Goal: Task Accomplishment & Management: Use online tool/utility

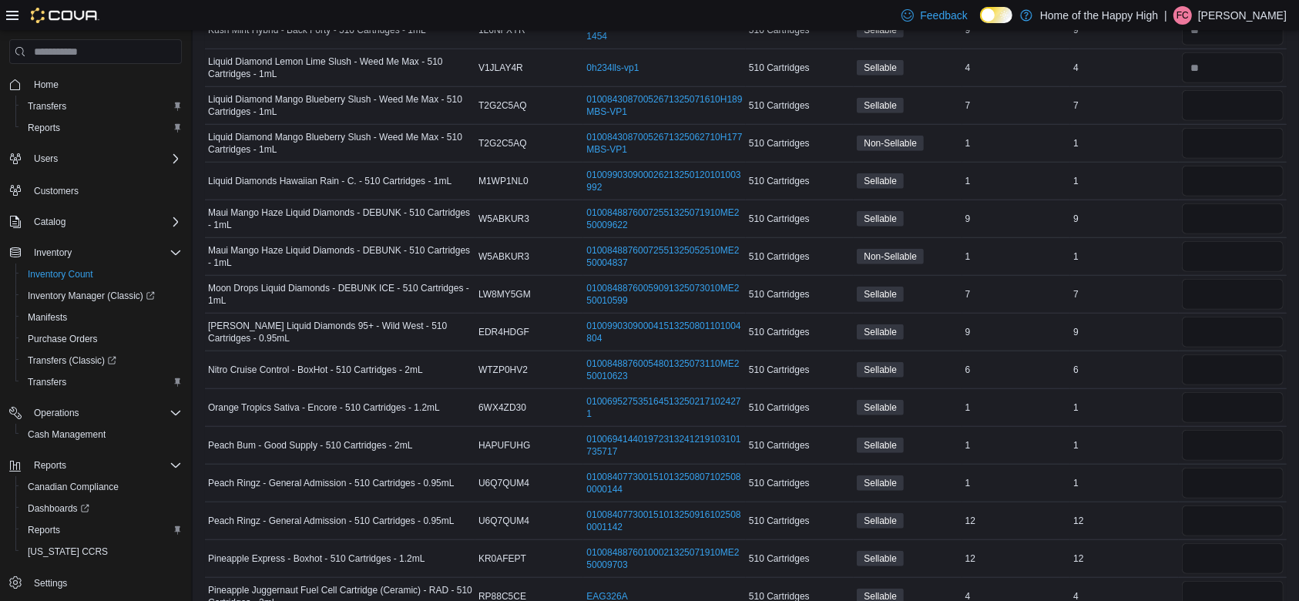
scroll to position [1250, 0]
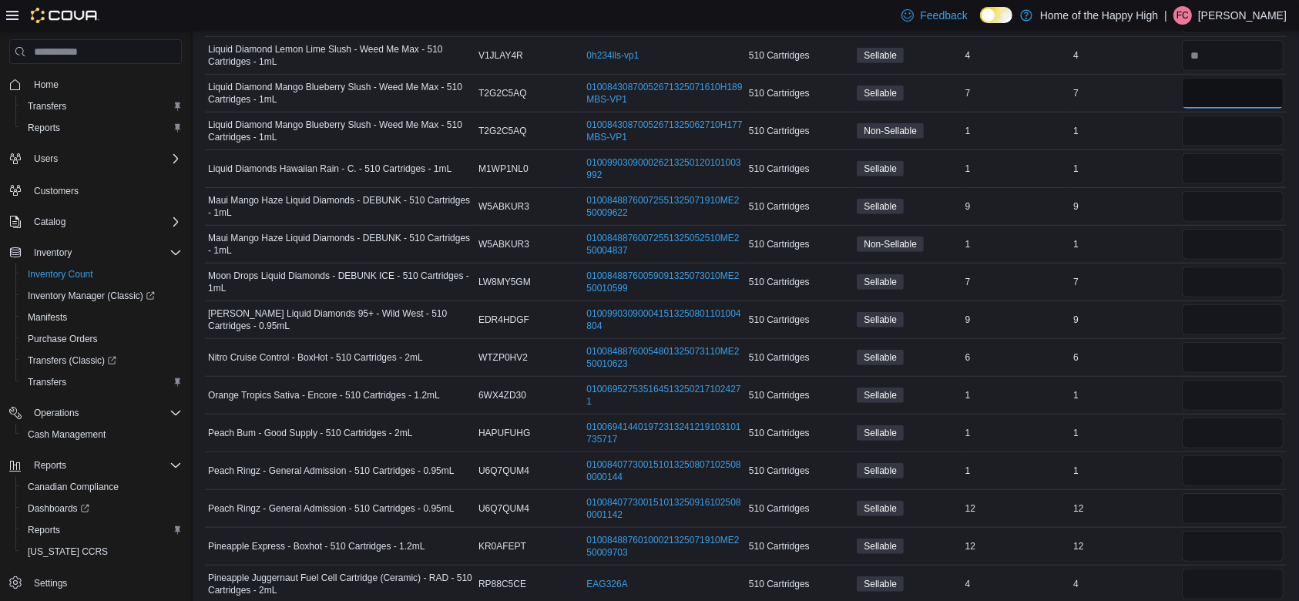
click at [1233, 96] on input "number" at bounding box center [1233, 93] width 102 height 31
type input "*"
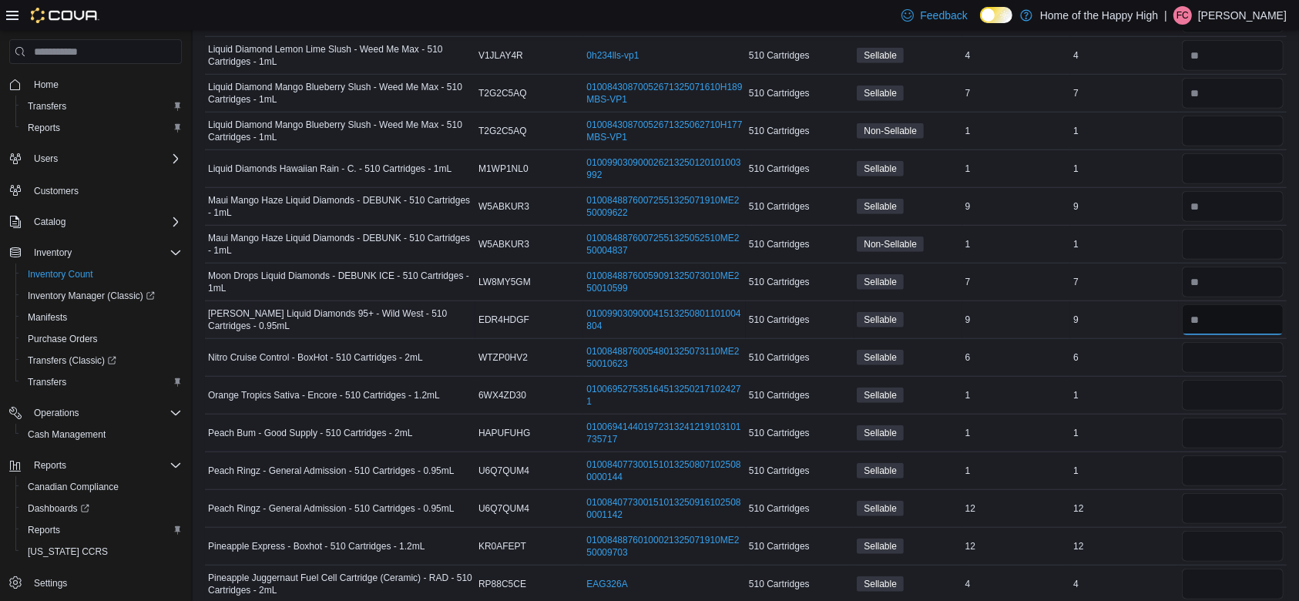
click at [1233, 323] on input "number" at bounding box center [1233, 319] width 102 height 31
type input "*"
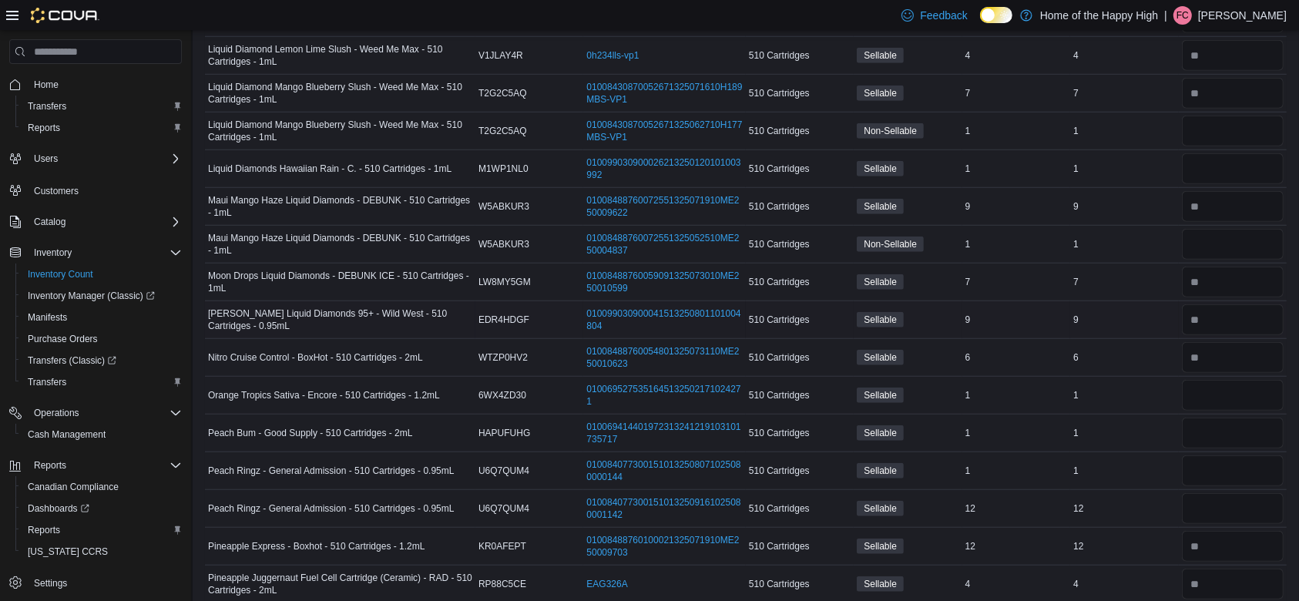
scroll to position [1567, 0]
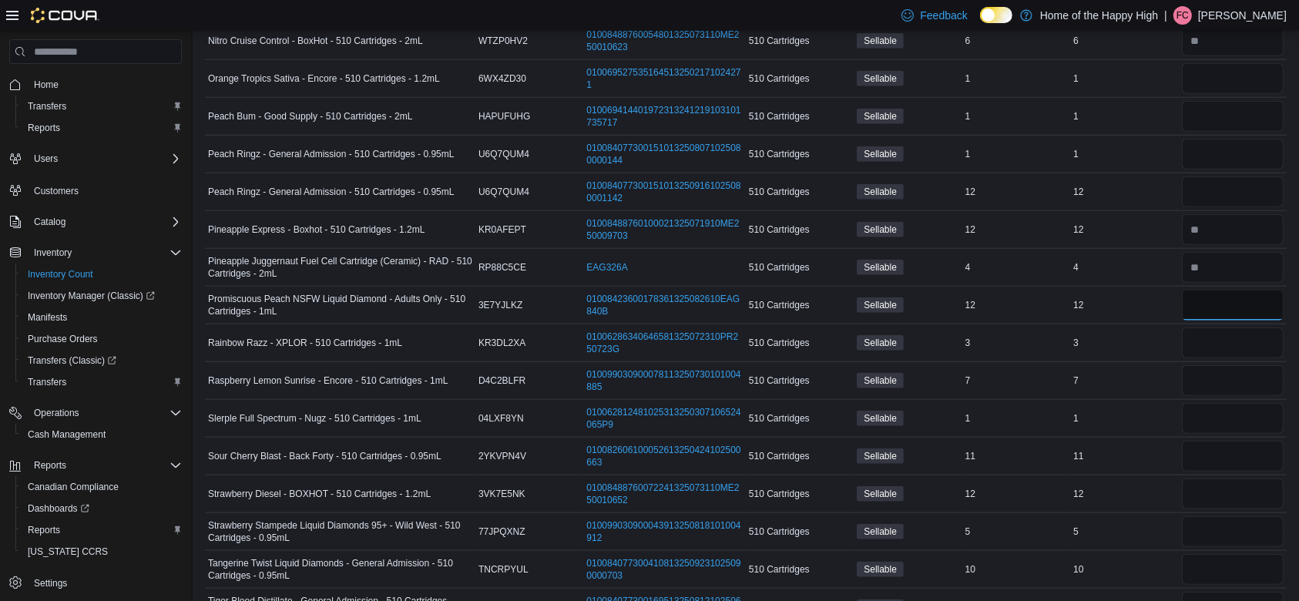
type input "*"
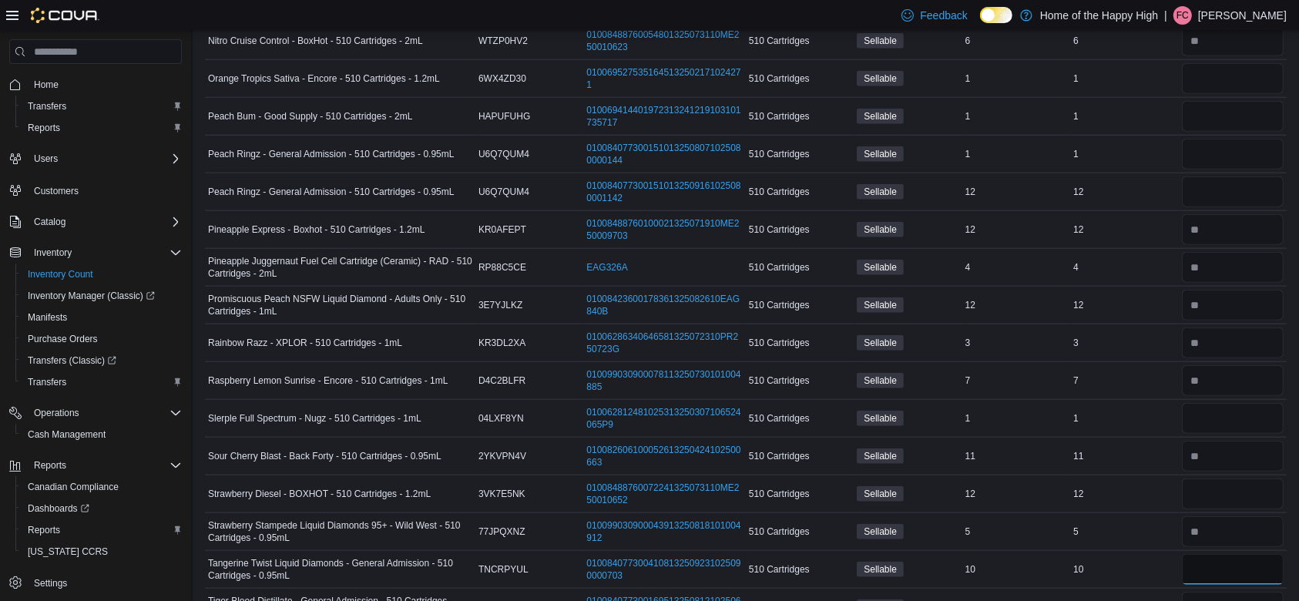
type input "*"
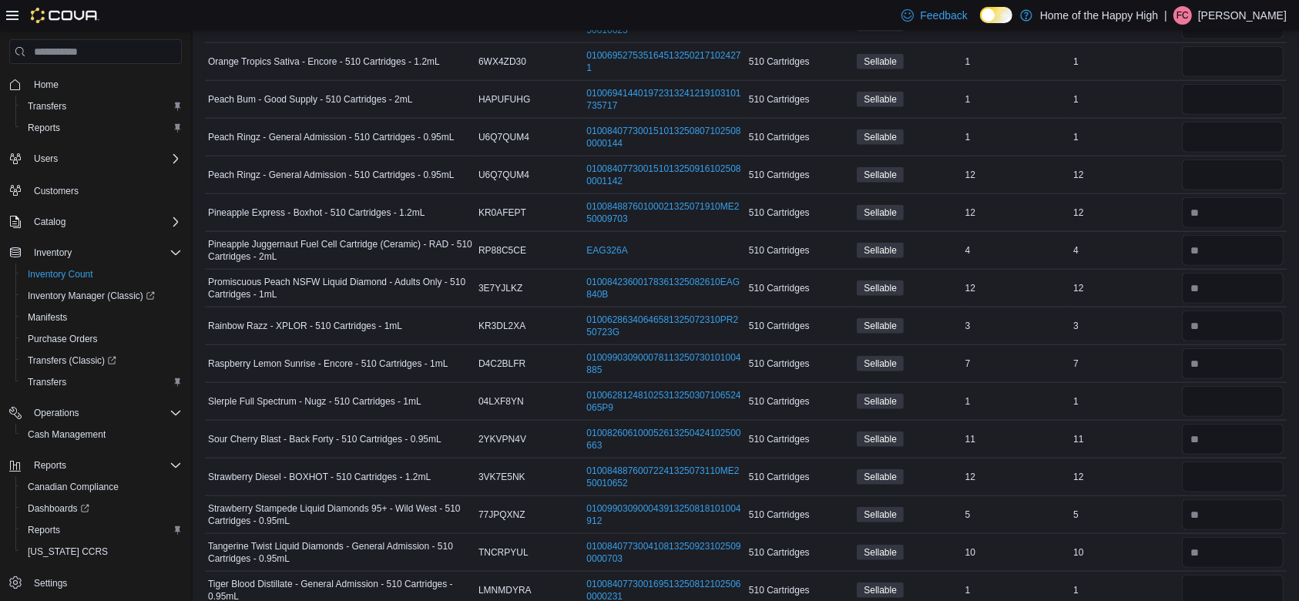
scroll to position [1825, 0]
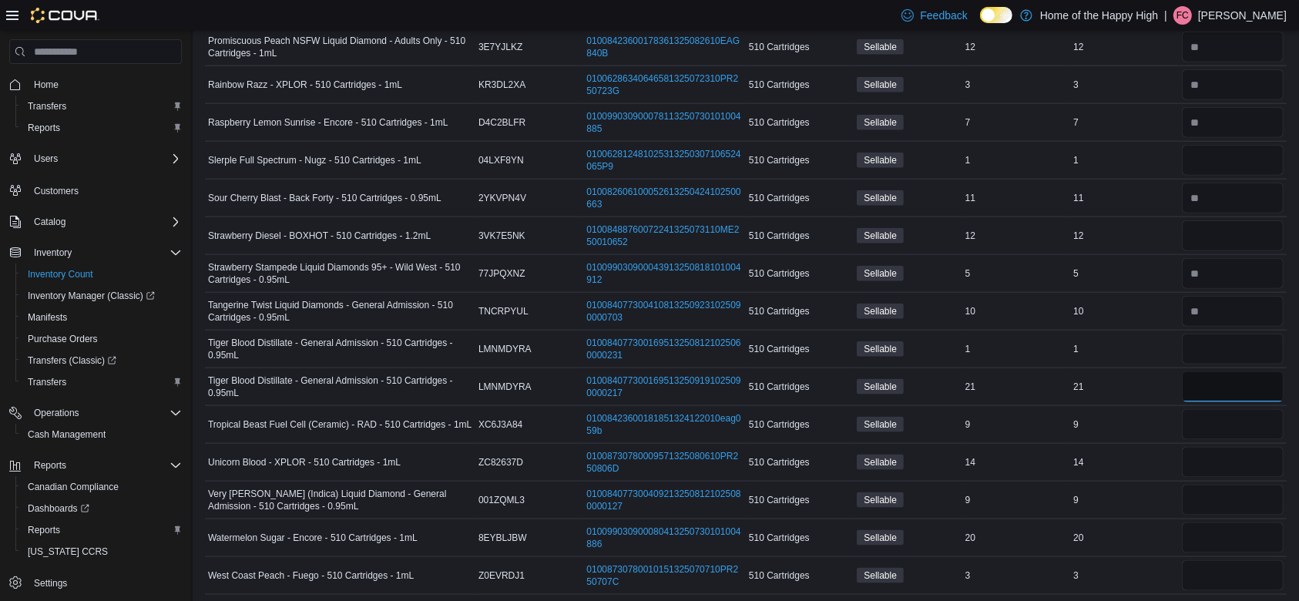
type input "*"
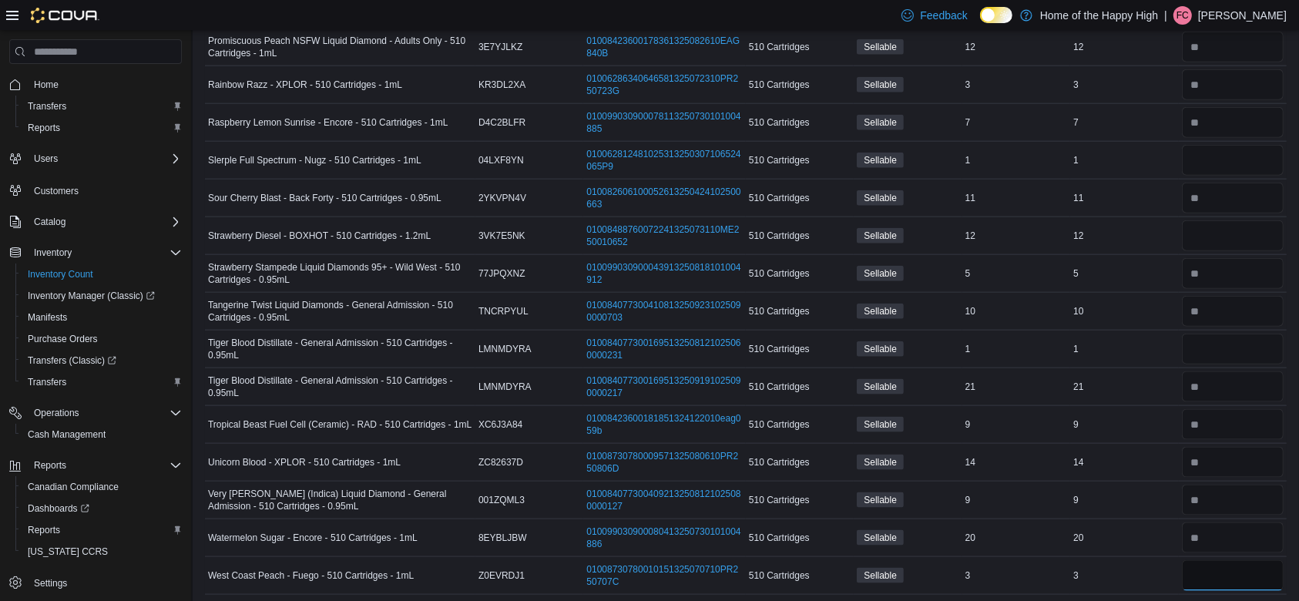
type input "*"
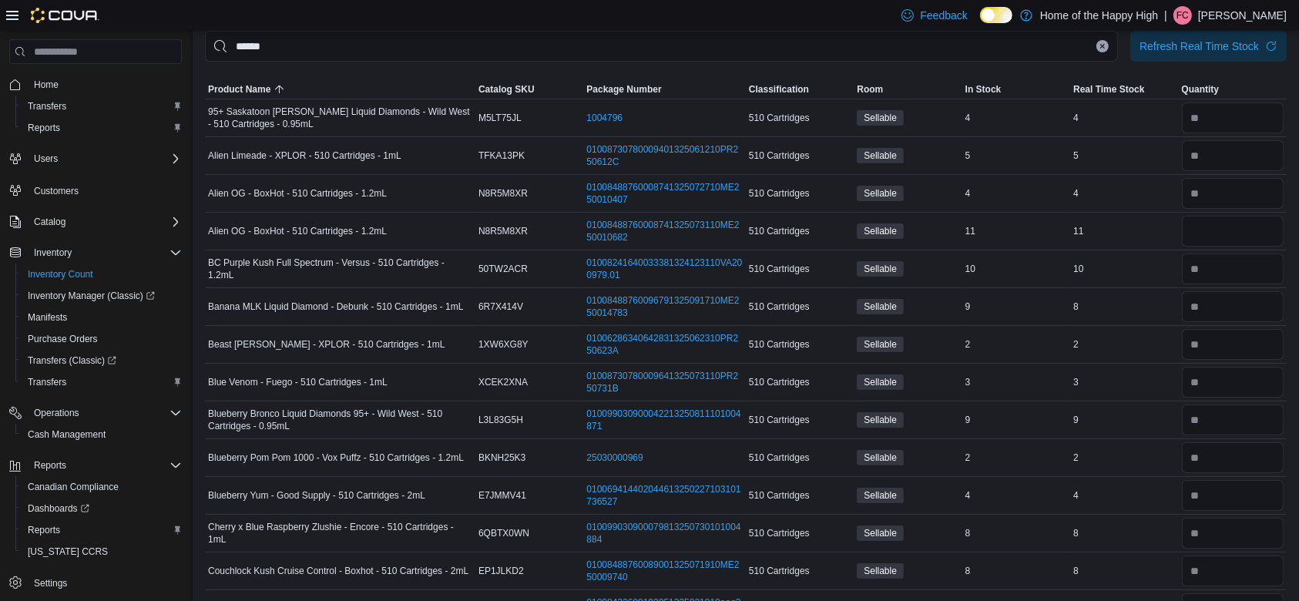
scroll to position [0, 0]
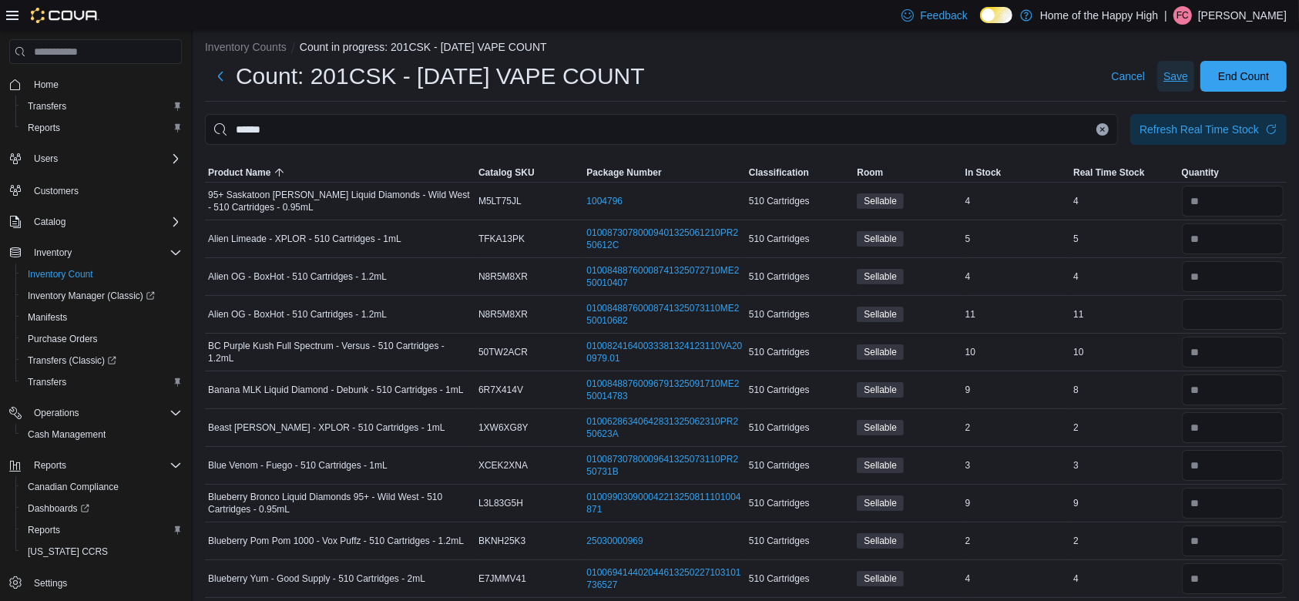
click at [1188, 70] on span "Save" at bounding box center [1176, 76] width 25 height 15
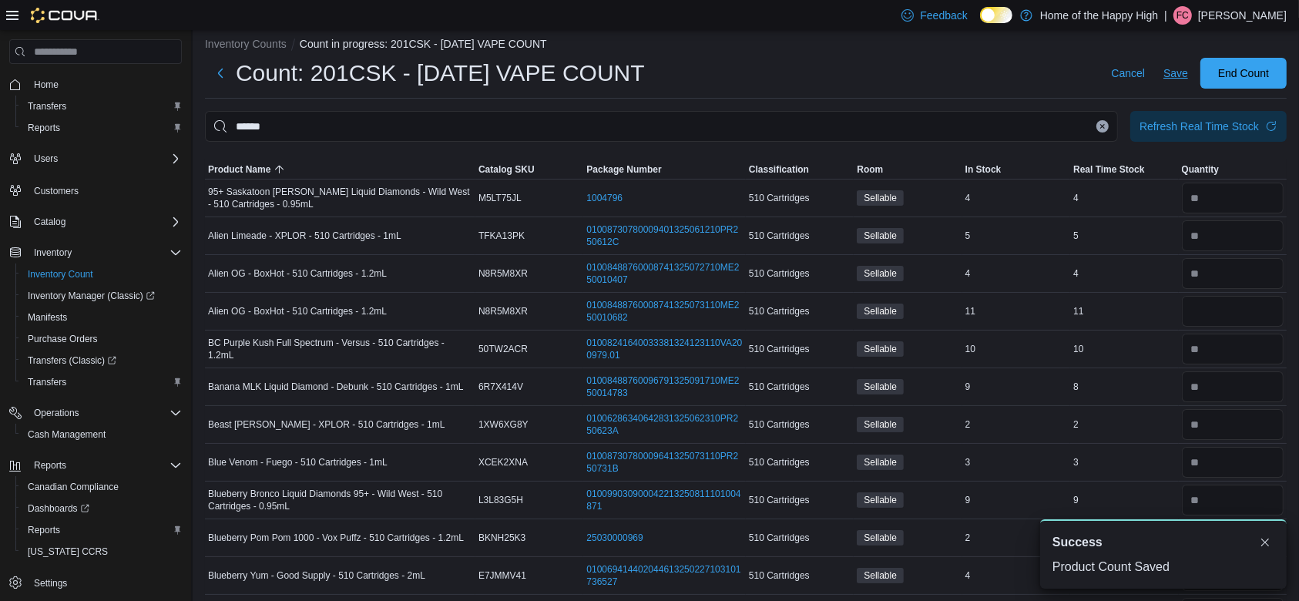
scroll to position [9, 0]
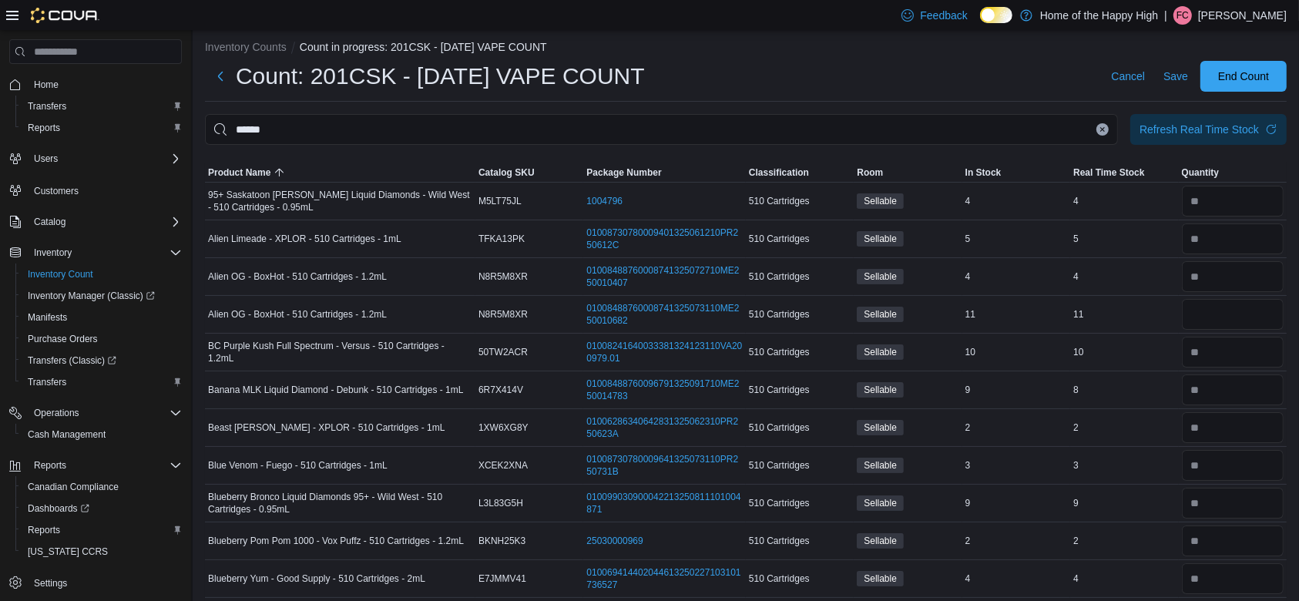
click at [1105, 130] on icon "Clear input" at bounding box center [1103, 129] width 4 height 4
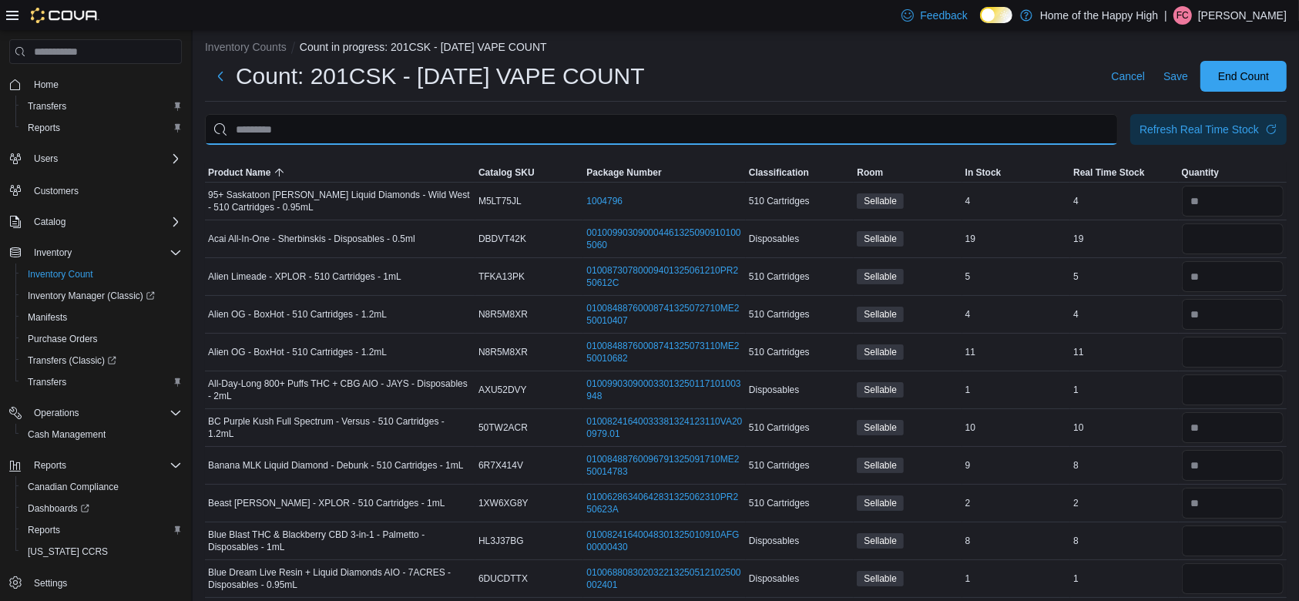
click at [1090, 128] on input "This is a search bar. After typing your query, hit enter to filter the results …" at bounding box center [661, 129] width 913 height 31
type input "******"
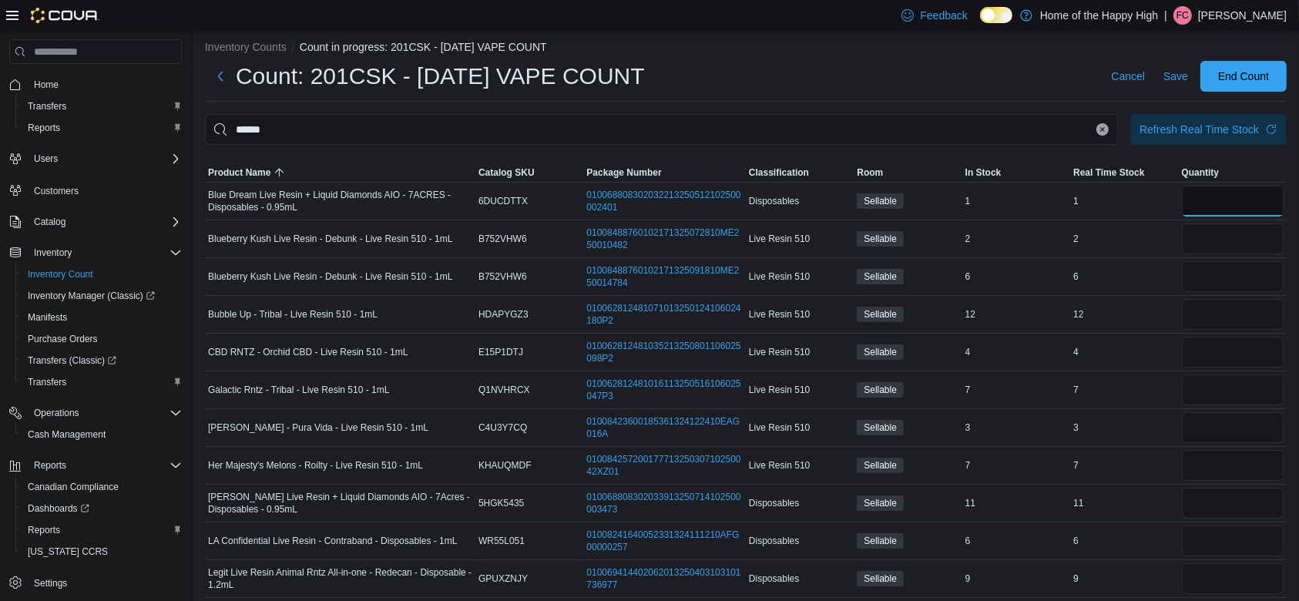
click at [1245, 194] on input "number" at bounding box center [1233, 201] width 102 height 31
type input "*"
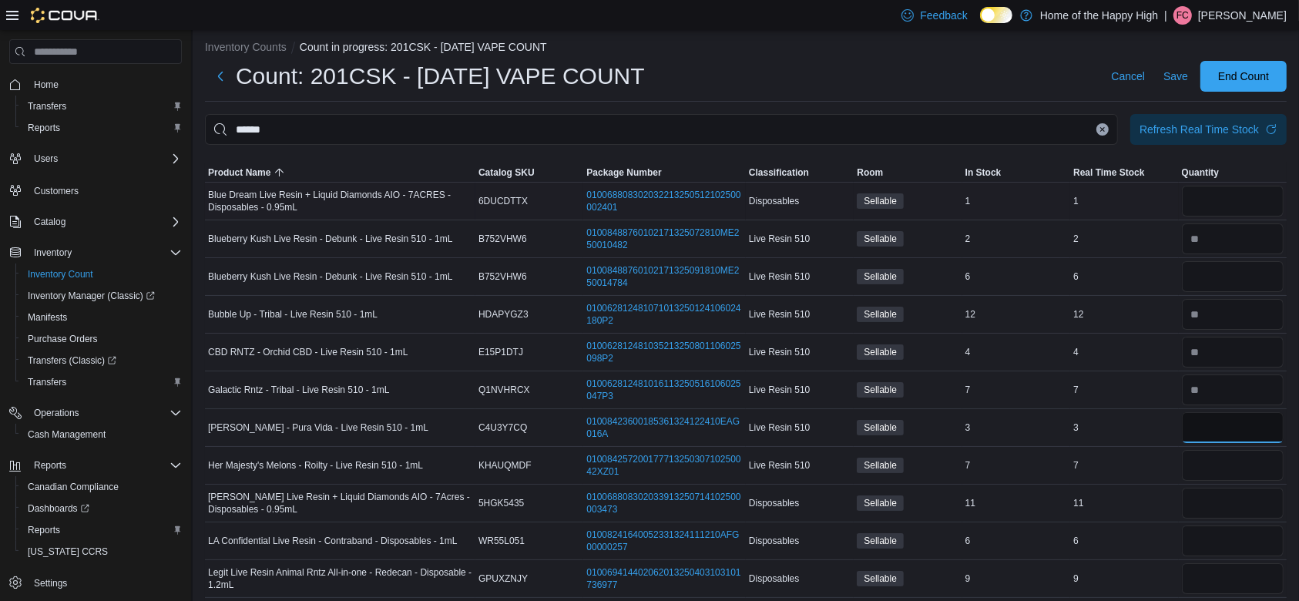
type input "*"
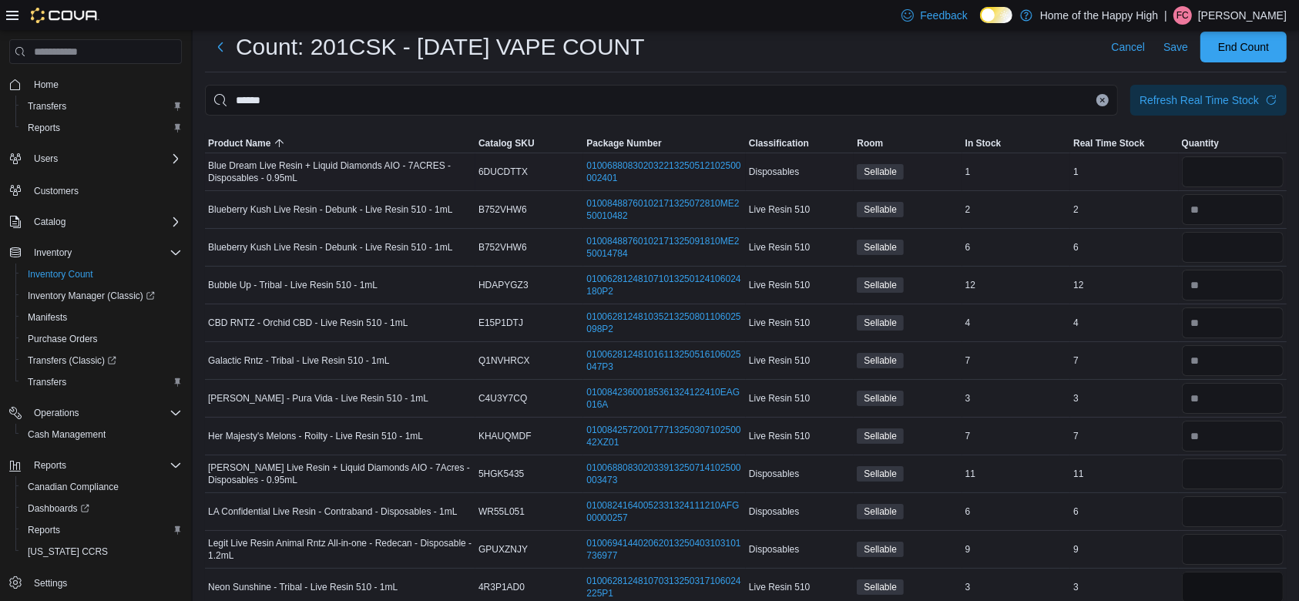
type input "*"
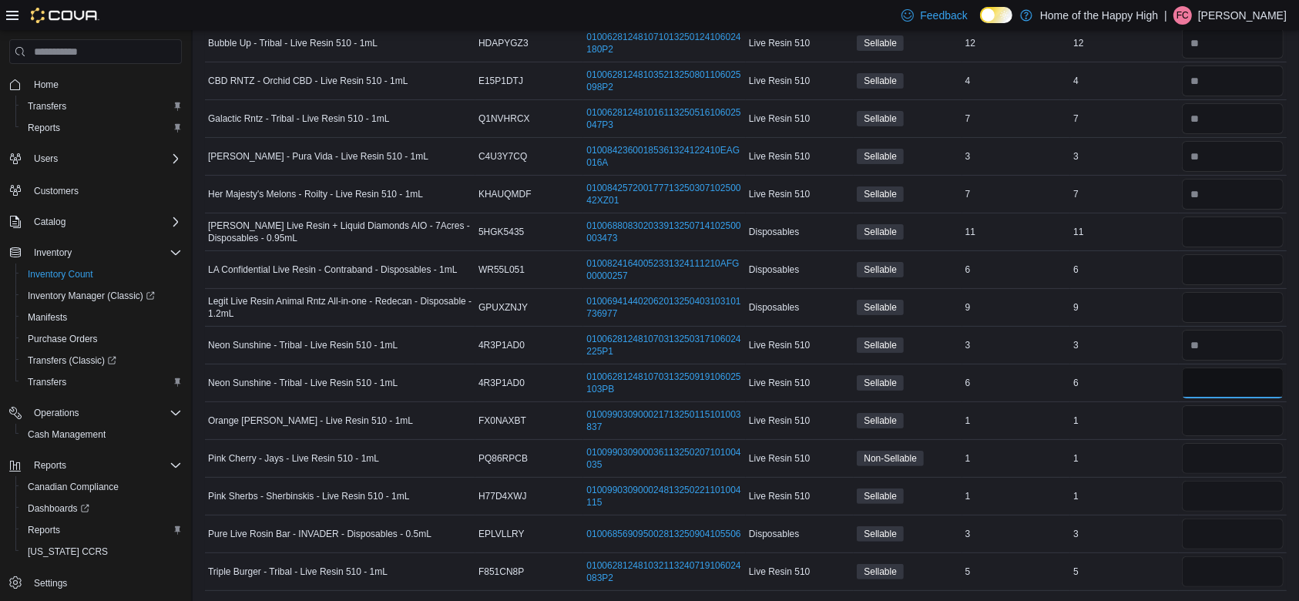
type input "*"
click at [1217, 368] on input "number" at bounding box center [1233, 383] width 102 height 31
type input "*"
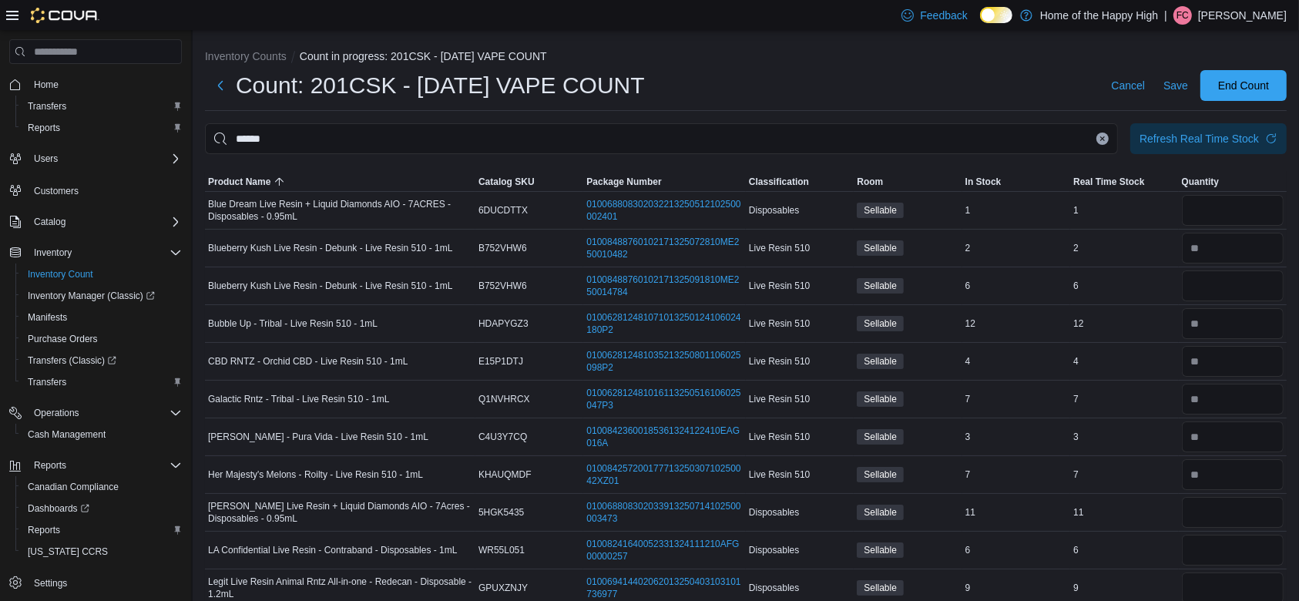
type input "*"
click at [1105, 138] on icon "Clear input" at bounding box center [1103, 138] width 4 height 4
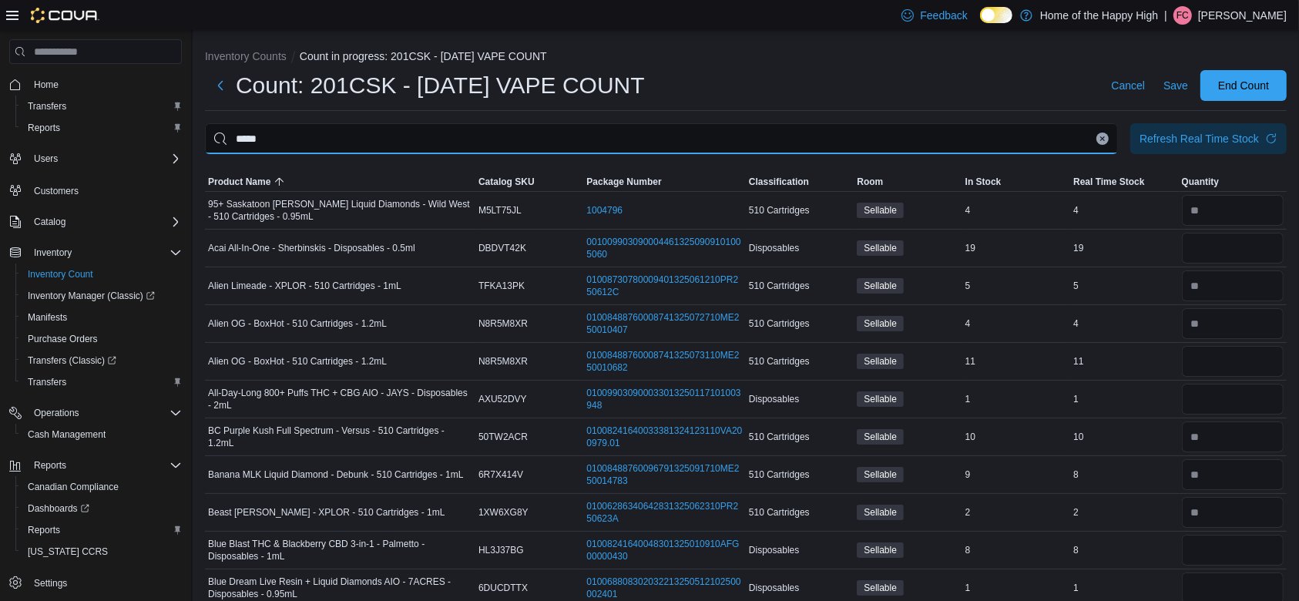
type input "*****"
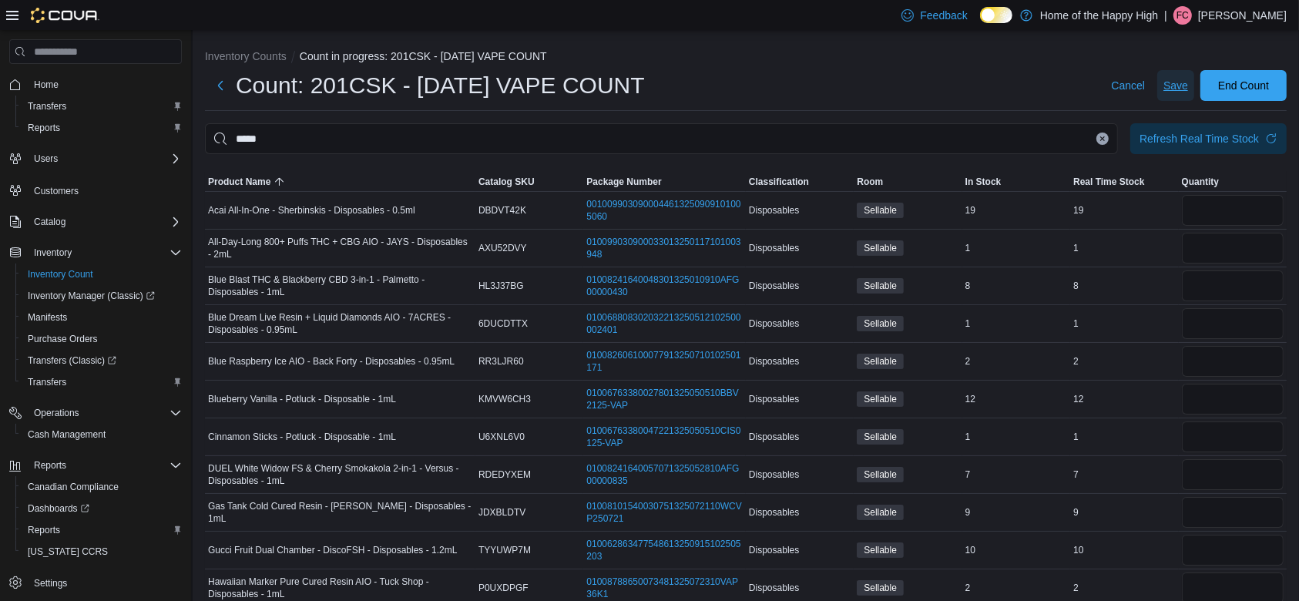
click at [1188, 83] on span "Save" at bounding box center [1176, 85] width 25 height 15
click at [1228, 212] on input "number" at bounding box center [1233, 210] width 102 height 31
type input "*"
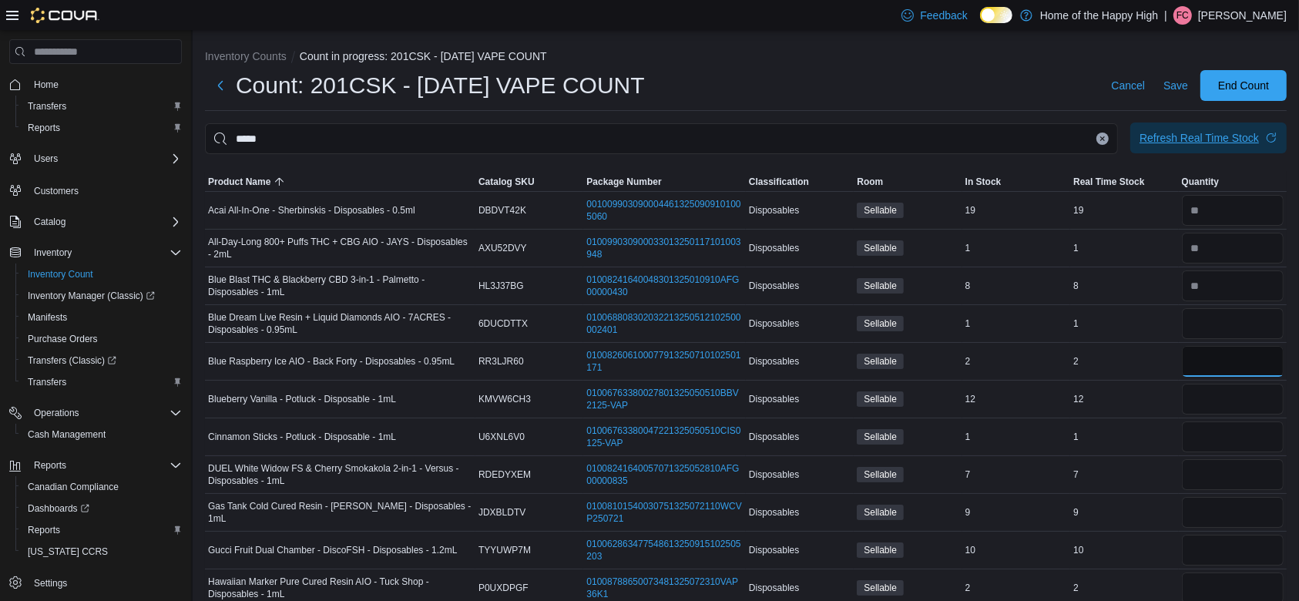
type input "*"
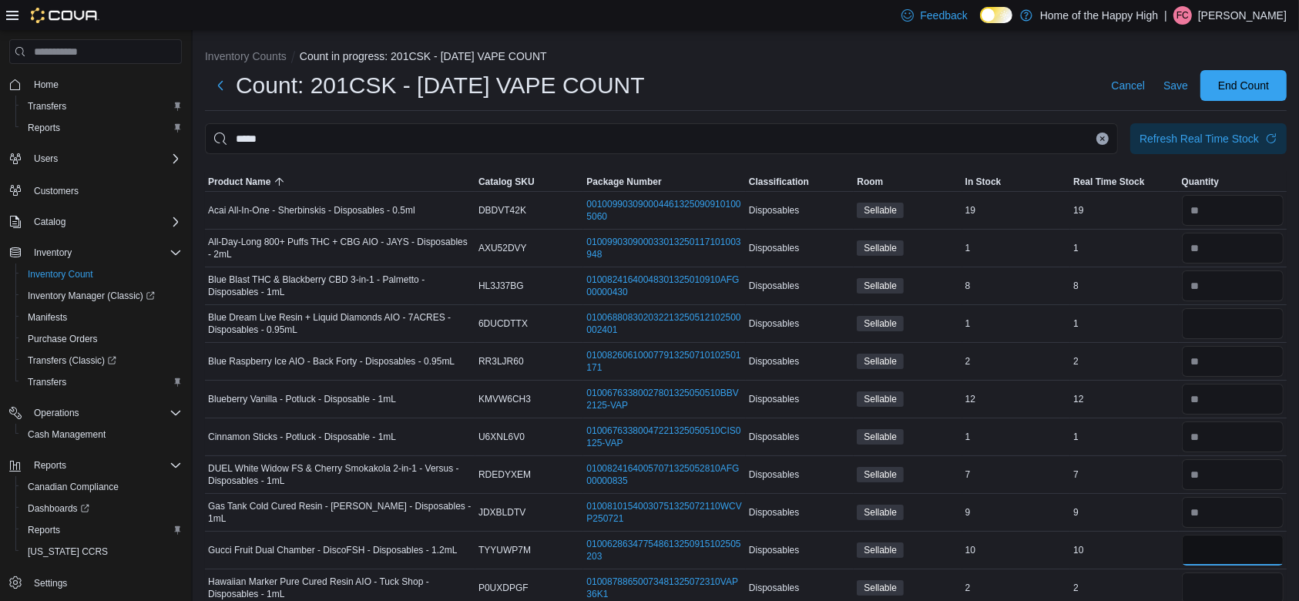
type input "*"
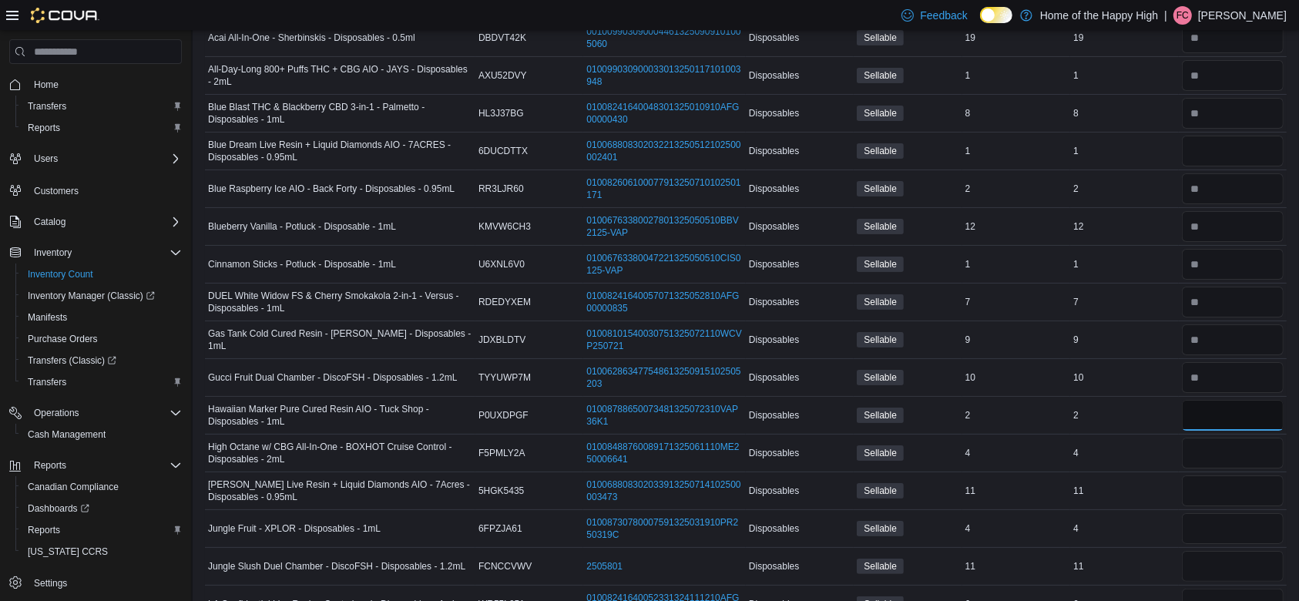
scroll to position [206, 0]
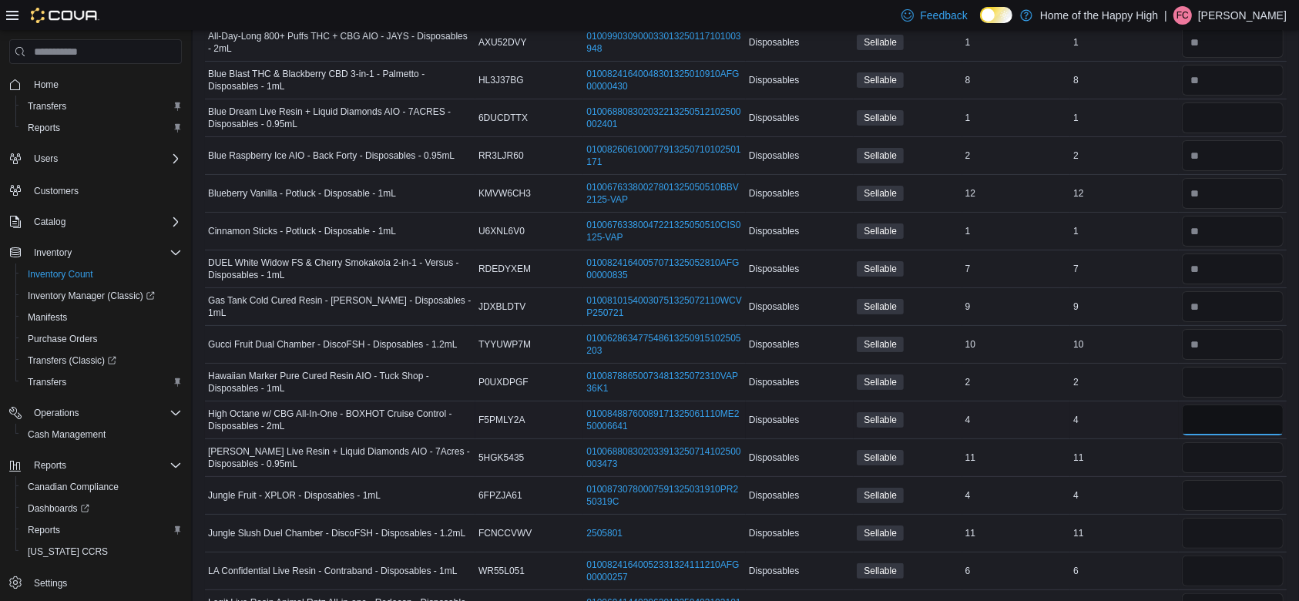
click at [1255, 420] on input "number" at bounding box center [1233, 420] width 102 height 31
type input "*"
click at [1242, 454] on input "number" at bounding box center [1233, 457] width 102 height 31
type input "*"
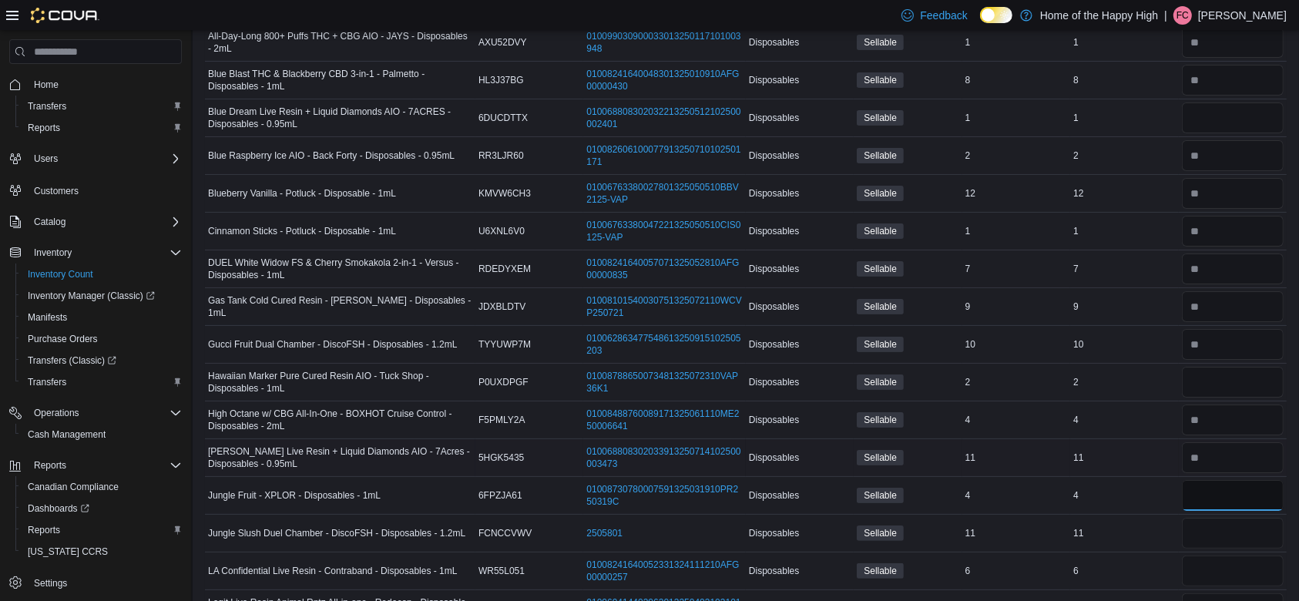
type input "*"
click at [1235, 493] on input "number" at bounding box center [1233, 495] width 102 height 31
type input "*"
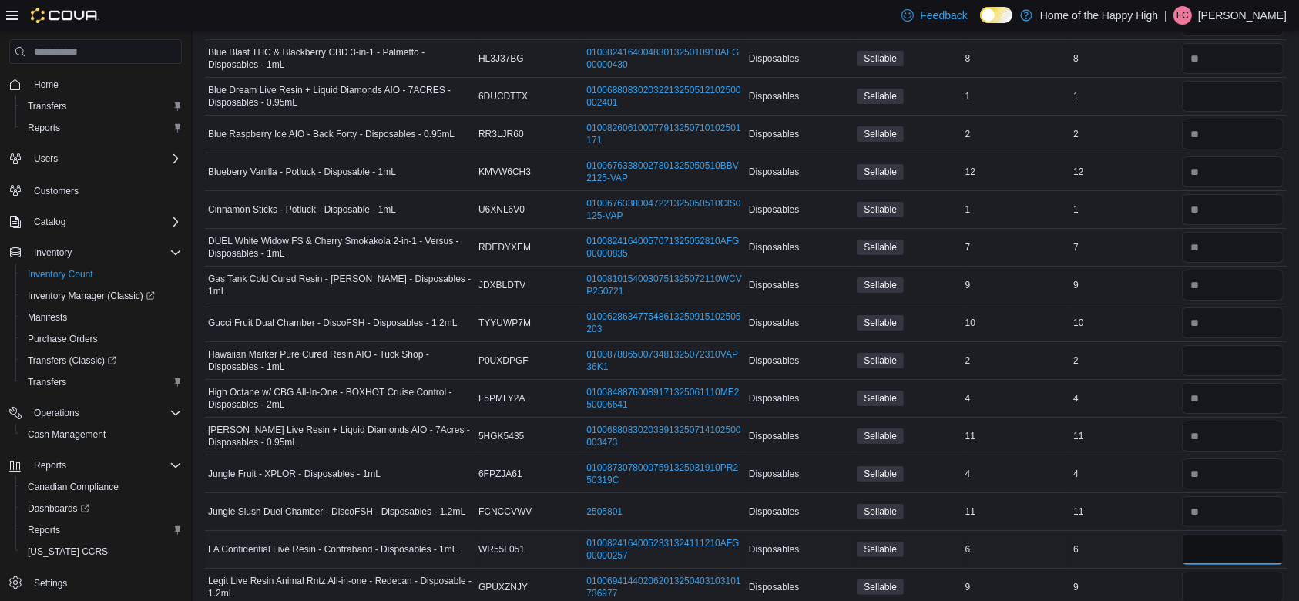
click at [1217, 547] on input "number" at bounding box center [1233, 549] width 102 height 31
type input "*"
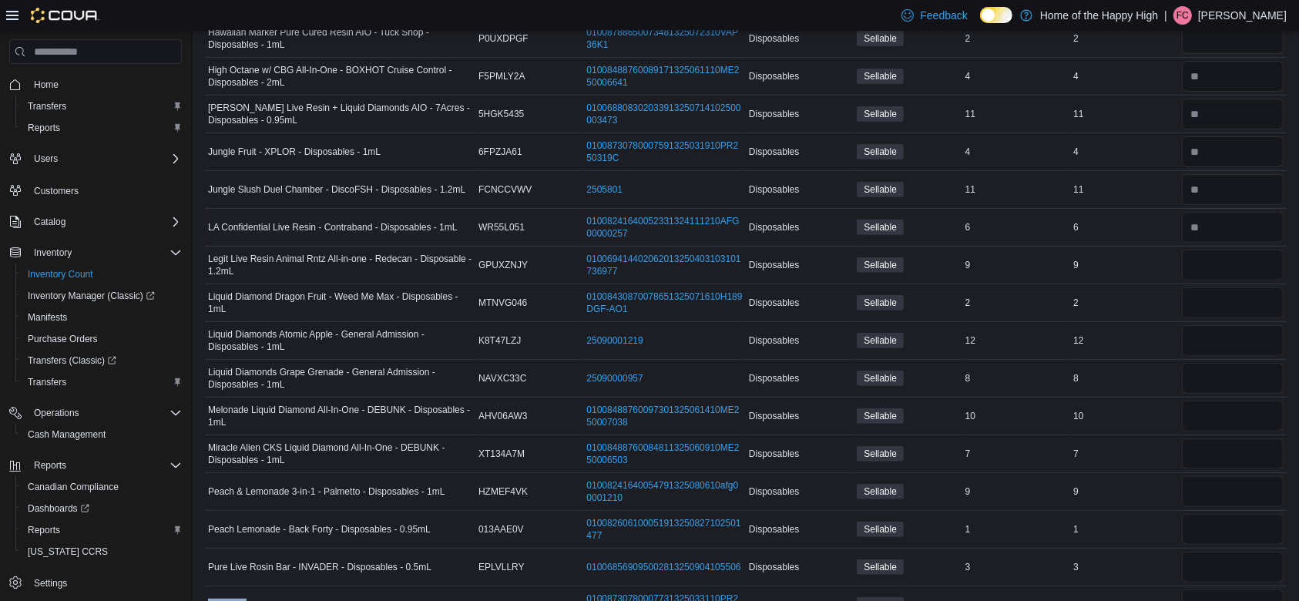
click at [1215, 549] on div at bounding box center [1233, 567] width 108 height 37
click at [1215, 302] on input "number" at bounding box center [1233, 302] width 102 height 31
click at [1217, 339] on input "number" at bounding box center [1233, 340] width 102 height 31
type input "*"
click at [1245, 268] on input "number" at bounding box center [1233, 265] width 102 height 31
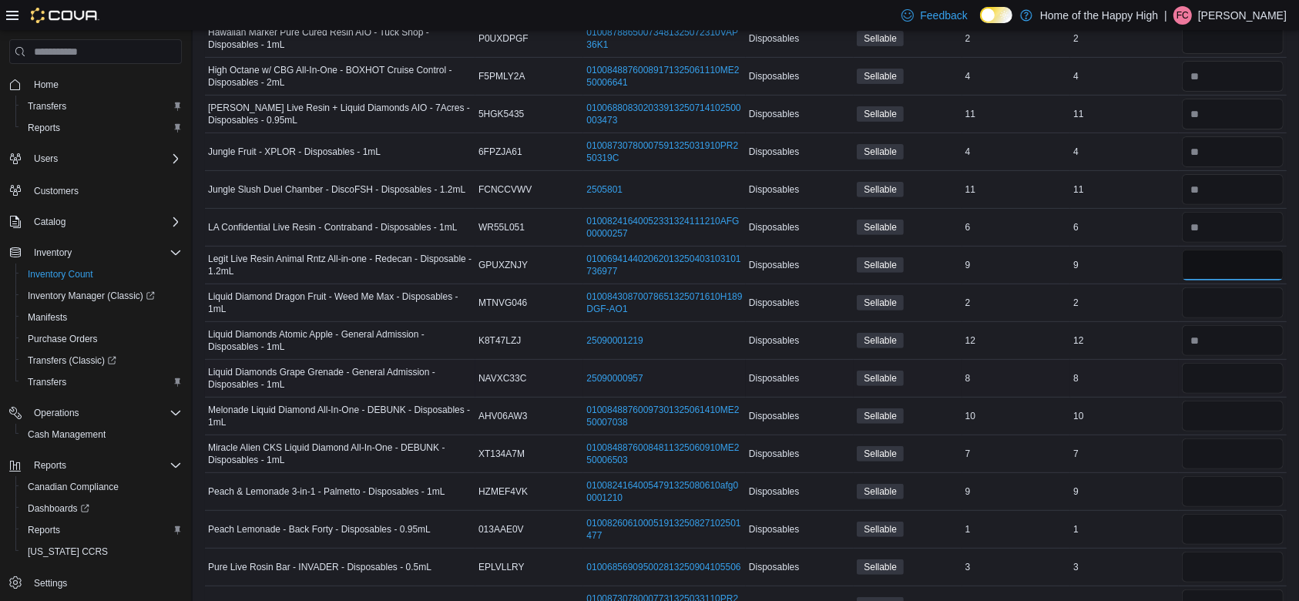
type input "*"
click at [1228, 383] on input "number" at bounding box center [1233, 378] width 102 height 31
type input "*"
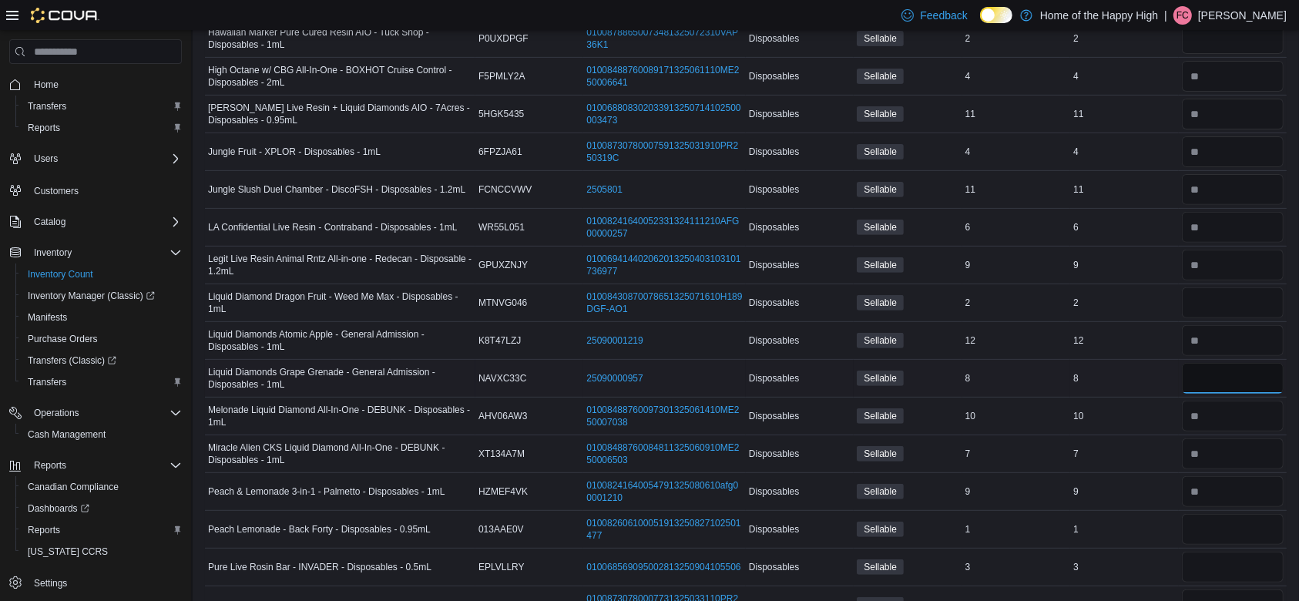
click at [1228, 383] on input "number" at bounding box center [1233, 378] width 102 height 31
click at [1227, 530] on input "number" at bounding box center [1233, 529] width 102 height 31
type input "*"
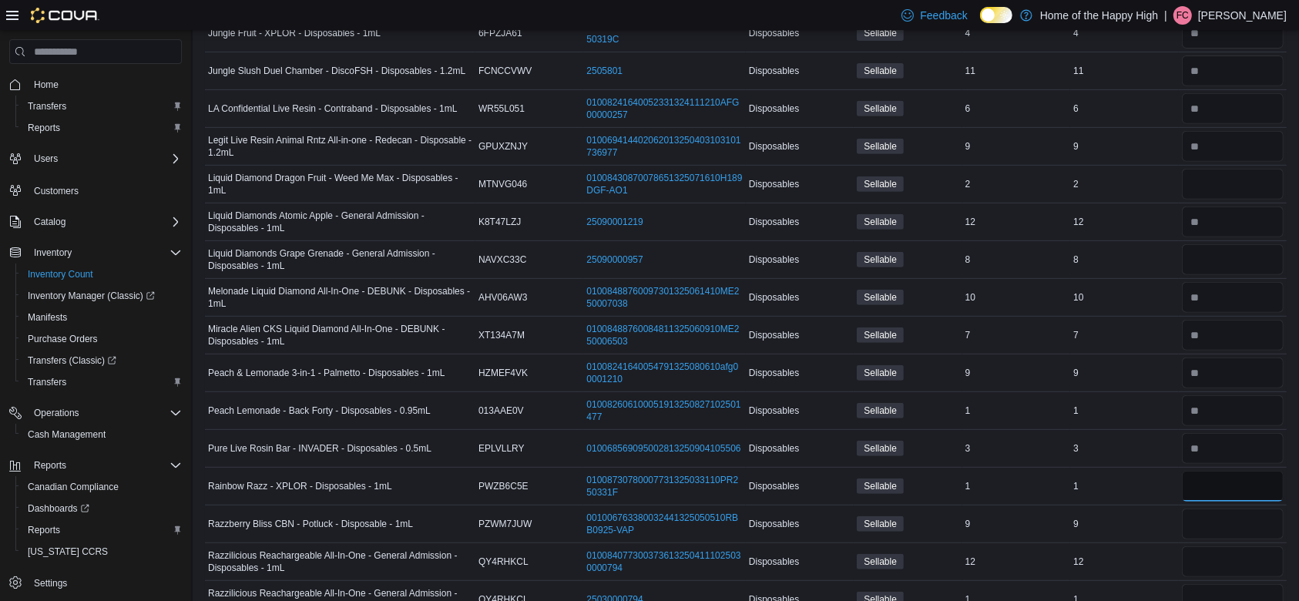
scroll to position [671, 0]
click at [1221, 568] on input "number" at bounding box center [1233, 559] width 102 height 31
drag, startPoint x: 1221, startPoint y: 568, endPoint x: 1307, endPoint y: 566, distance: 86.3
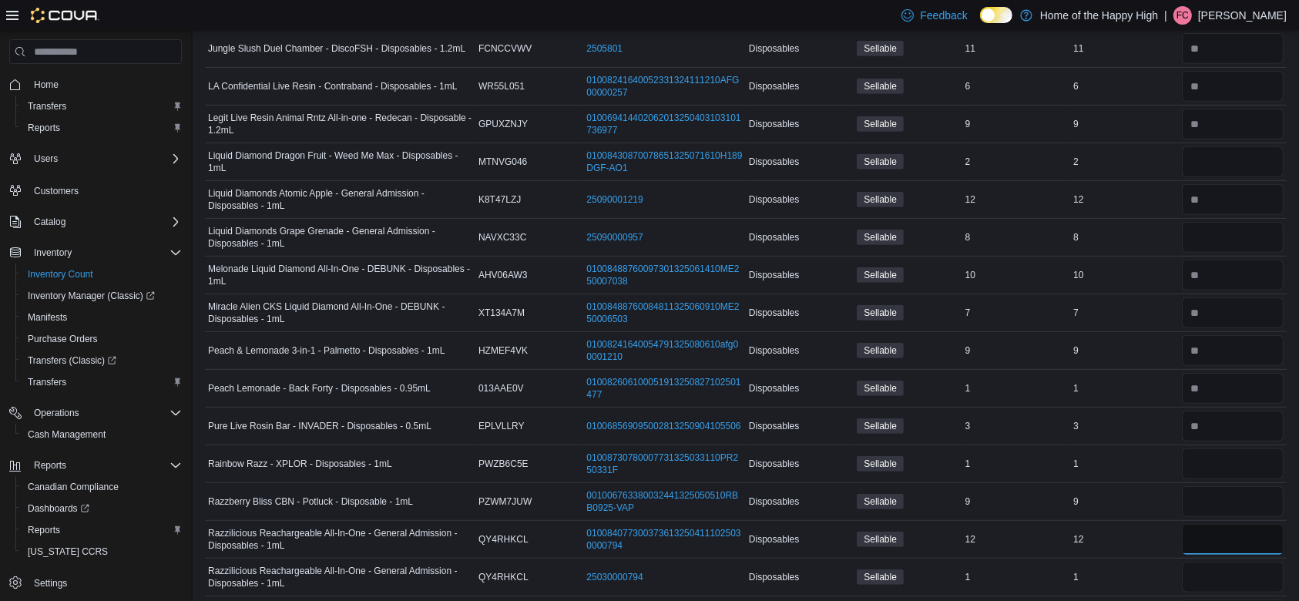
scroll to position [711, 0]
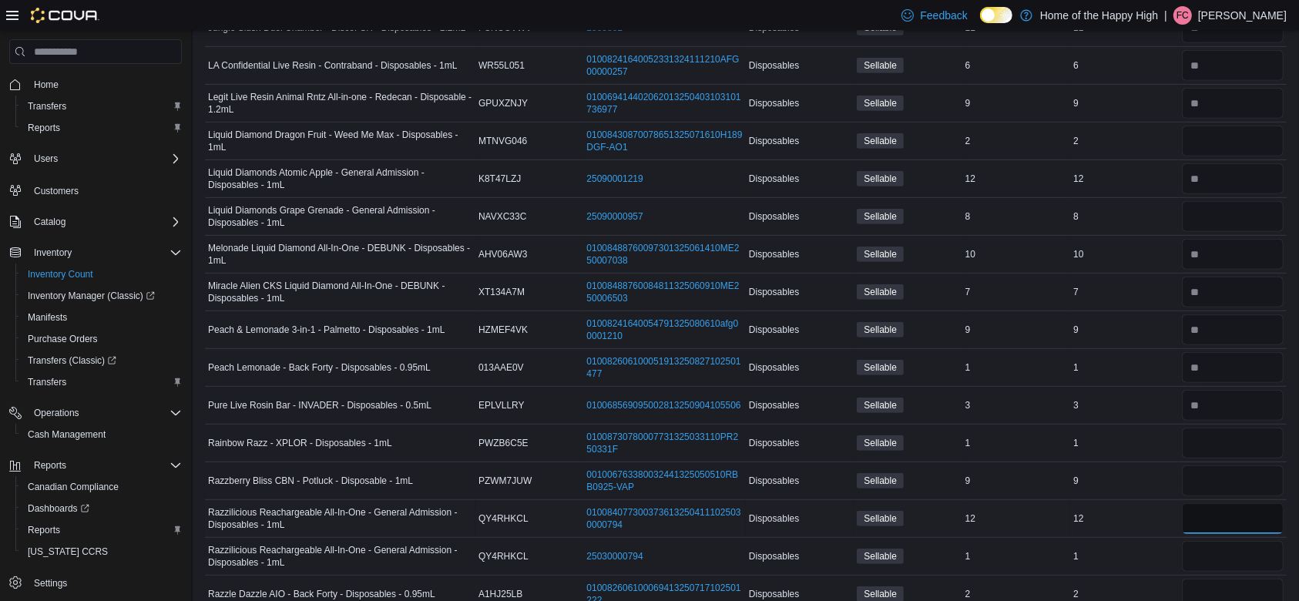
click at [1226, 508] on input "*" at bounding box center [1233, 518] width 102 height 31
type input "*"
click at [1218, 475] on input "number" at bounding box center [1233, 481] width 102 height 31
type input "*"
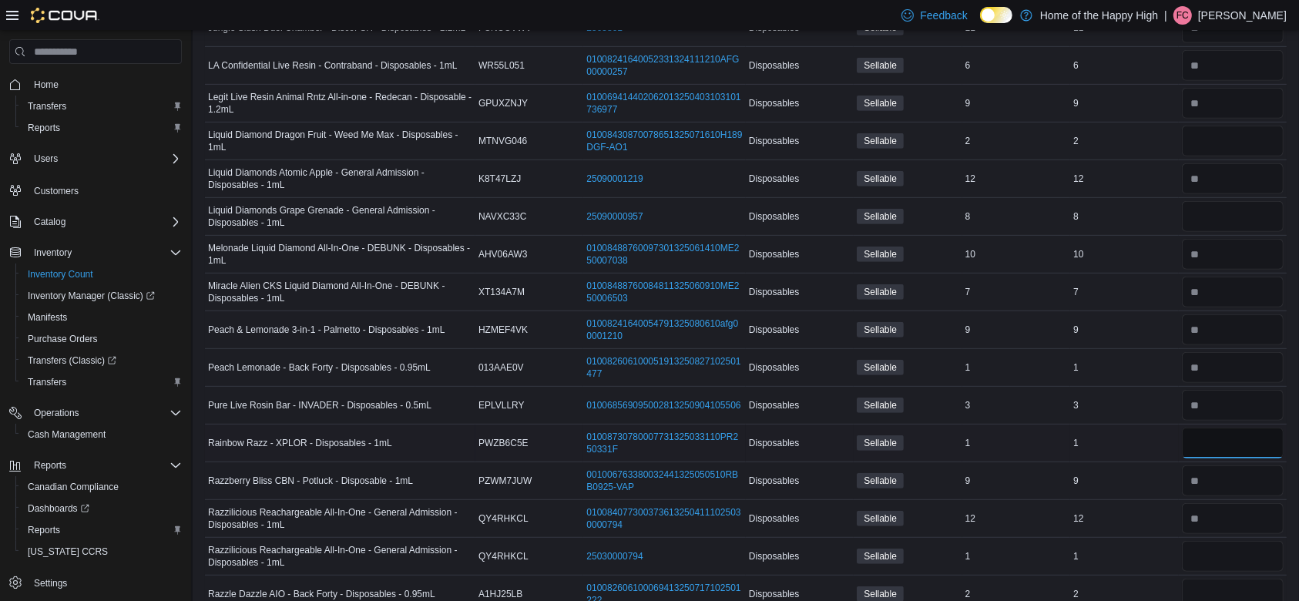
click at [1196, 442] on input "number" at bounding box center [1233, 443] width 102 height 31
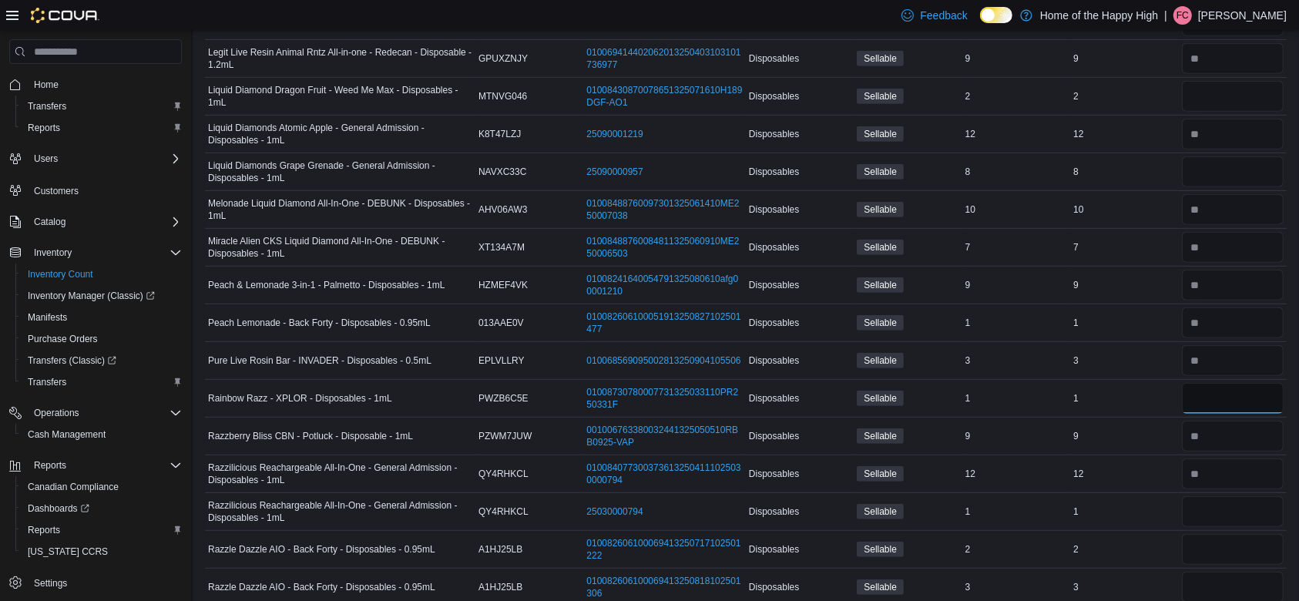
scroll to position [758, 0]
click at [1221, 541] on input "number" at bounding box center [1233, 547] width 102 height 31
type input "*"
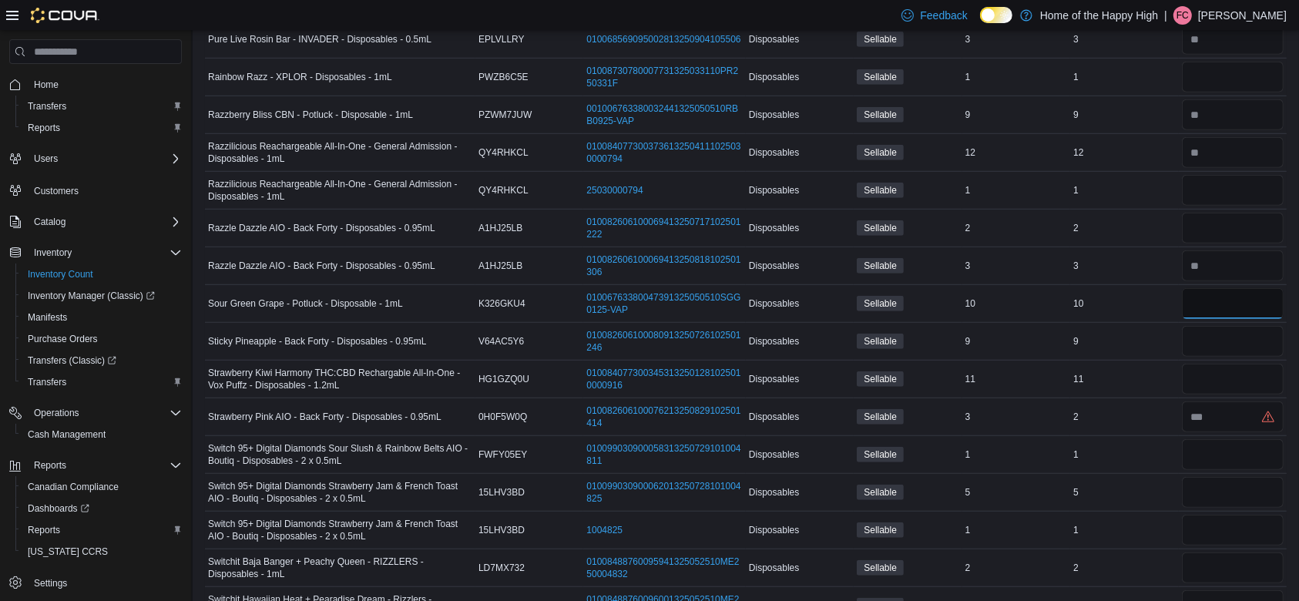
scroll to position [0, 0]
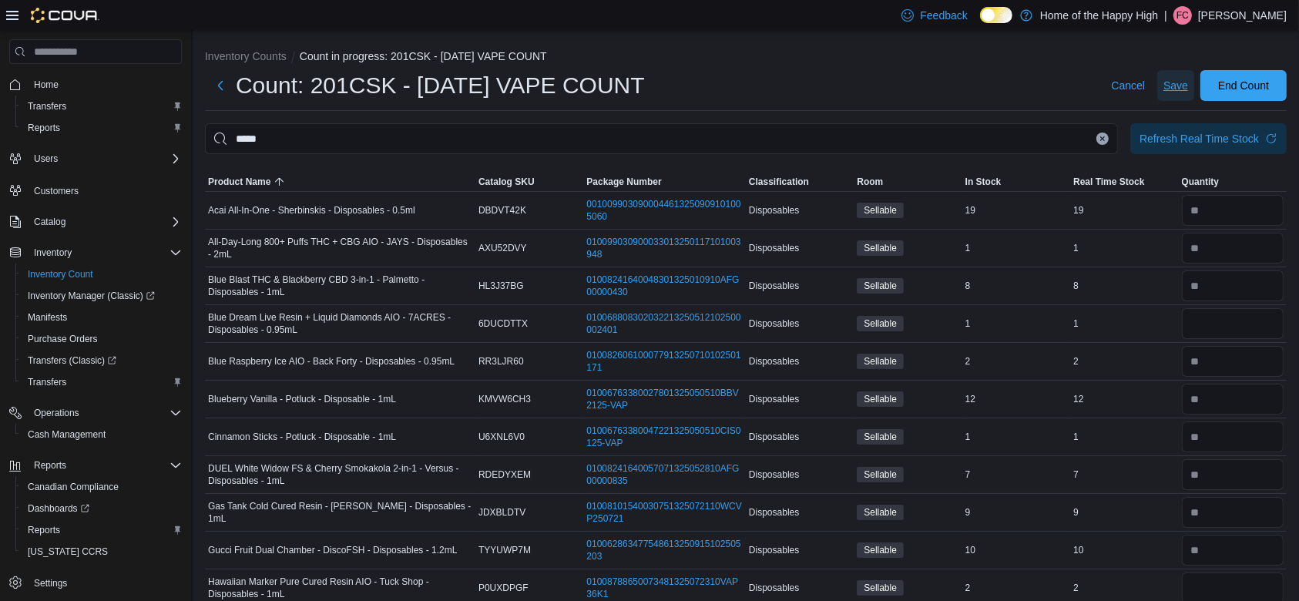
click at [1183, 84] on span "Save" at bounding box center [1176, 85] width 25 height 15
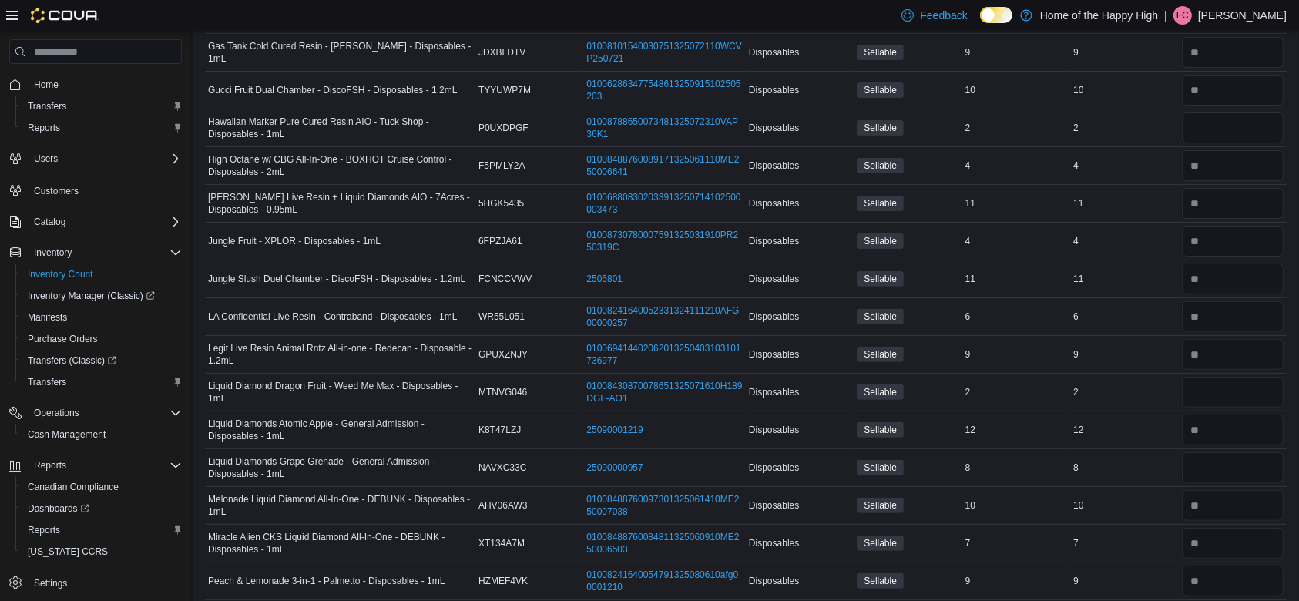
scroll to position [477, 0]
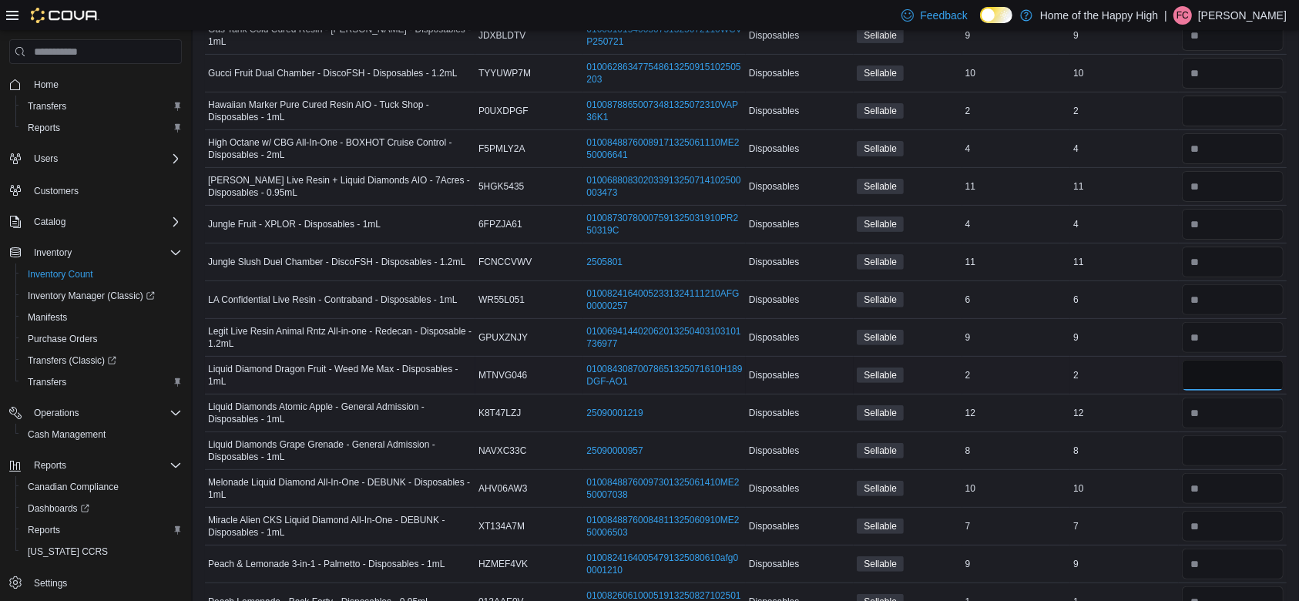
click at [1245, 374] on input "number" at bounding box center [1233, 375] width 102 height 31
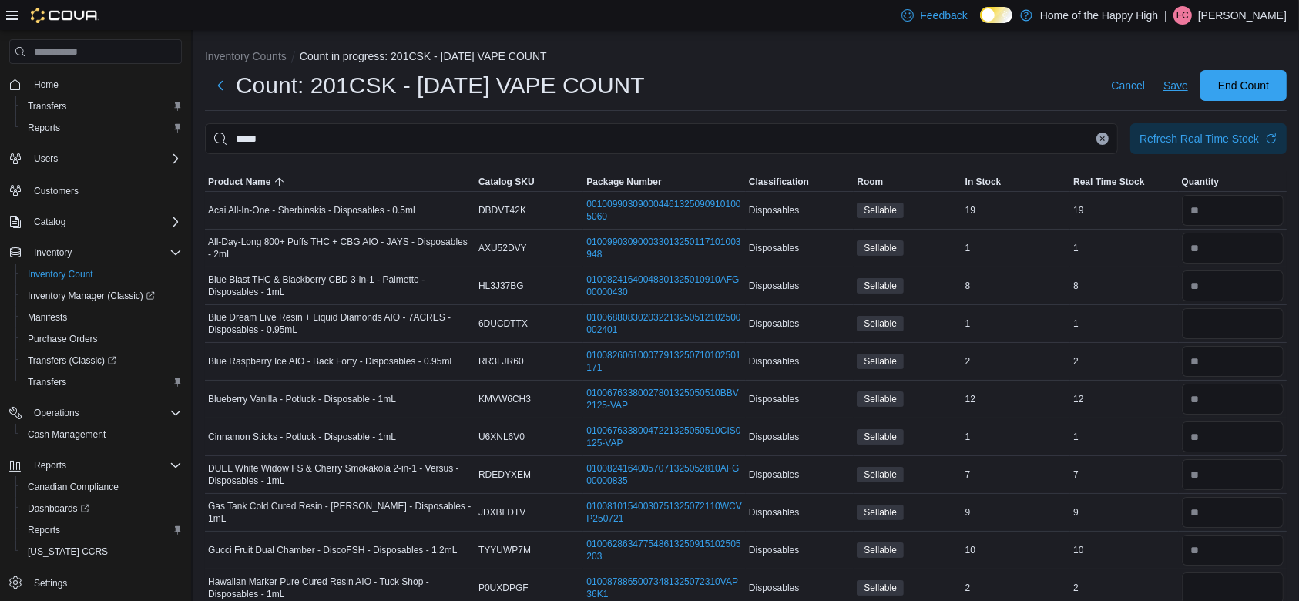
type input "*"
click at [1188, 78] on span "Save" at bounding box center [1176, 85] width 25 height 15
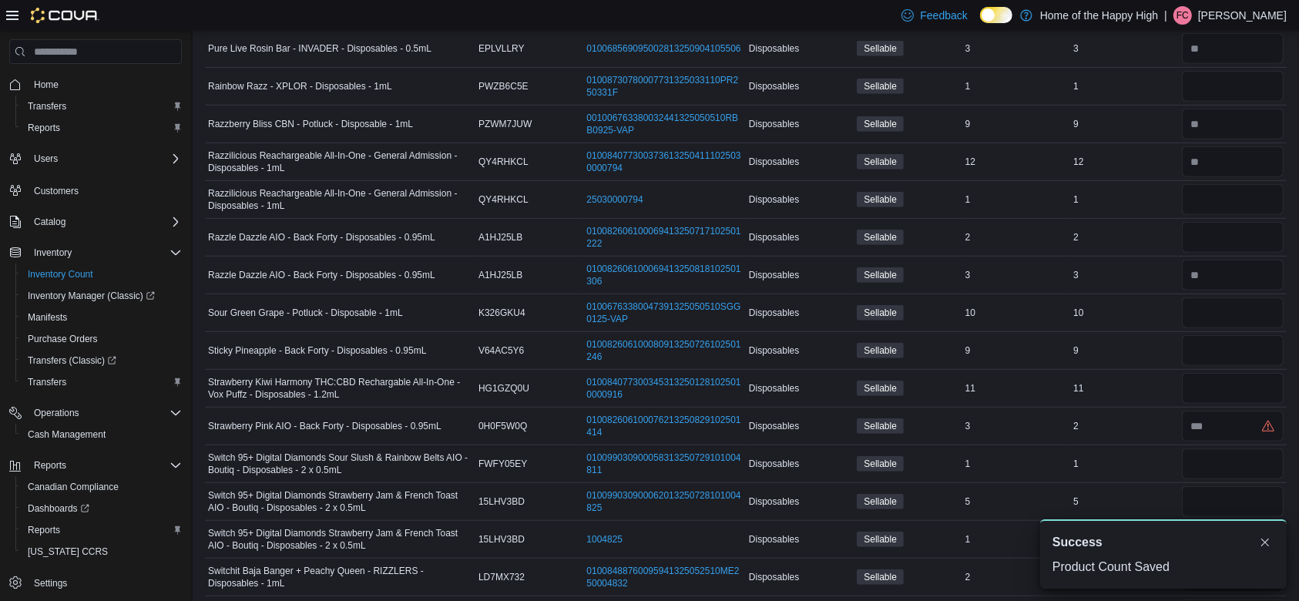
scroll to position [1086, 0]
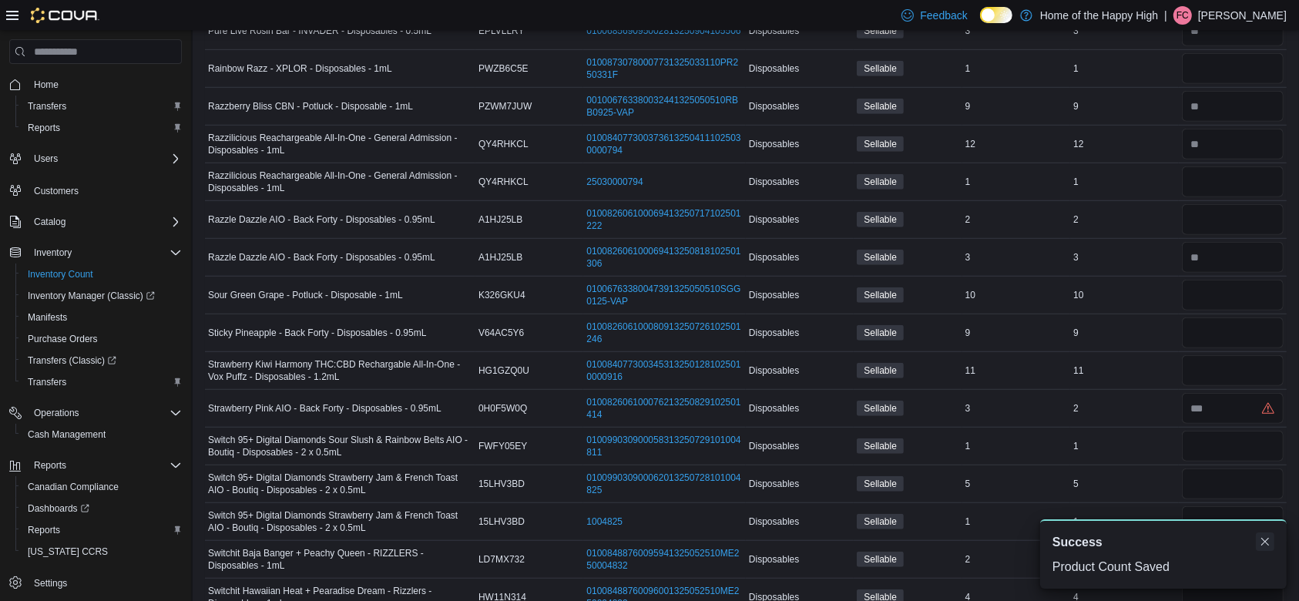
click at [1265, 541] on button "Dismiss toast" at bounding box center [1265, 542] width 18 height 18
click at [1235, 296] on input "number" at bounding box center [1233, 295] width 102 height 31
type input "*"
click at [1240, 360] on input "number" at bounding box center [1233, 370] width 102 height 31
type input "*"
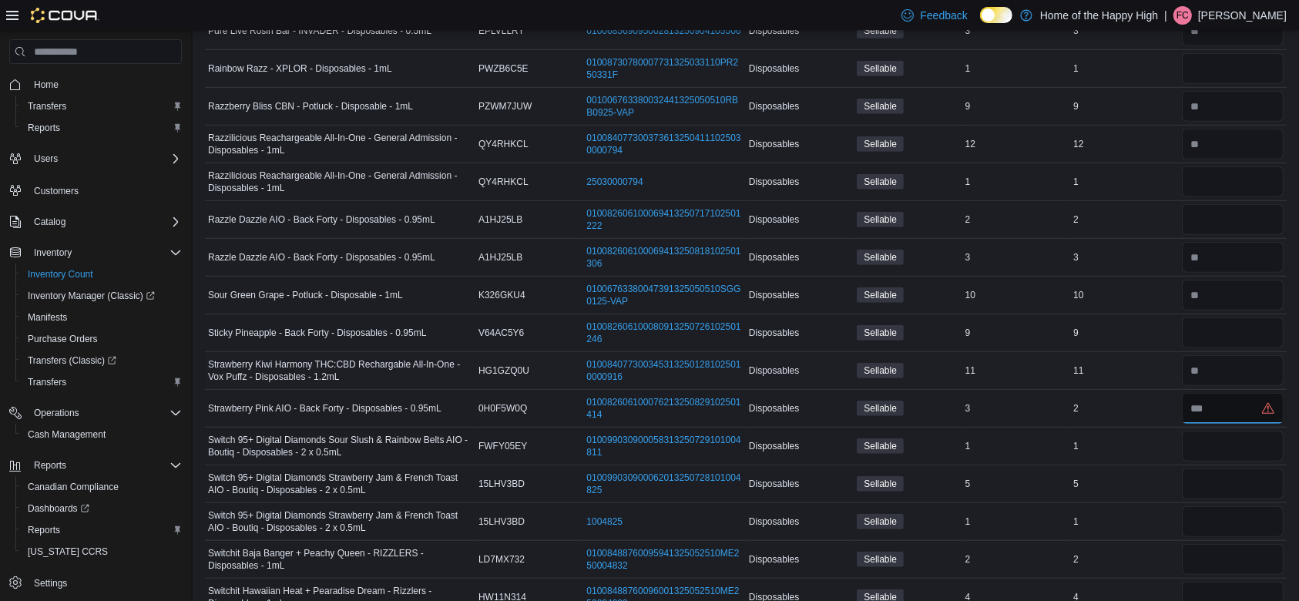
type input "*"
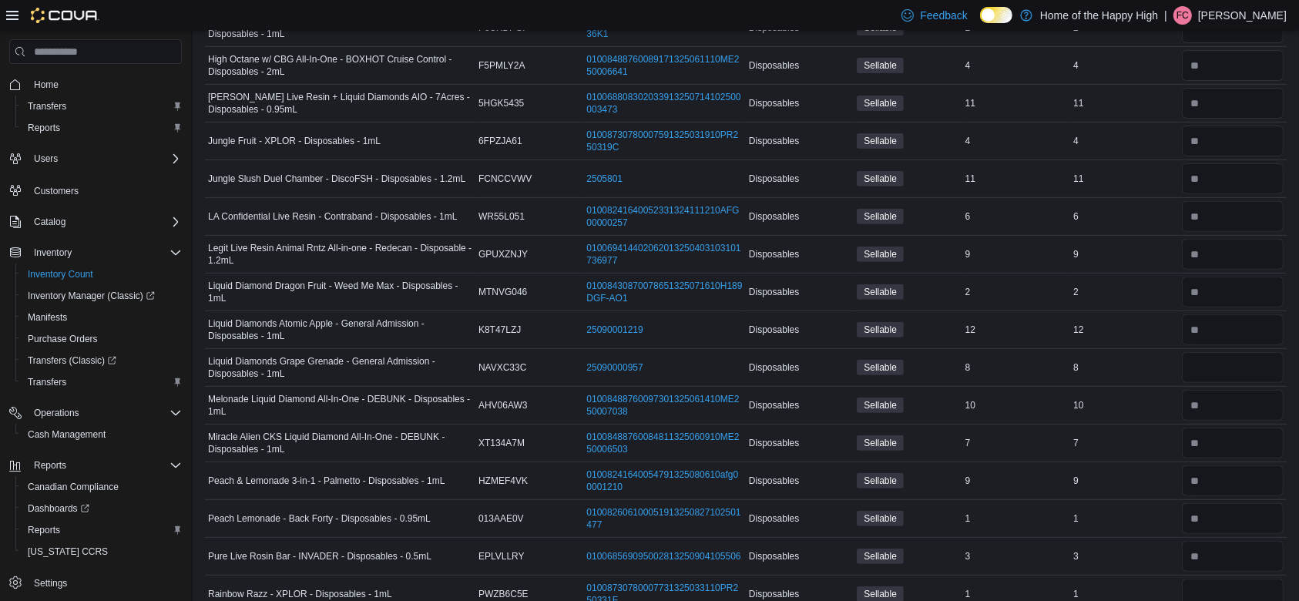
scroll to position [34, 0]
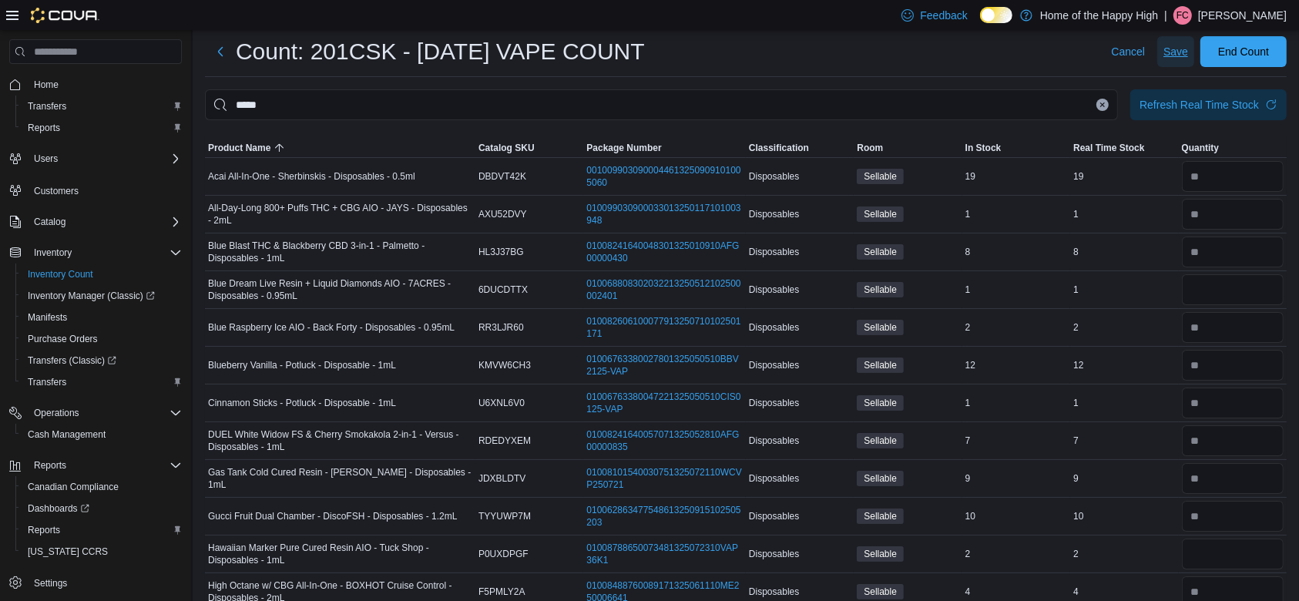
click at [1186, 56] on span "Save" at bounding box center [1176, 51] width 25 height 15
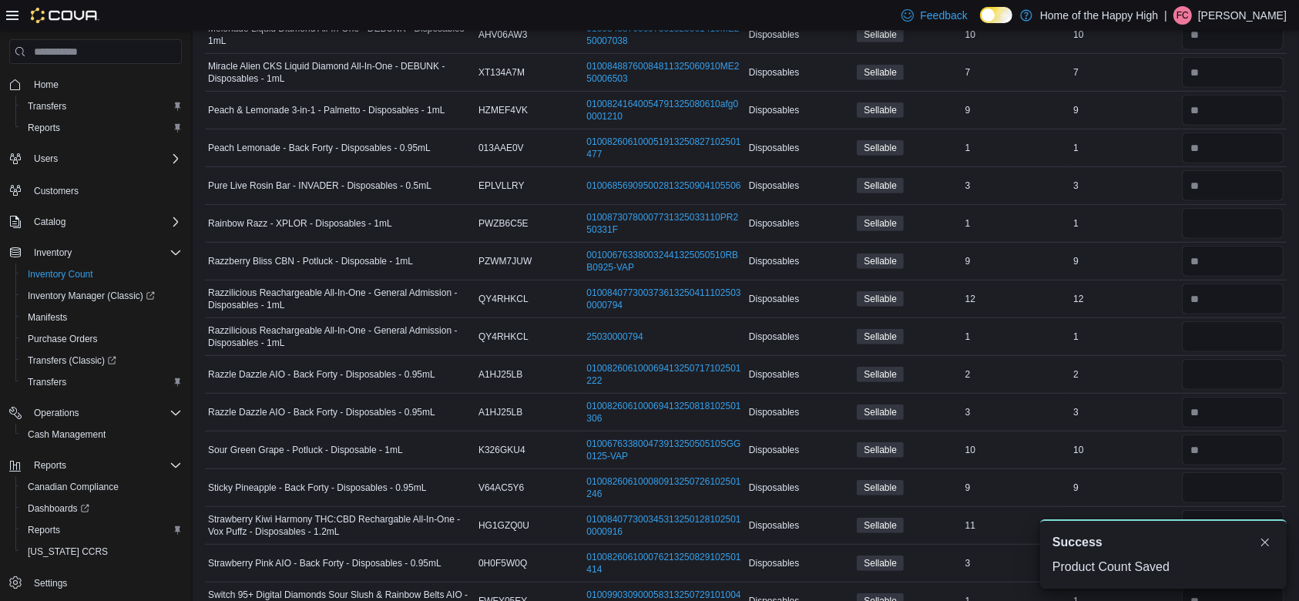
scroll to position [1185, 0]
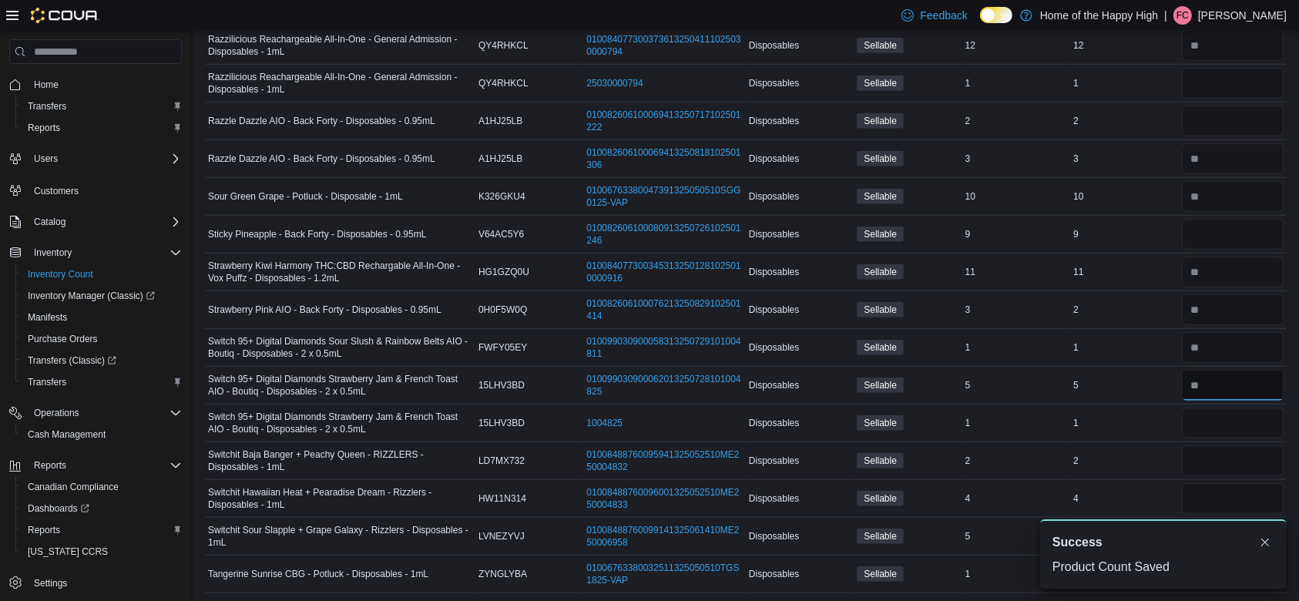
click at [1242, 382] on input "number" at bounding box center [1233, 385] width 102 height 31
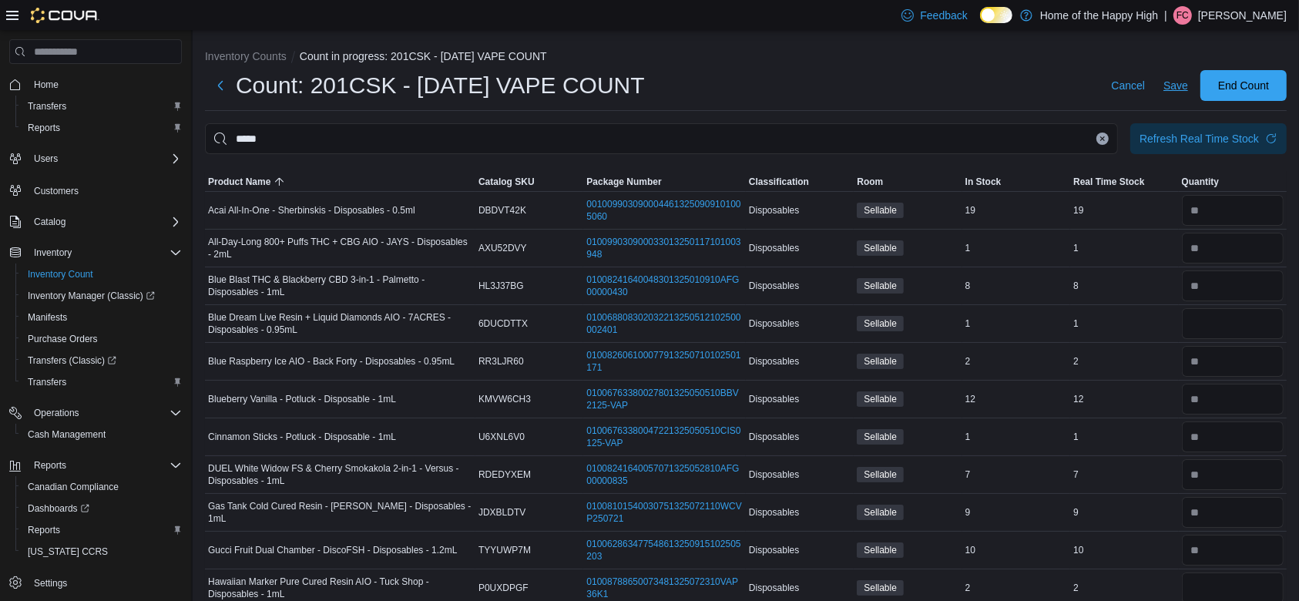
type input "*"
click at [1188, 86] on span "Save" at bounding box center [1176, 85] width 25 height 15
click at [1244, 146] on span "Refresh Real Time Stock" at bounding box center [1209, 138] width 138 height 31
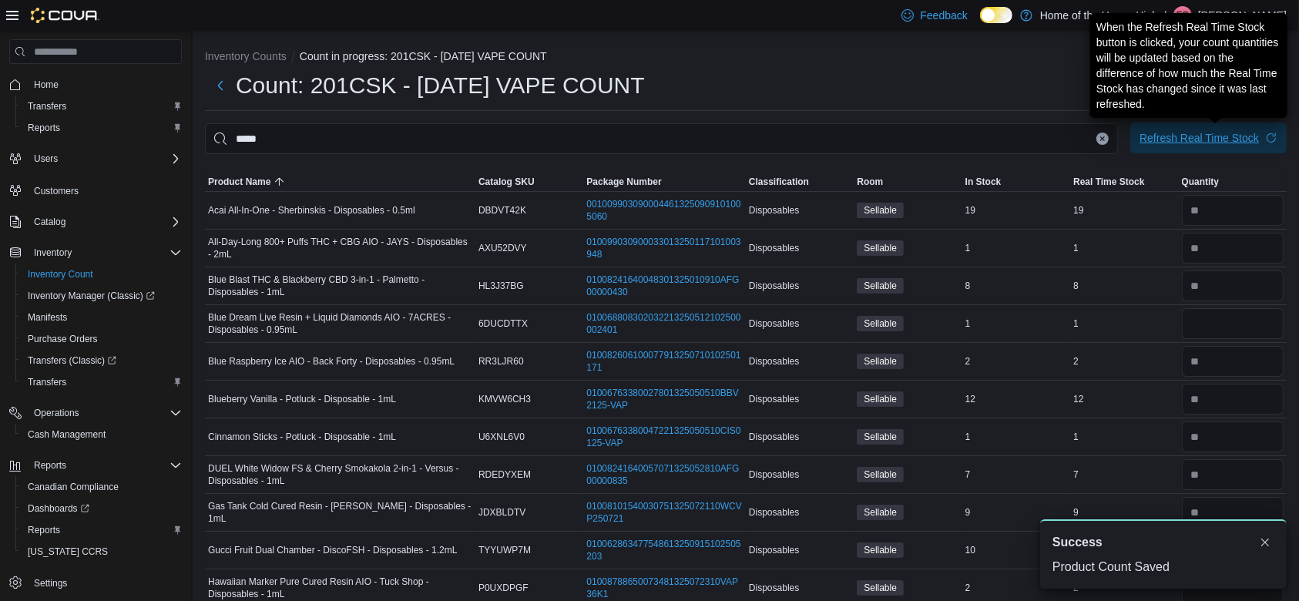
click at [1234, 142] on div "Refresh Real Time Stock" at bounding box center [1199, 137] width 119 height 15
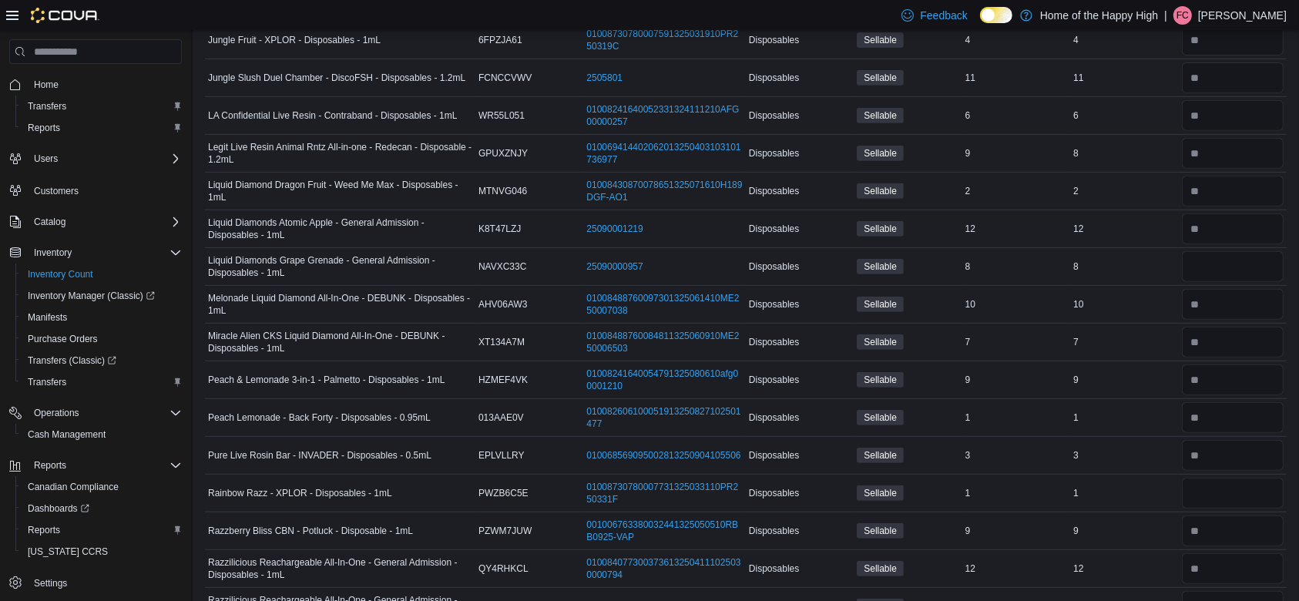
scroll to position [1185, 0]
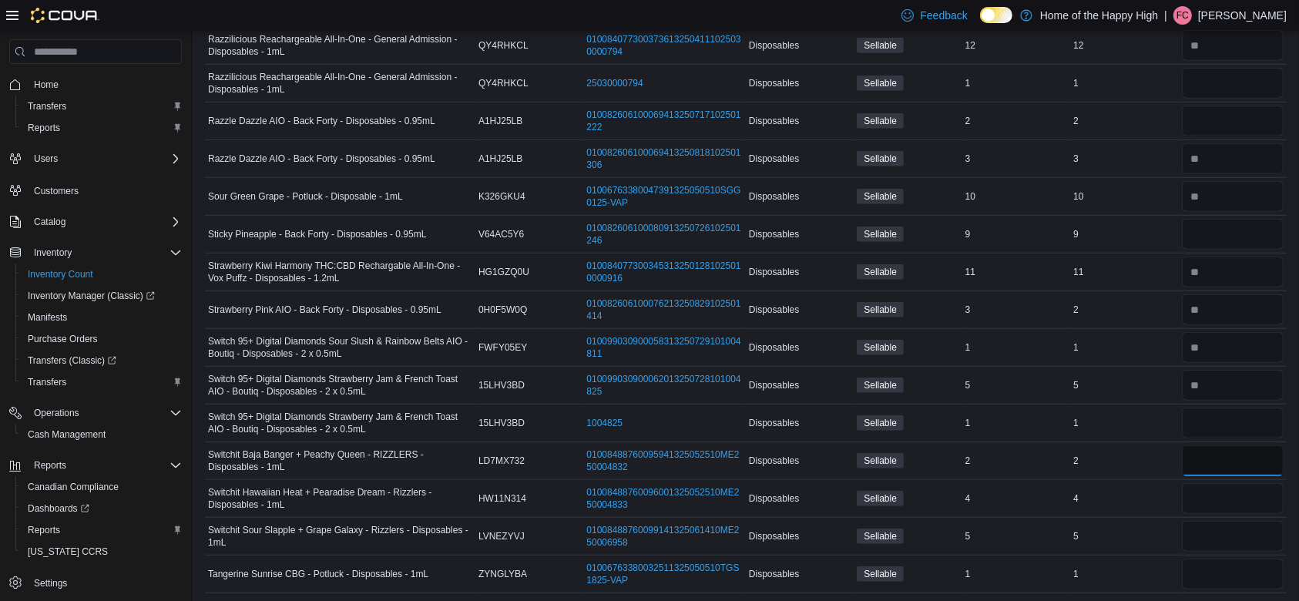
click at [1206, 458] on input "number" at bounding box center [1233, 460] width 102 height 31
click at [1240, 536] on input "number" at bounding box center [1233, 536] width 102 height 31
type input "*"
click at [1246, 453] on input "number" at bounding box center [1233, 460] width 102 height 31
type input "*"
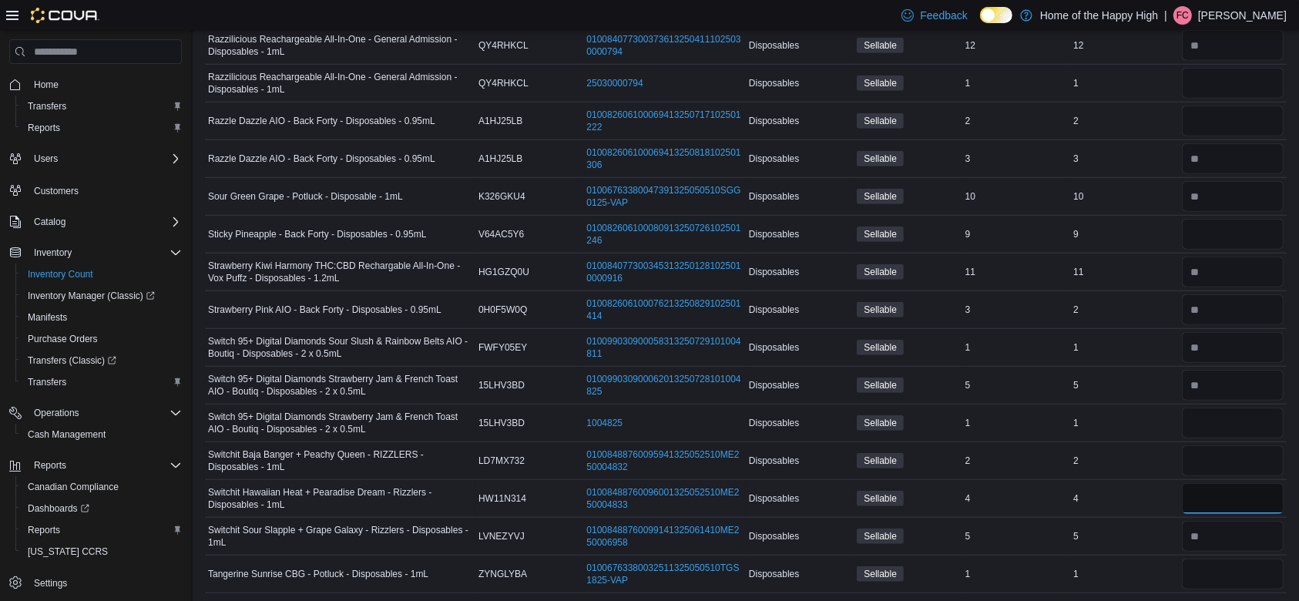
click at [1229, 492] on input "number" at bounding box center [1233, 498] width 102 height 31
type input "*"
click at [1209, 577] on input "number" at bounding box center [1233, 574] width 102 height 31
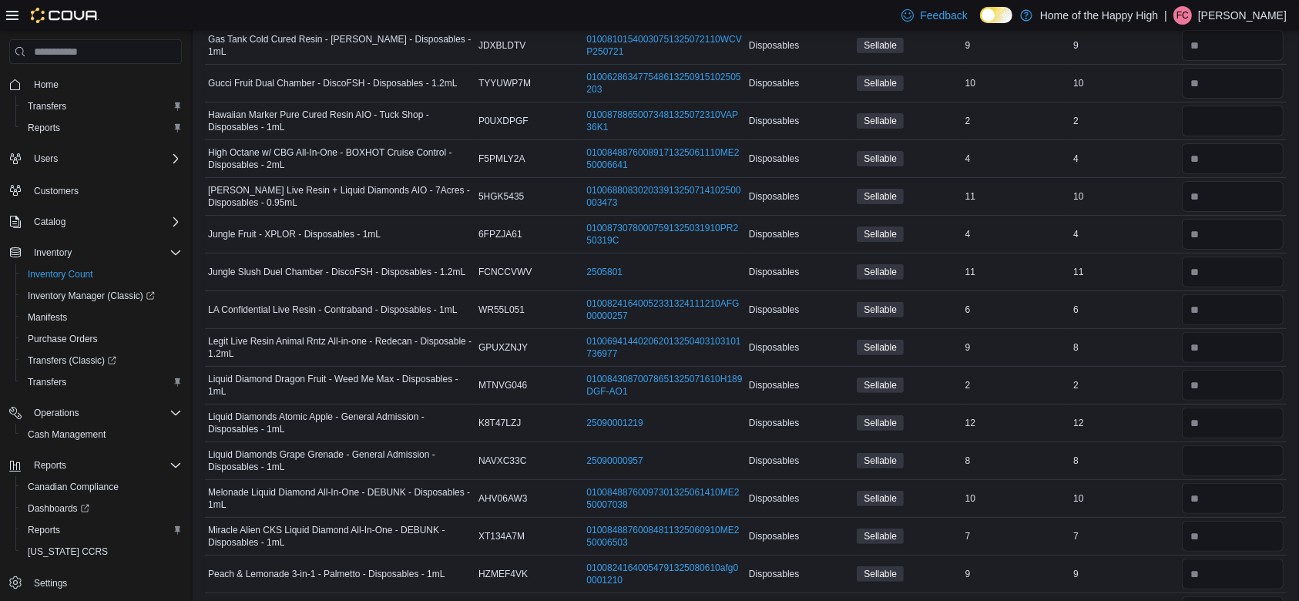
scroll to position [0, 0]
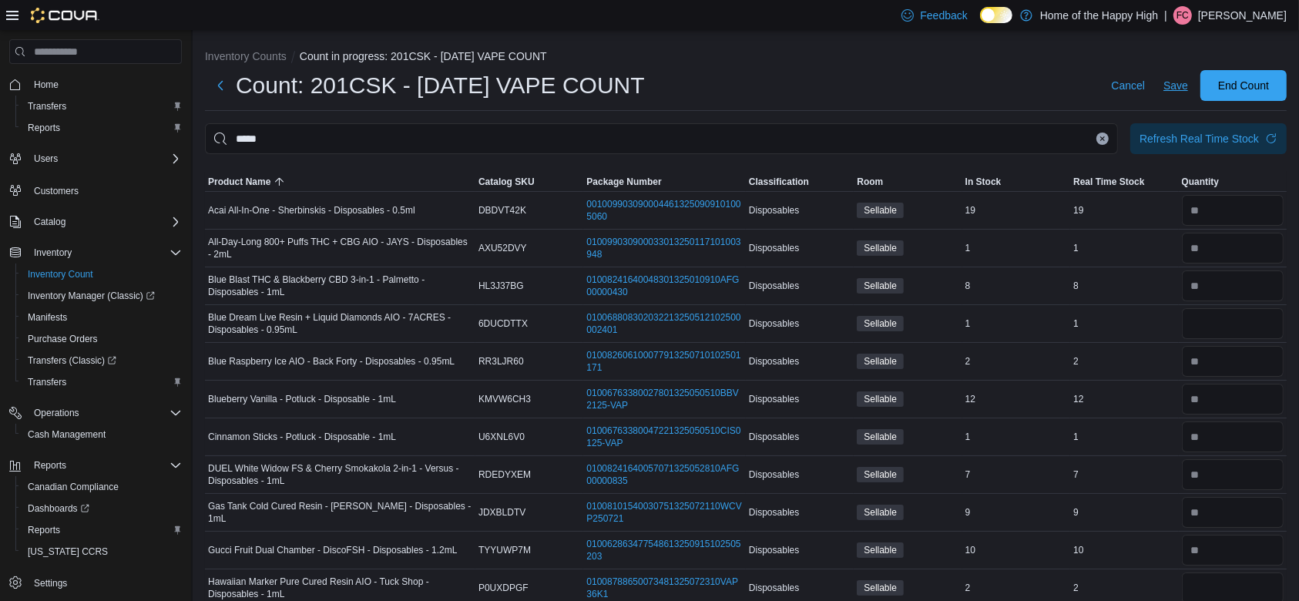
type input "*"
click at [1188, 81] on span "Save" at bounding box center [1176, 85] width 25 height 15
click at [1269, 540] on button "Dismiss toast" at bounding box center [1265, 542] width 18 height 18
click at [1188, 83] on span "Save" at bounding box center [1176, 85] width 25 height 15
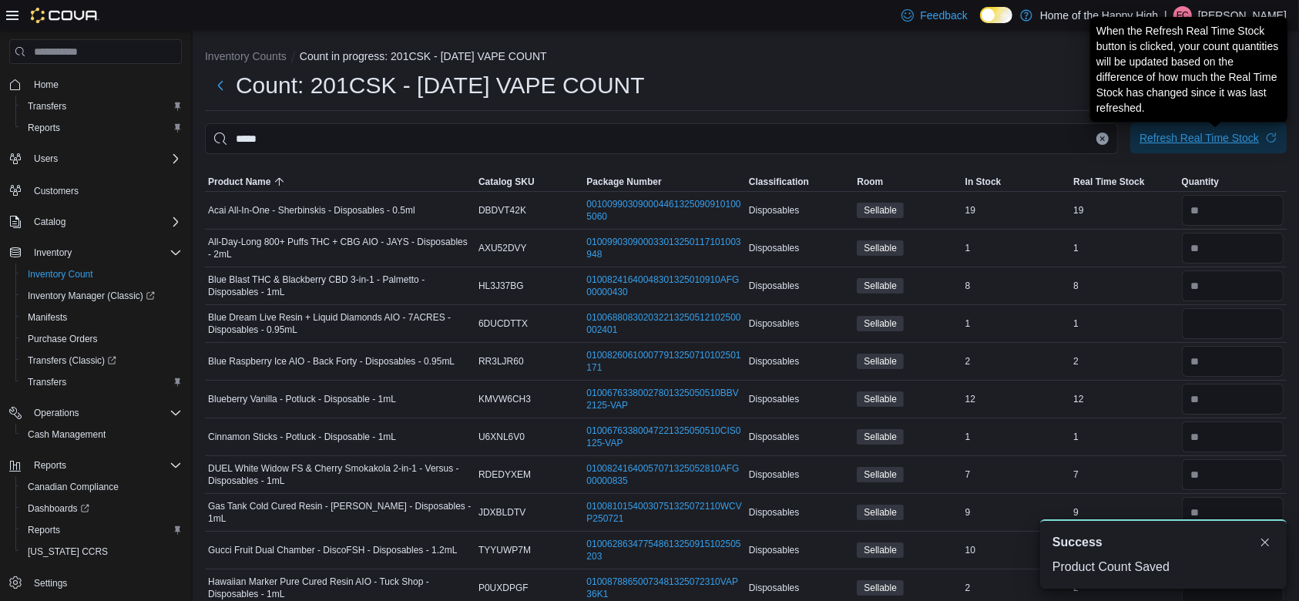
click at [1259, 145] on div "Refresh Real Time Stock" at bounding box center [1199, 137] width 119 height 15
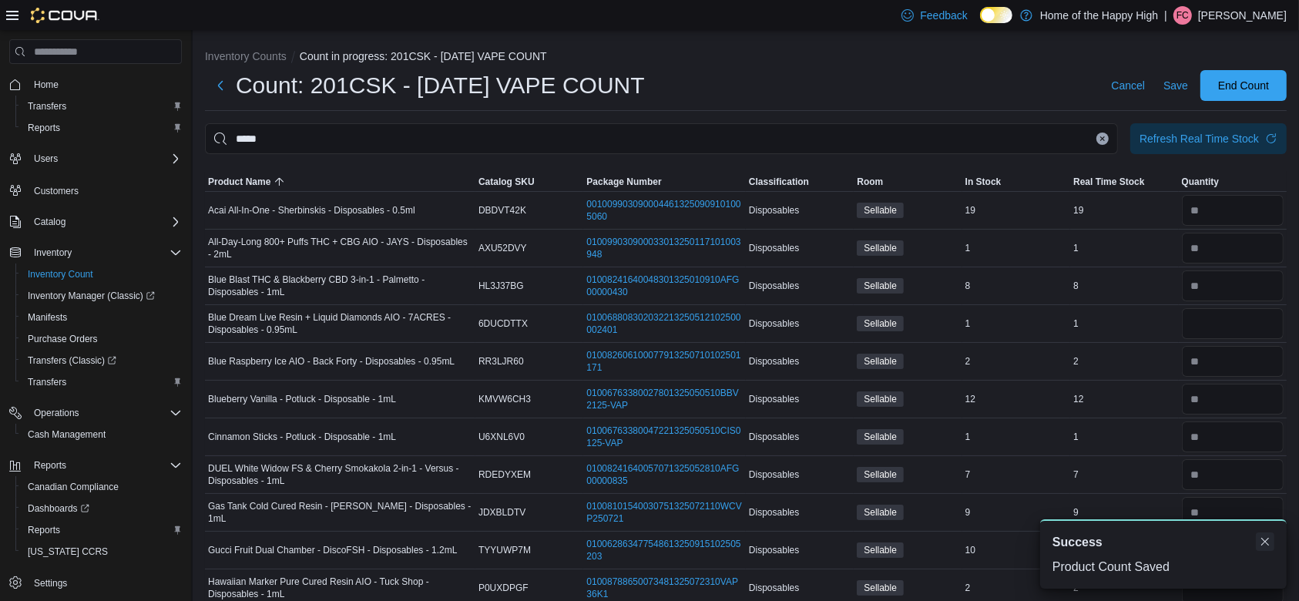
click at [1266, 542] on button "Dismiss toast" at bounding box center [1265, 542] width 18 height 18
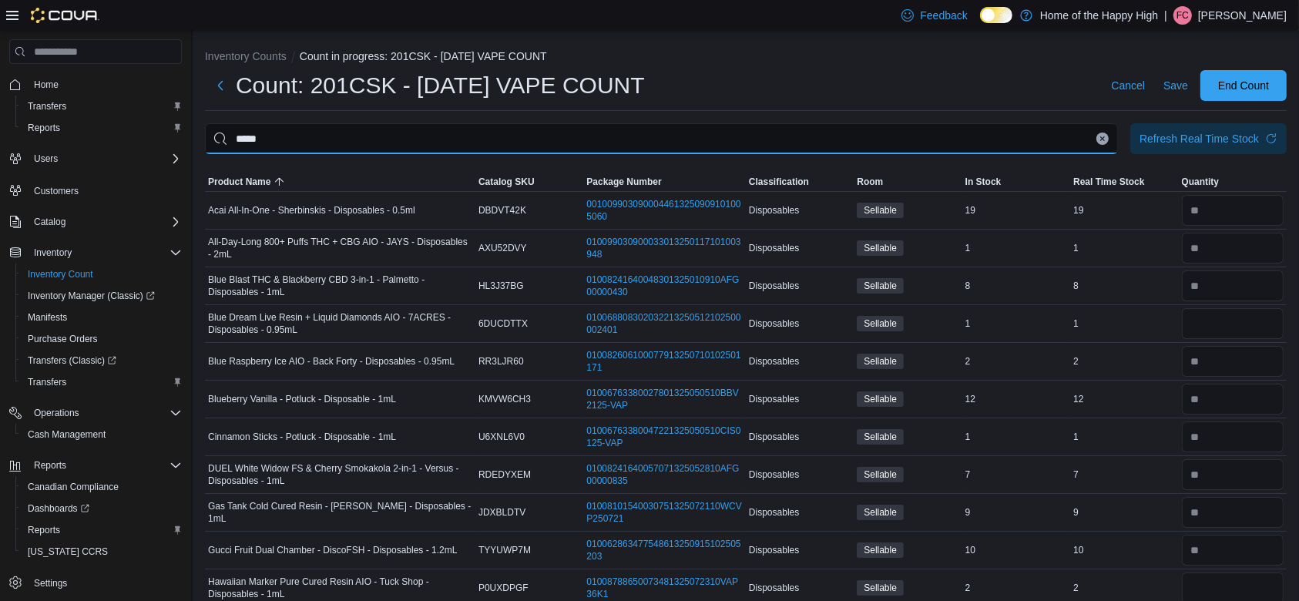
click at [1112, 133] on input "*****" at bounding box center [661, 138] width 913 height 31
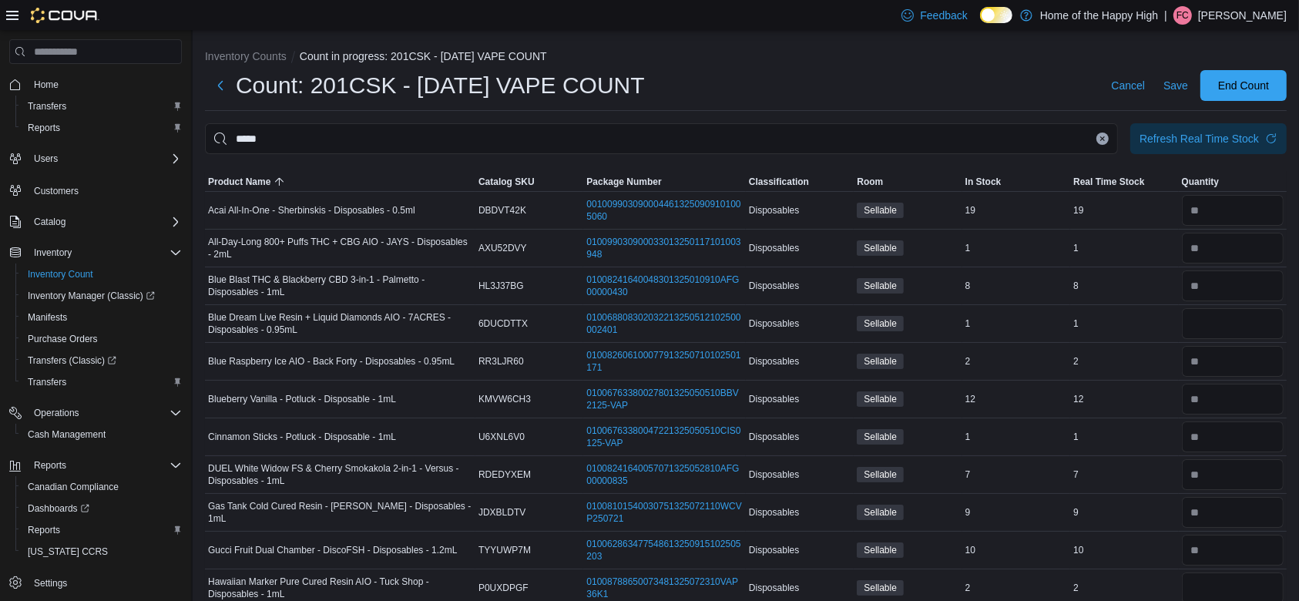
click at [1106, 138] on icon "Clear input" at bounding box center [1103, 139] width 6 height 6
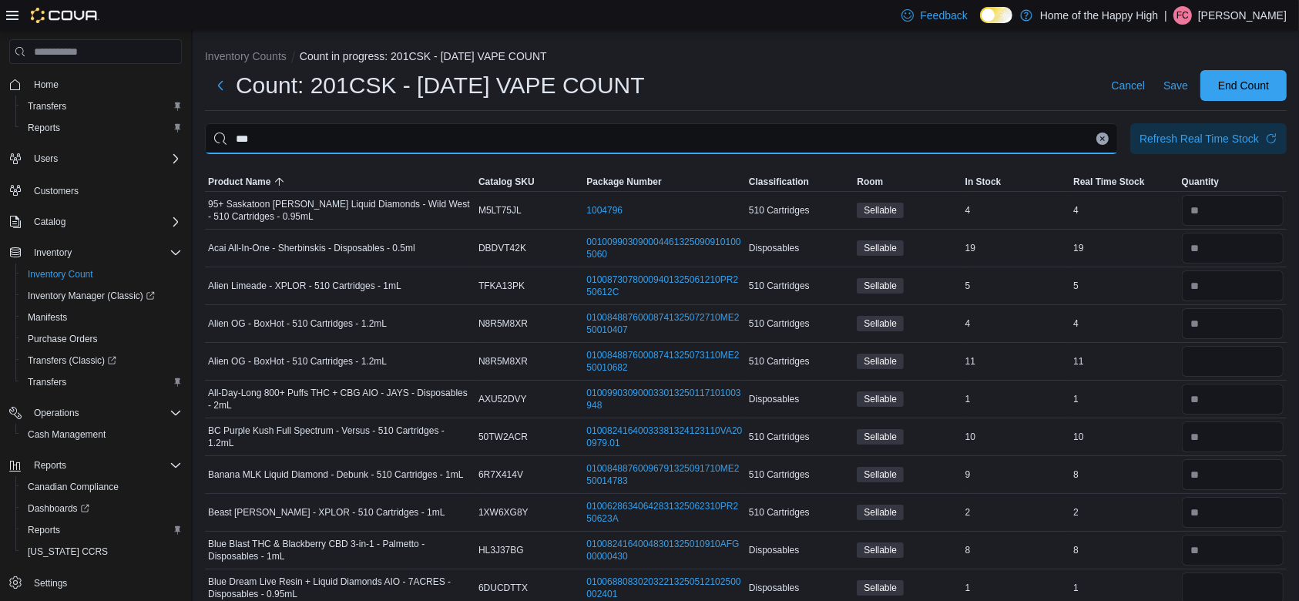
type input "***"
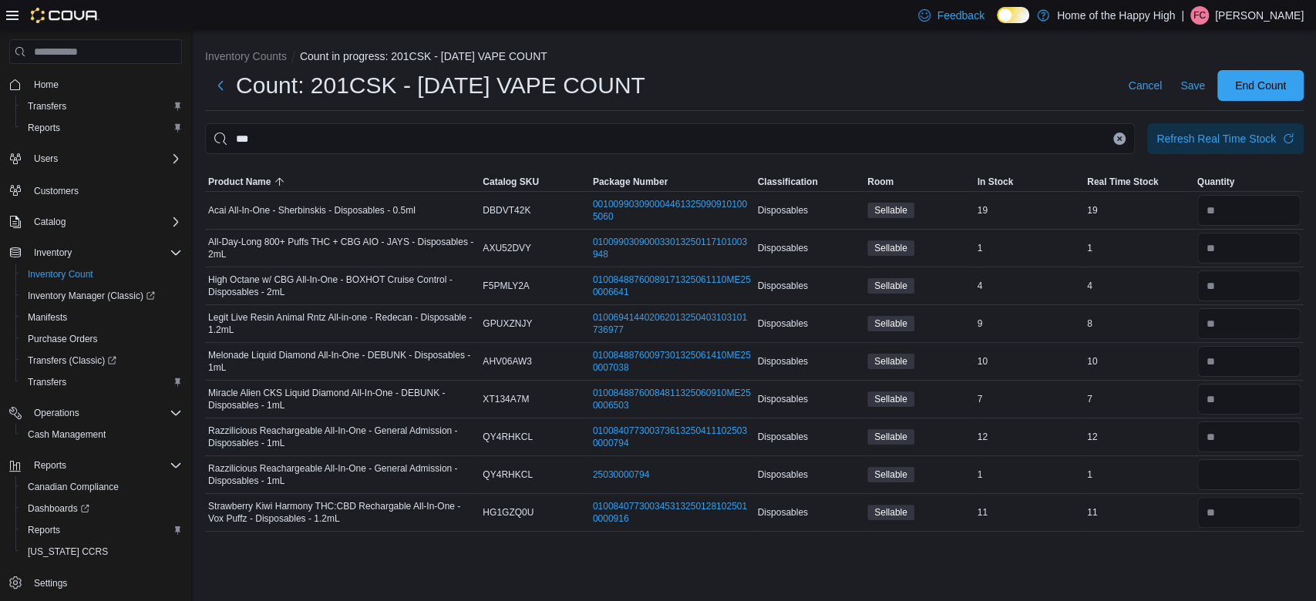
drag, startPoint x: 1119, startPoint y: 135, endPoint x: 1159, endPoint y: 102, distance: 52.0
click at [1119, 136] on icon "Clear input" at bounding box center [1119, 139] width 6 height 6
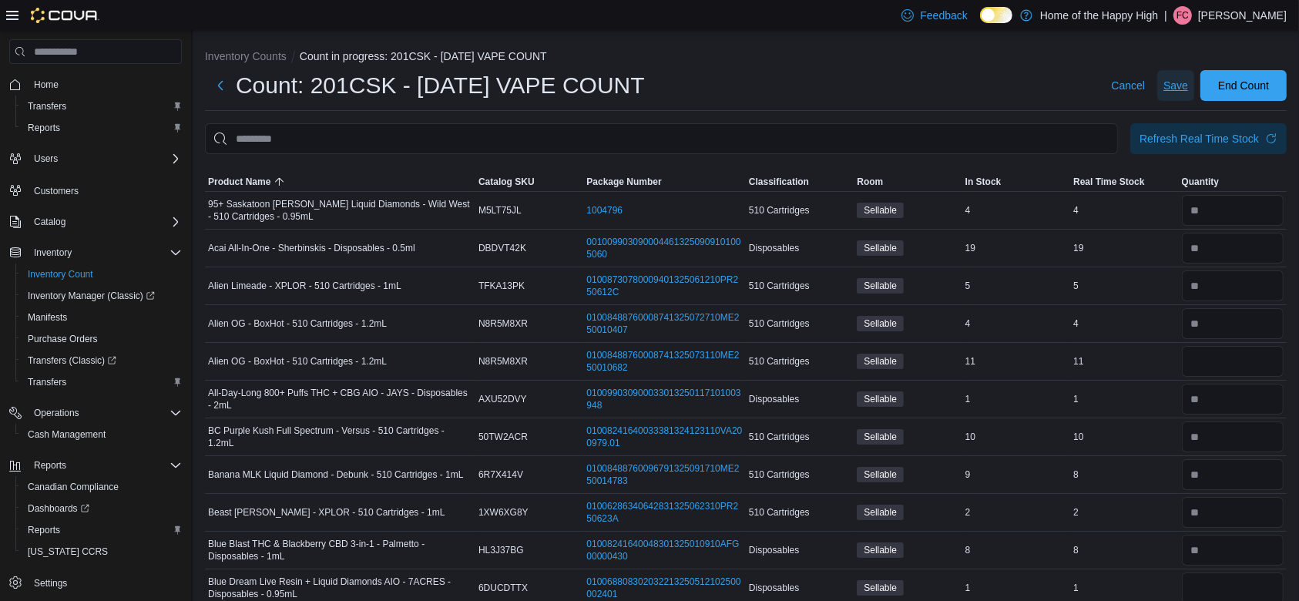
click at [1188, 81] on span "Save" at bounding box center [1176, 85] width 25 height 15
click at [1128, 89] on span "Cancel" at bounding box center [1128, 85] width 34 height 15
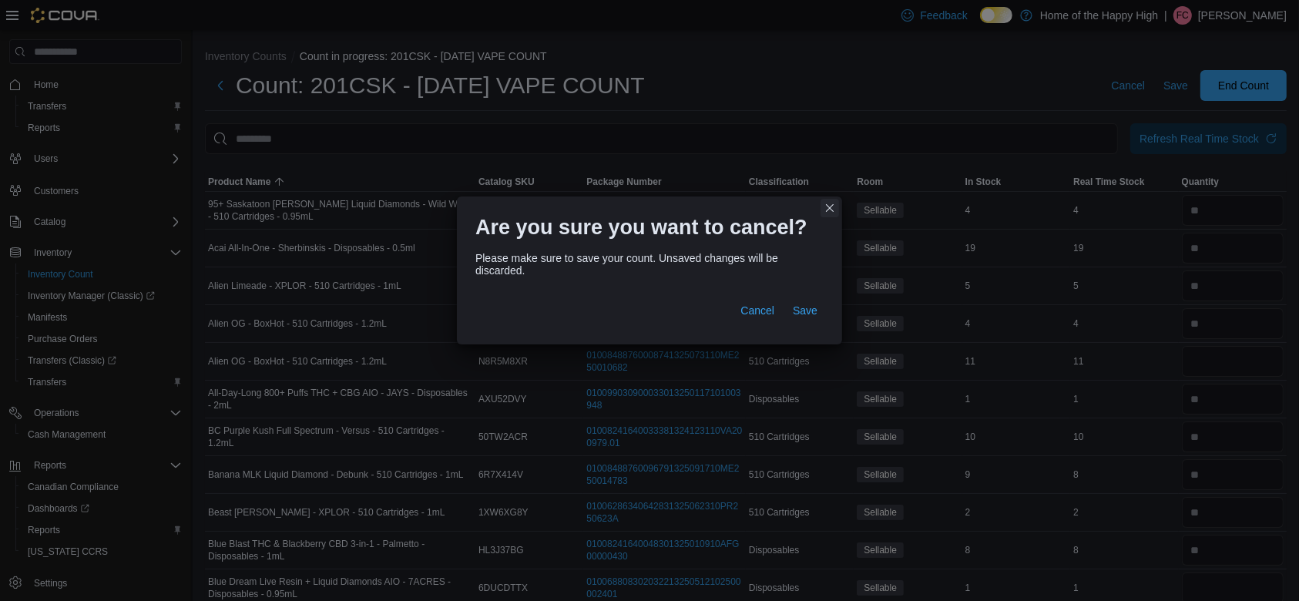
click at [828, 204] on button "Closes this modal window" at bounding box center [830, 208] width 18 height 18
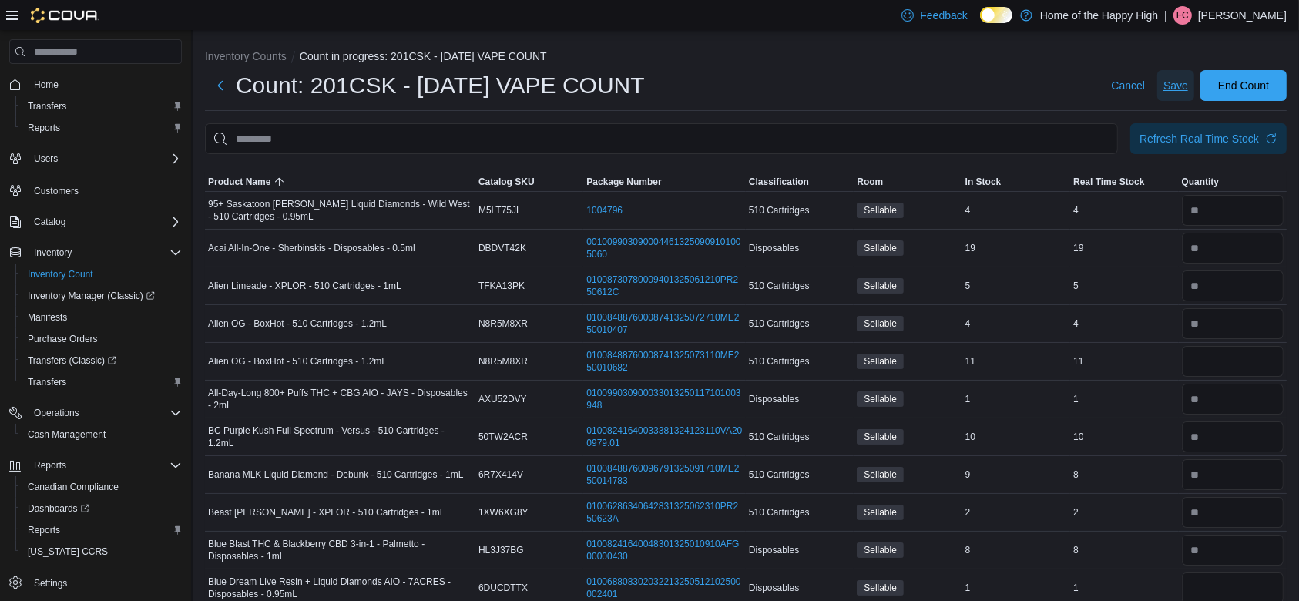
click at [1188, 85] on span "Save" at bounding box center [1176, 85] width 25 height 15
drag, startPoint x: 42, startPoint y: 527, endPoint x: 34, endPoint y: 529, distance: 7.9
click at [34, 529] on span "Reports" at bounding box center [44, 530] width 32 height 12
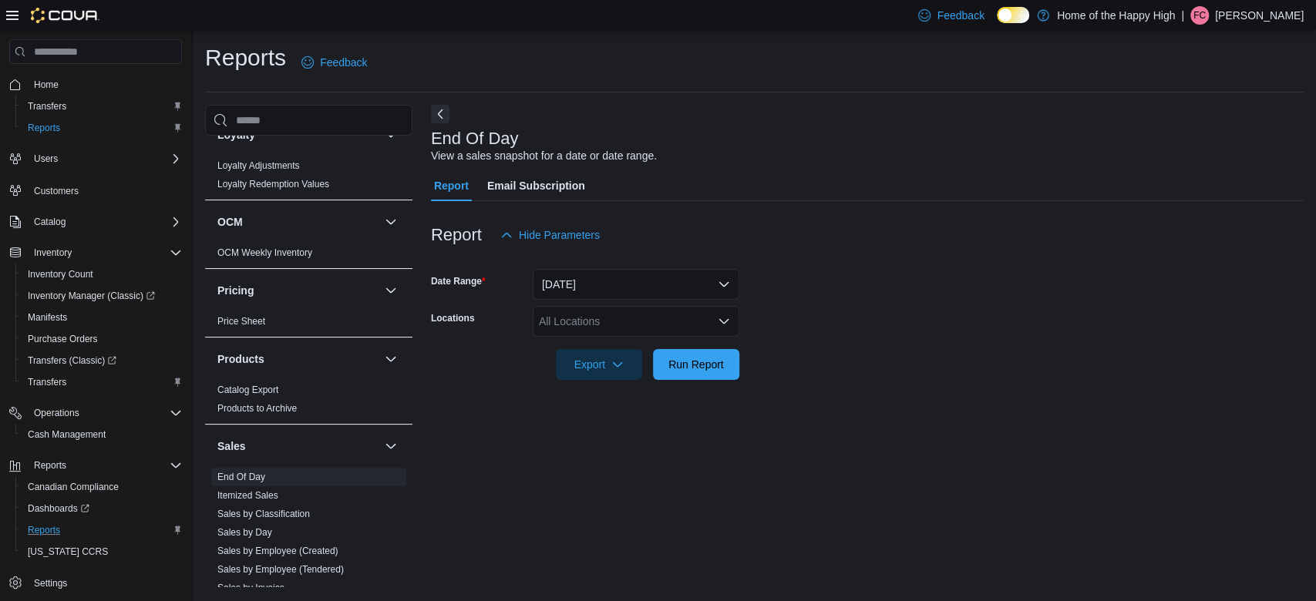
scroll to position [673, 0]
click at [260, 474] on link "End Of Day" at bounding box center [241, 472] width 48 height 11
click at [313, 562] on link "Sales by Employee (Tendered)" at bounding box center [280, 565] width 126 height 11
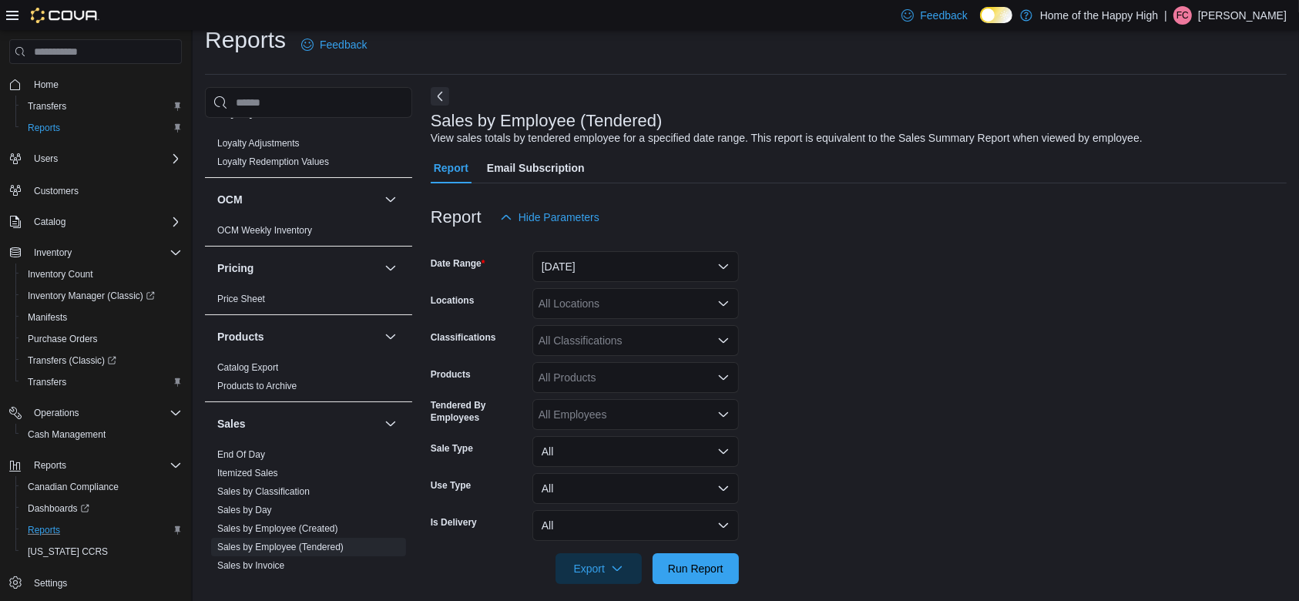
scroll to position [31, 0]
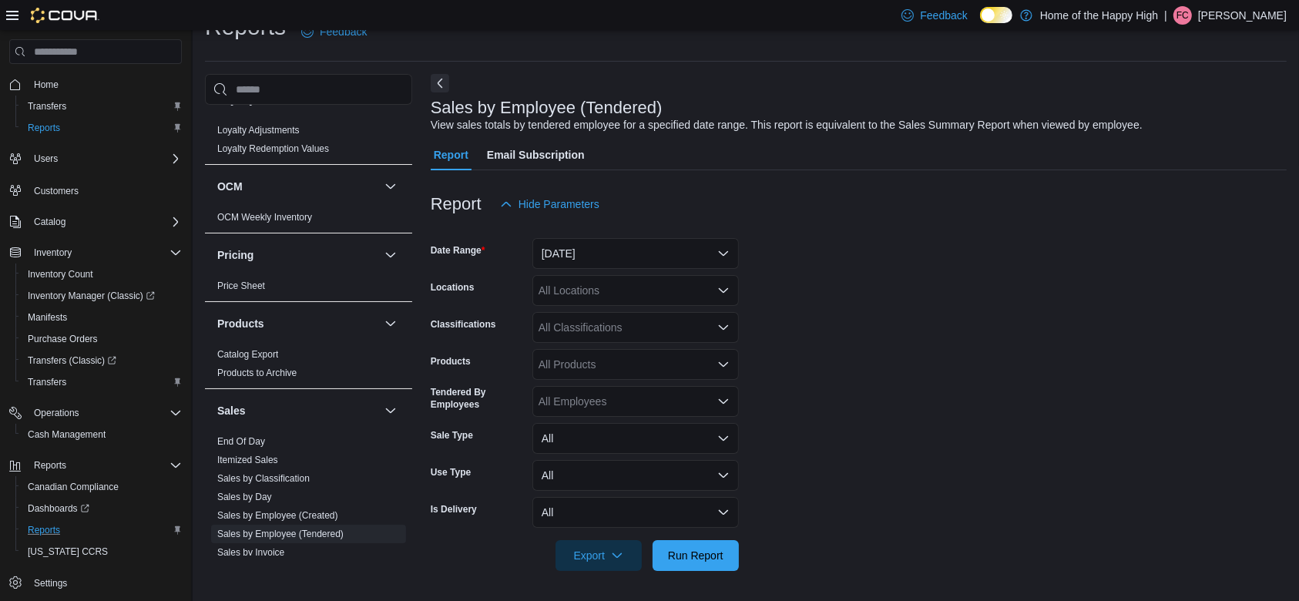
click at [602, 283] on div "All Locations" at bounding box center [636, 290] width 207 height 31
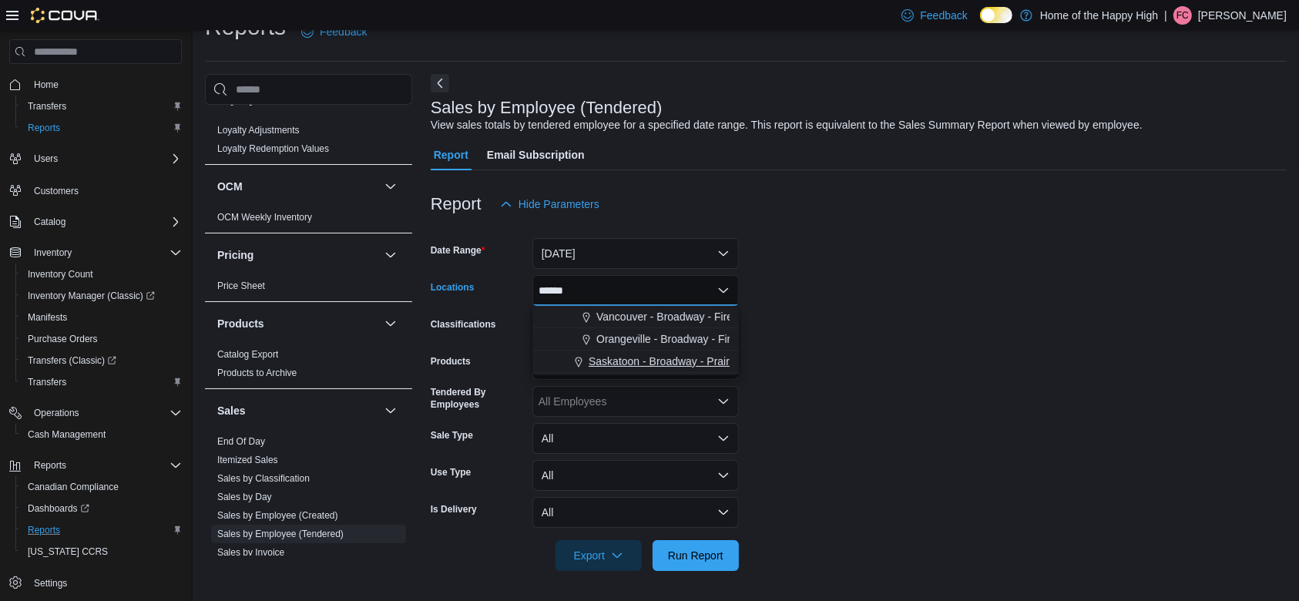
type input "******"
click at [703, 356] on span "Saskatoon - Broadway - Prairie Records" at bounding box center [685, 361] width 193 height 15
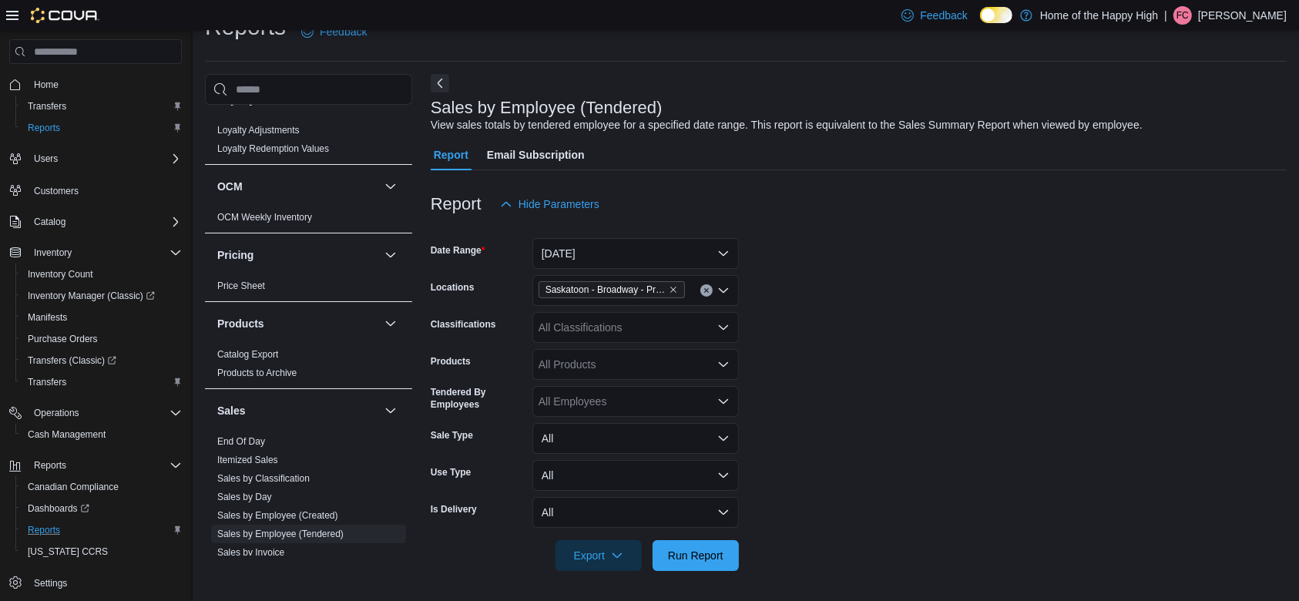
click at [833, 314] on form "Date Range [DATE] Locations [GEOGRAPHIC_DATA] - [GEOGRAPHIC_DATA] - Prairie Rec…" at bounding box center [859, 395] width 856 height 351
click at [639, 327] on div "All Classifications" at bounding box center [636, 327] width 207 height 31
click at [909, 373] on form "Date Range [DATE] Locations [GEOGRAPHIC_DATA] - [GEOGRAPHIC_DATA] - Prairie Rec…" at bounding box center [859, 395] width 856 height 351
click at [631, 250] on button "[DATE]" at bounding box center [636, 253] width 207 height 31
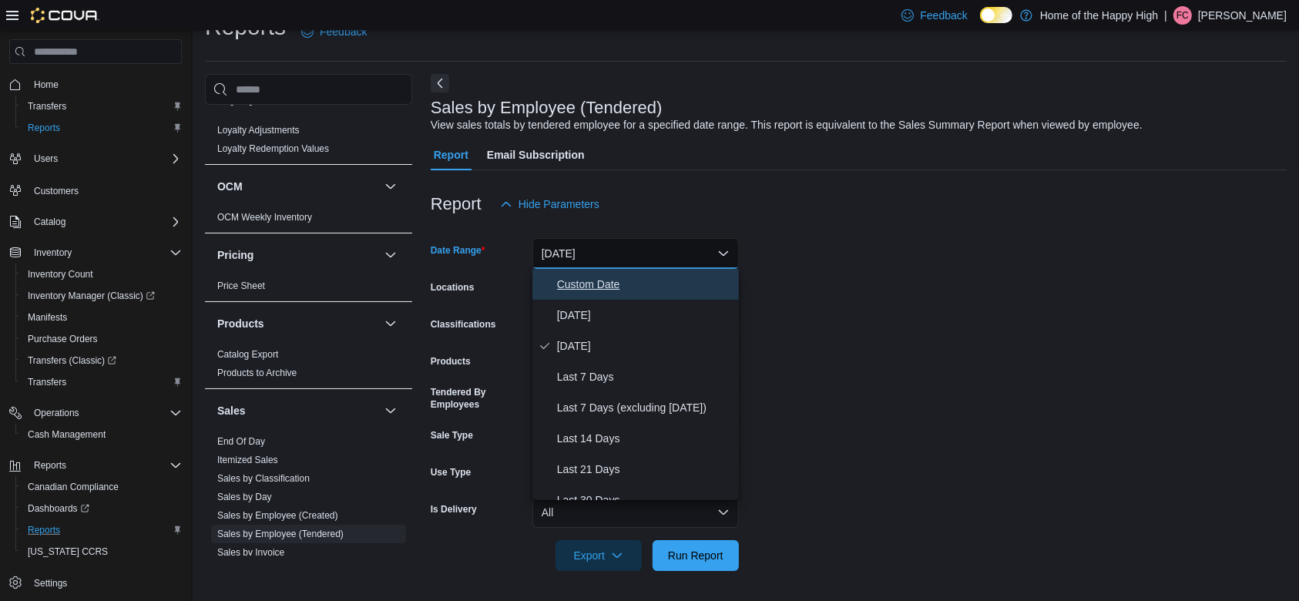
click at [587, 287] on span "Custom Date" at bounding box center [645, 284] width 176 height 18
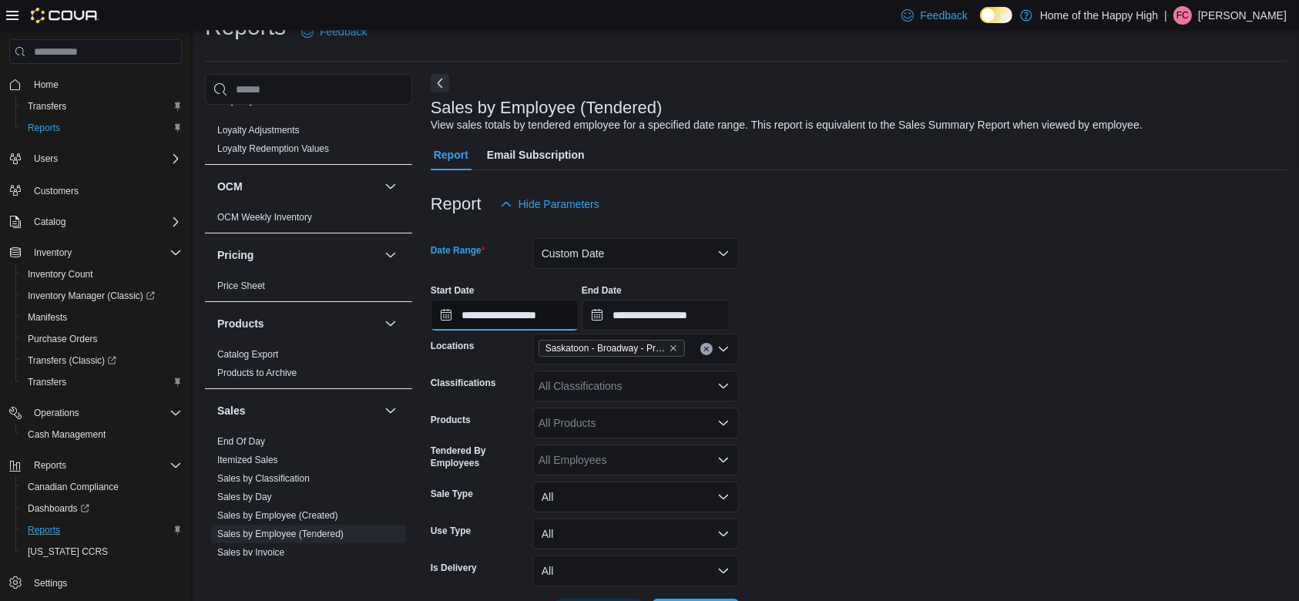
click at [506, 311] on input "**********" at bounding box center [505, 315] width 148 height 31
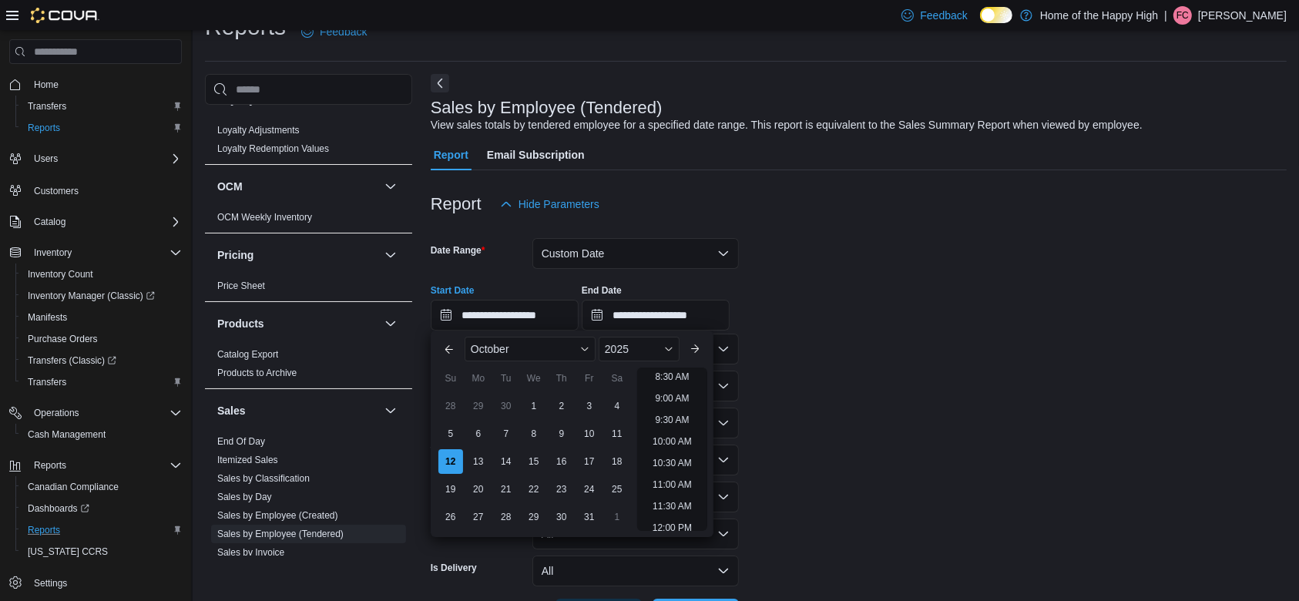
scroll to position [375, 0]
click at [674, 441] on li "10:00 AM" at bounding box center [673, 437] width 52 height 18
type input "**********"
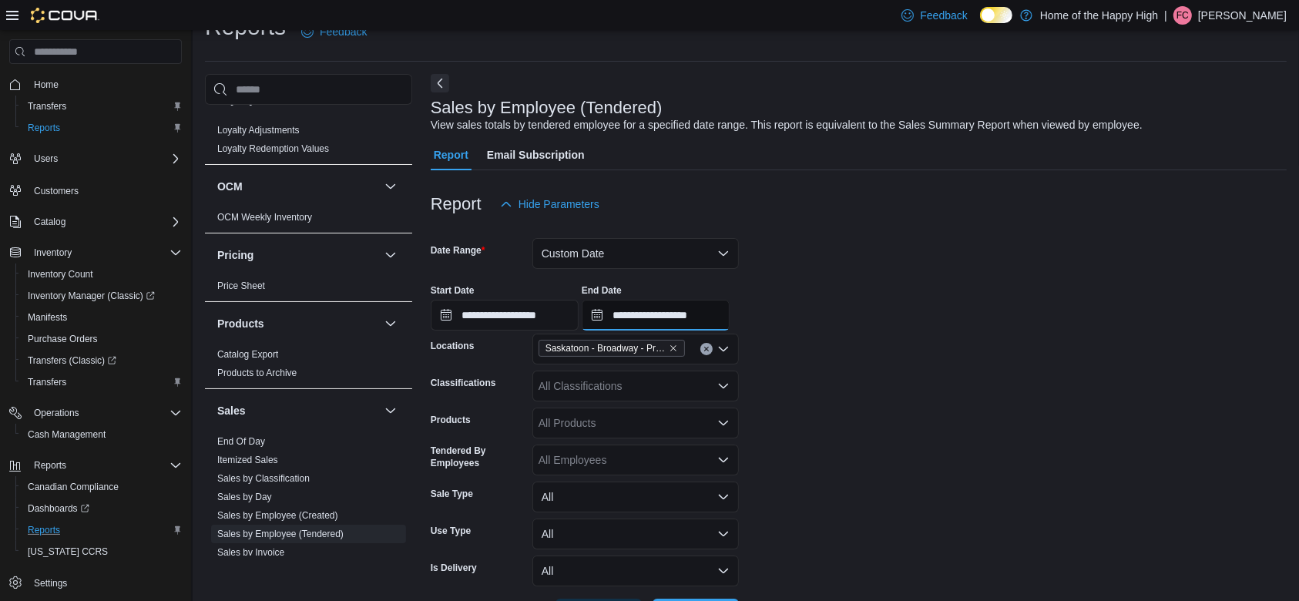
click at [691, 311] on input "**********" at bounding box center [656, 315] width 148 height 31
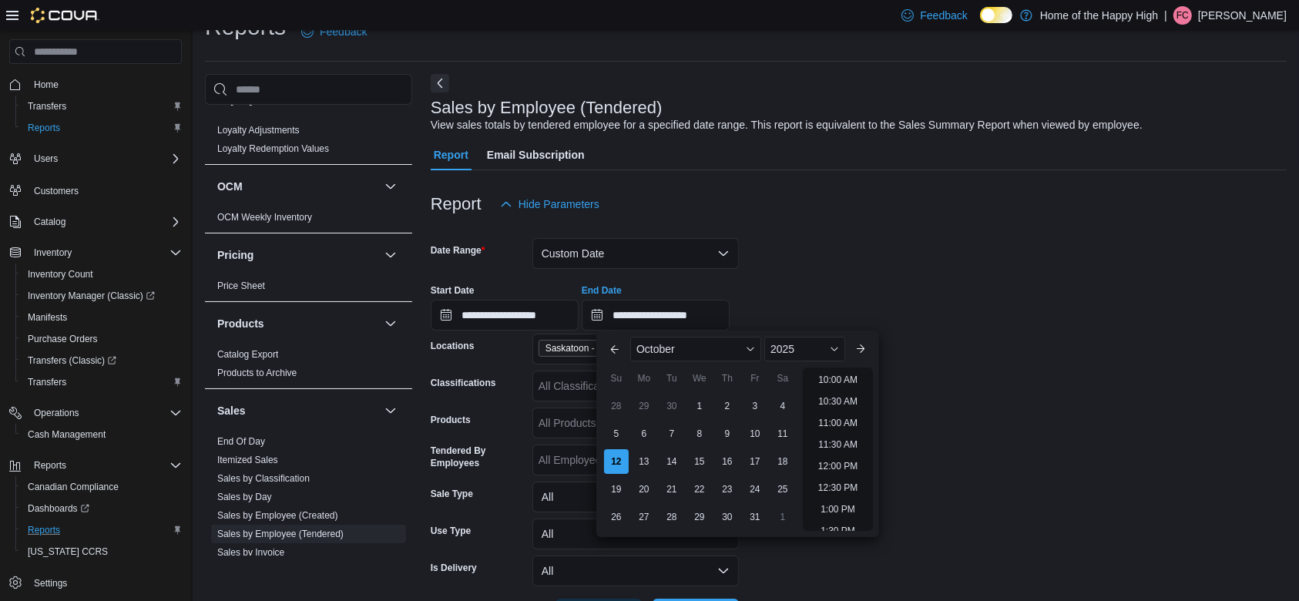
scroll to position [423, 0]
click at [842, 435] on li "11:00 AM" at bounding box center [838, 431] width 52 height 18
type input "**********"
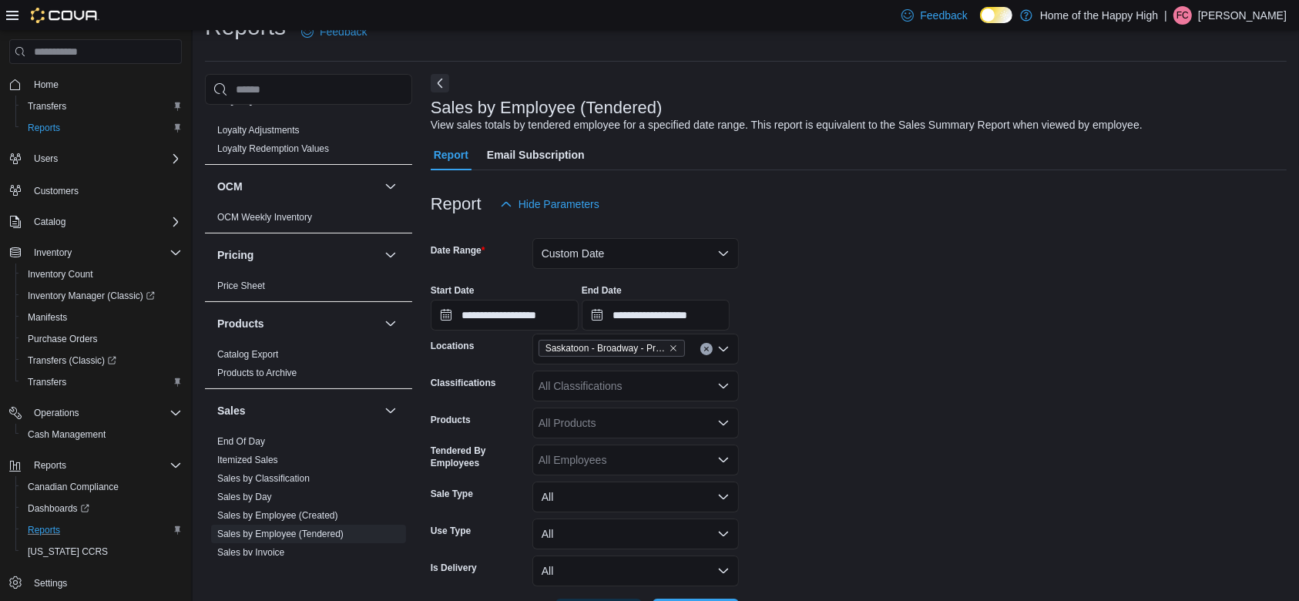
scroll to position [89, 0]
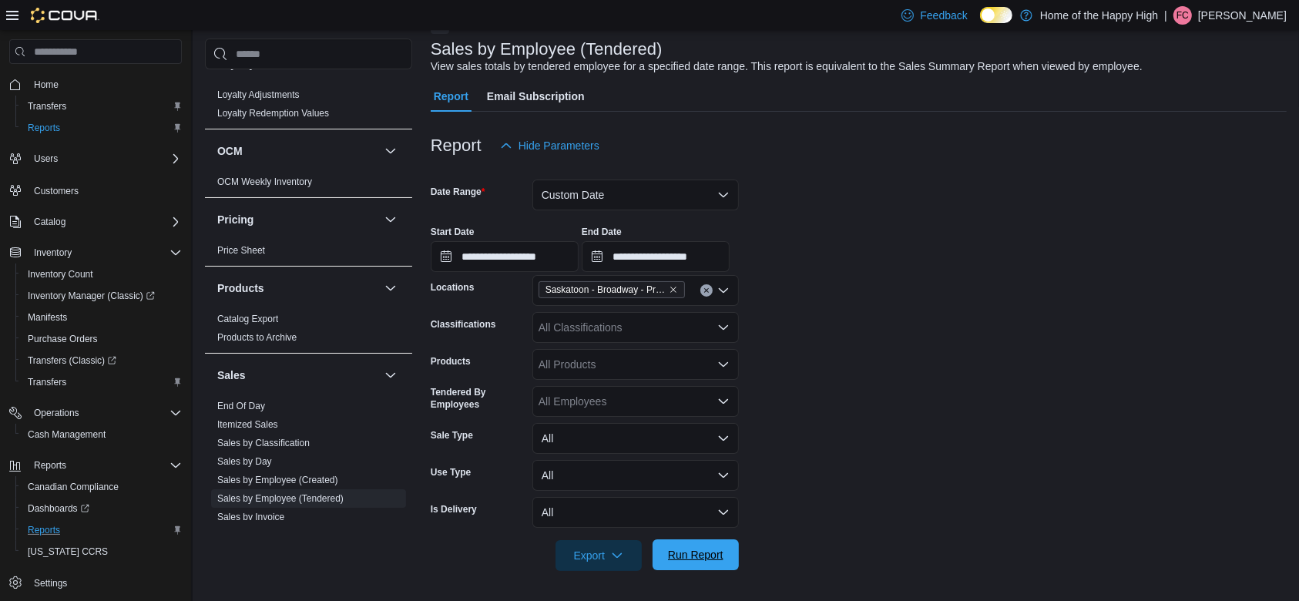
click at [706, 544] on span "Run Report" at bounding box center [696, 555] width 68 height 31
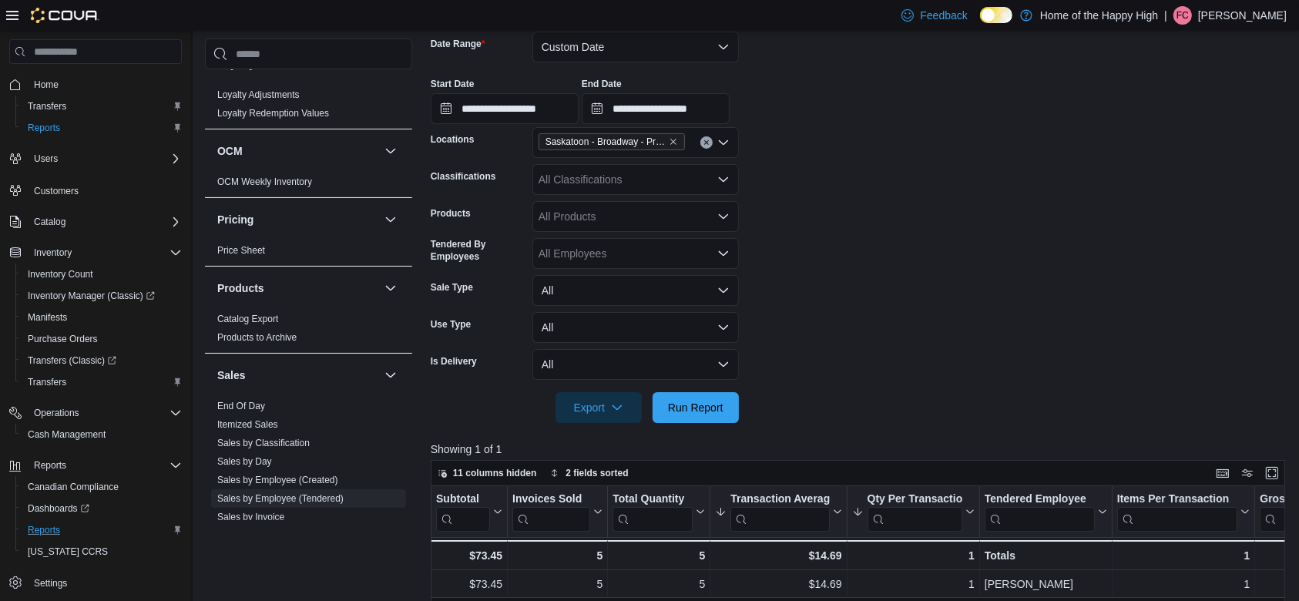
scroll to position [308, 0]
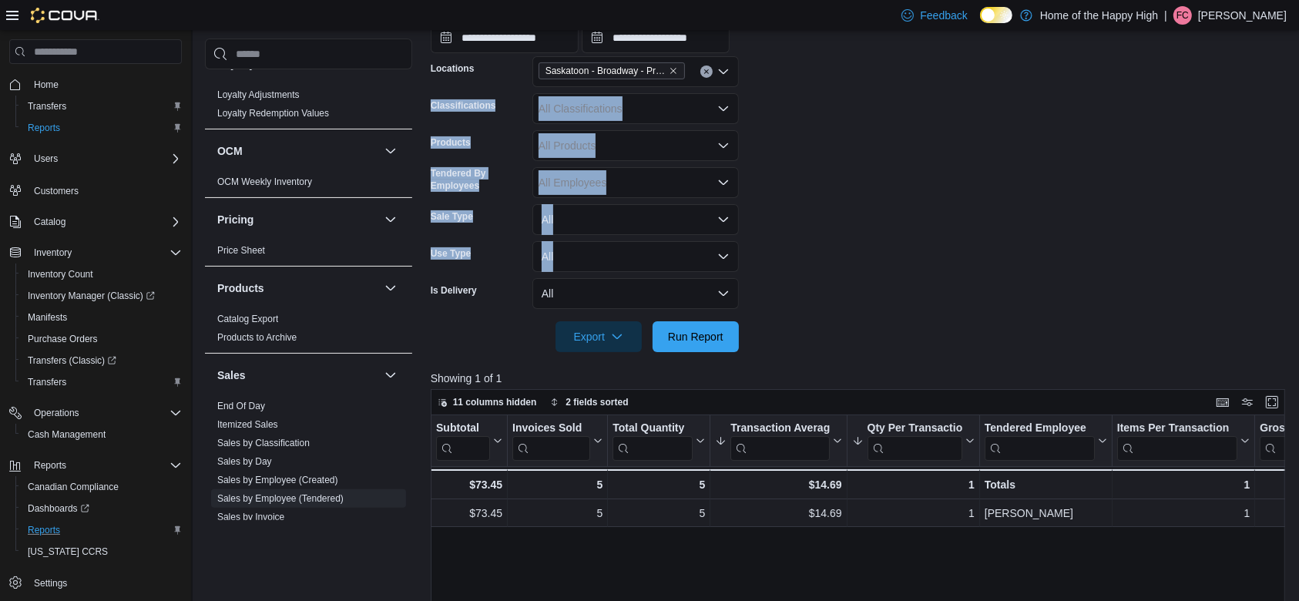
drag, startPoint x: 1296, startPoint y: 235, endPoint x: 1314, endPoint y: 71, distance: 165.1
click at [1195, 213] on form "**********" at bounding box center [863, 147] width 864 height 410
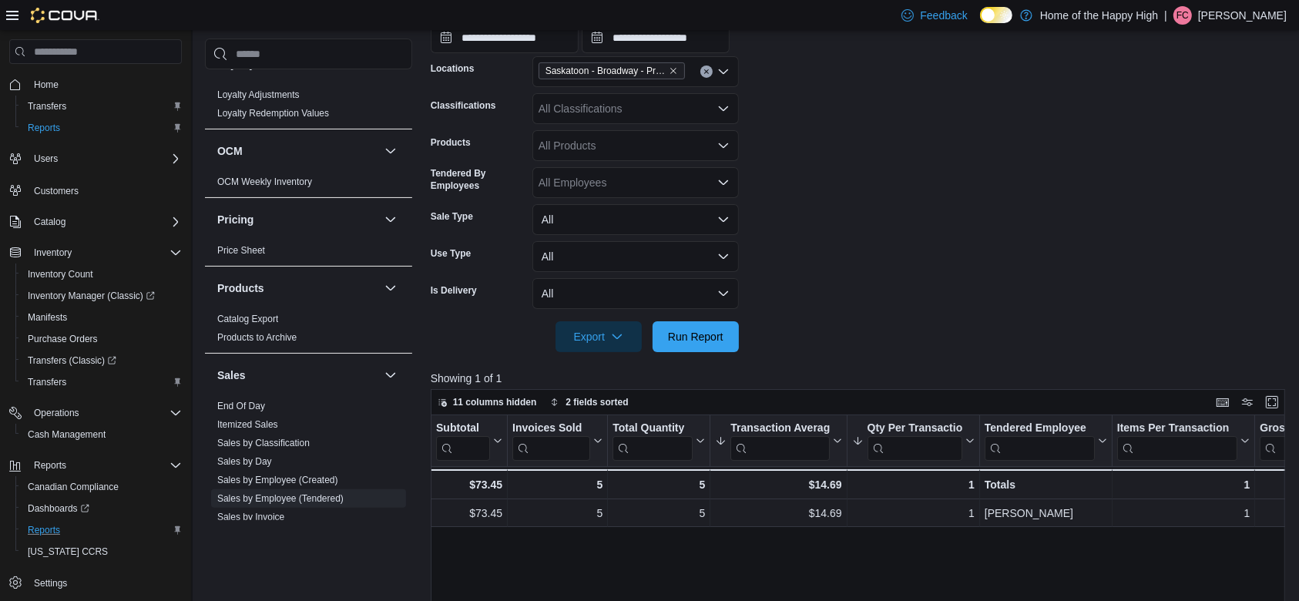
click at [1195, 213] on form "**********" at bounding box center [863, 147] width 864 height 410
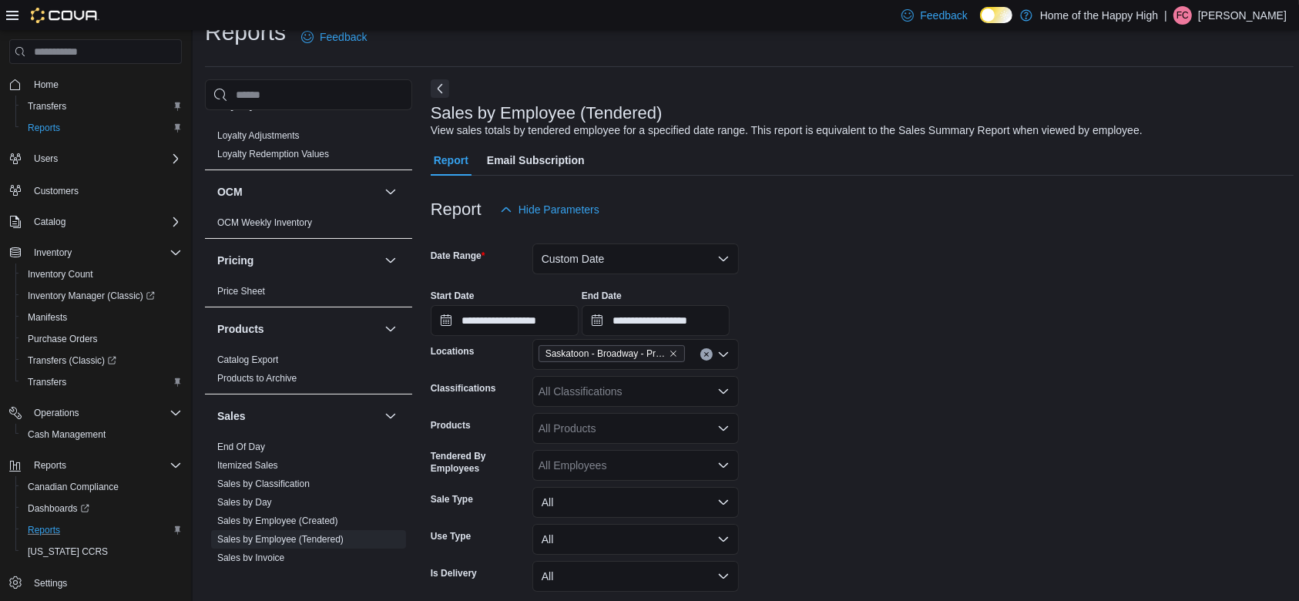
scroll to position [35, 0]
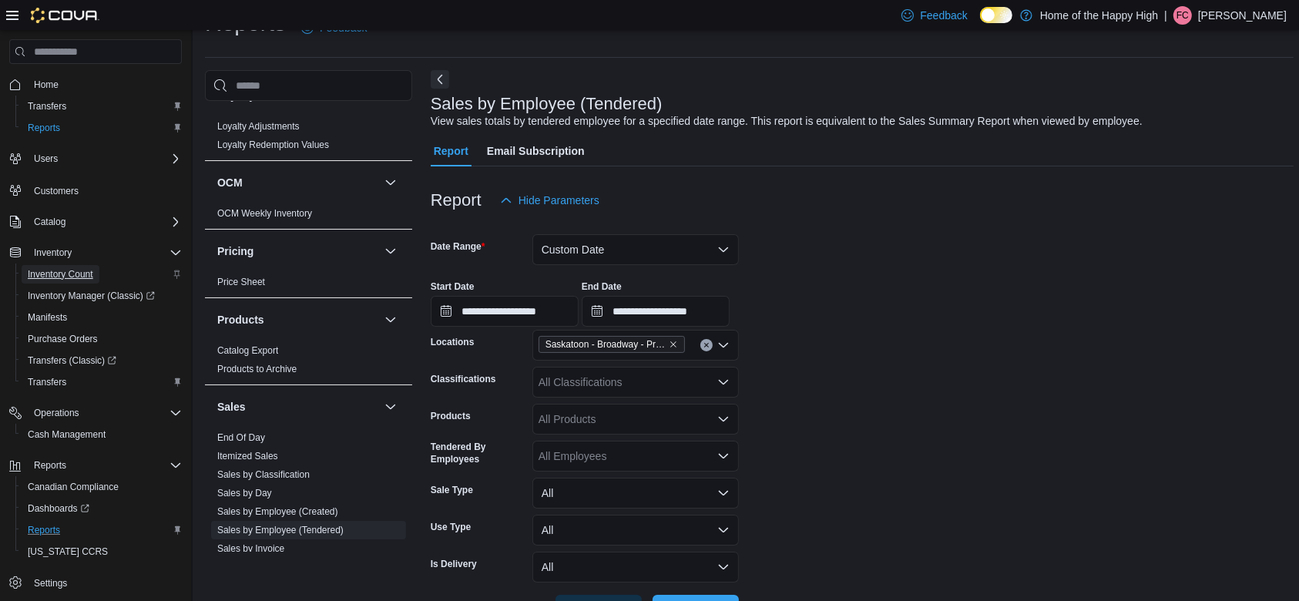
click at [76, 270] on span "Inventory Count" at bounding box center [61, 274] width 66 height 12
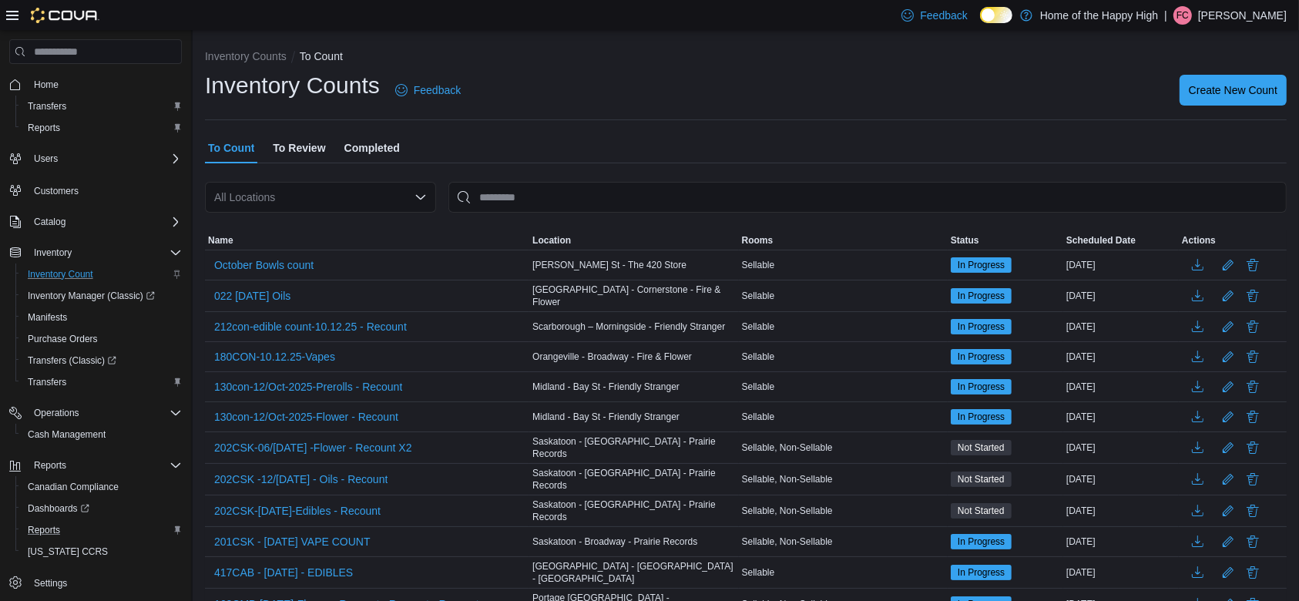
click at [289, 193] on div "All Locations" at bounding box center [320, 197] width 231 height 31
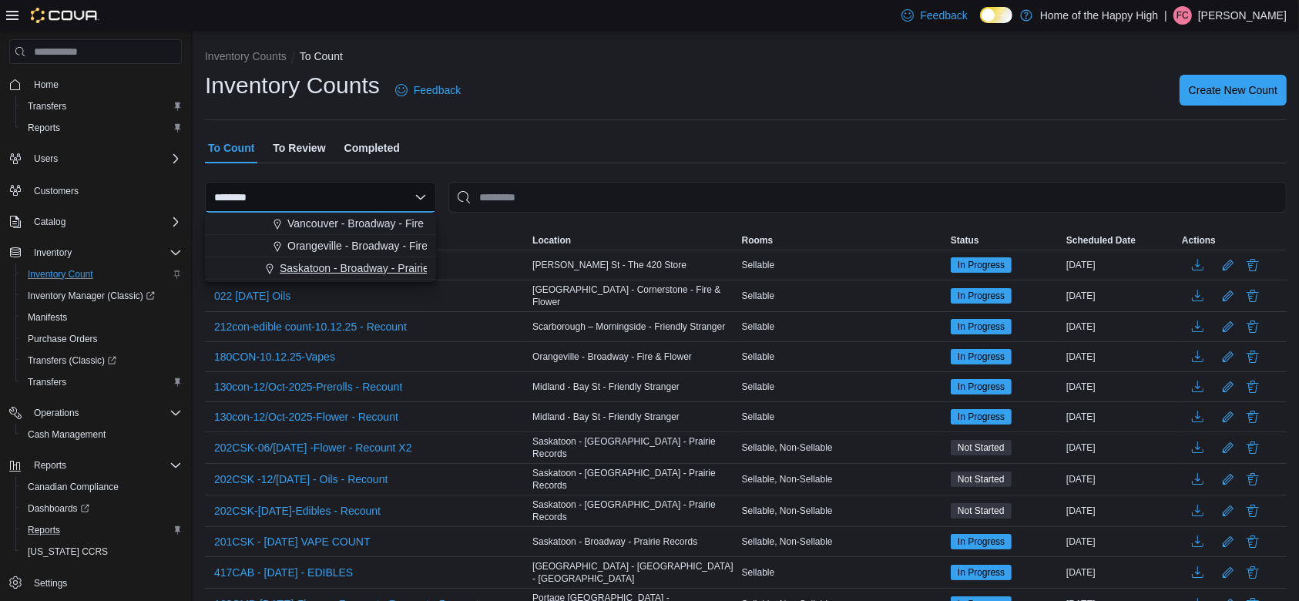
type input "********"
click at [398, 264] on span "Saskatoon - Broadway - Prairie Records" at bounding box center [376, 268] width 193 height 15
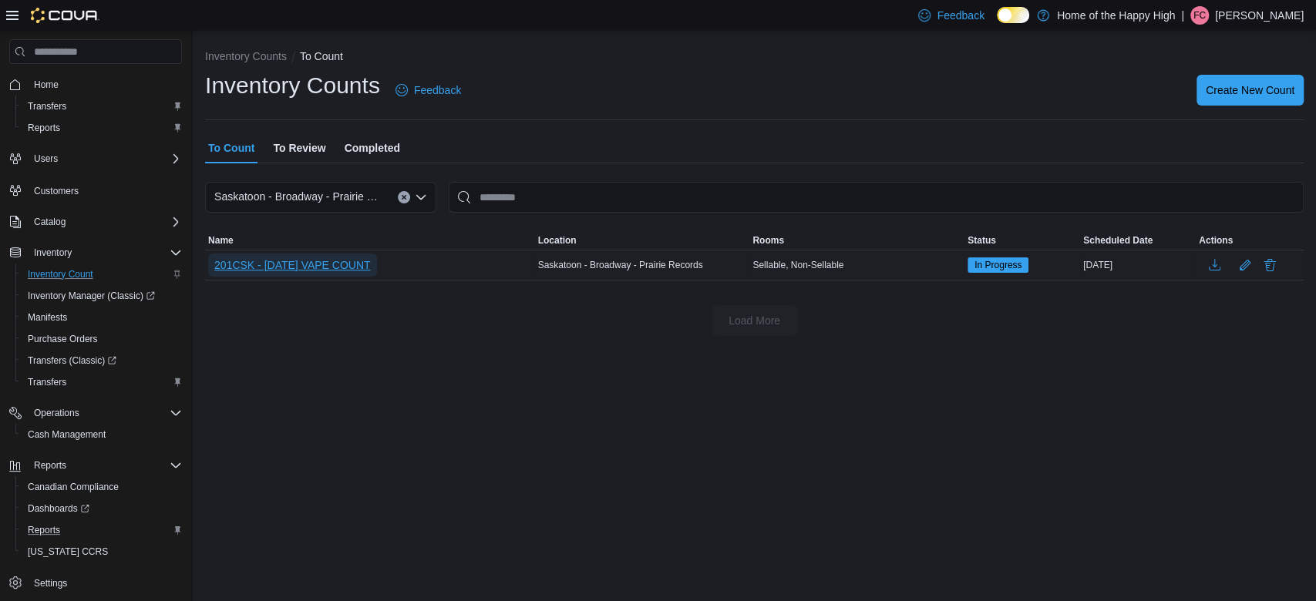
click at [358, 267] on span "201CSK - [DATE] VAPE COUNT" at bounding box center [292, 264] width 156 height 15
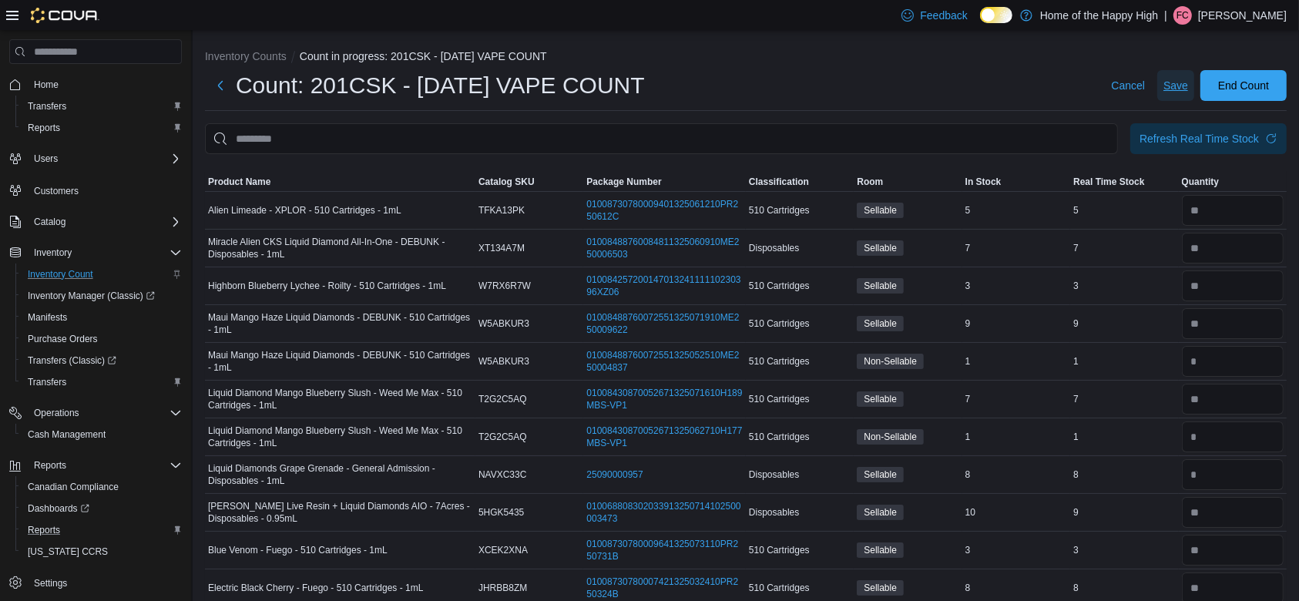
click at [1188, 90] on span "Save" at bounding box center [1176, 85] width 25 height 15
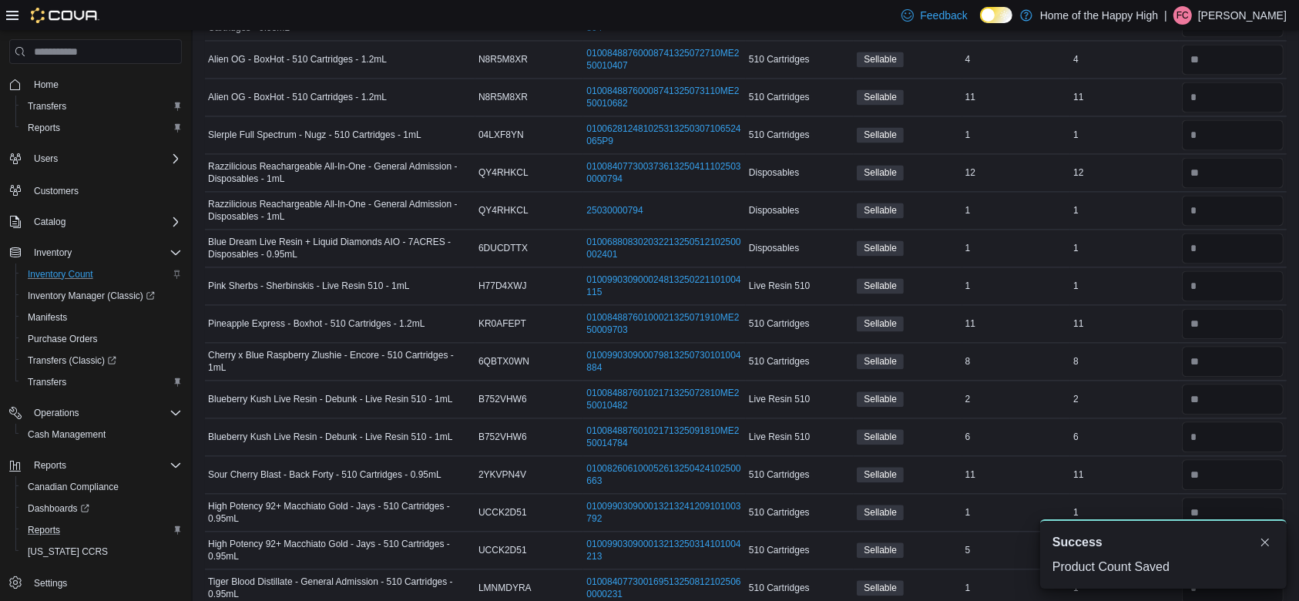
scroll to position [3898, 0]
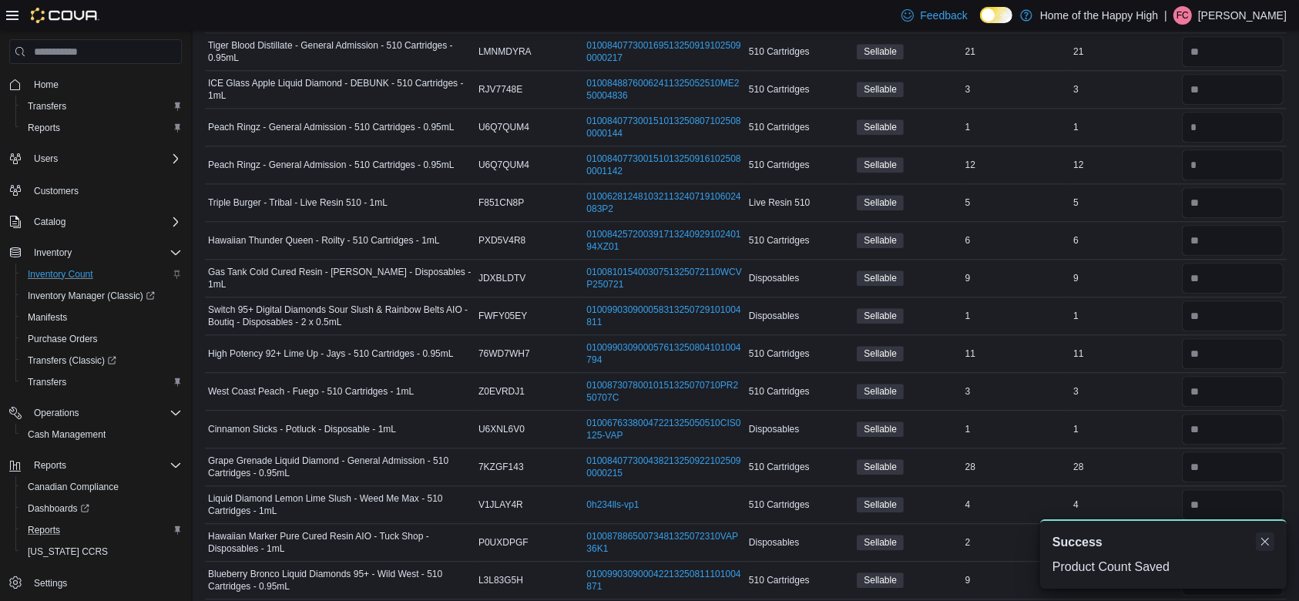
click at [1270, 541] on button "Dismiss toast" at bounding box center [1265, 542] width 18 height 18
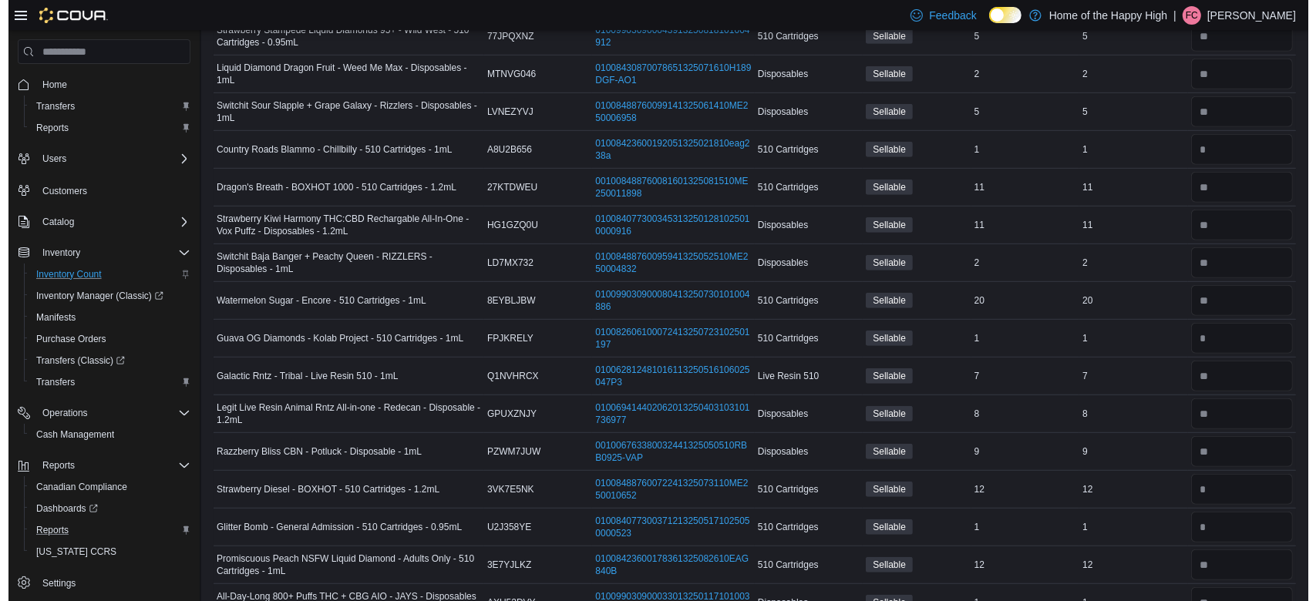
scroll to position [0, 0]
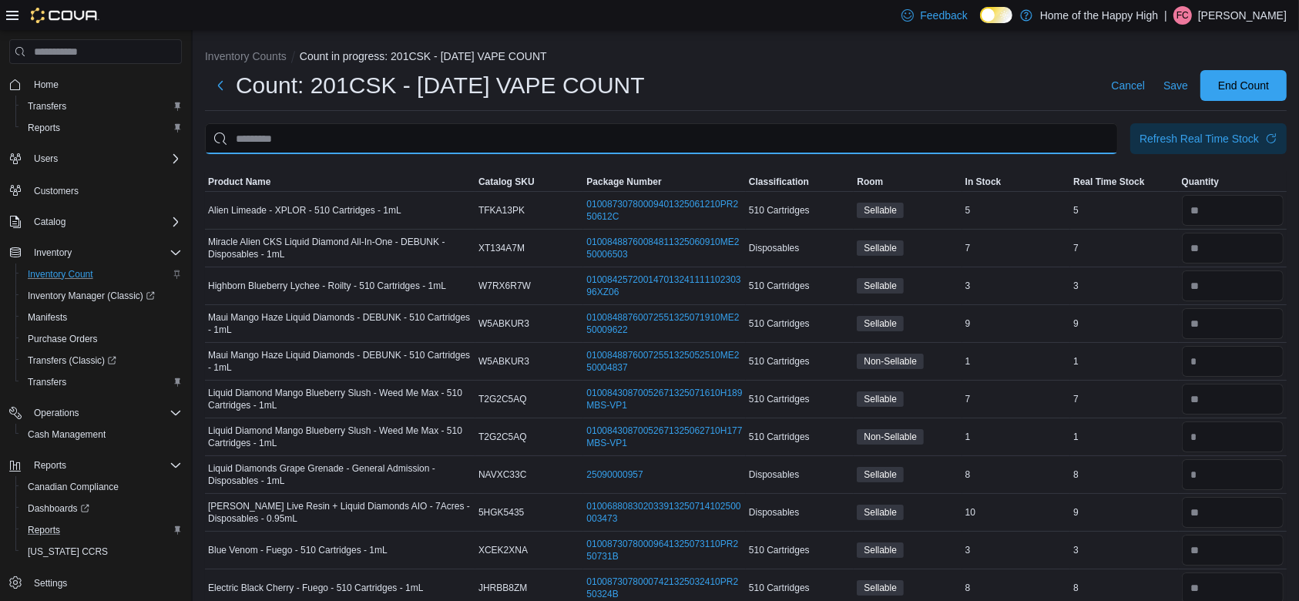
click at [444, 133] on input "This is a search bar. After typing your query, hit enter to filter the results …" at bounding box center [661, 138] width 913 height 31
type input "****"
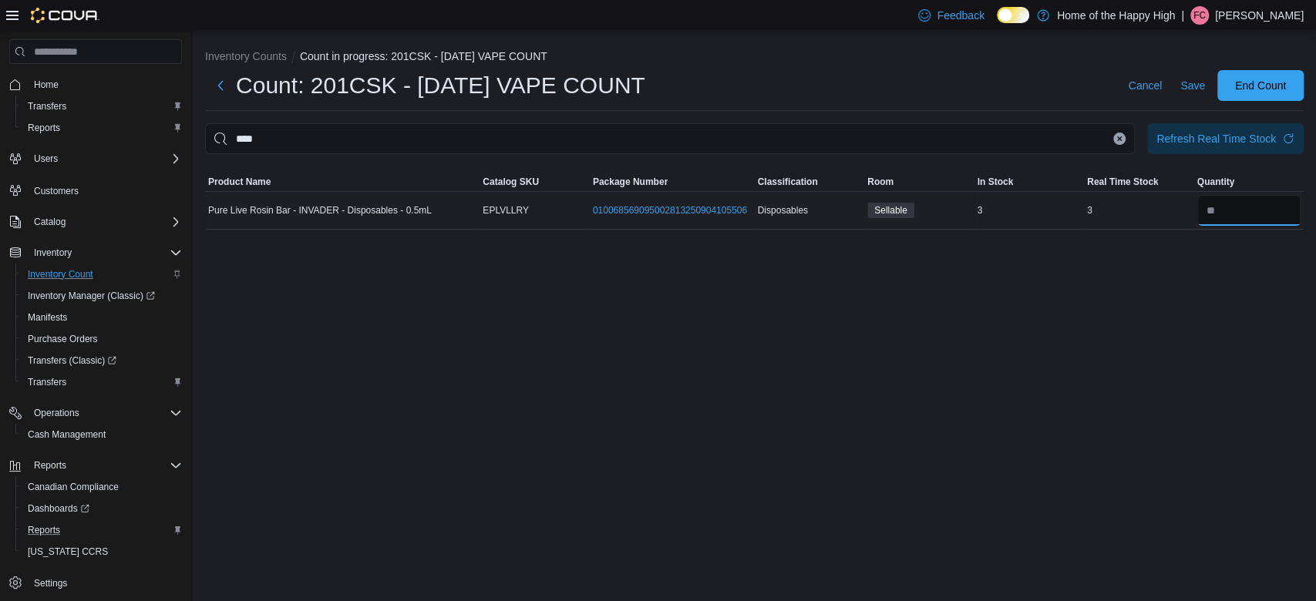
click at [1220, 207] on input "number" at bounding box center [1249, 210] width 104 height 31
type input "*"
click at [1116, 136] on icon "Clear input" at bounding box center [1119, 139] width 6 height 6
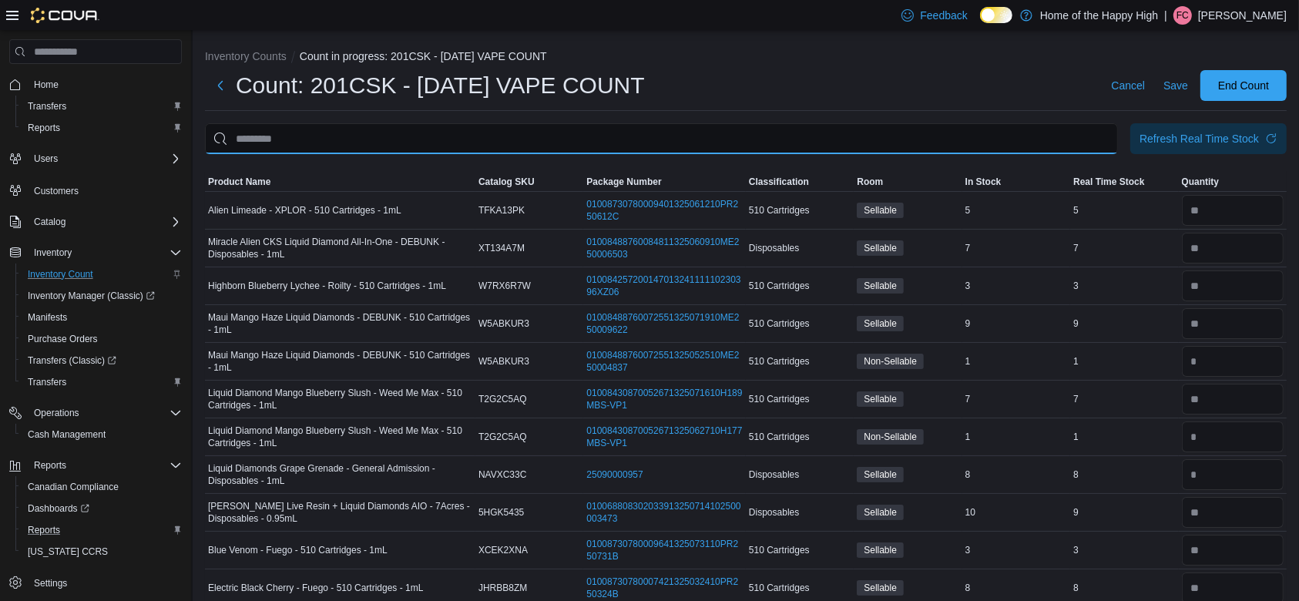
click at [1083, 143] on input "This is a search bar. After typing your query, hit enter to filter the results …" at bounding box center [661, 138] width 913 height 31
type input "*********"
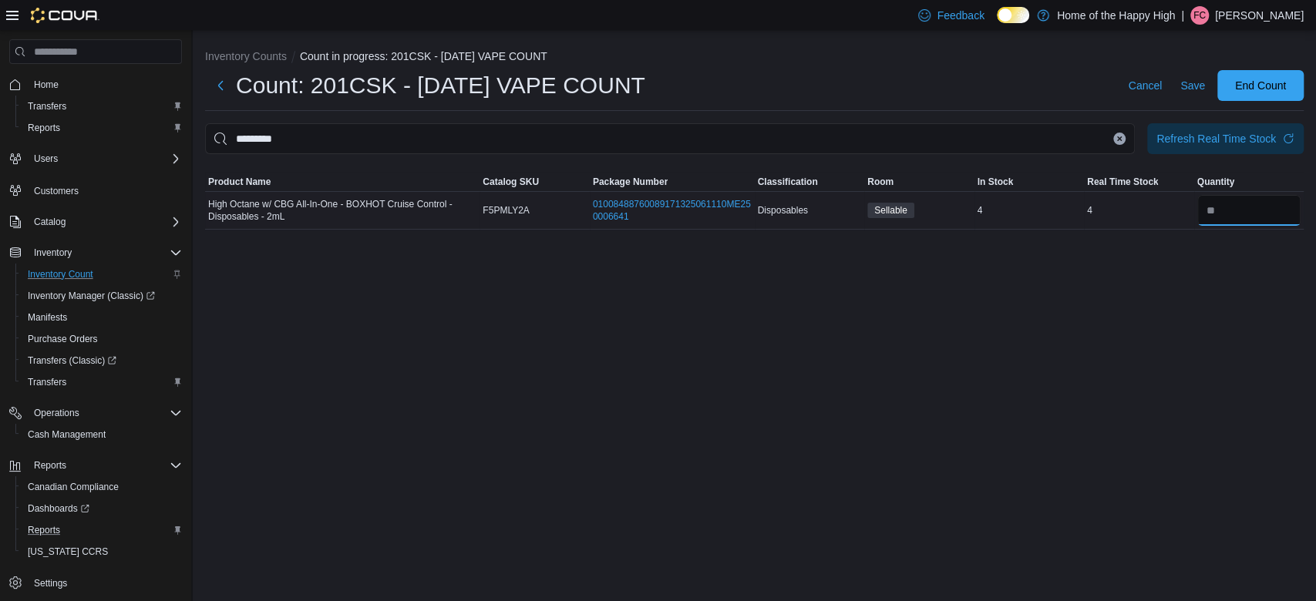
click at [1238, 213] on input "number" at bounding box center [1249, 210] width 104 height 31
type input "*"
click at [1119, 136] on icon "Clear input" at bounding box center [1119, 139] width 6 height 6
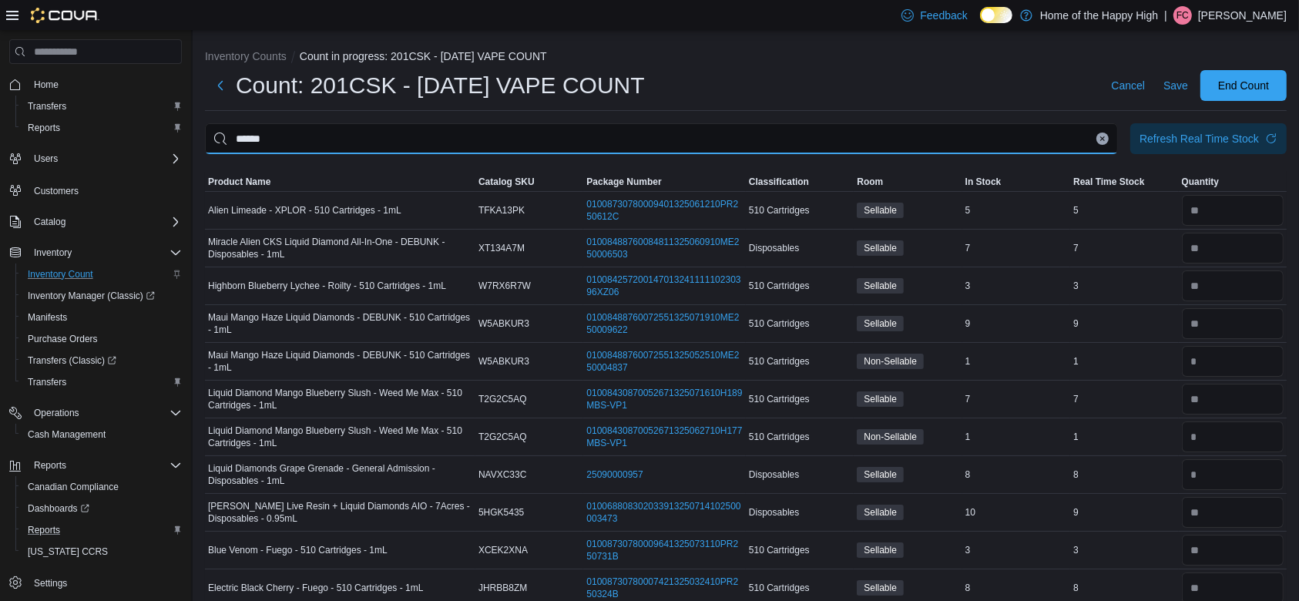
type input "******"
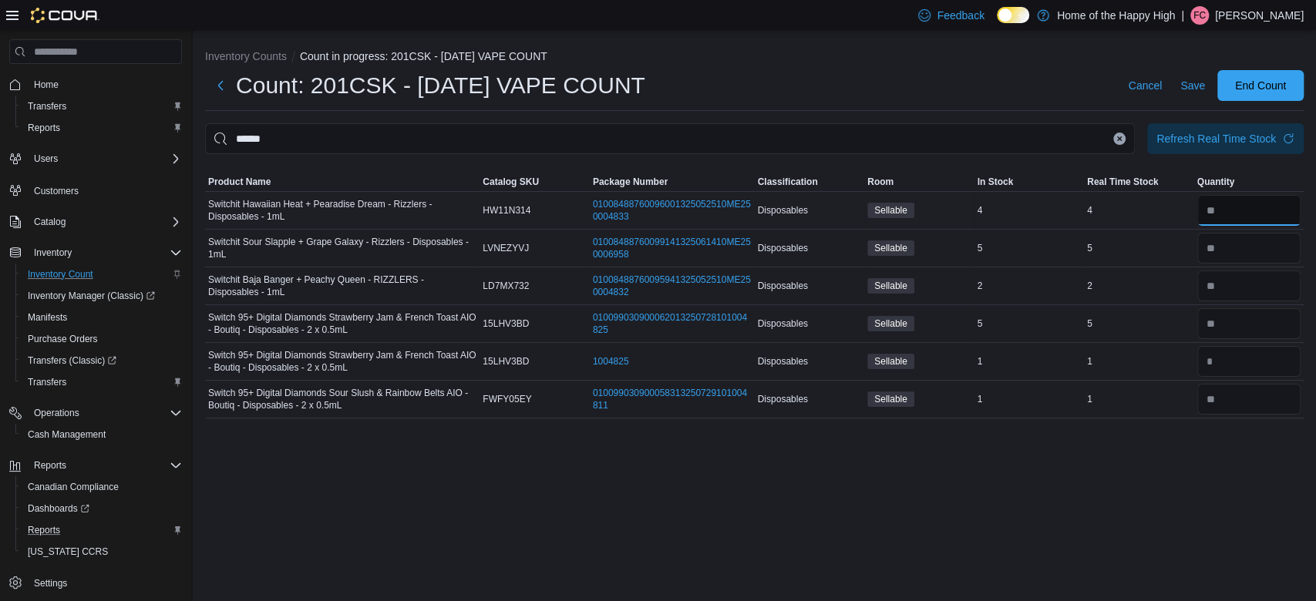
click at [1249, 213] on input "number" at bounding box center [1249, 210] width 104 height 31
type input "*"
click at [1245, 246] on input "number" at bounding box center [1249, 248] width 104 height 31
type input "*"
click at [1252, 291] on input "number" at bounding box center [1249, 286] width 104 height 31
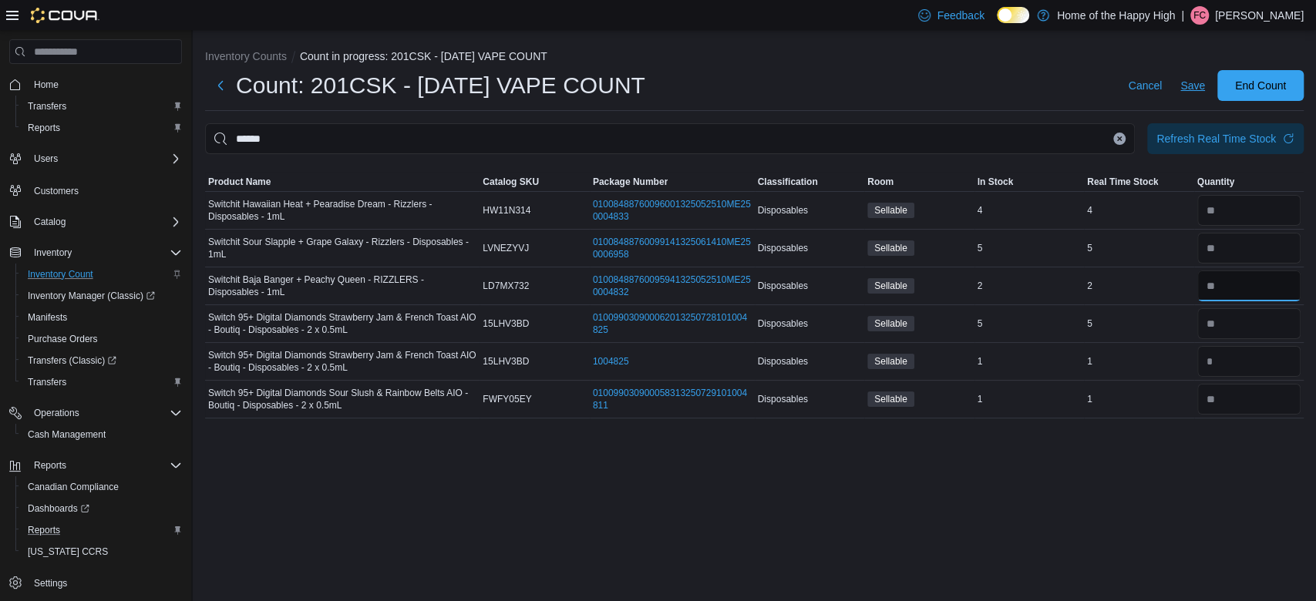
type input "*"
click at [1178, 89] on button "Save" at bounding box center [1192, 85] width 37 height 31
click at [1119, 140] on icon "Clear input" at bounding box center [1119, 139] width 6 height 6
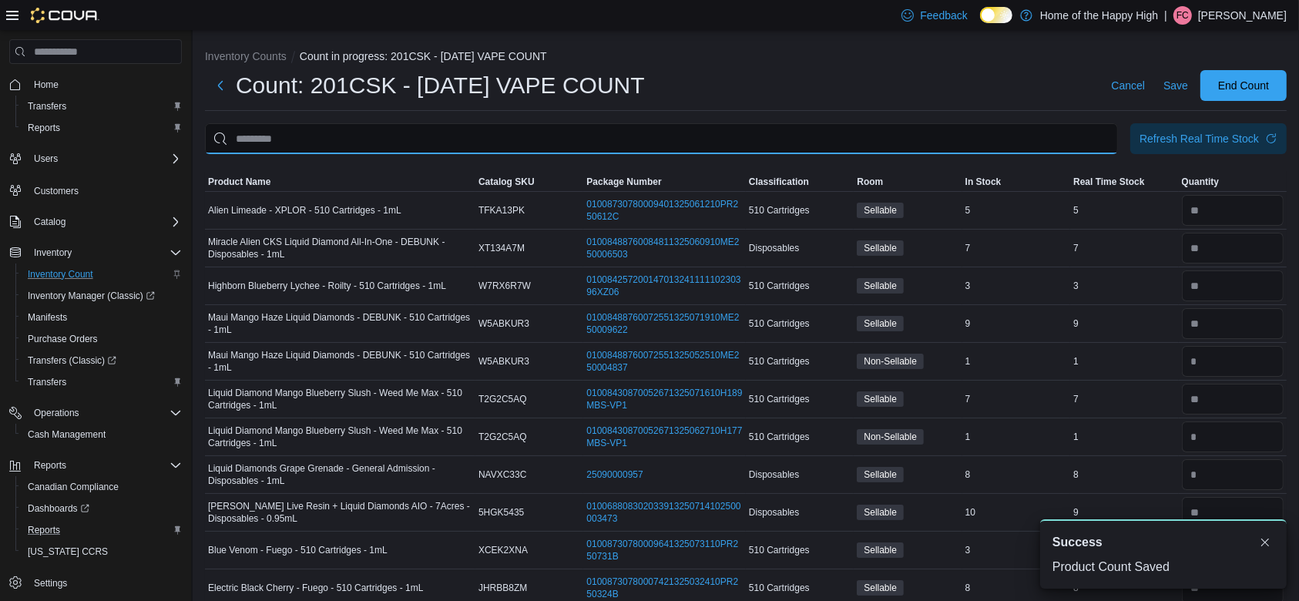
click at [1053, 144] on input "This is a search bar. After typing your query, hit enter to filter the results …" at bounding box center [661, 138] width 913 height 31
type input "*******"
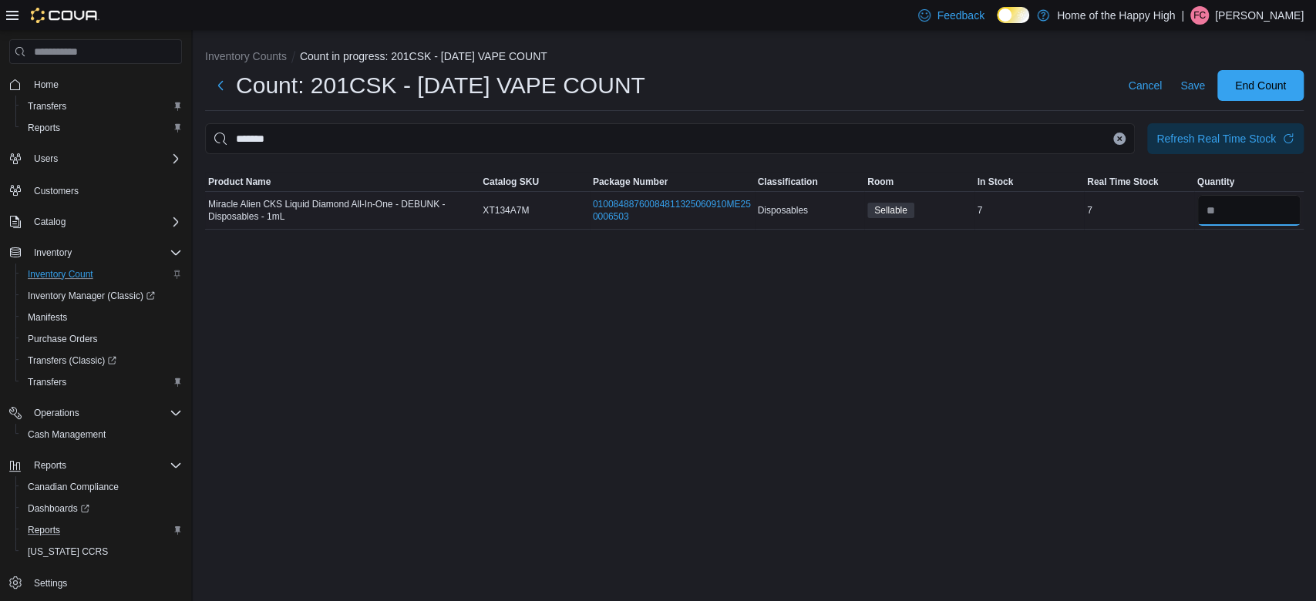
click at [1244, 207] on input "number" at bounding box center [1249, 210] width 104 height 31
type input "*"
click at [1117, 139] on icon "Clear input" at bounding box center [1119, 139] width 6 height 6
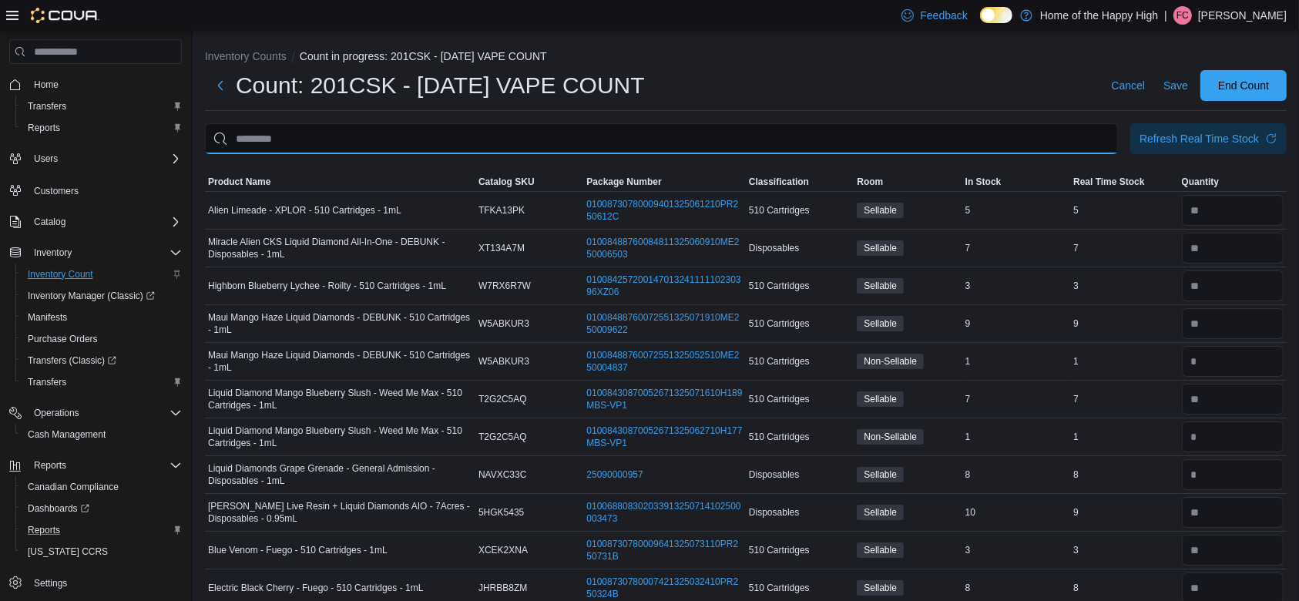
click at [1034, 145] on input "This is a search bar. After typing your query, hit enter to filter the results …" at bounding box center [661, 138] width 913 height 31
type input "******"
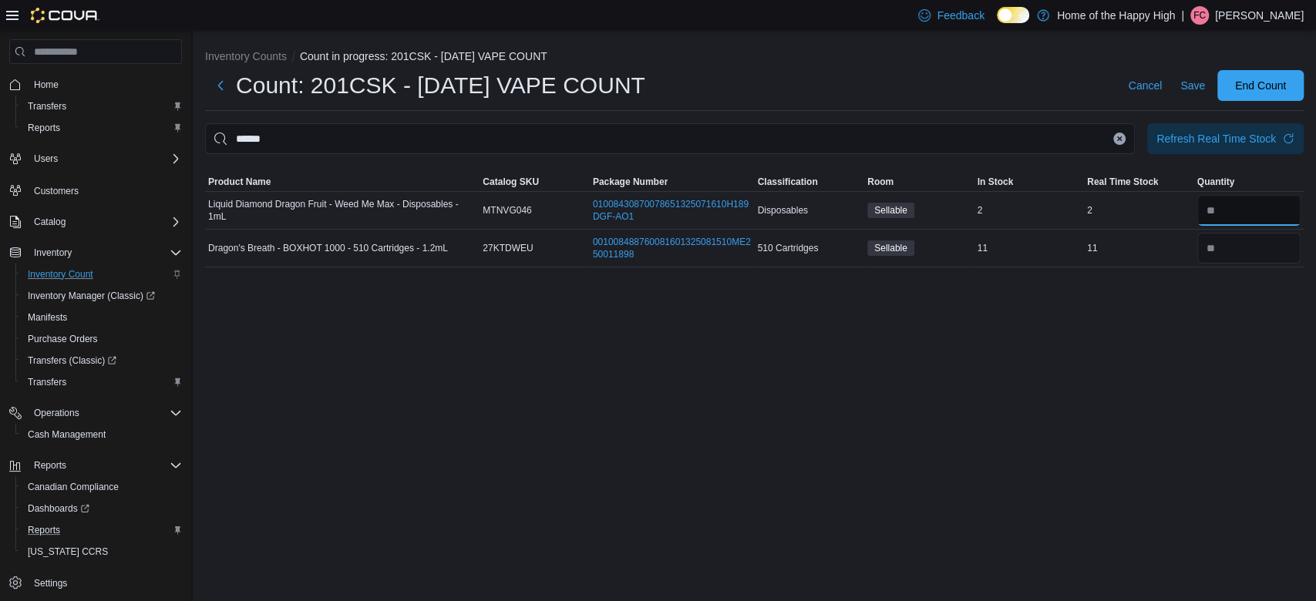
click at [1239, 207] on input "number" at bounding box center [1249, 210] width 104 height 31
type input "*"
click at [1189, 86] on span "Save" at bounding box center [1192, 85] width 25 height 15
click at [1114, 139] on button "Clear input" at bounding box center [1119, 139] width 12 height 12
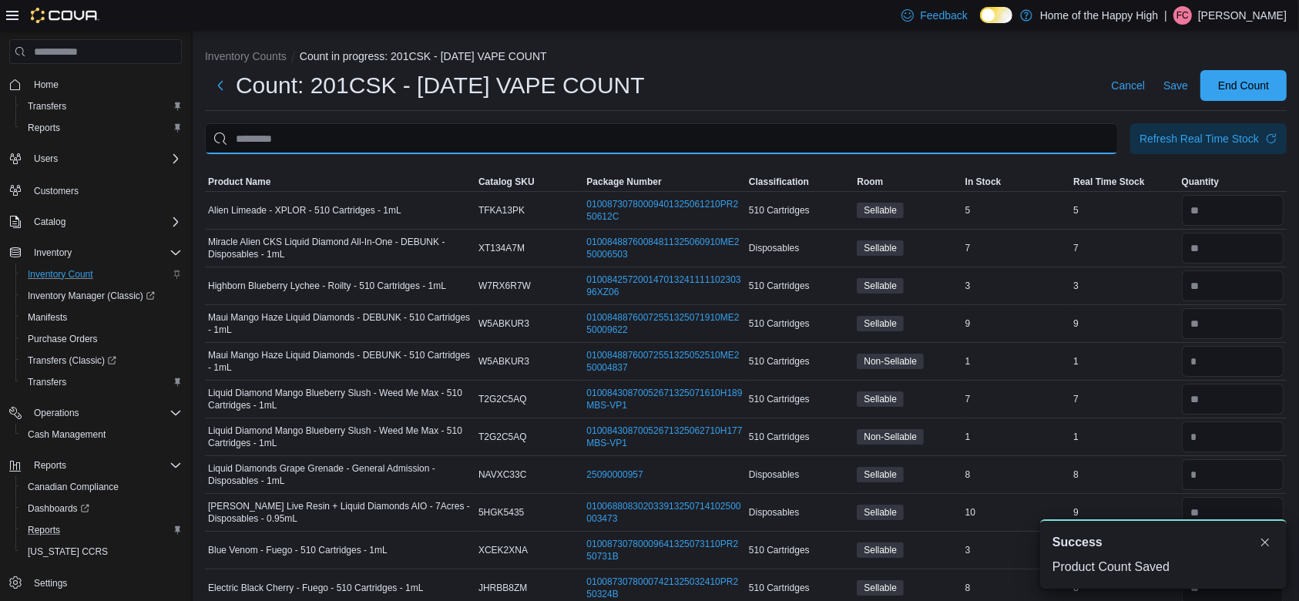
click at [1082, 140] on input "This is a search bar. After typing your query, hit enter to filter the results …" at bounding box center [661, 138] width 913 height 31
type input "********"
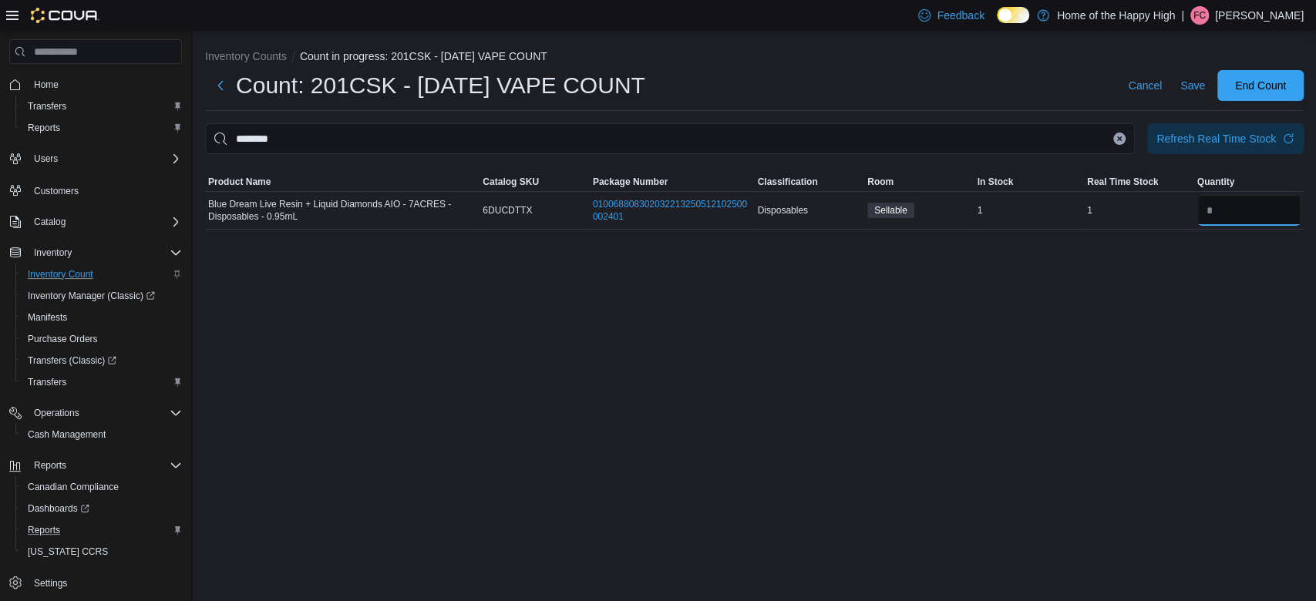
click at [1242, 219] on input "number" at bounding box center [1249, 210] width 104 height 31
type input "*"
click at [1191, 96] on span "Save" at bounding box center [1192, 85] width 25 height 31
click at [1292, 542] on div "A new notification appears Success Product Count Saved" at bounding box center [1180, 553] width 247 height 69
click at [1270, 542] on div "Success" at bounding box center [1180, 542] width 222 height 18
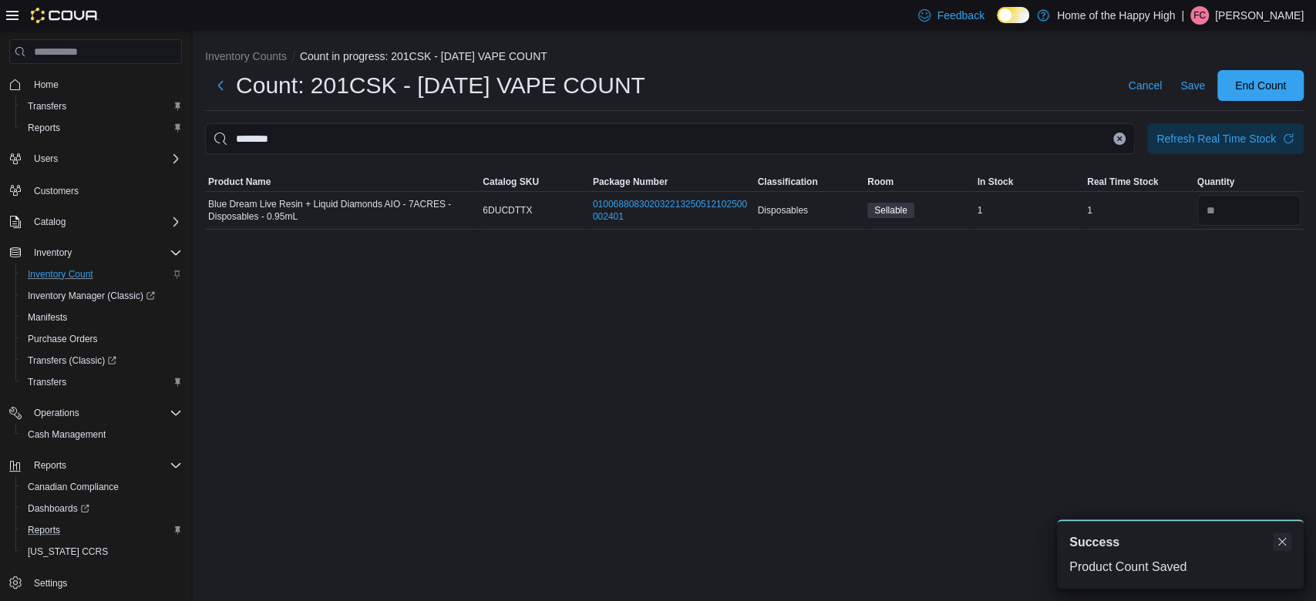
click at [1279, 543] on button "Dismiss toast" at bounding box center [1281, 542] width 18 height 18
click at [1116, 139] on icon "Clear input" at bounding box center [1119, 139] width 6 height 6
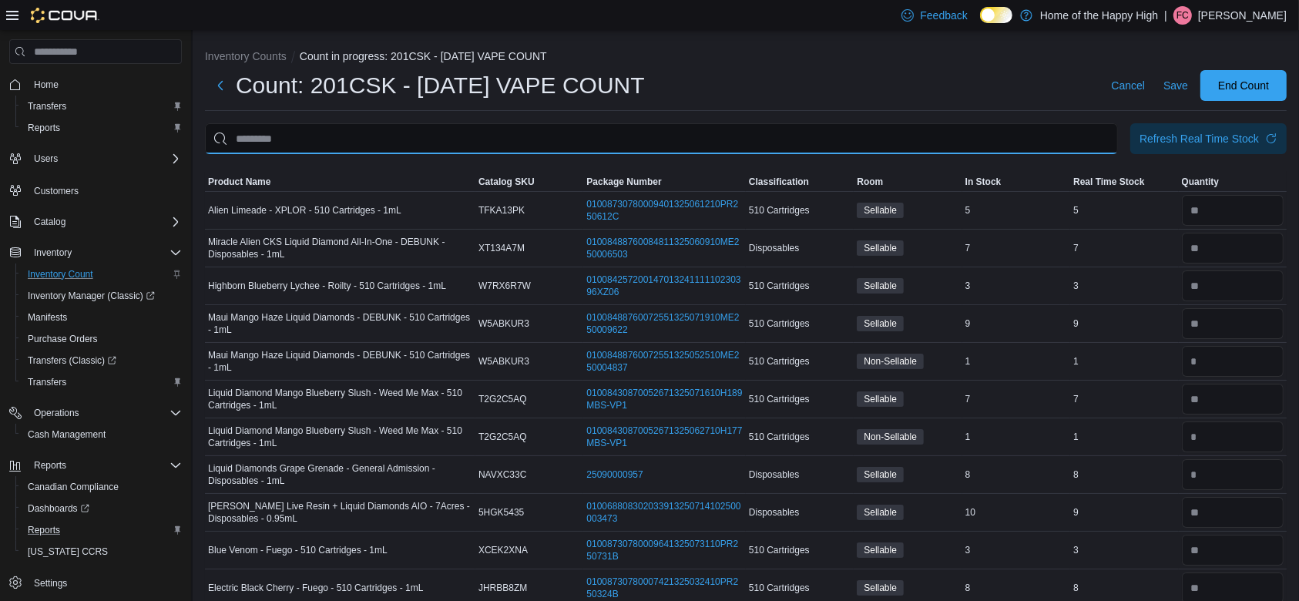
click at [1075, 143] on input "This is a search bar. After typing your query, hit enter to filter the results …" at bounding box center [661, 138] width 913 height 31
type input "*****"
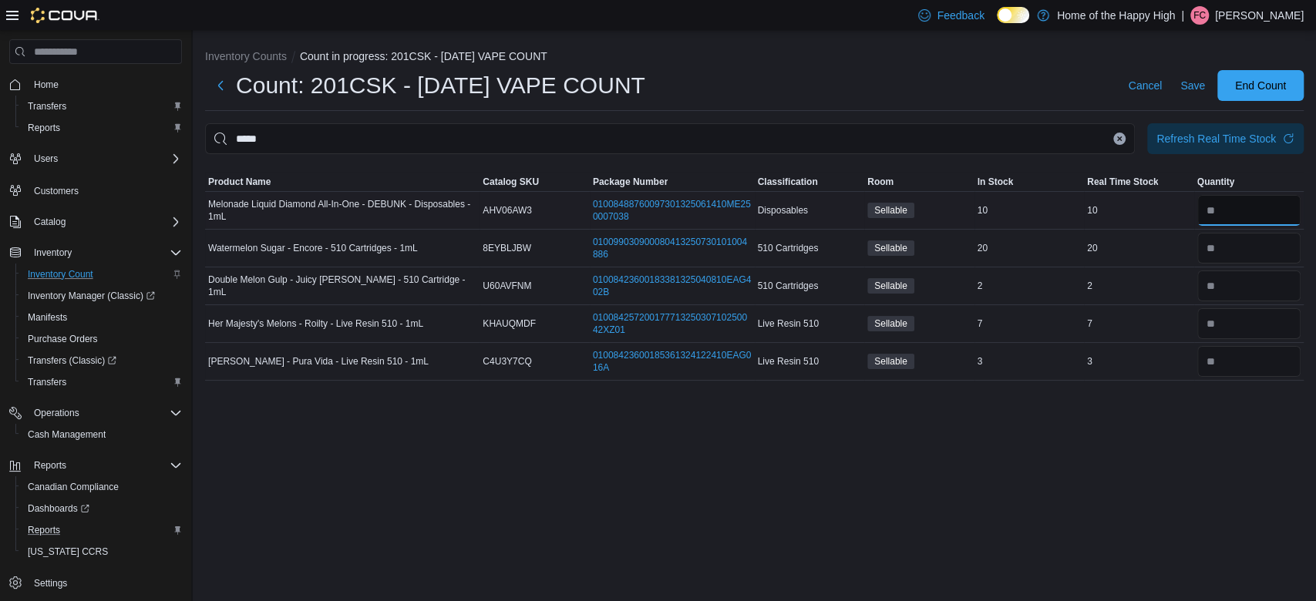
click at [1239, 221] on input "number" at bounding box center [1249, 210] width 104 height 31
type input "*"
click at [1239, 240] on input "number" at bounding box center [1249, 248] width 104 height 31
click at [1116, 140] on icon "Clear input" at bounding box center [1119, 139] width 6 height 6
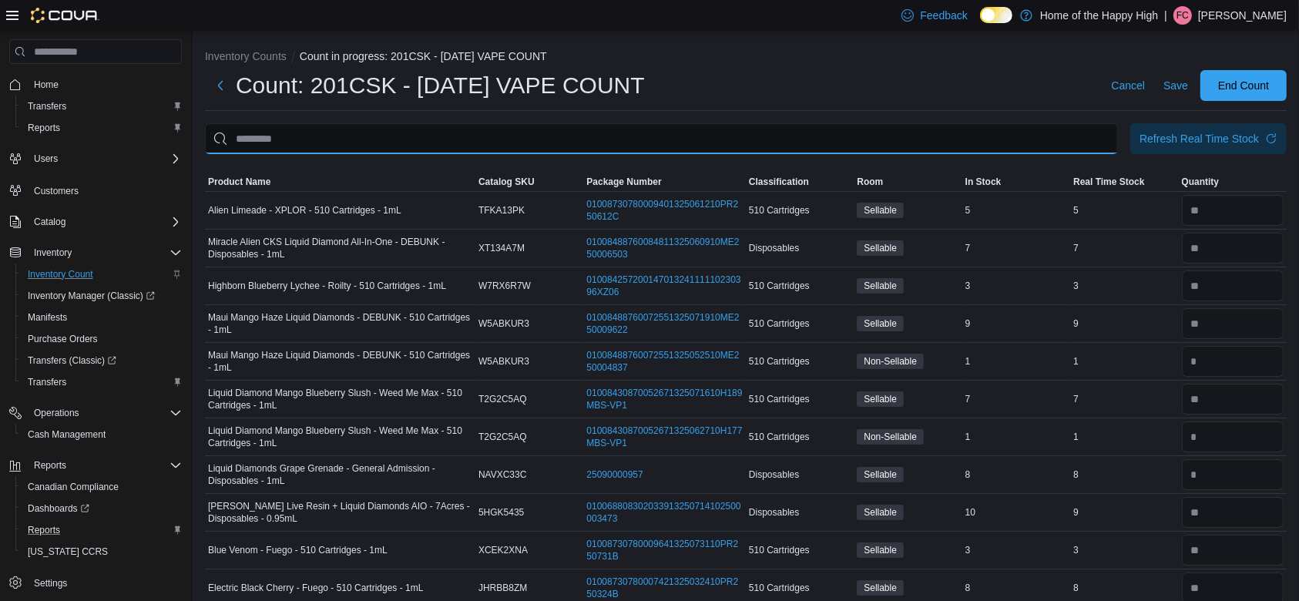
click at [905, 123] on input "This is a search bar. After typing your query, hit enter to filter the results …" at bounding box center [661, 138] width 913 height 31
type input "******"
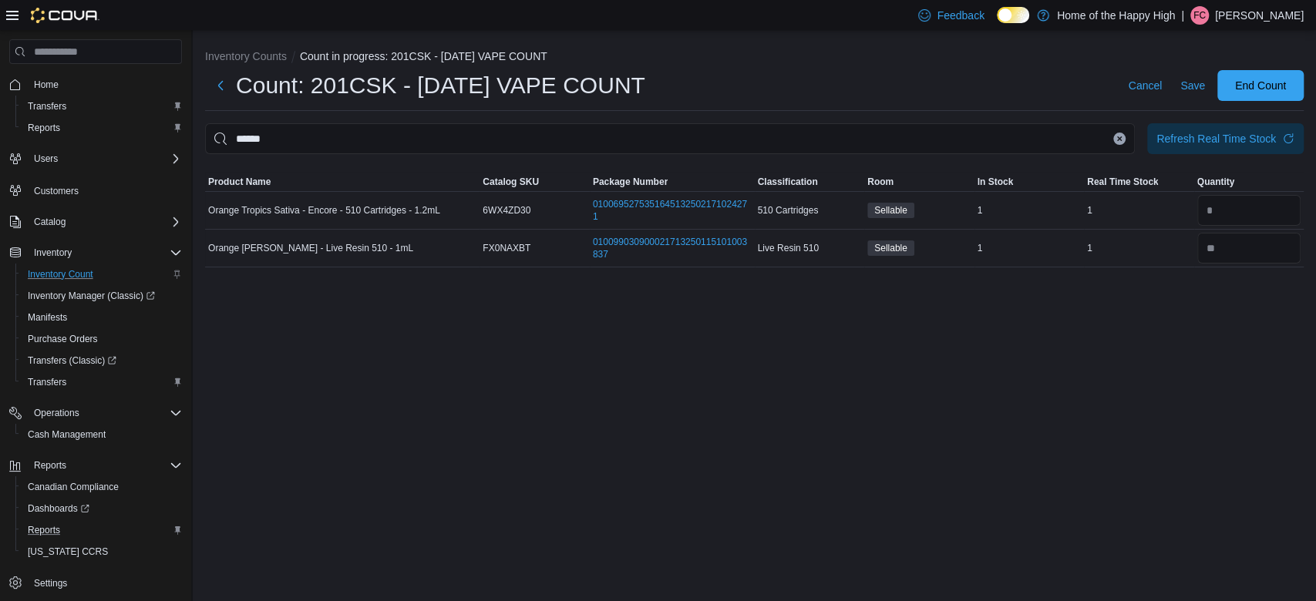
click at [1186, 293] on div "Inventory Counts Count in progress: 201CSK - [DATE] VAPE COUNT Count: 201CSK - …" at bounding box center [754, 315] width 1123 height 571
click at [1229, 200] on input "number" at bounding box center [1249, 210] width 104 height 31
type input "*"
click at [1198, 94] on span "Save" at bounding box center [1192, 85] width 25 height 31
click at [1116, 136] on icon "Clear input" at bounding box center [1119, 139] width 6 height 6
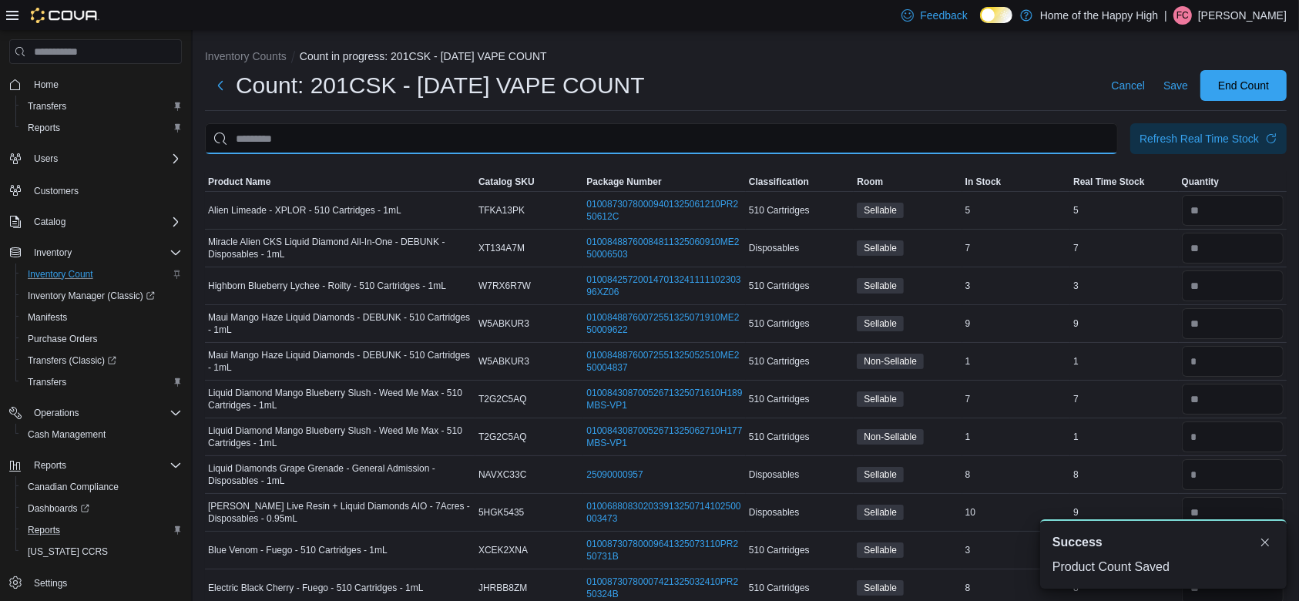
click at [1008, 140] on input "This is a search bar. After typing your query, hit enter to filter the results …" at bounding box center [661, 138] width 913 height 31
type input "******"
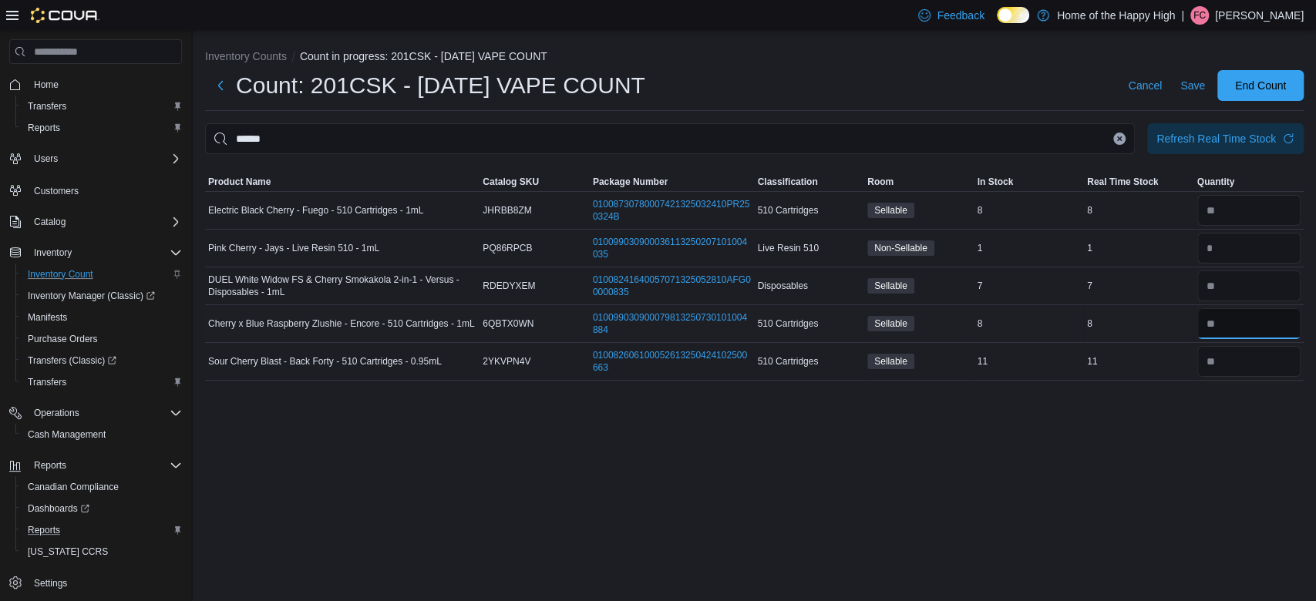
click at [1247, 318] on input "number" at bounding box center [1249, 323] width 104 height 31
type input "*"
click at [1231, 369] on input "number" at bounding box center [1249, 361] width 104 height 31
click at [1121, 141] on icon "Clear input" at bounding box center [1119, 139] width 6 height 6
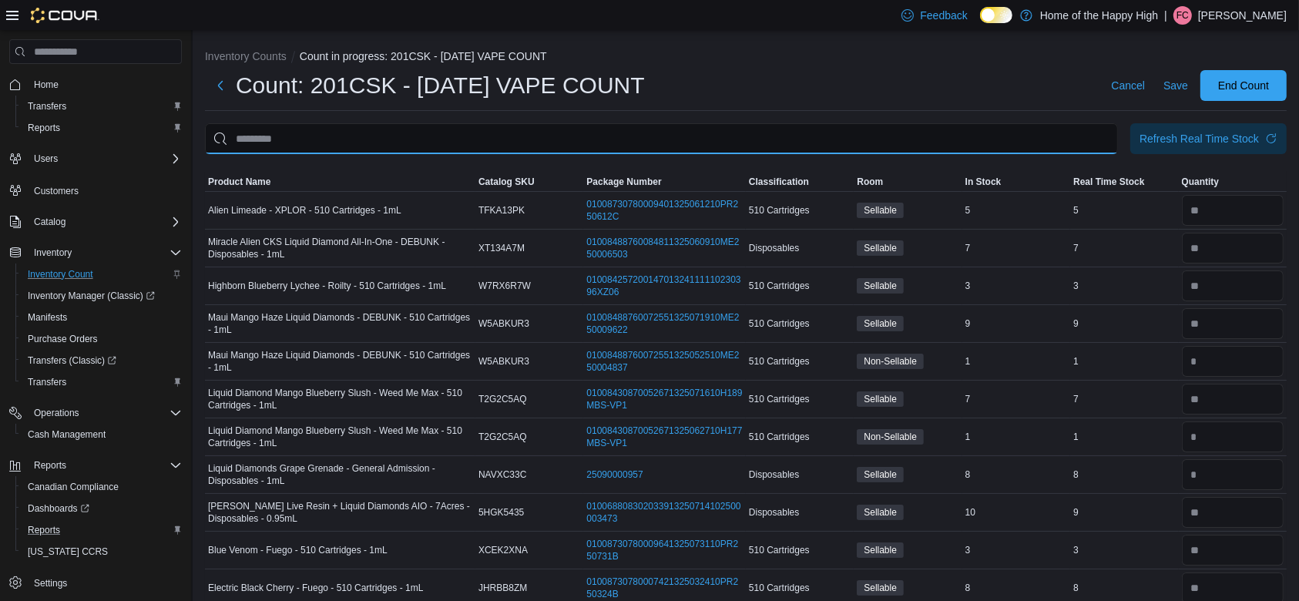
click at [988, 137] on input "This is a search bar. After typing your query, hit enter to filter the results …" at bounding box center [661, 138] width 913 height 31
type input "*"
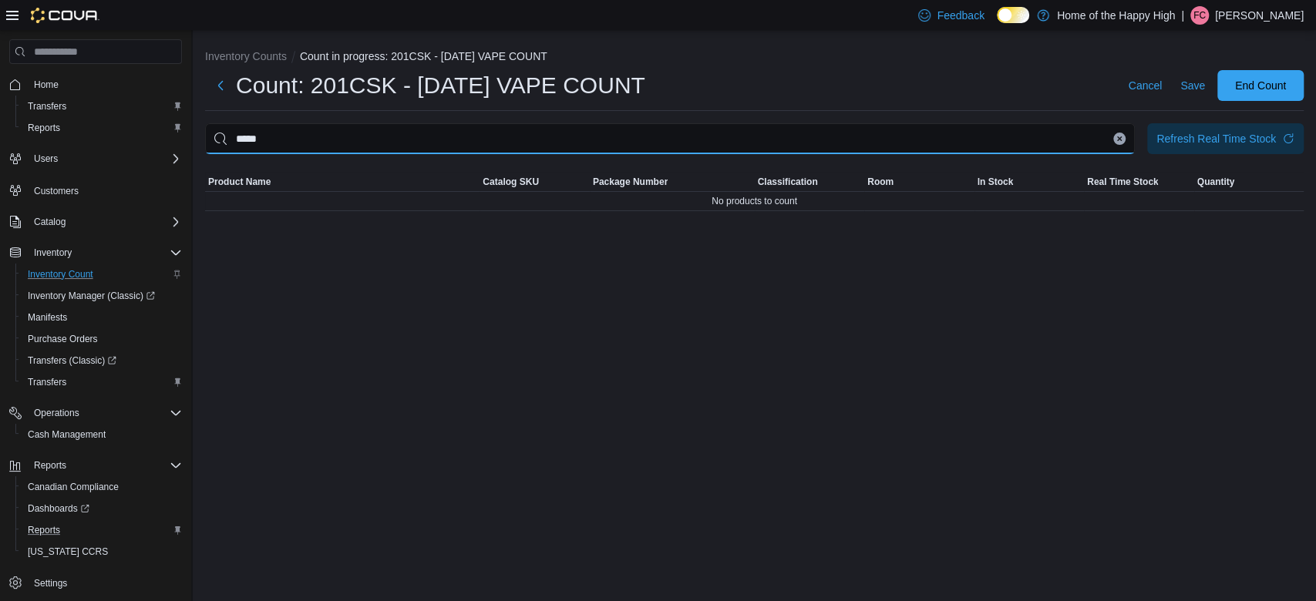
type input "*****"
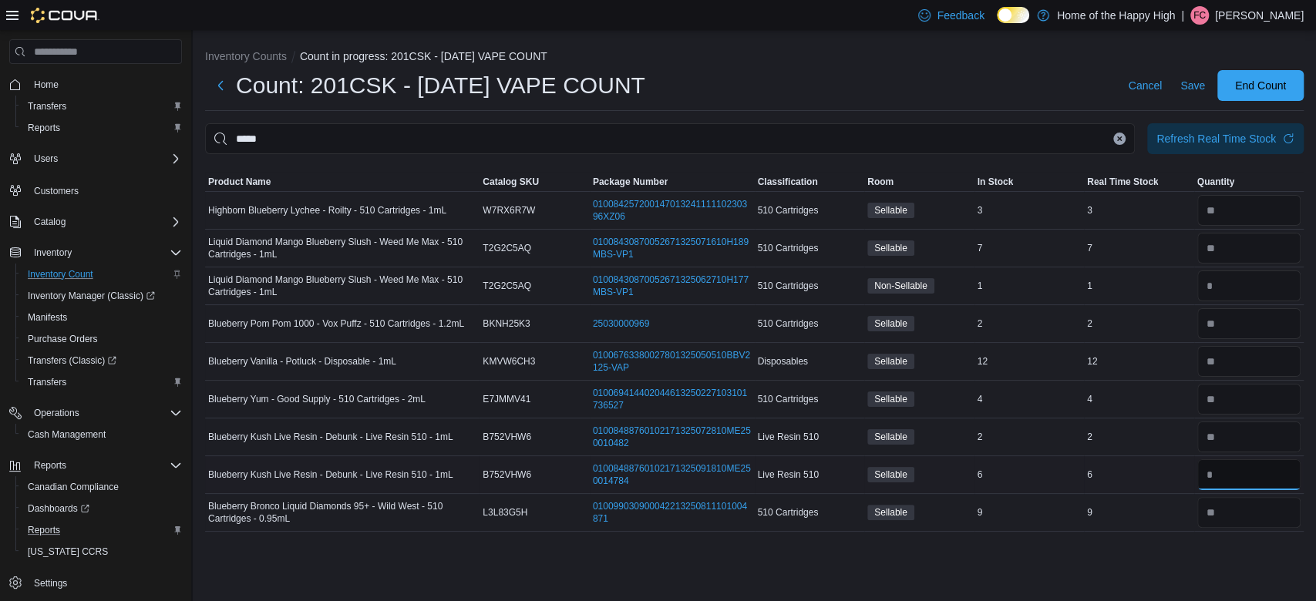
click at [1240, 482] on input "number" at bounding box center [1249, 474] width 104 height 31
click at [1243, 474] on input "number" at bounding box center [1249, 474] width 104 height 31
type input "*"
click at [1188, 86] on span "Save" at bounding box center [1192, 85] width 25 height 15
click at [1118, 136] on icon "Clear input" at bounding box center [1119, 139] width 6 height 6
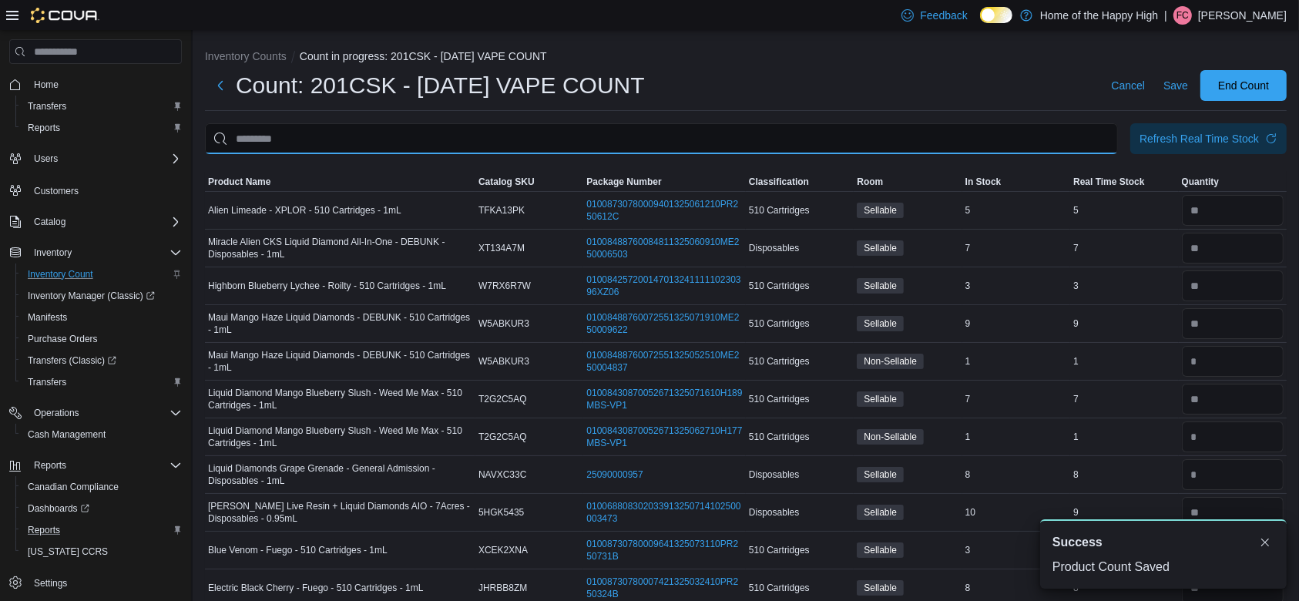
click at [729, 137] on input "This is a search bar. After typing your query, hit enter to filter the results …" at bounding box center [661, 138] width 913 height 31
type input "**********"
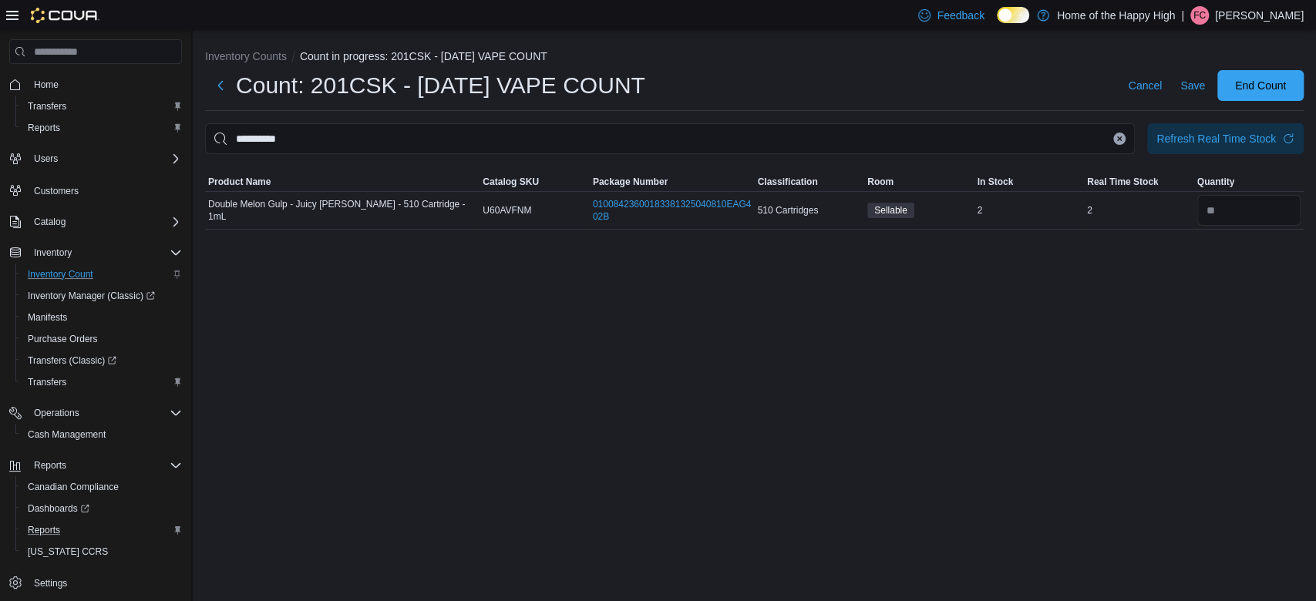
click at [1254, 239] on div "**********" at bounding box center [754, 136] width 1123 height 212
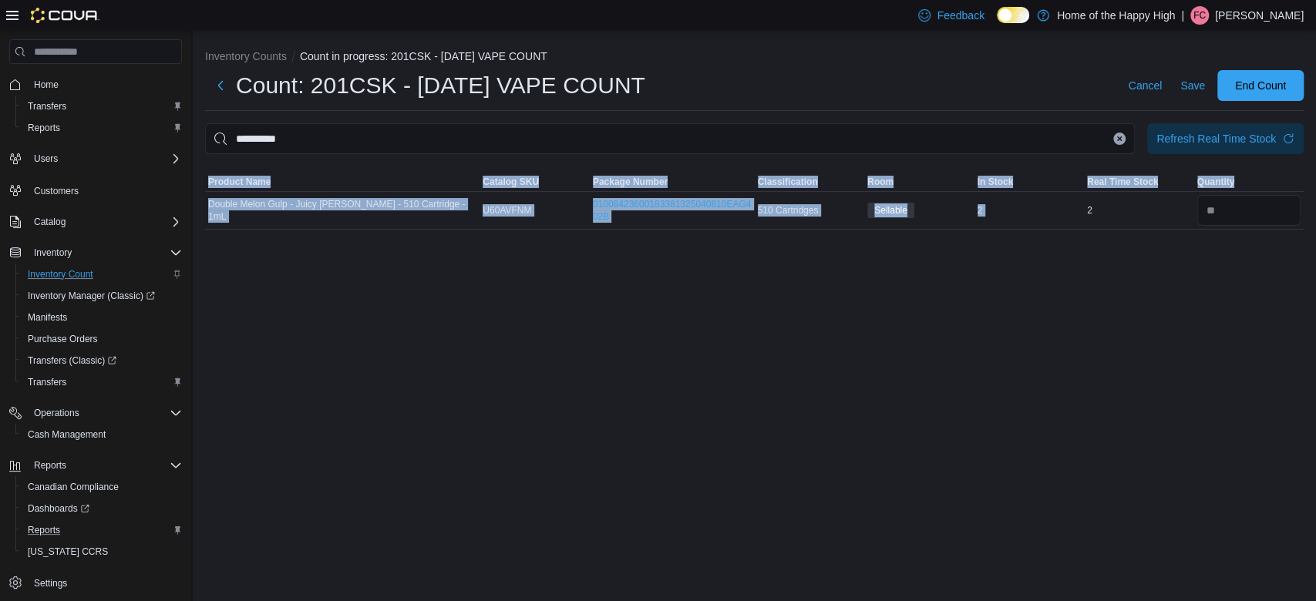
click at [1254, 239] on div "**********" at bounding box center [754, 136] width 1123 height 212
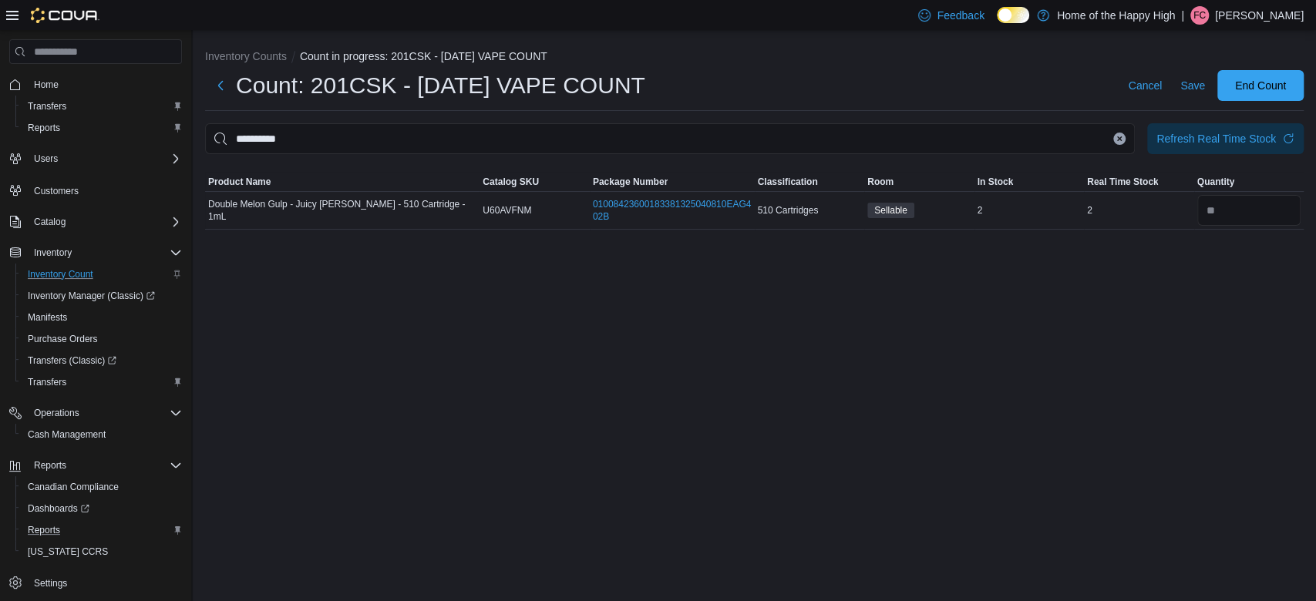
click at [1254, 239] on div "**********" at bounding box center [754, 136] width 1123 height 212
click at [1233, 200] on input "number" at bounding box center [1249, 210] width 104 height 31
type input "*"
click at [1189, 87] on span "Save" at bounding box center [1192, 85] width 25 height 15
click at [1121, 140] on icon "Clear input" at bounding box center [1120, 138] width 4 height 4
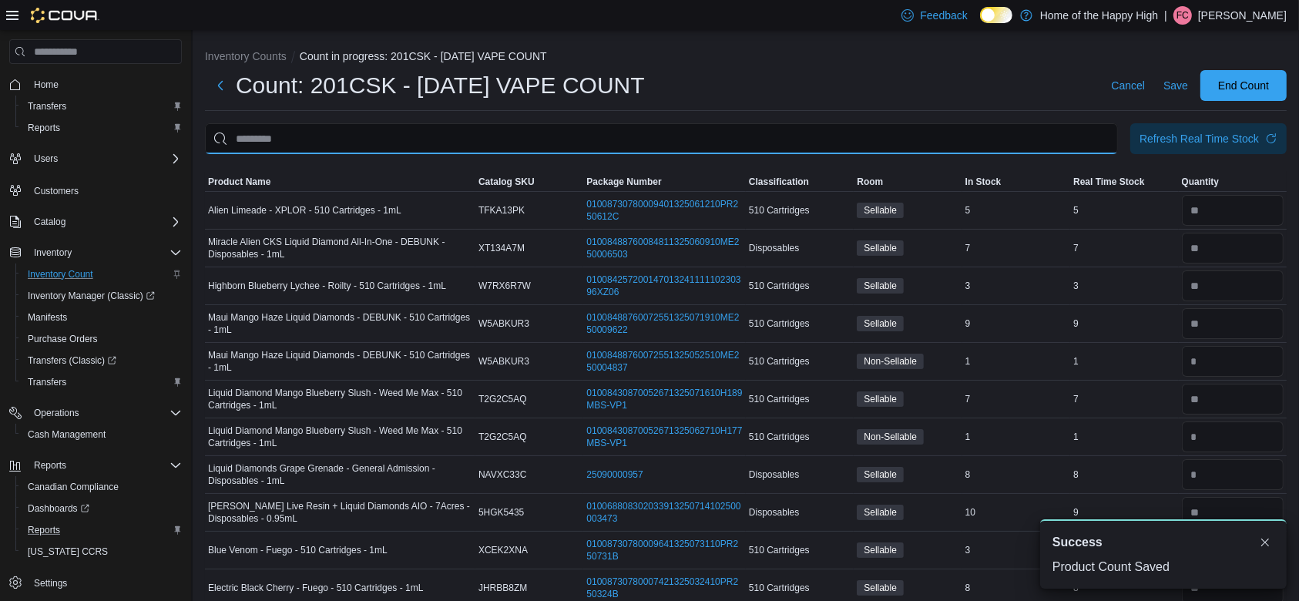
click at [1066, 140] on input "This is a search bar. After typing your query, hit enter to filter the results …" at bounding box center [661, 138] width 913 height 31
type input "**********"
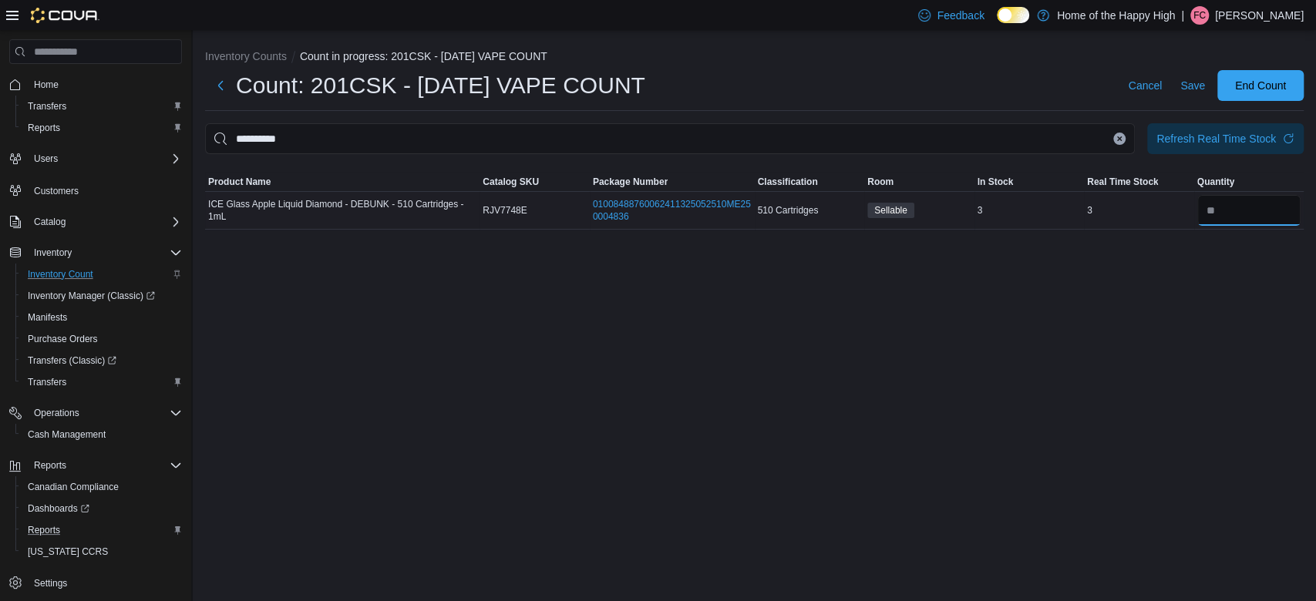
click at [1239, 201] on input "number" at bounding box center [1249, 210] width 104 height 31
type input "*"
click at [1191, 79] on span "Save" at bounding box center [1192, 85] width 25 height 15
click at [1117, 139] on icon "Clear input" at bounding box center [1119, 139] width 6 height 6
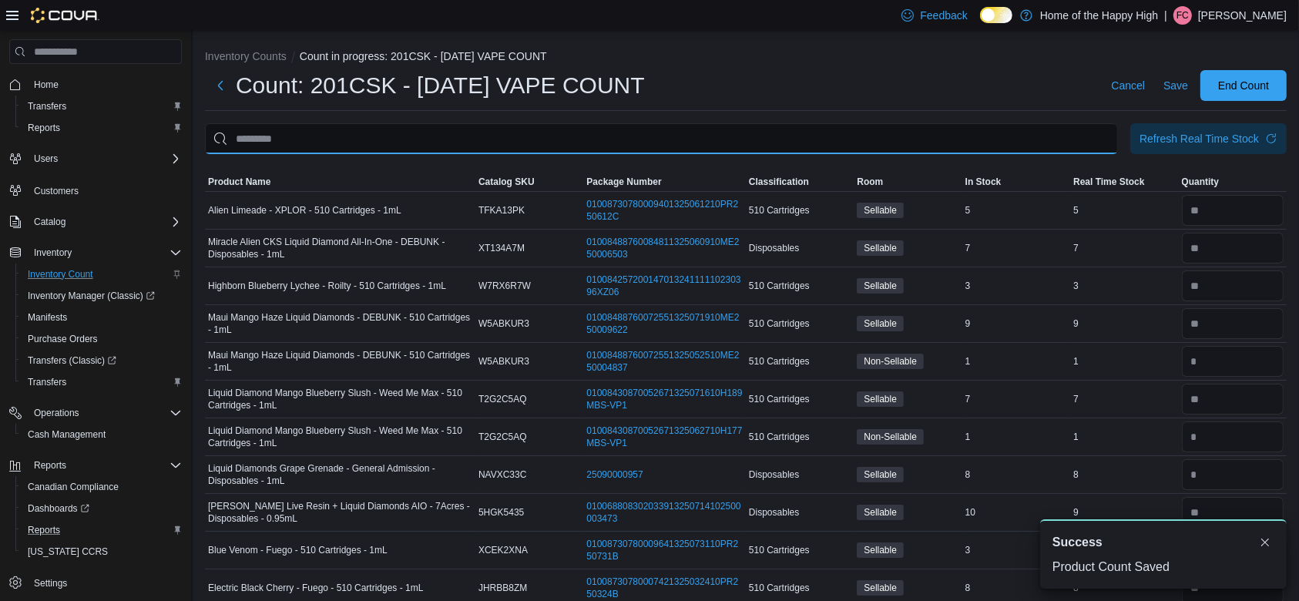
click at [913, 142] on input "This is a search bar. After typing your query, hit enter to filter the results …" at bounding box center [661, 138] width 913 height 31
type input "****"
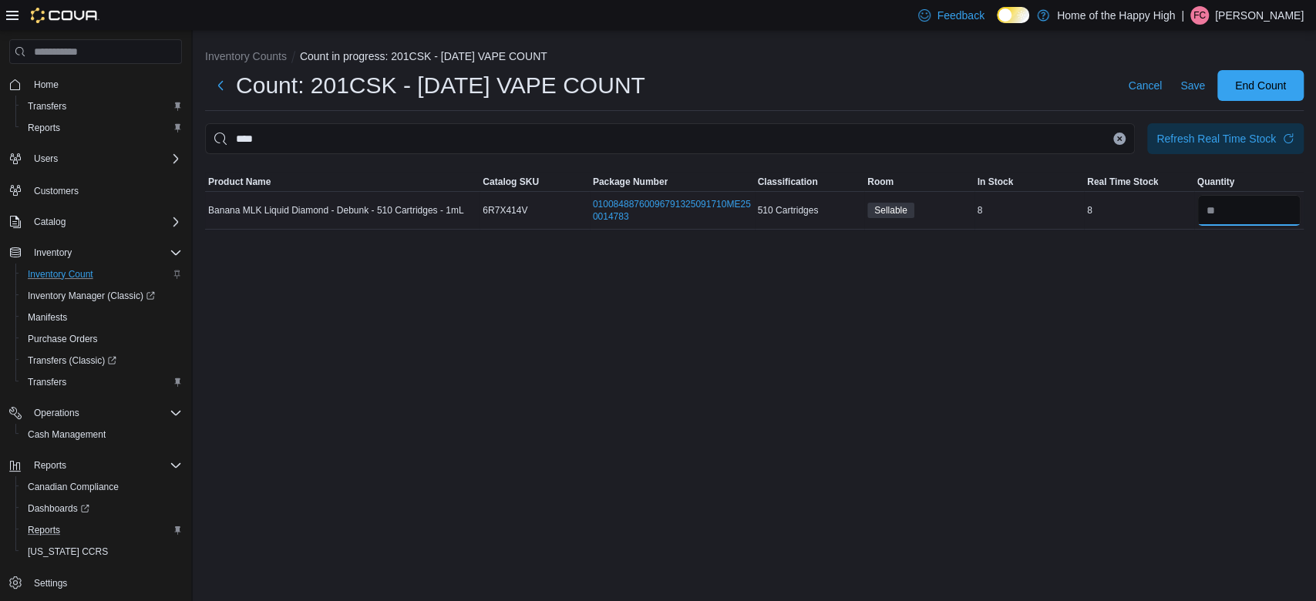
click at [1245, 207] on input "number" at bounding box center [1249, 210] width 104 height 31
type input "*"
click at [1186, 84] on span "Save" at bounding box center [1192, 85] width 25 height 15
click at [1118, 141] on icon "Clear input" at bounding box center [1119, 139] width 6 height 6
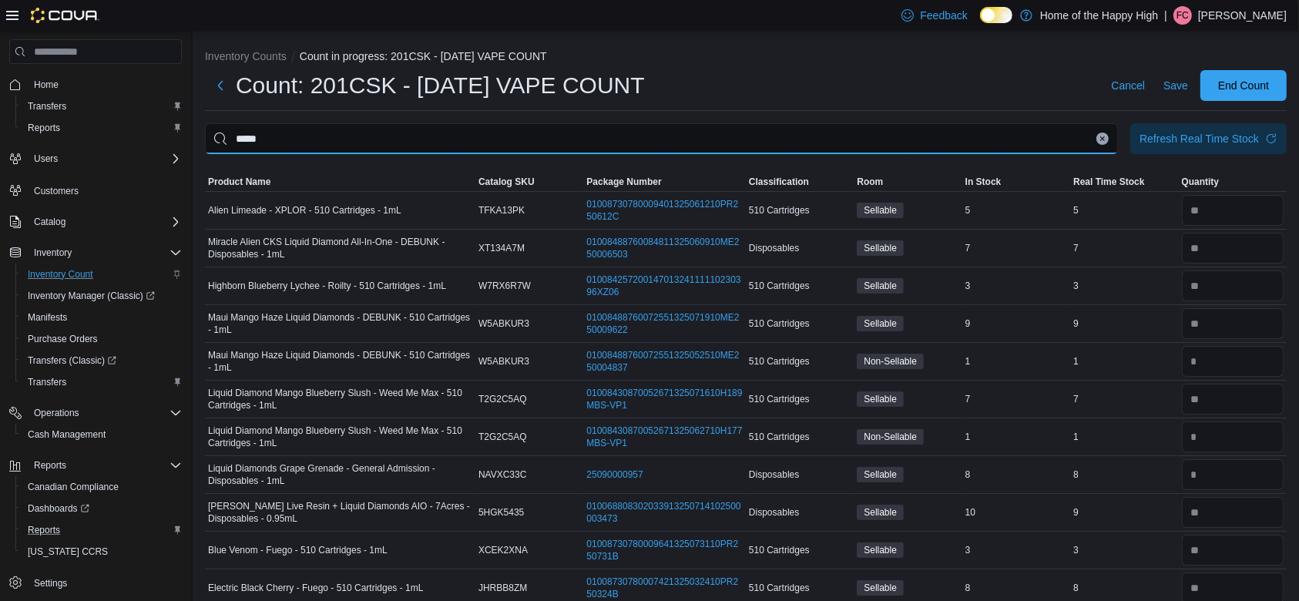
type input "*****"
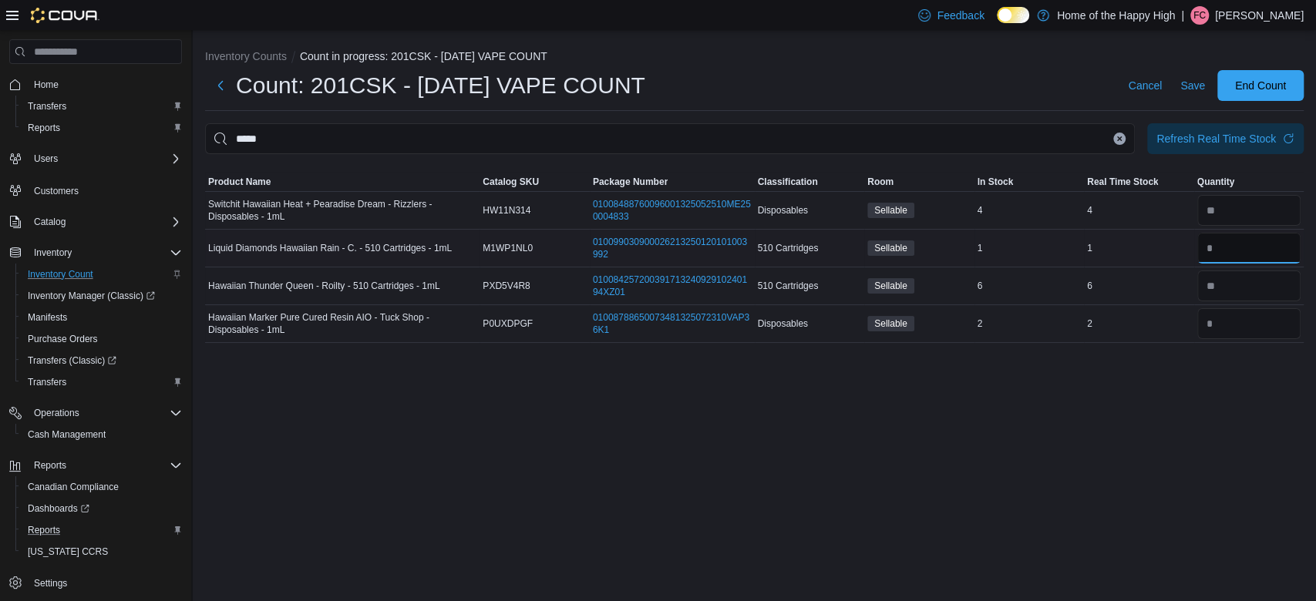
click at [1206, 244] on input "number" at bounding box center [1249, 248] width 104 height 31
type input "*"
click at [1195, 93] on span "Save" at bounding box center [1192, 85] width 25 height 31
click at [1118, 142] on button "Clear input" at bounding box center [1119, 139] width 12 height 12
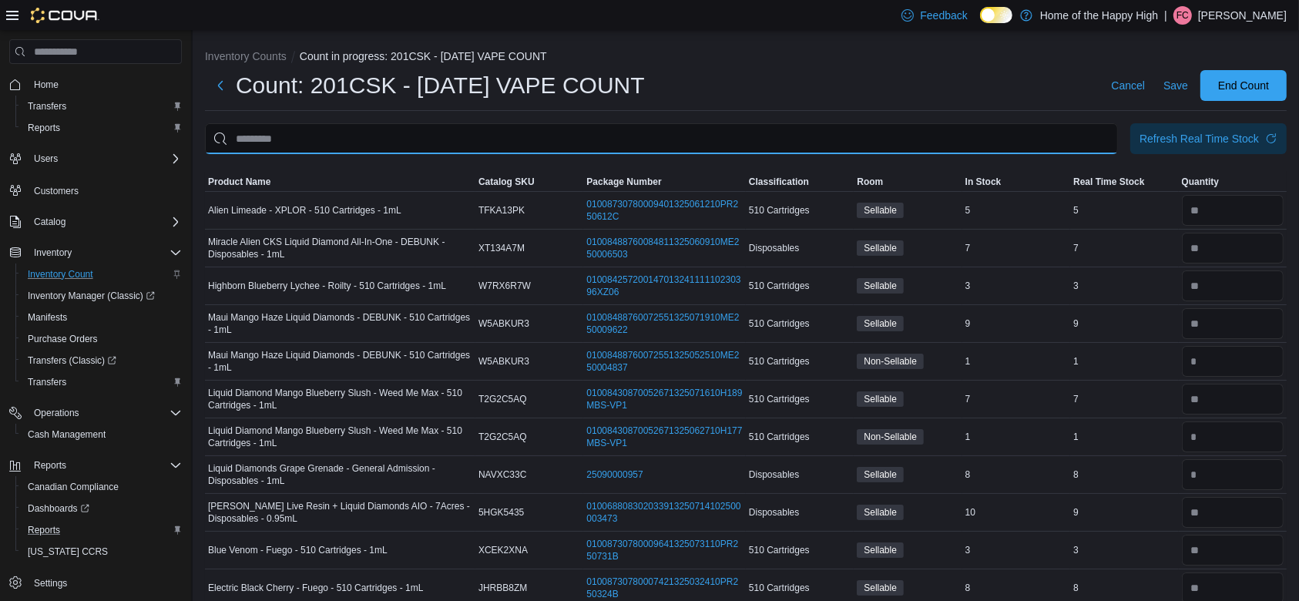
click at [1010, 139] on input "This is a search bar. After typing your query, hit enter to filter the results …" at bounding box center [661, 138] width 913 height 31
type input "**********"
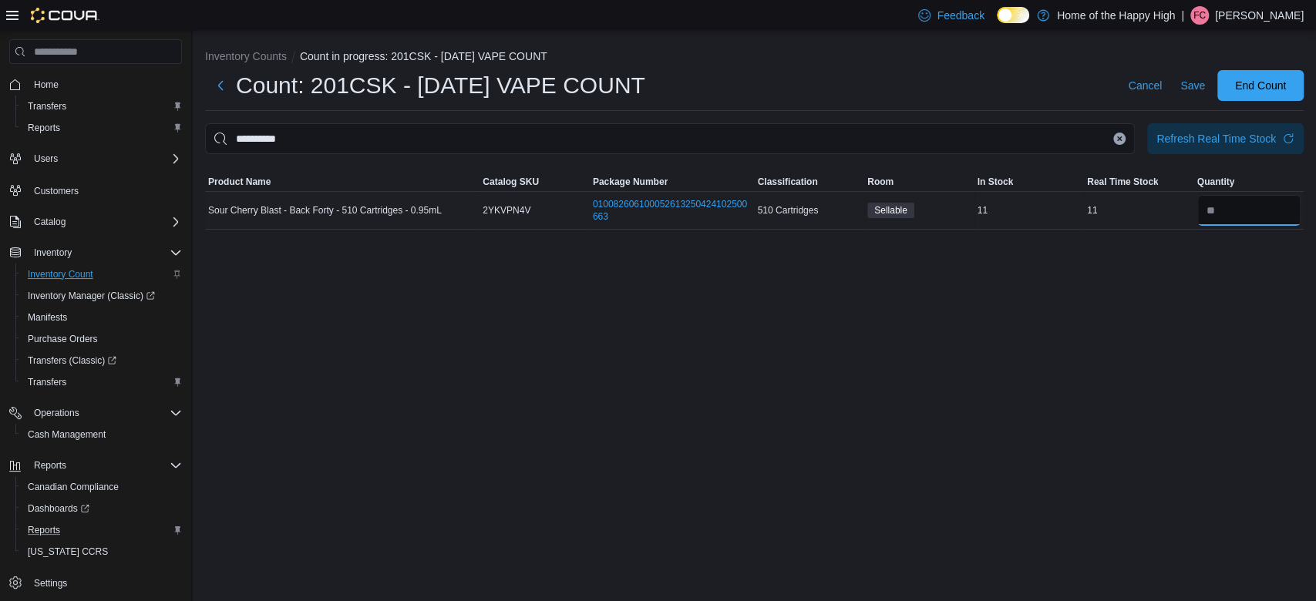
click at [1212, 202] on input "number" at bounding box center [1249, 210] width 104 height 31
type input "*"
click at [1193, 85] on span "Save" at bounding box center [1192, 85] width 25 height 15
click at [1116, 140] on icon "Clear input" at bounding box center [1119, 139] width 6 height 6
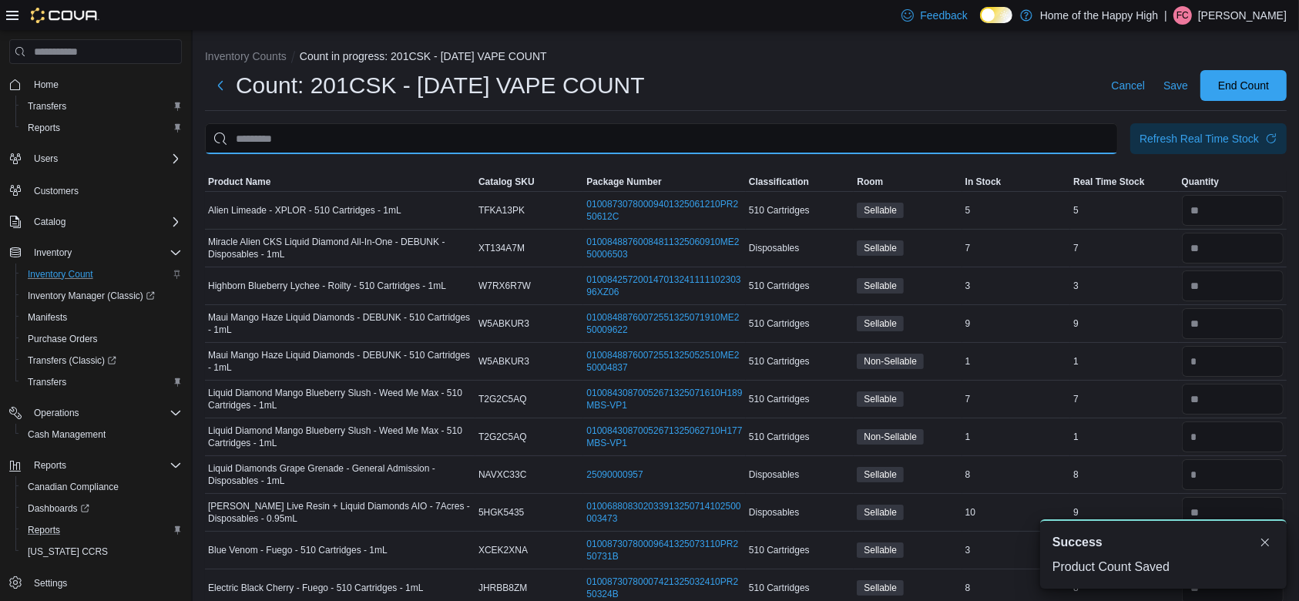
click at [1060, 137] on input "This is a search bar. After typing your query, hit enter to filter the results …" at bounding box center [661, 138] width 913 height 31
type input "*********"
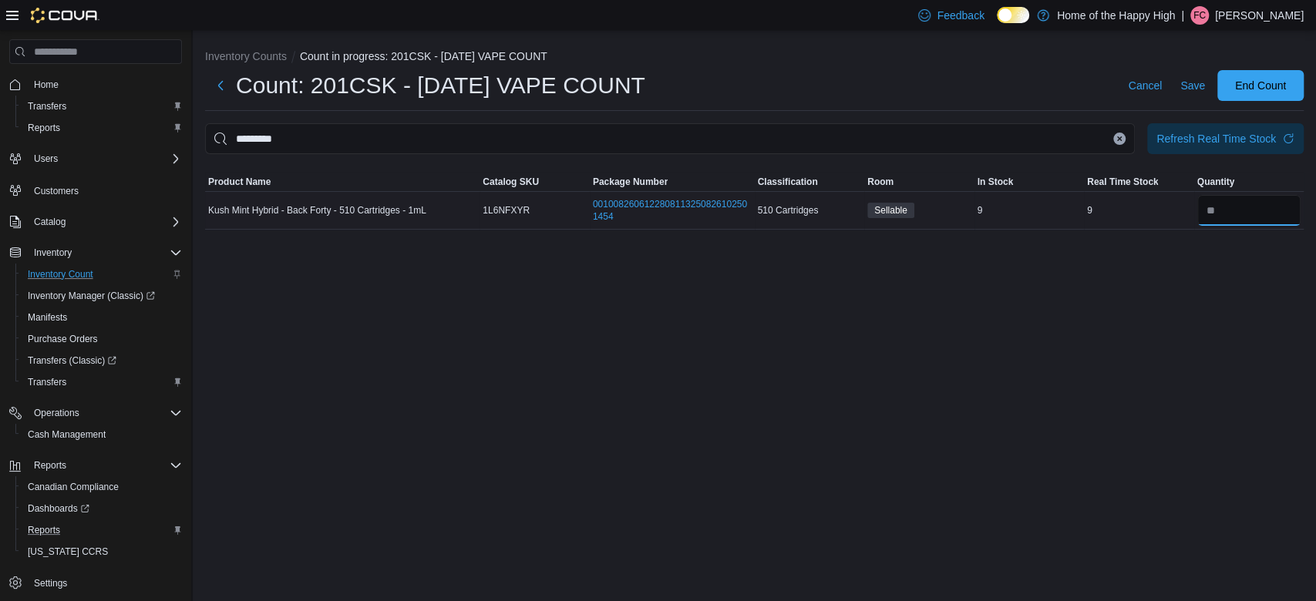
click at [1212, 212] on input "number" at bounding box center [1249, 210] width 104 height 31
type input "*"
click at [1121, 139] on icon "Clear input" at bounding box center [1119, 139] width 6 height 6
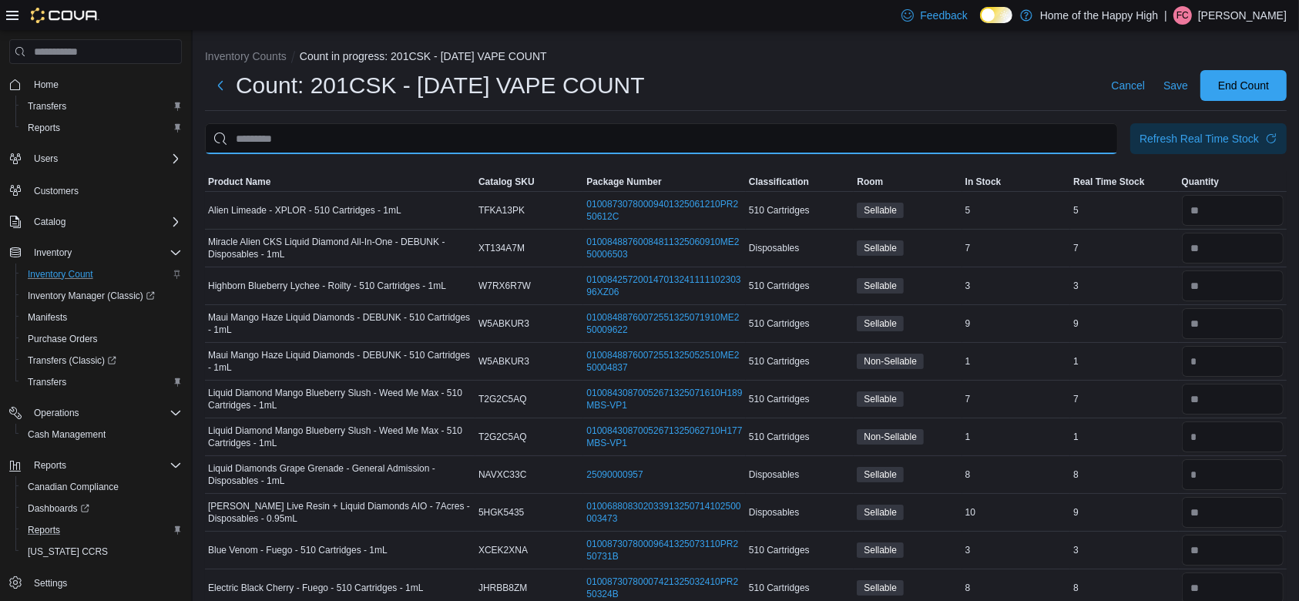
click at [1042, 140] on input "This is a search bar. After typing your query, hit enter to filter the results …" at bounding box center [661, 138] width 913 height 31
type input "**********"
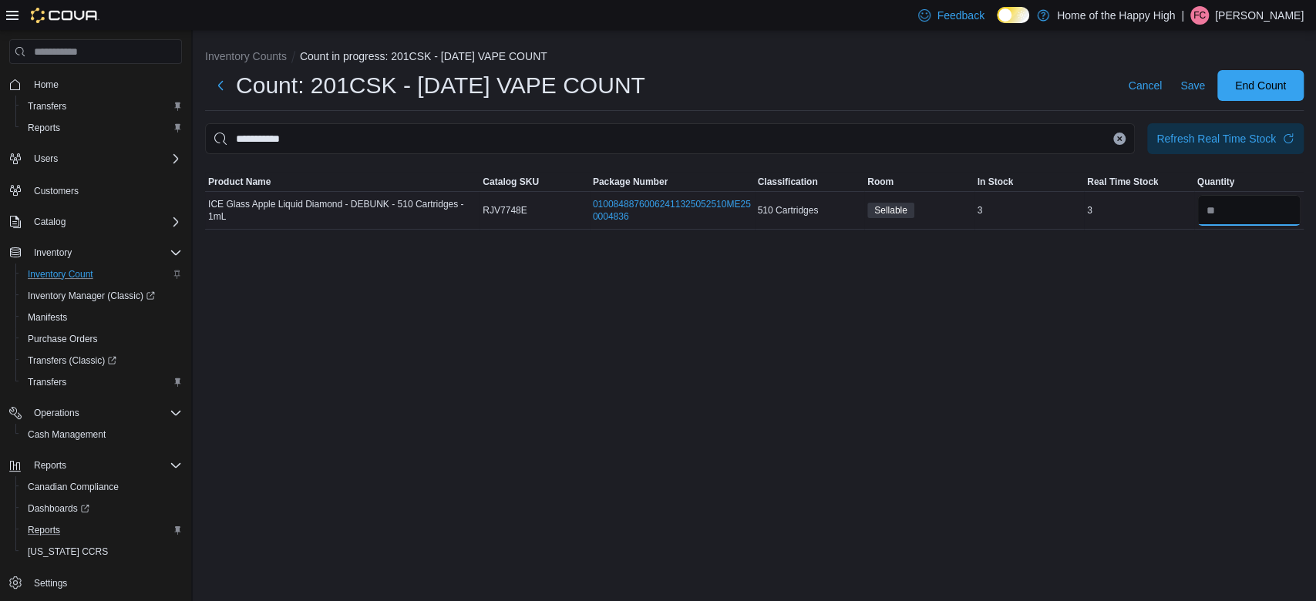
click at [1252, 214] on input "number" at bounding box center [1249, 210] width 104 height 31
type input "*"
click at [1113, 143] on button "Clear input" at bounding box center [1119, 139] width 12 height 12
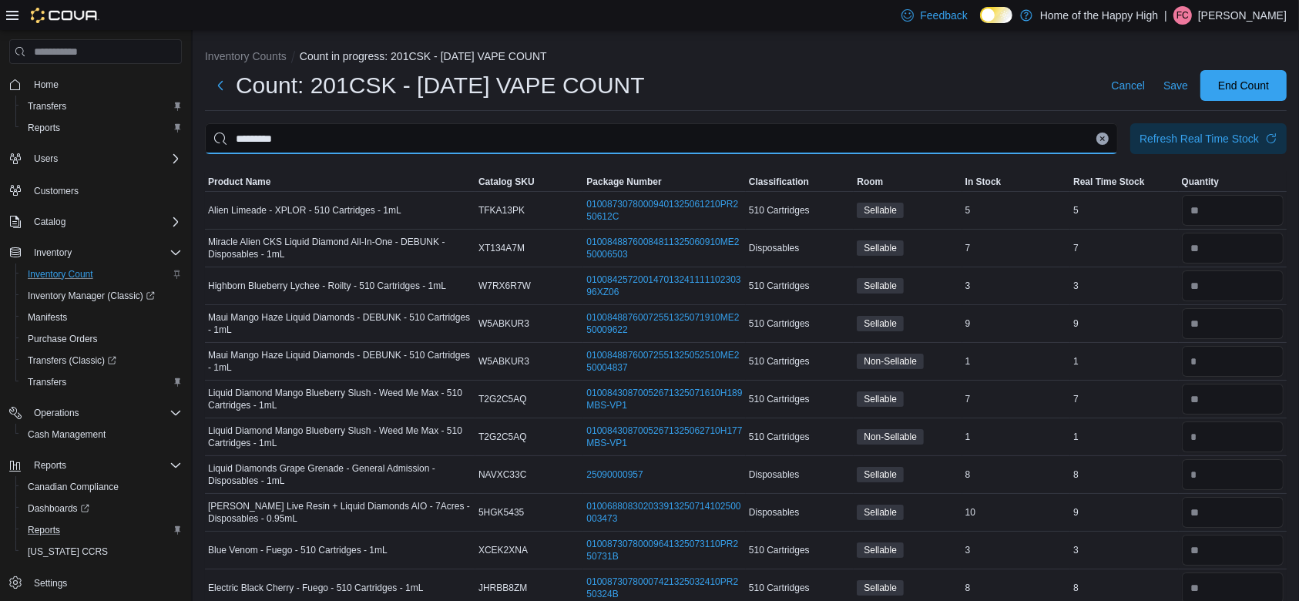
click at [987, 148] on input "*********" at bounding box center [661, 138] width 913 height 31
type input "*********"
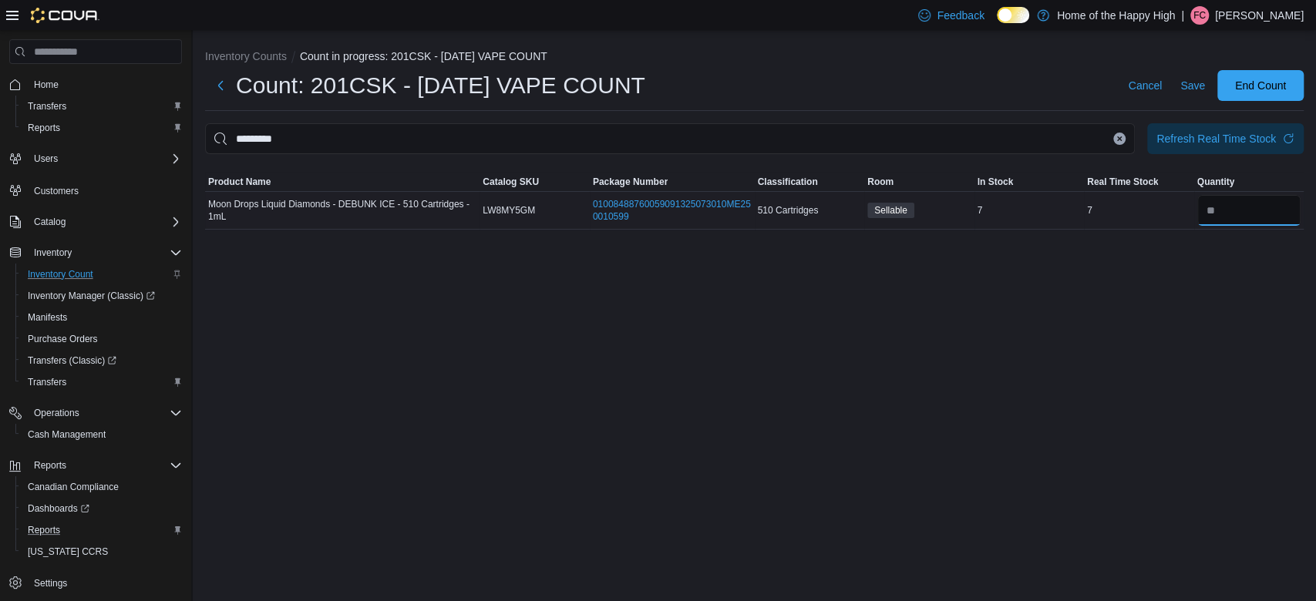
click at [1215, 199] on input "number" at bounding box center [1249, 210] width 104 height 31
type input "*"
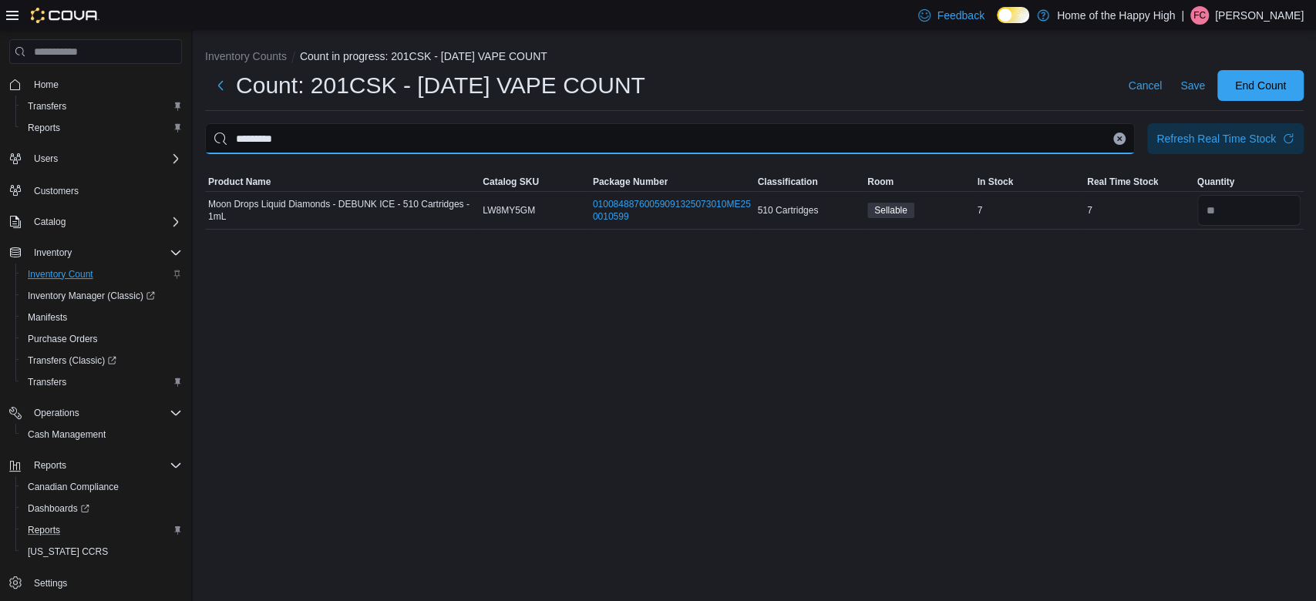
click at [1122, 146] on input "*********" at bounding box center [669, 138] width 929 height 31
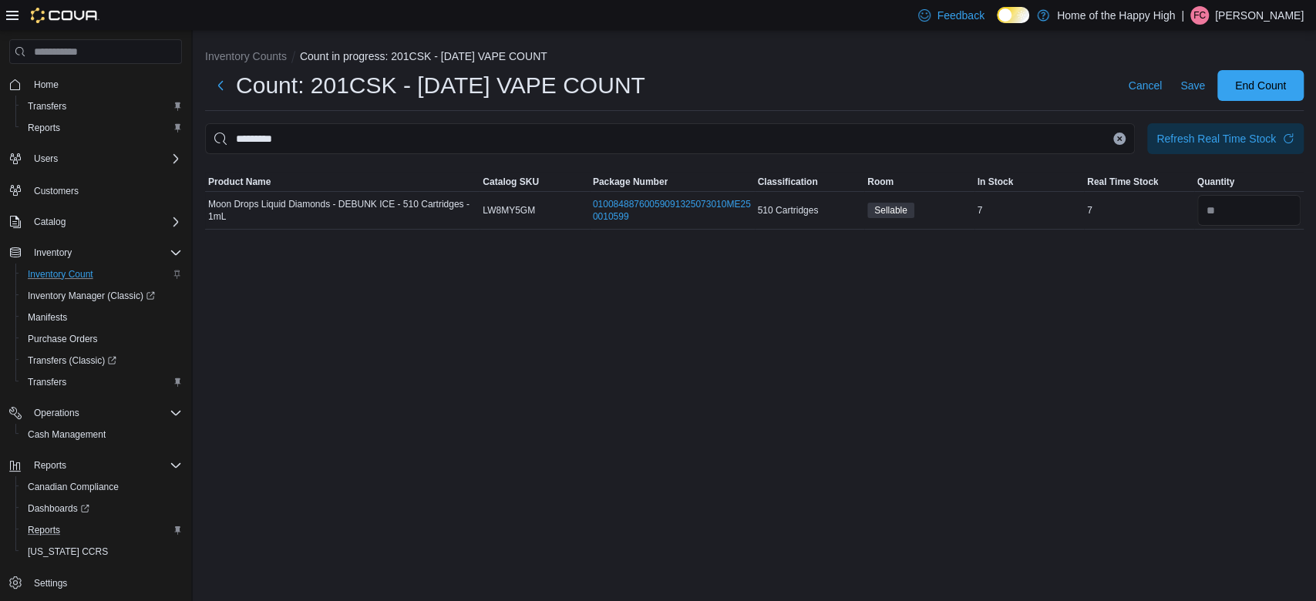
click at [1114, 137] on button "Clear input" at bounding box center [1119, 139] width 12 height 12
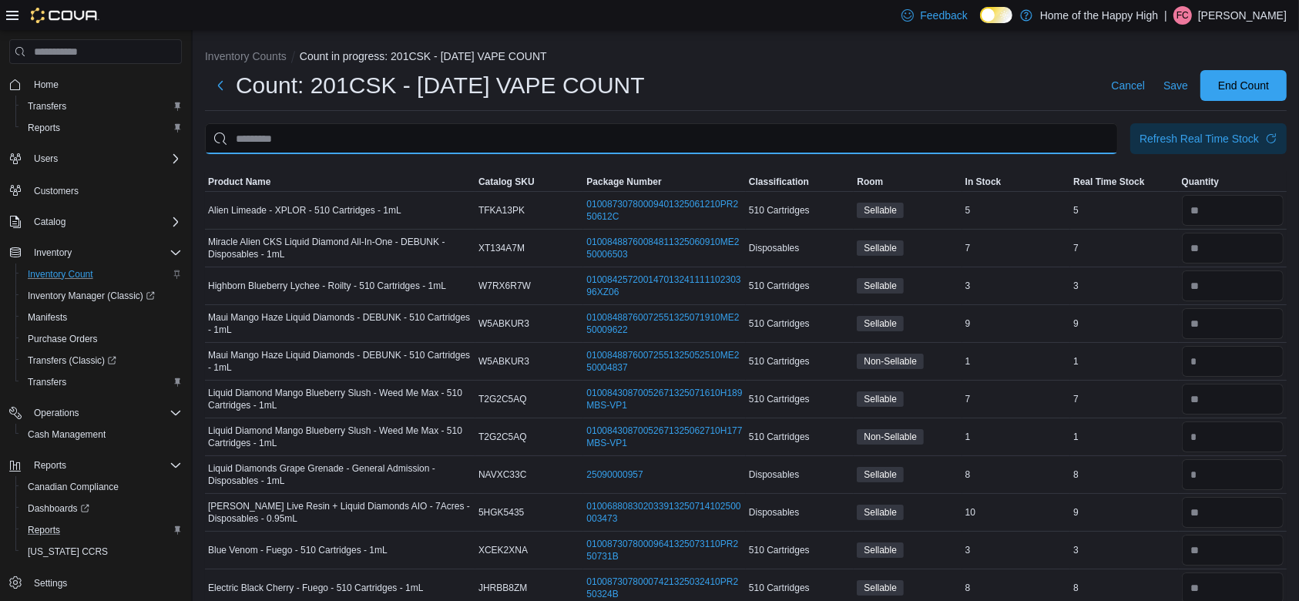
click at [1010, 135] on input "This is a search bar. After typing your query, hit enter to filter the results …" at bounding box center [661, 138] width 913 height 31
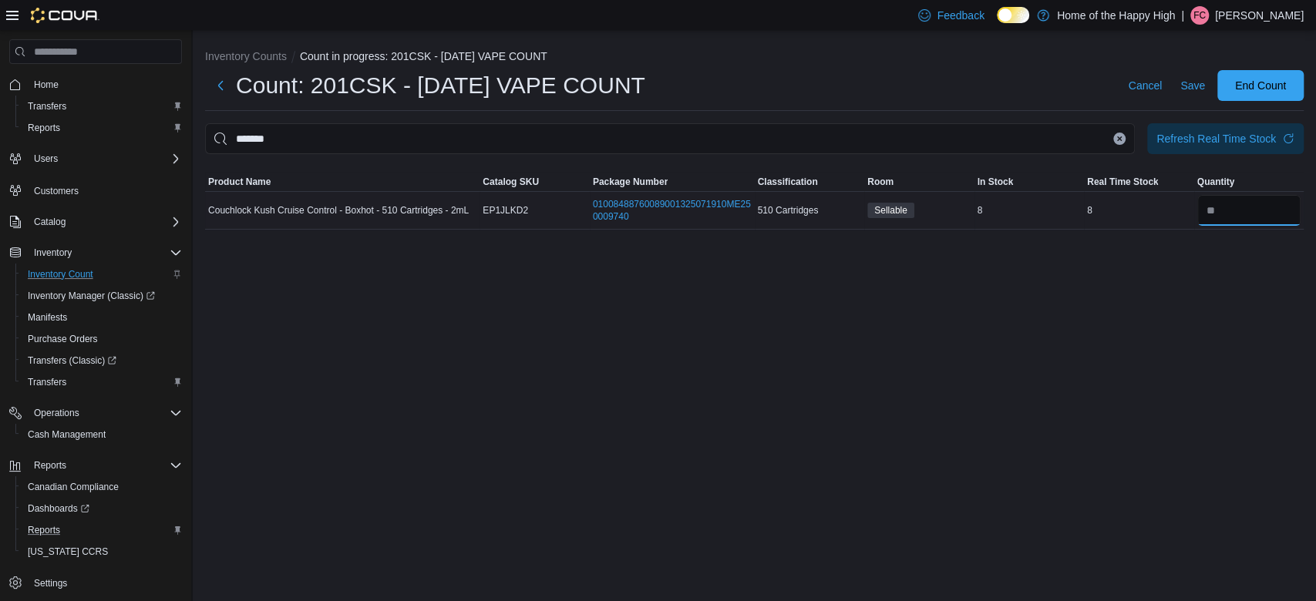
click at [1227, 207] on input "number" at bounding box center [1249, 210] width 104 height 31
click at [1195, 87] on span "Save" at bounding box center [1192, 85] width 25 height 15
click at [1216, 211] on input "number" at bounding box center [1249, 210] width 104 height 31
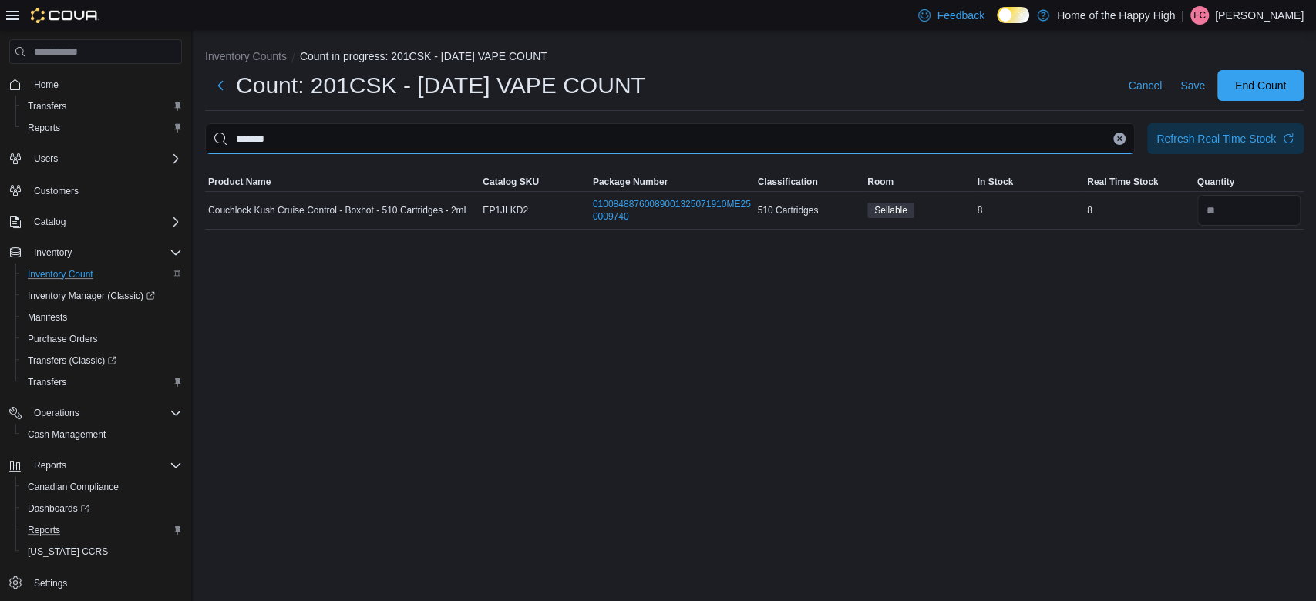
click at [1125, 143] on input "*******" at bounding box center [669, 138] width 929 height 31
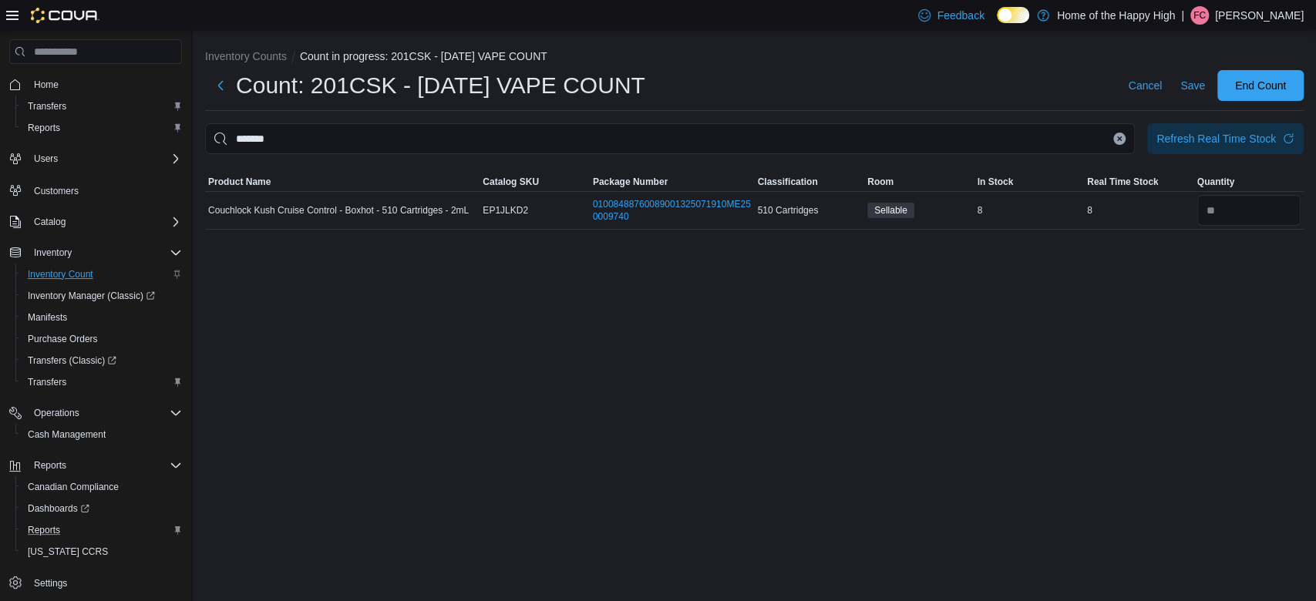
click at [1121, 139] on icon "Clear input" at bounding box center [1119, 139] width 6 height 6
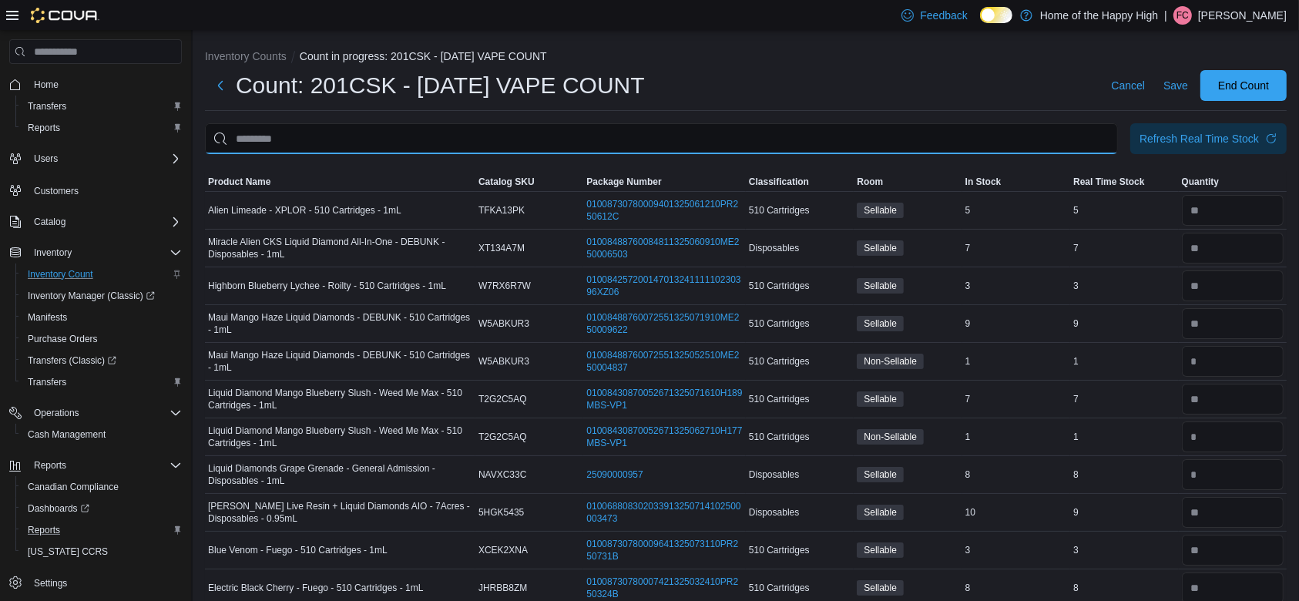
click at [1078, 137] on input "This is a search bar. After typing your query, hit enter to filter the results …" at bounding box center [661, 138] width 913 height 31
click at [1008, 139] on input "This is a search bar. After typing your query, hit enter to filter the results …" at bounding box center [661, 138] width 913 height 31
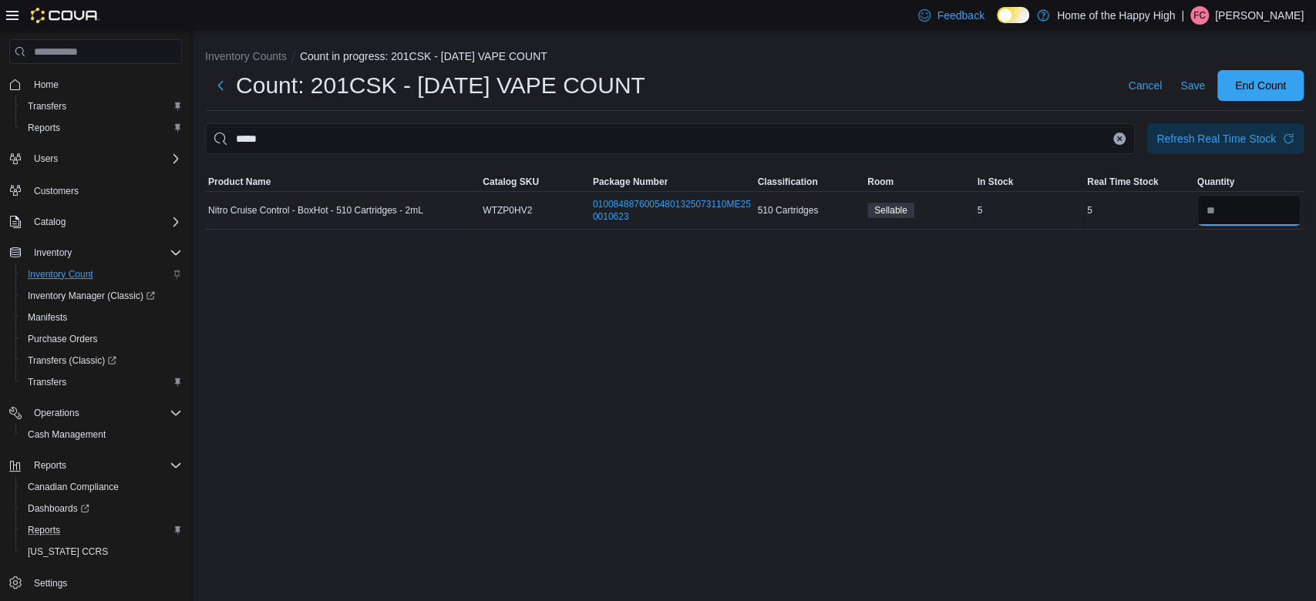
click at [1232, 212] on input "number" at bounding box center [1249, 210] width 104 height 31
click at [1192, 78] on span "Save" at bounding box center [1192, 85] width 25 height 15
click at [1121, 144] on button "Clear input" at bounding box center [1119, 139] width 12 height 12
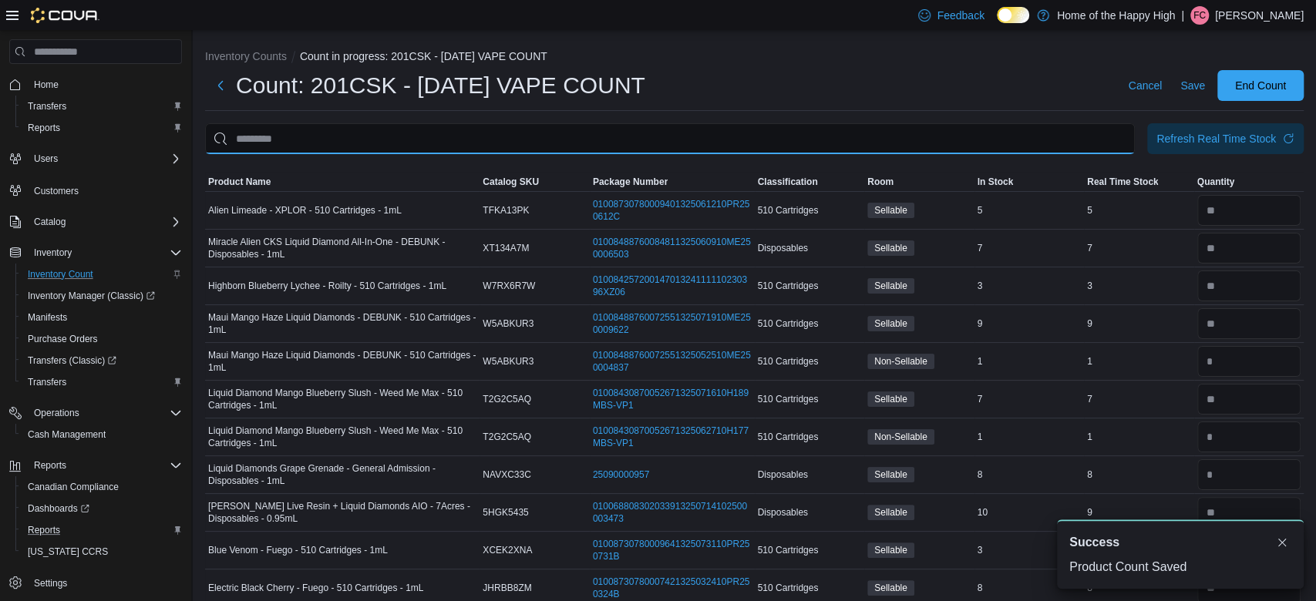
click at [1121, 144] on input "This is a search bar. After typing your query, hit enter to filter the results …" at bounding box center [669, 138] width 929 height 31
click at [1017, 147] on input "This is a search bar. After typing your query, hit enter to filter the results …" at bounding box center [661, 138] width 913 height 31
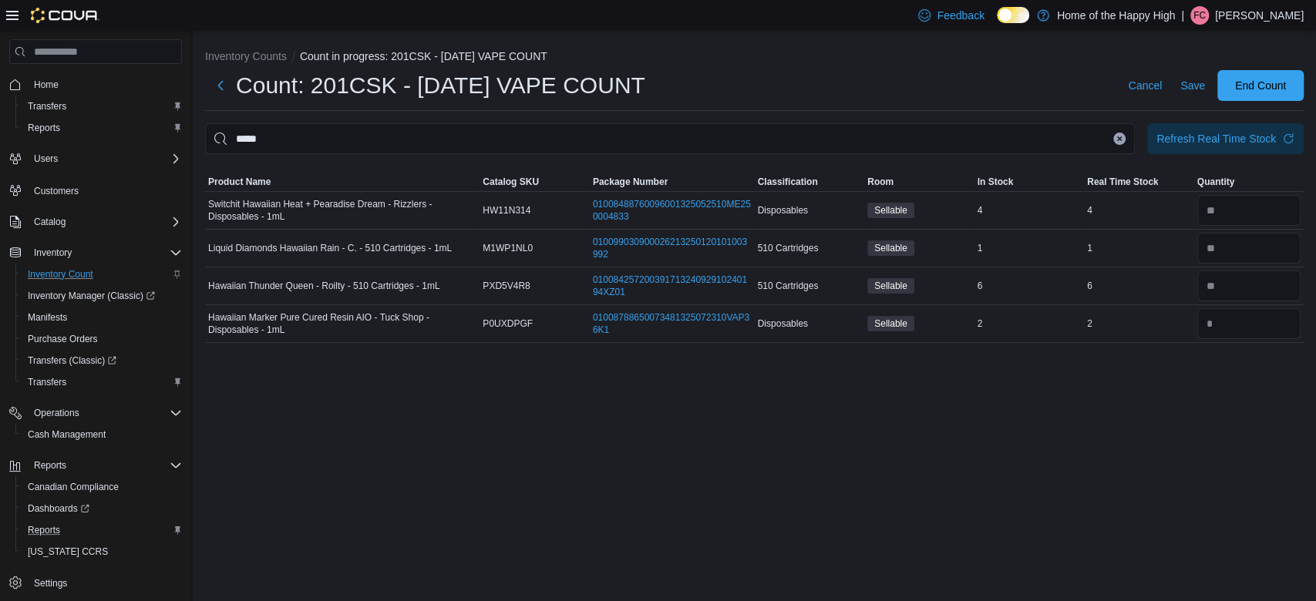
click at [1121, 140] on icon "Clear input" at bounding box center [1120, 138] width 4 height 4
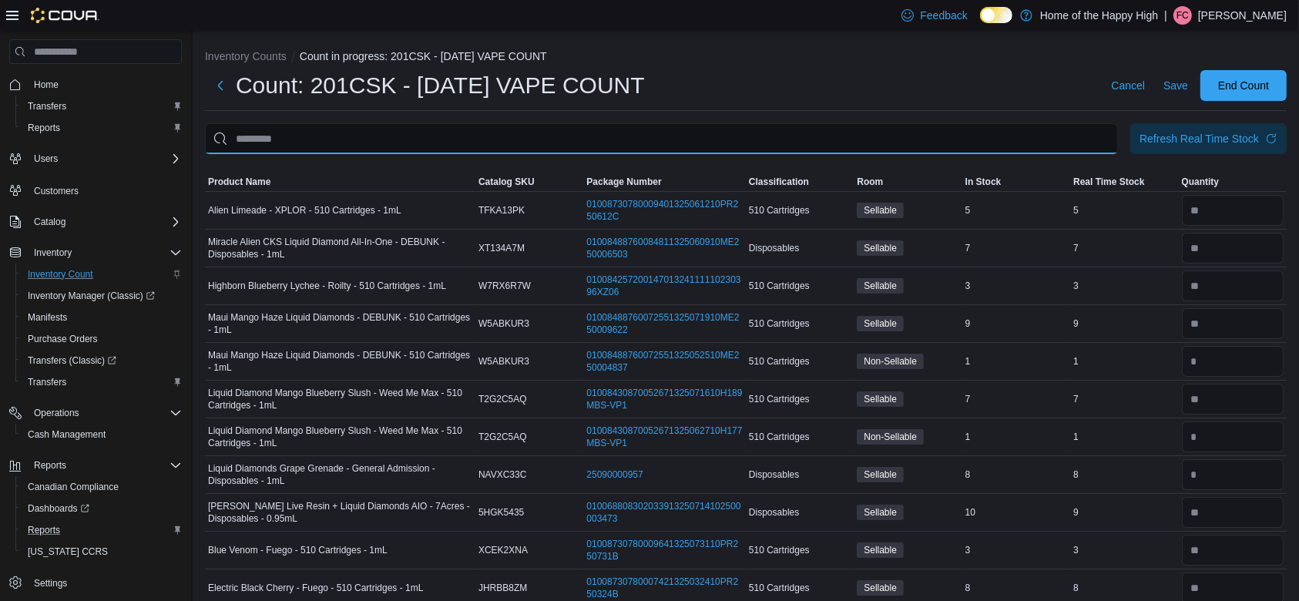
click at [1042, 139] on input "This is a search bar. After typing your query, hit enter to filter the results …" at bounding box center [661, 138] width 913 height 31
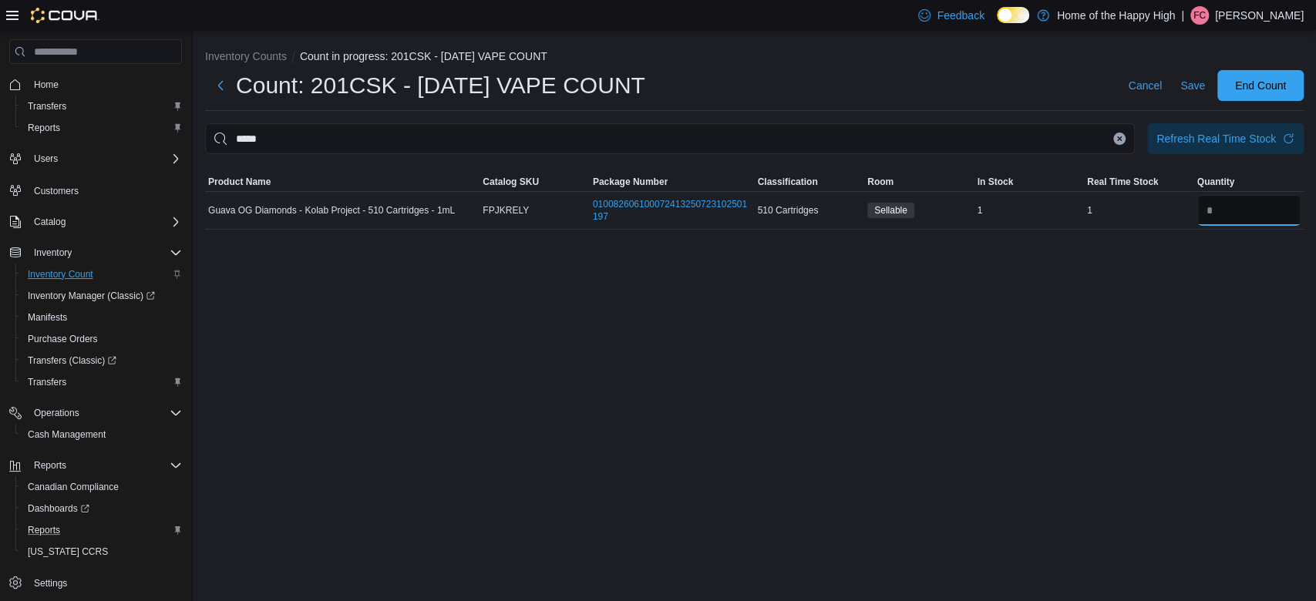
click at [1220, 217] on input "number" at bounding box center [1249, 210] width 104 height 31
click at [1185, 89] on span "Save" at bounding box center [1192, 85] width 25 height 15
click at [1114, 140] on button "Clear input" at bounding box center [1119, 139] width 12 height 12
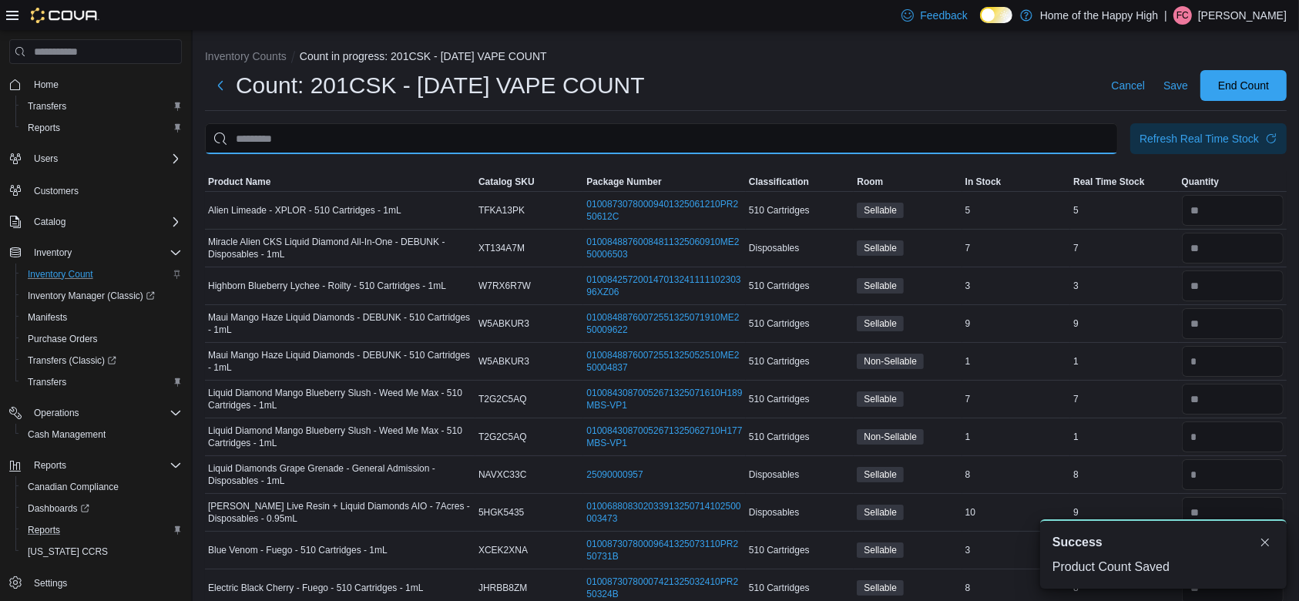
click at [1110, 139] on input "This is a search bar. After typing your query, hit enter to filter the results …" at bounding box center [661, 138] width 913 height 31
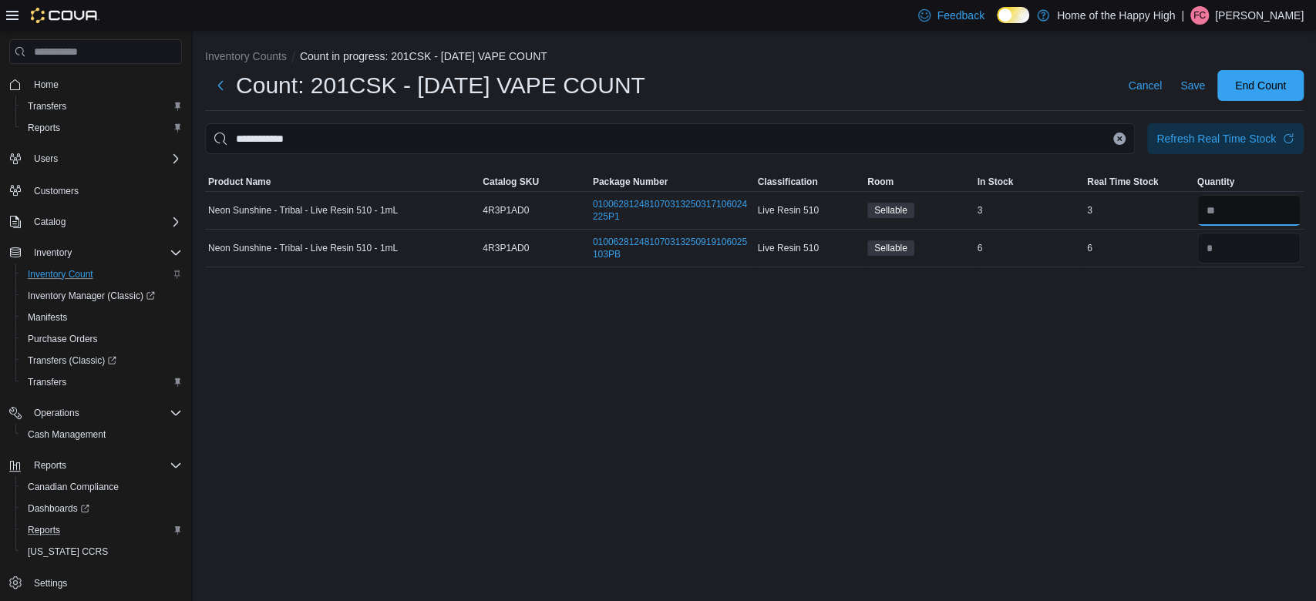
click at [1242, 216] on input "number" at bounding box center [1249, 210] width 104 height 31
click at [1118, 139] on icon "Clear input" at bounding box center [1120, 138] width 4 height 4
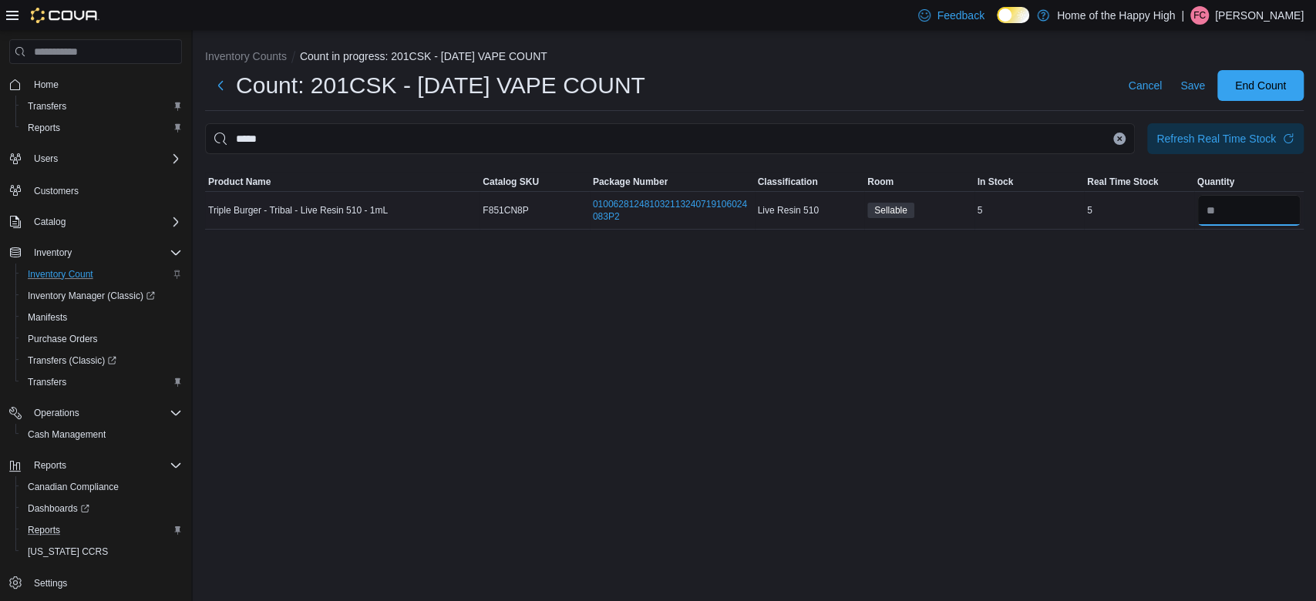
click at [1252, 205] on input "number" at bounding box center [1249, 210] width 104 height 31
click at [1118, 139] on icon "Clear input" at bounding box center [1120, 138] width 4 height 4
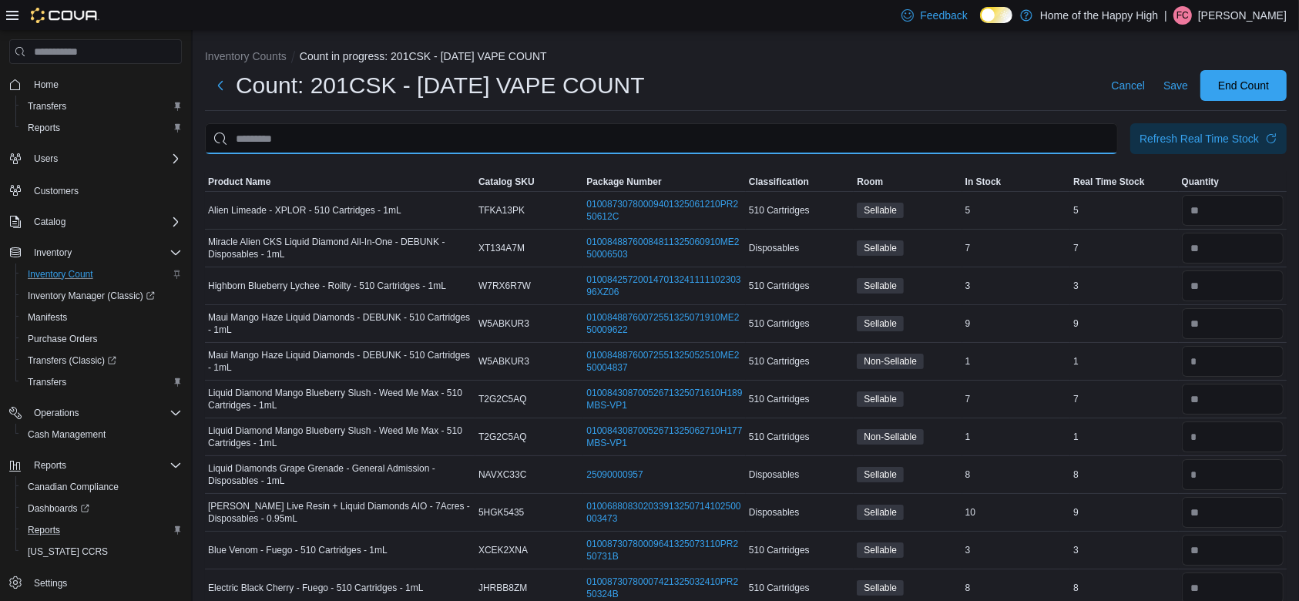
click at [1018, 137] on input "This is a search bar. After typing your query, hit enter to filter the results …" at bounding box center [661, 138] width 913 height 31
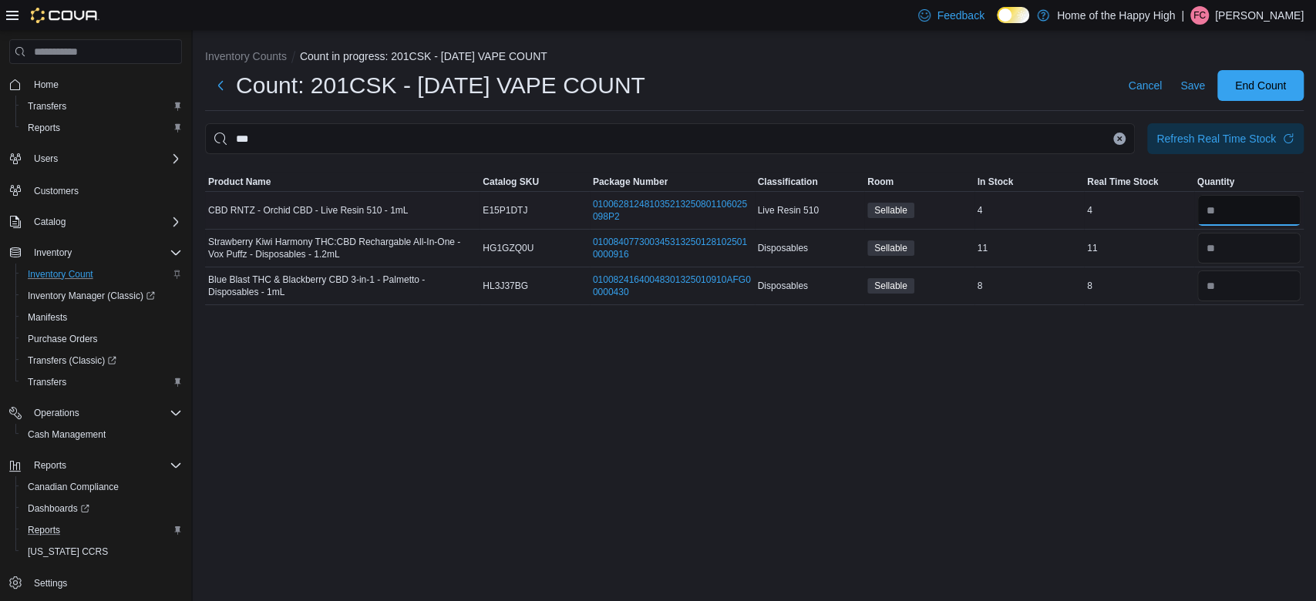
click at [1241, 206] on input "number" at bounding box center [1249, 210] width 104 height 31
click at [1196, 72] on span "Save" at bounding box center [1192, 85] width 25 height 31
click at [1279, 541] on button "Dismiss toast" at bounding box center [1281, 542] width 18 height 18
click at [1121, 143] on button "Clear input" at bounding box center [1119, 139] width 12 height 12
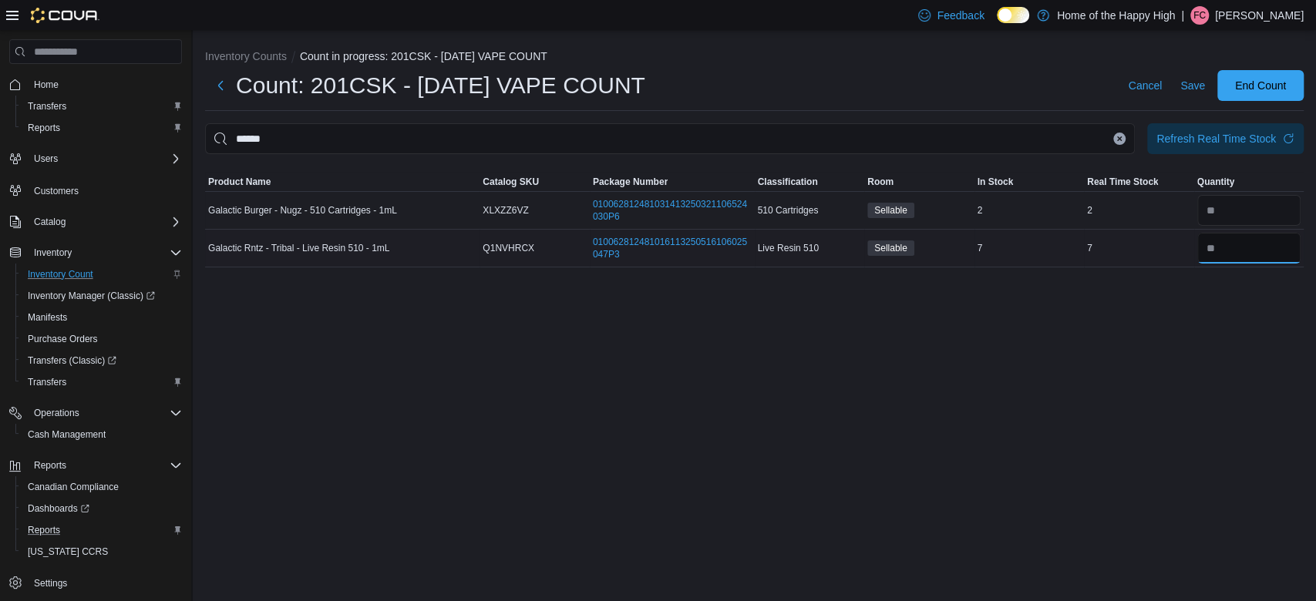
click at [1258, 254] on input "number" at bounding box center [1249, 248] width 104 height 31
click at [1195, 86] on span "Save" at bounding box center [1192, 85] width 25 height 15
click at [1116, 138] on icon "Clear input" at bounding box center [1119, 139] width 6 height 6
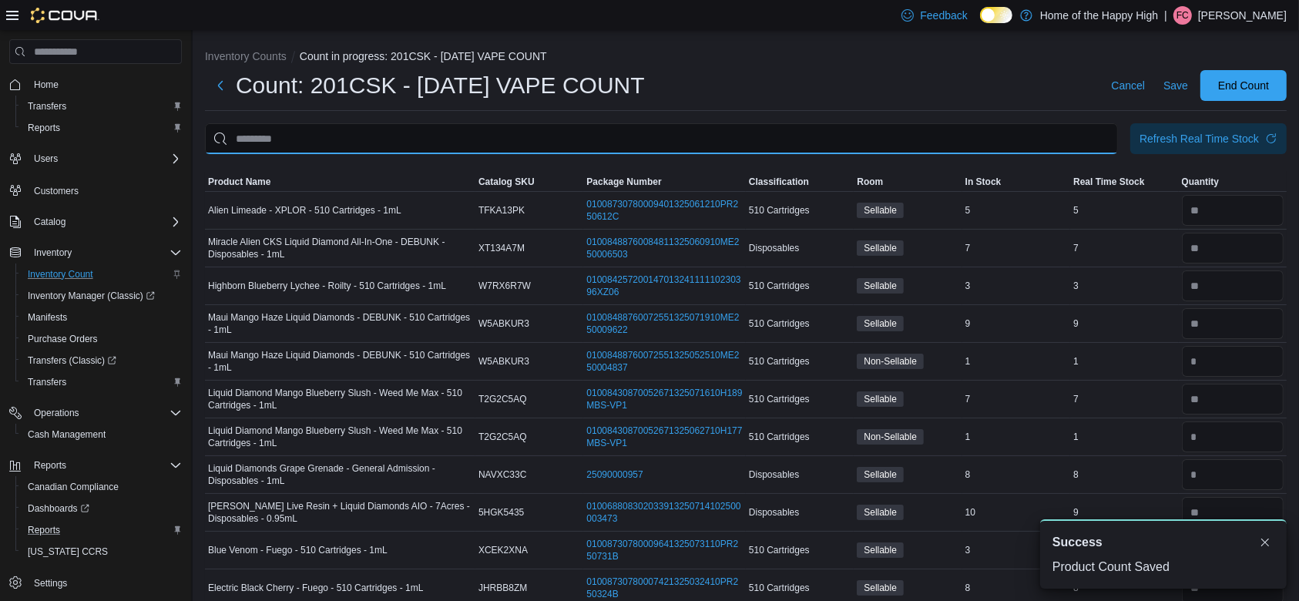
click at [958, 139] on input "This is a search bar. After typing your query, hit enter to filter the results …" at bounding box center [661, 138] width 913 height 31
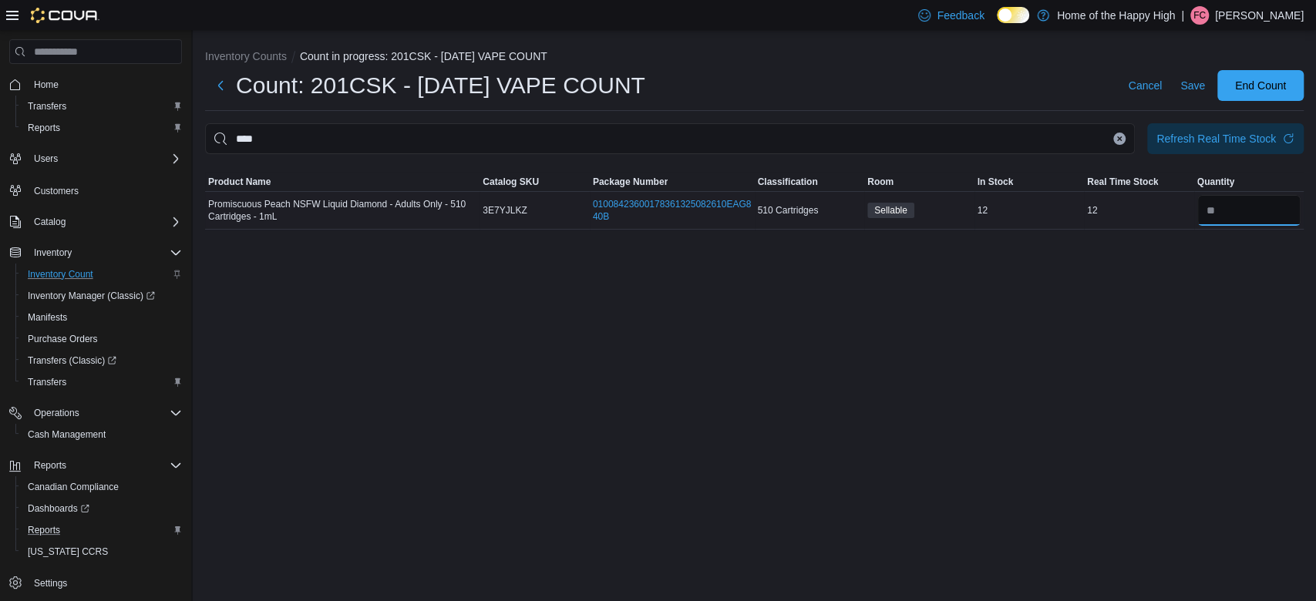
click at [1243, 213] on input "number" at bounding box center [1249, 210] width 104 height 31
click at [1191, 82] on span "Save" at bounding box center [1192, 85] width 25 height 15
click at [1121, 136] on icon "Clear input" at bounding box center [1119, 139] width 6 height 6
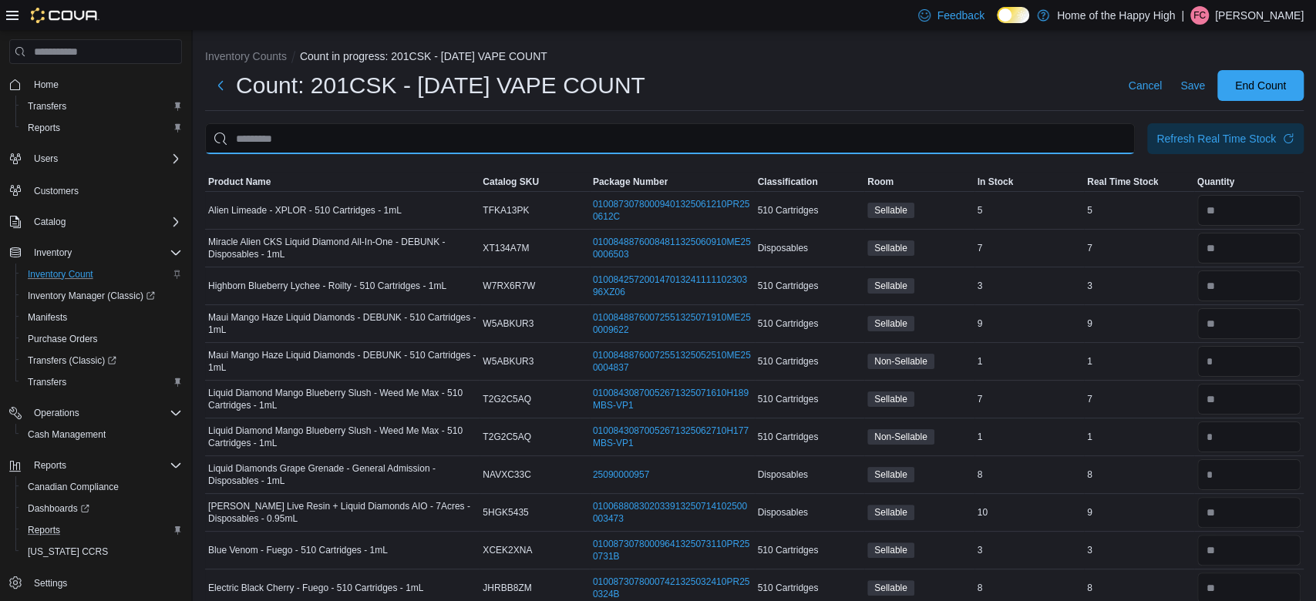
click at [1042, 125] on input "This is a search bar. After typing your query, hit enter to filter the results …" at bounding box center [669, 138] width 929 height 31
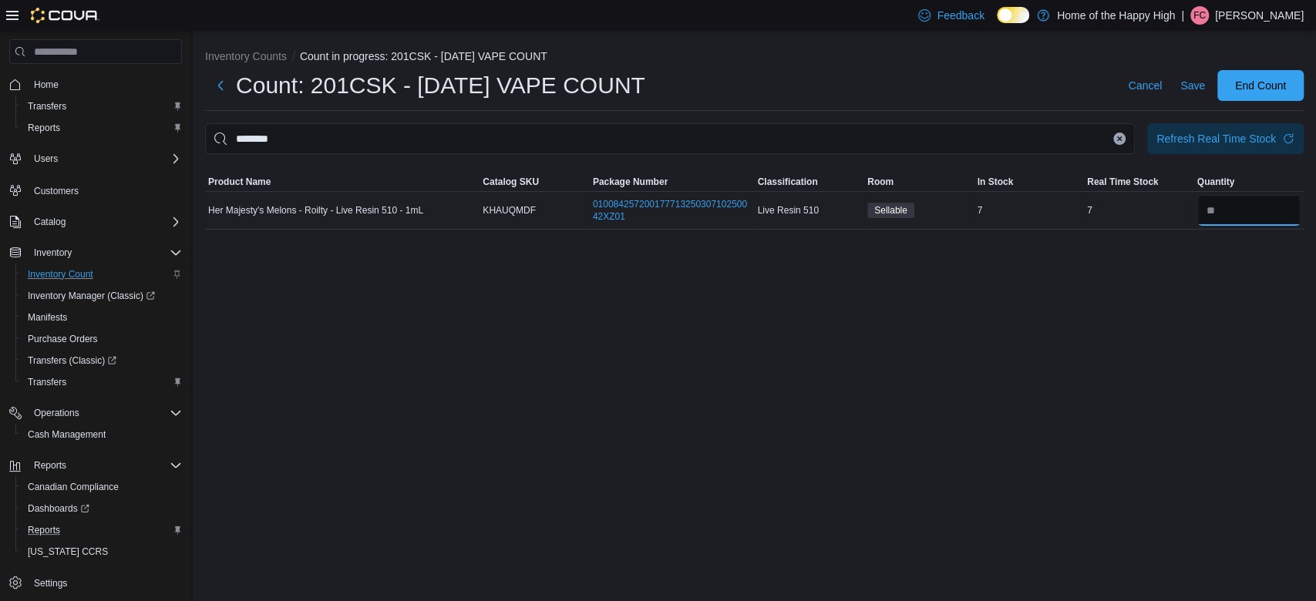
click at [1232, 207] on input "number" at bounding box center [1249, 210] width 104 height 31
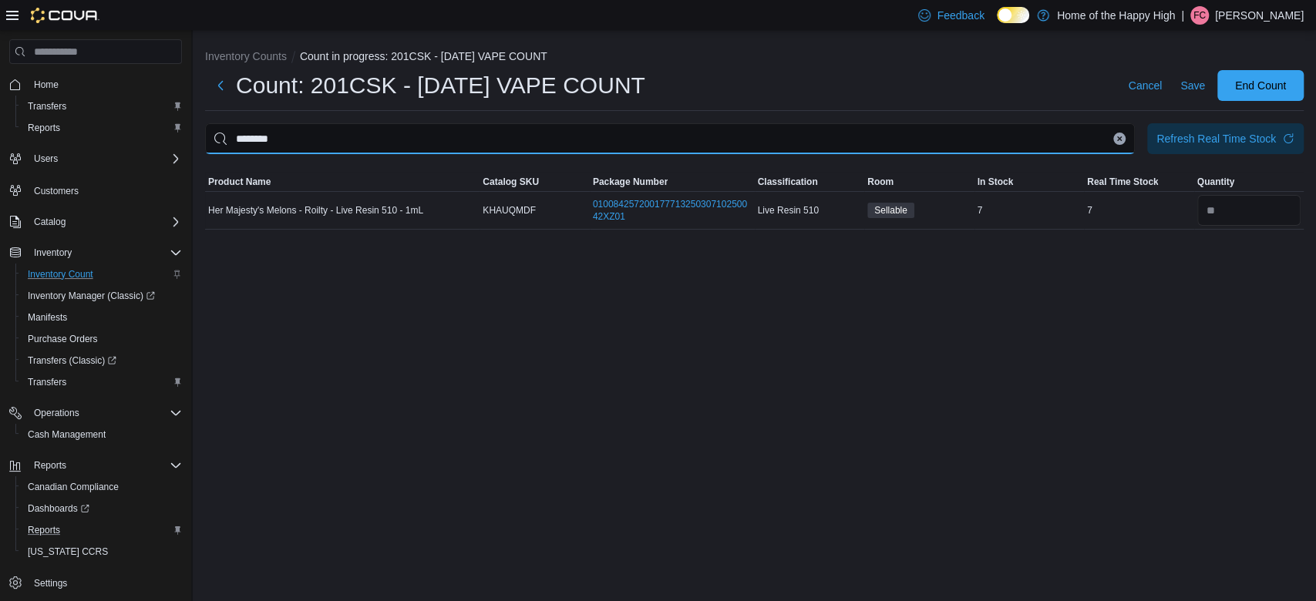
click at [1124, 140] on input "********" at bounding box center [669, 138] width 929 height 31
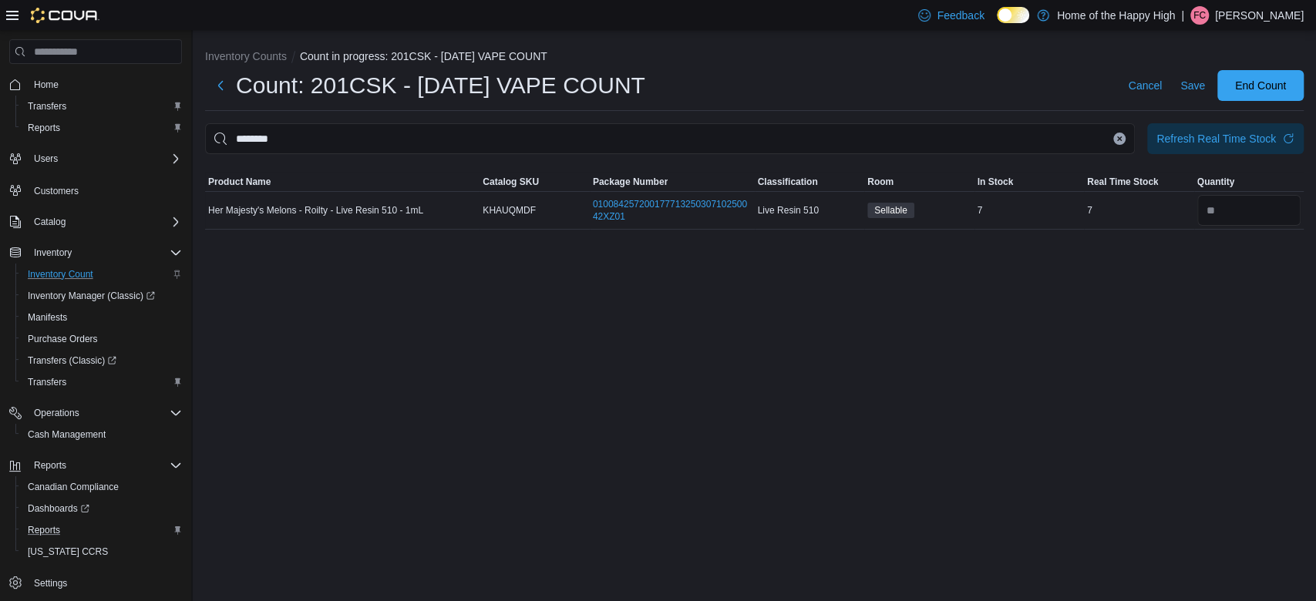
click at [1116, 133] on button "Clear input" at bounding box center [1119, 139] width 12 height 12
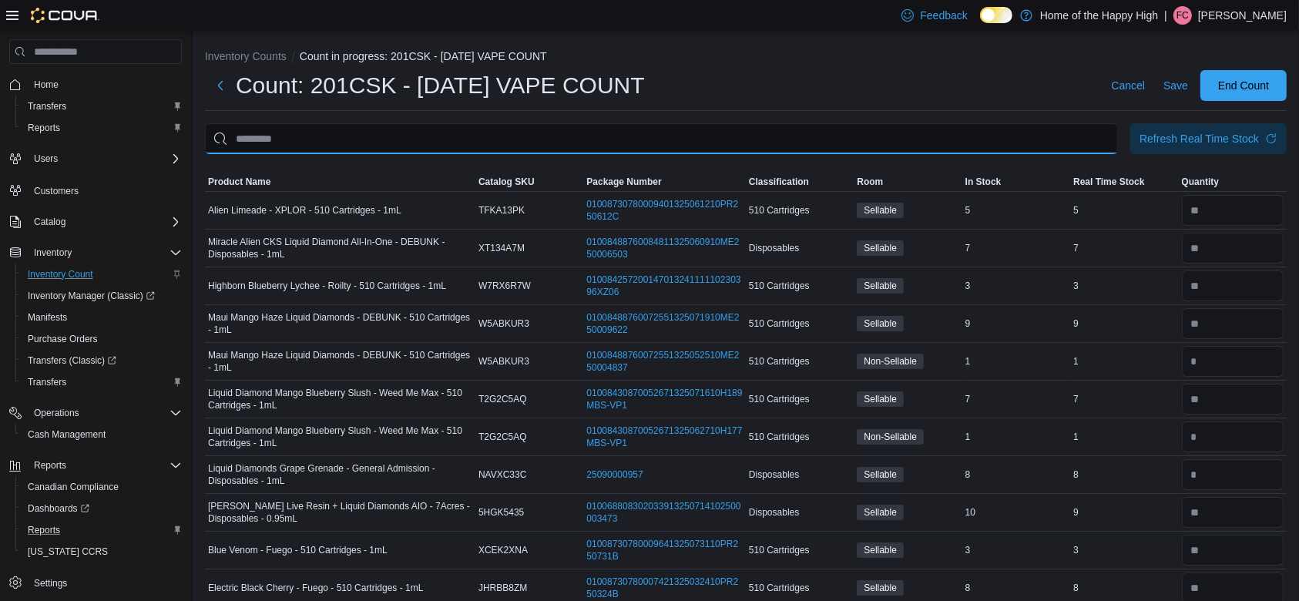
click at [1087, 137] on input "This is a search bar. After typing your query, hit enter to filter the results …" at bounding box center [661, 138] width 913 height 31
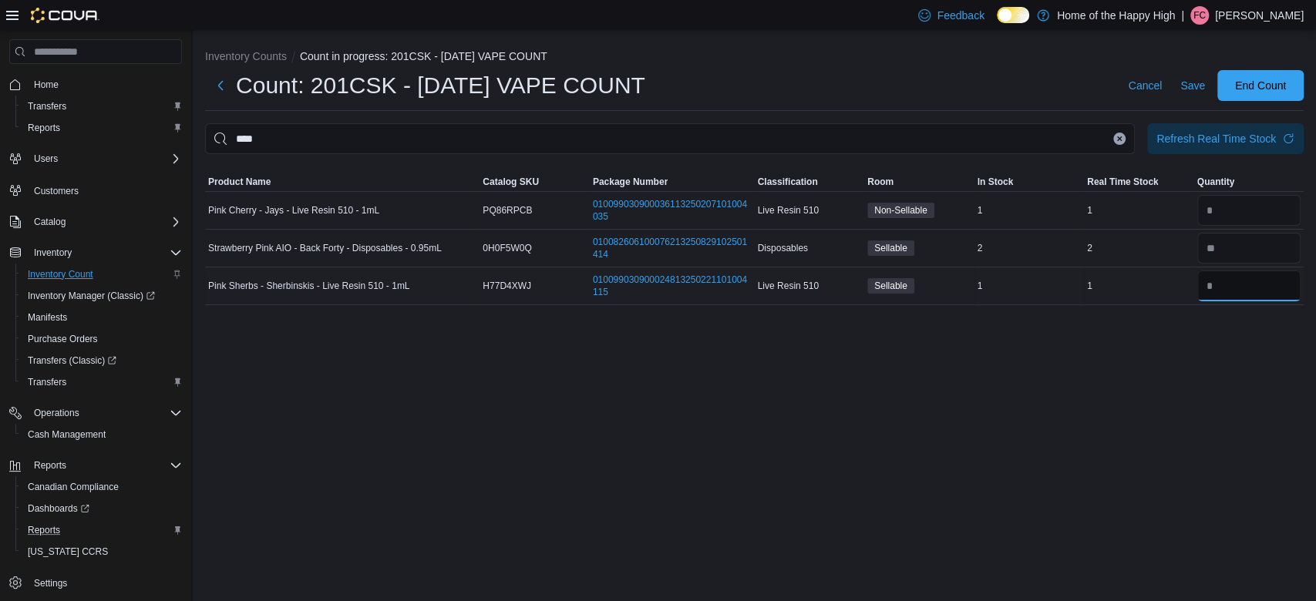
click at [1245, 287] on input "number" at bounding box center [1249, 286] width 104 height 31
click at [1199, 92] on span "Save" at bounding box center [1192, 85] width 25 height 15
click at [1121, 137] on icon "Clear input" at bounding box center [1119, 139] width 6 height 6
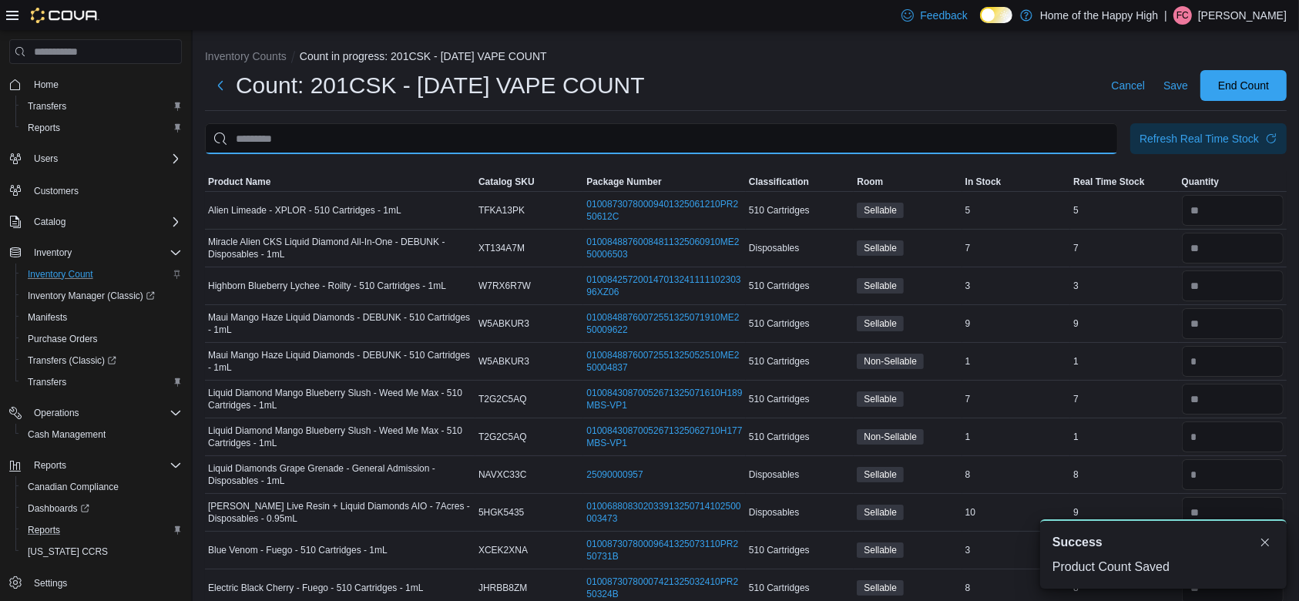
click at [1107, 144] on input "This is a search bar. After typing your query, hit enter to filter the results …" at bounding box center [661, 138] width 913 height 31
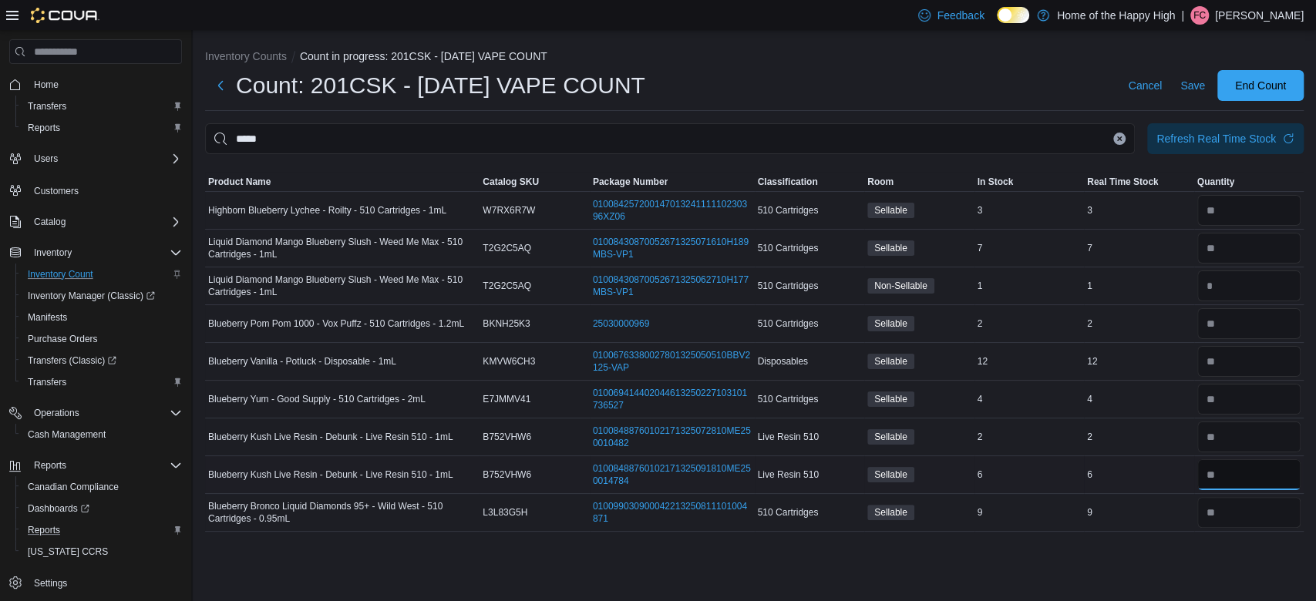
click at [1212, 465] on input "number" at bounding box center [1249, 474] width 104 height 31
click at [1188, 86] on span "Save" at bounding box center [1192, 85] width 25 height 15
click at [1122, 140] on button "Clear input" at bounding box center [1119, 139] width 12 height 12
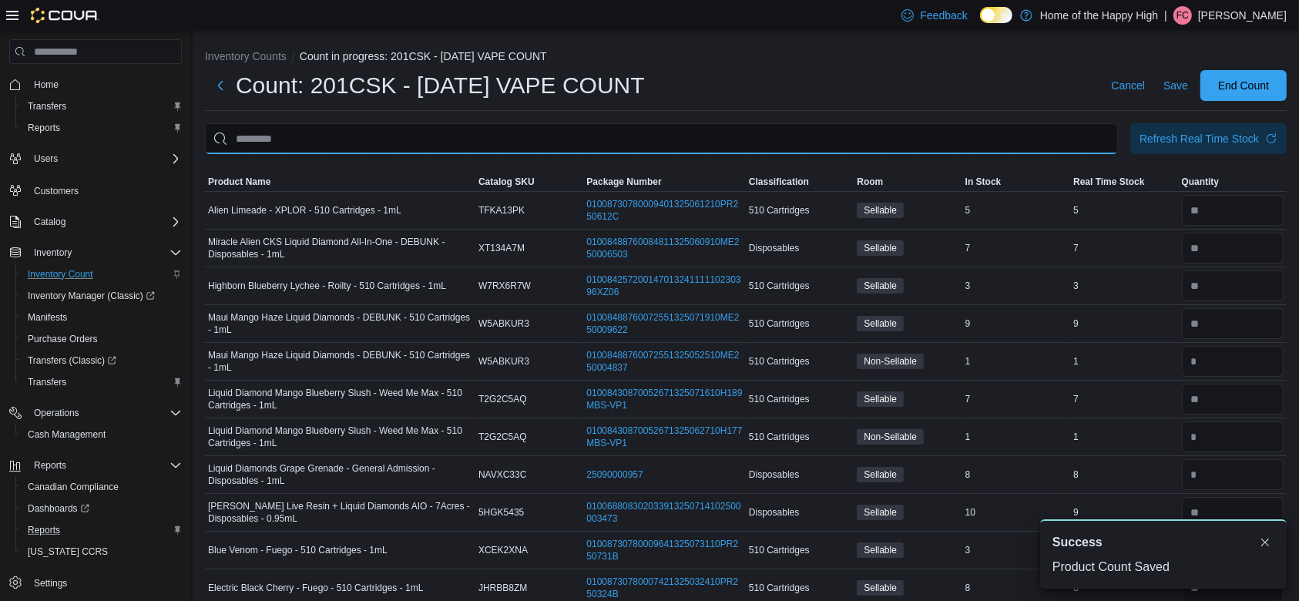
click at [1035, 139] on input "This is a search bar. After typing your query, hit enter to filter the results …" at bounding box center [661, 138] width 913 height 31
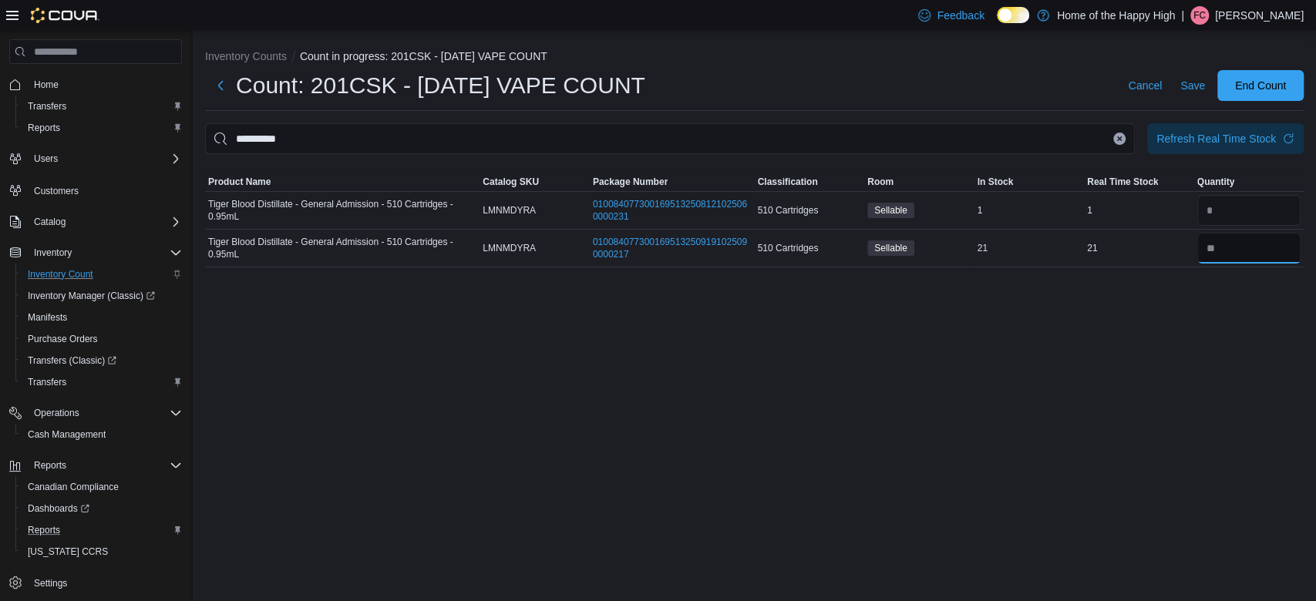
click at [1266, 256] on input "number" at bounding box center [1249, 248] width 104 height 31
click at [1193, 86] on span "Save" at bounding box center [1192, 85] width 25 height 15
click at [1120, 138] on icon "Clear input" at bounding box center [1120, 138] width 4 height 4
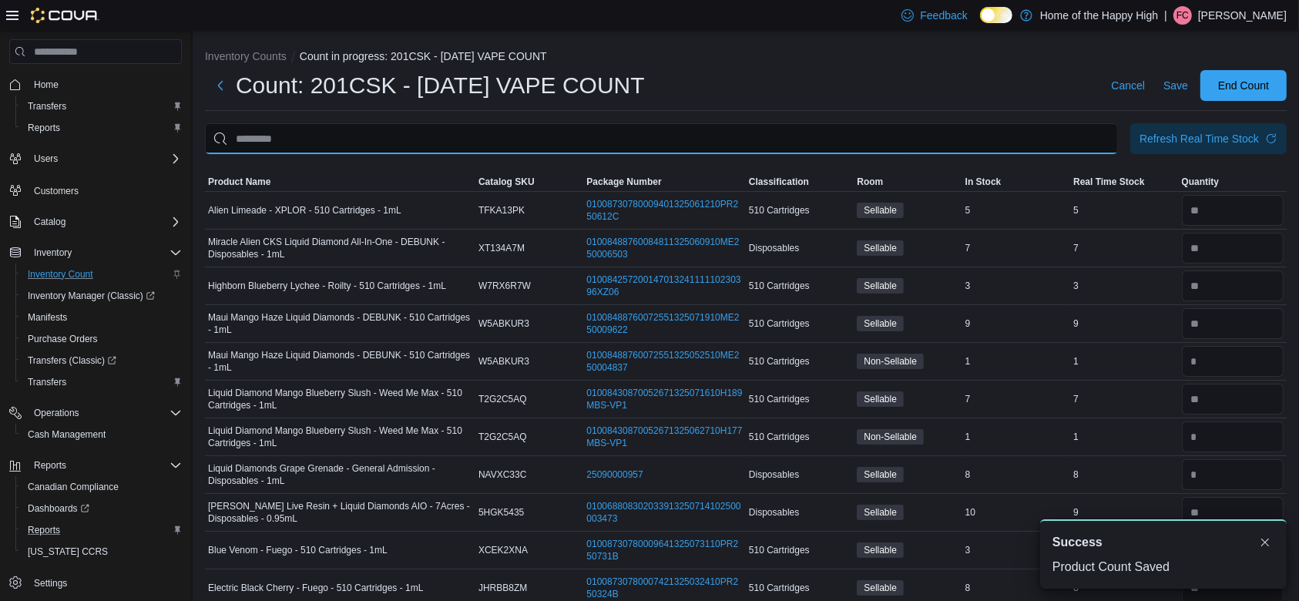
click at [1074, 133] on input "This is a search bar. After typing your query, hit enter to filter the results …" at bounding box center [661, 138] width 913 height 31
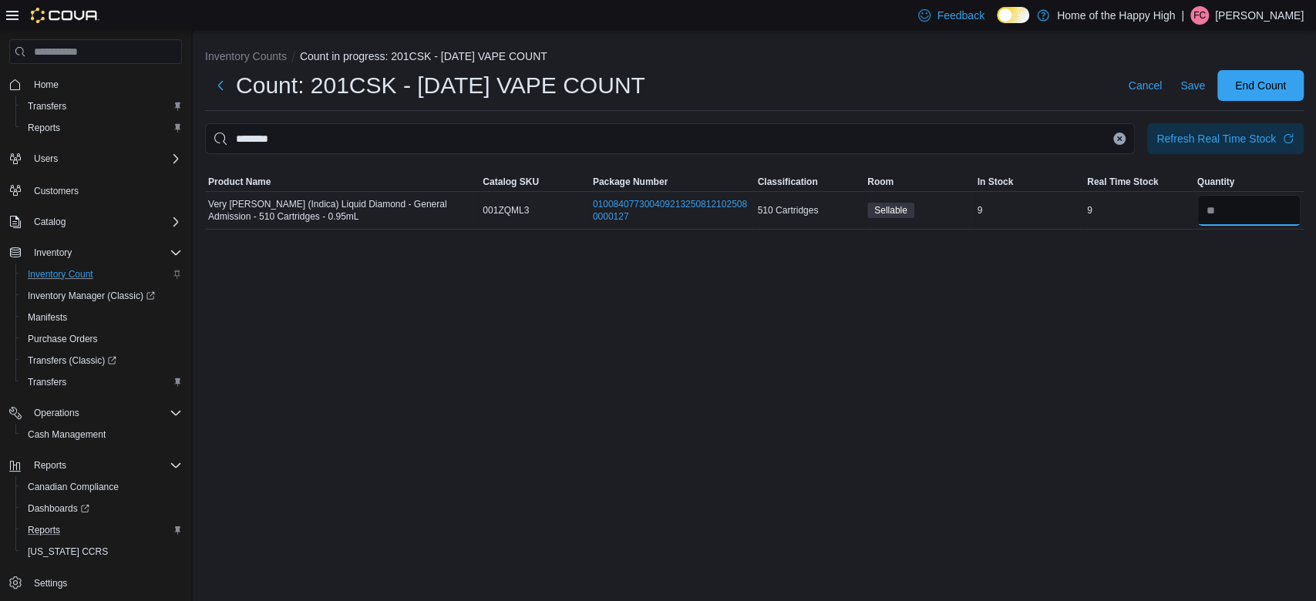
click at [1257, 215] on input "number" at bounding box center [1249, 210] width 104 height 31
click at [1121, 137] on icon "Clear input" at bounding box center [1119, 139] width 6 height 6
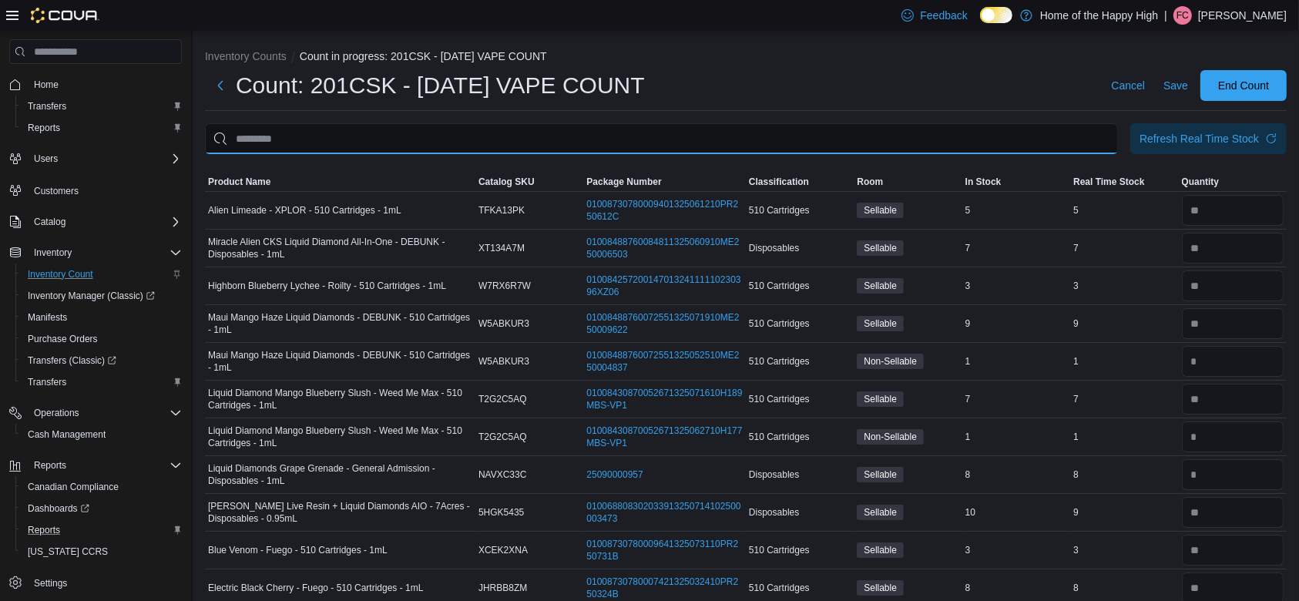
click at [1094, 139] on input "This is a search bar. After typing your query, hit enter to filter the results …" at bounding box center [661, 138] width 913 height 31
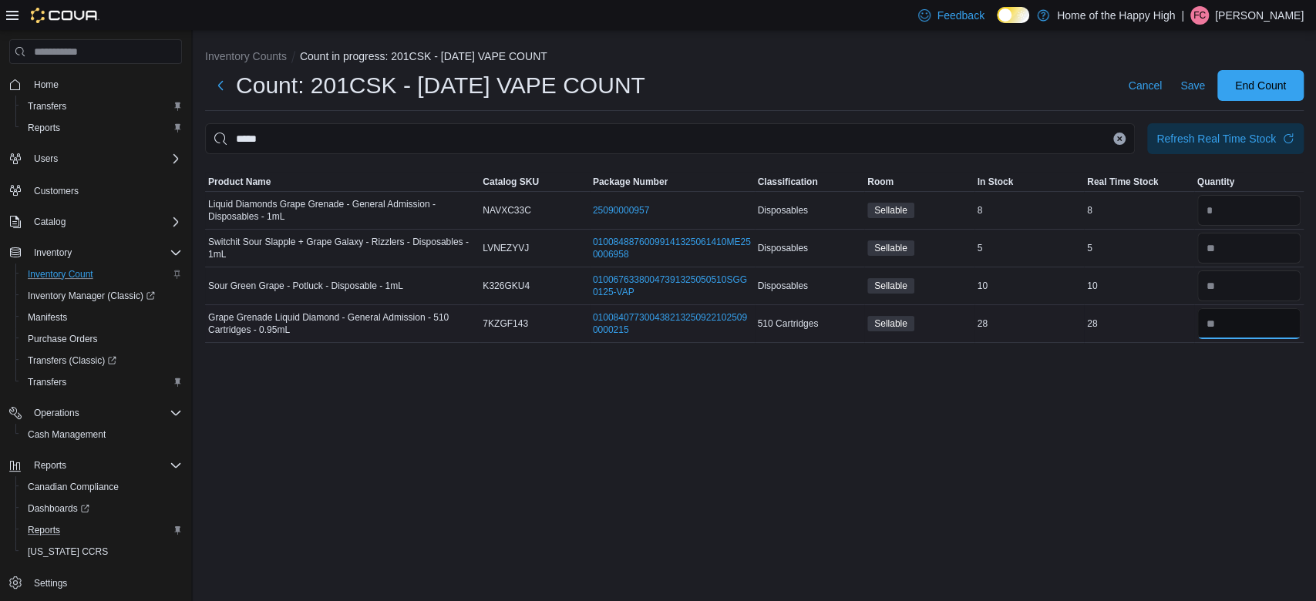
click at [1264, 329] on input "number" at bounding box center [1249, 323] width 104 height 31
click at [1185, 83] on span "Save" at bounding box center [1192, 85] width 25 height 15
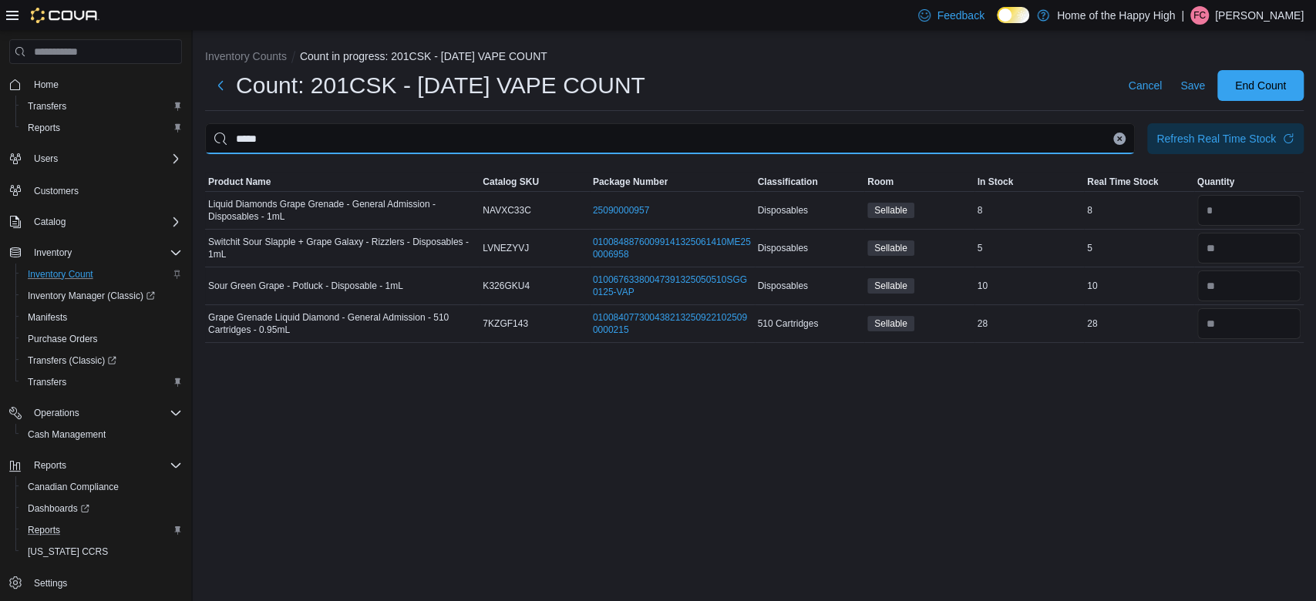
click at [1111, 133] on input "*****" at bounding box center [669, 138] width 929 height 31
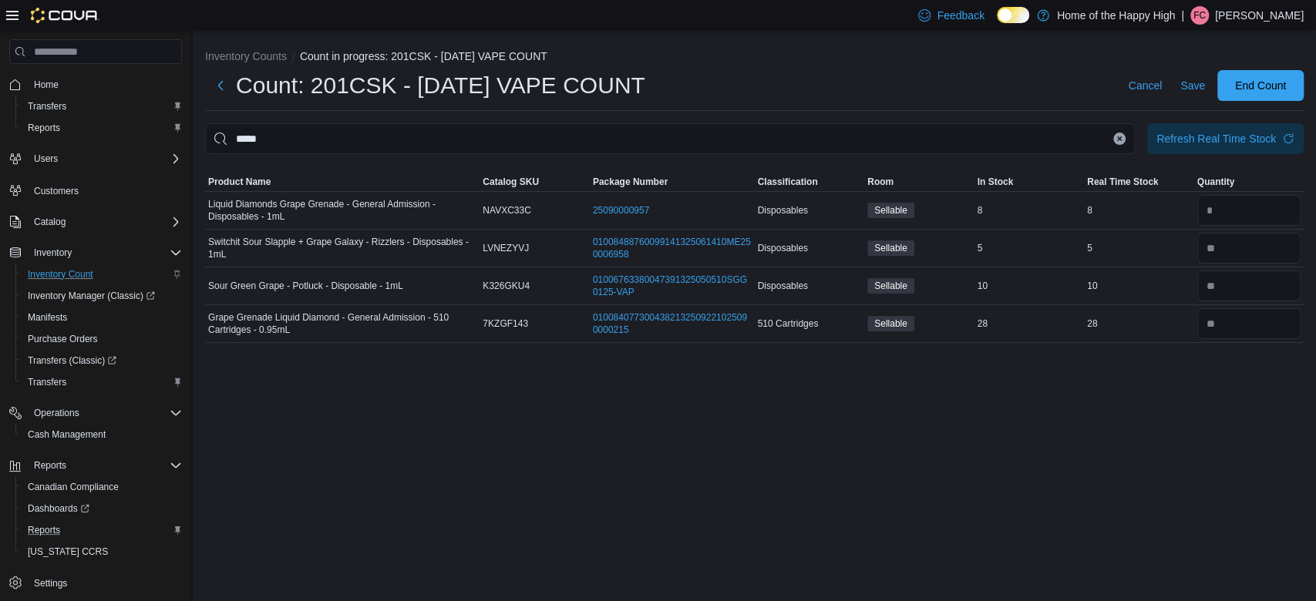
click at [1118, 134] on button "Clear input" at bounding box center [1119, 139] width 12 height 12
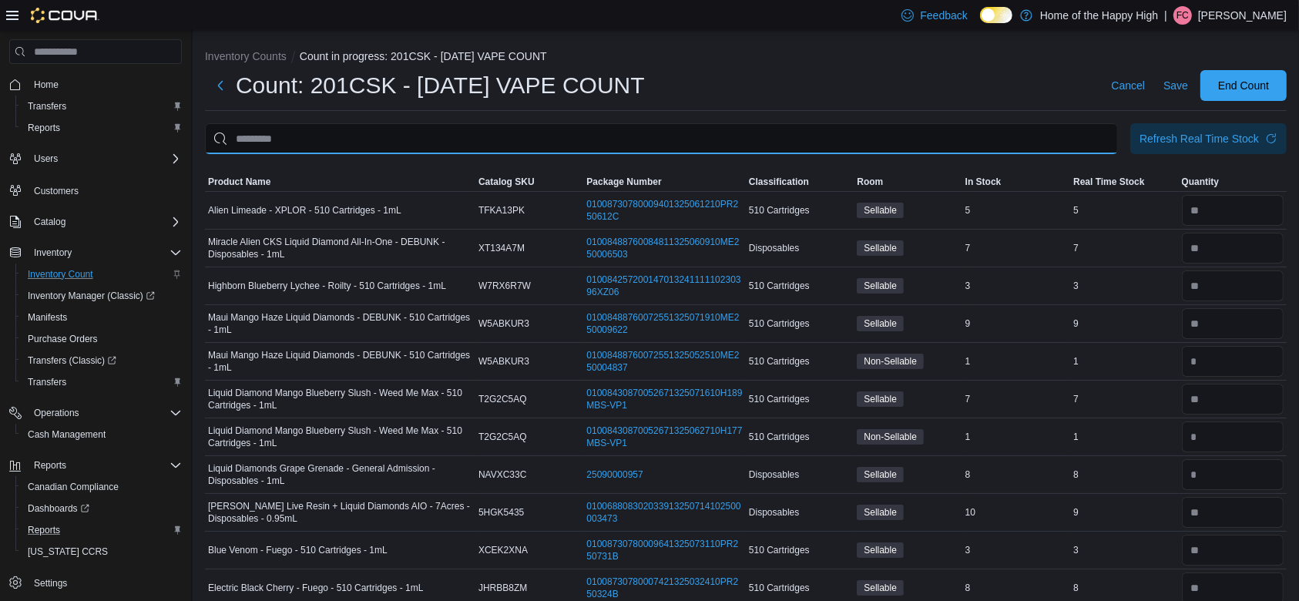
click at [1053, 133] on input "This is a search bar. After typing your query, hit enter to filter the results …" at bounding box center [661, 138] width 913 height 31
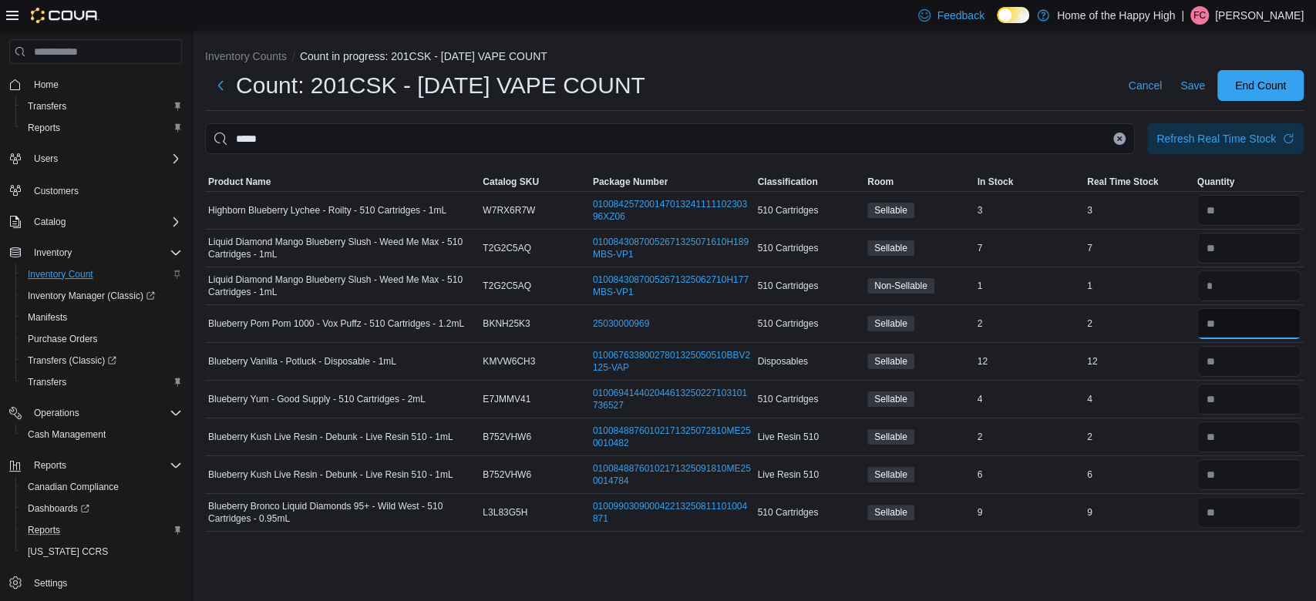
click at [1222, 324] on input "number" at bounding box center [1249, 323] width 104 height 31
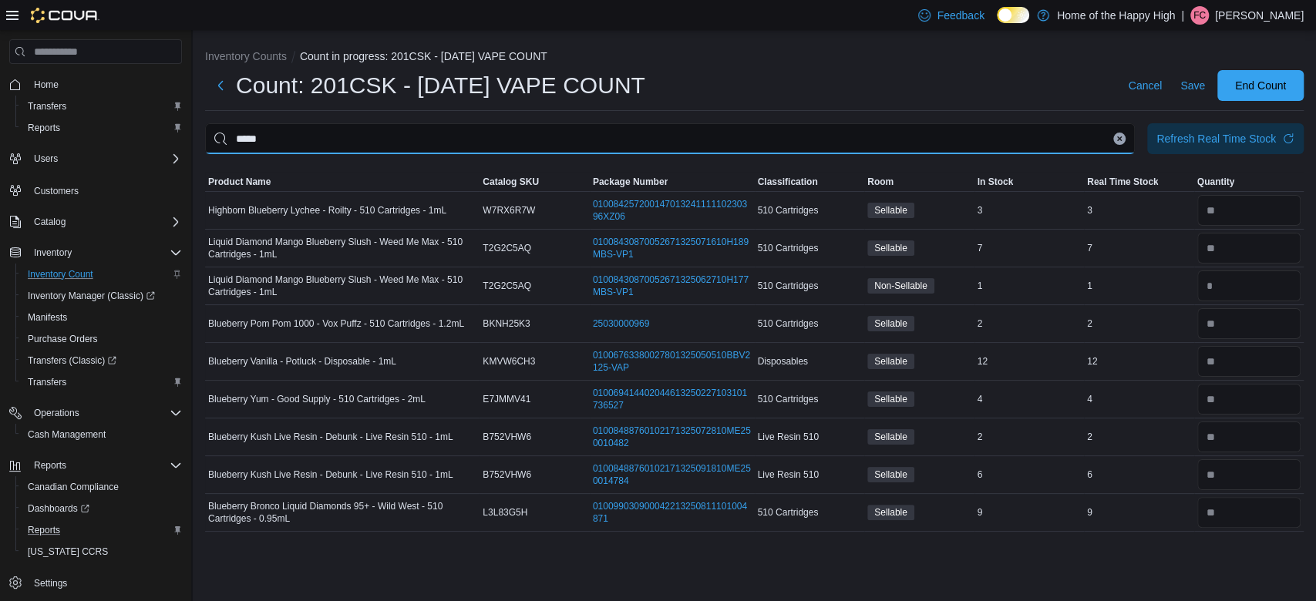
click at [1053, 137] on input "*****" at bounding box center [669, 138] width 929 height 31
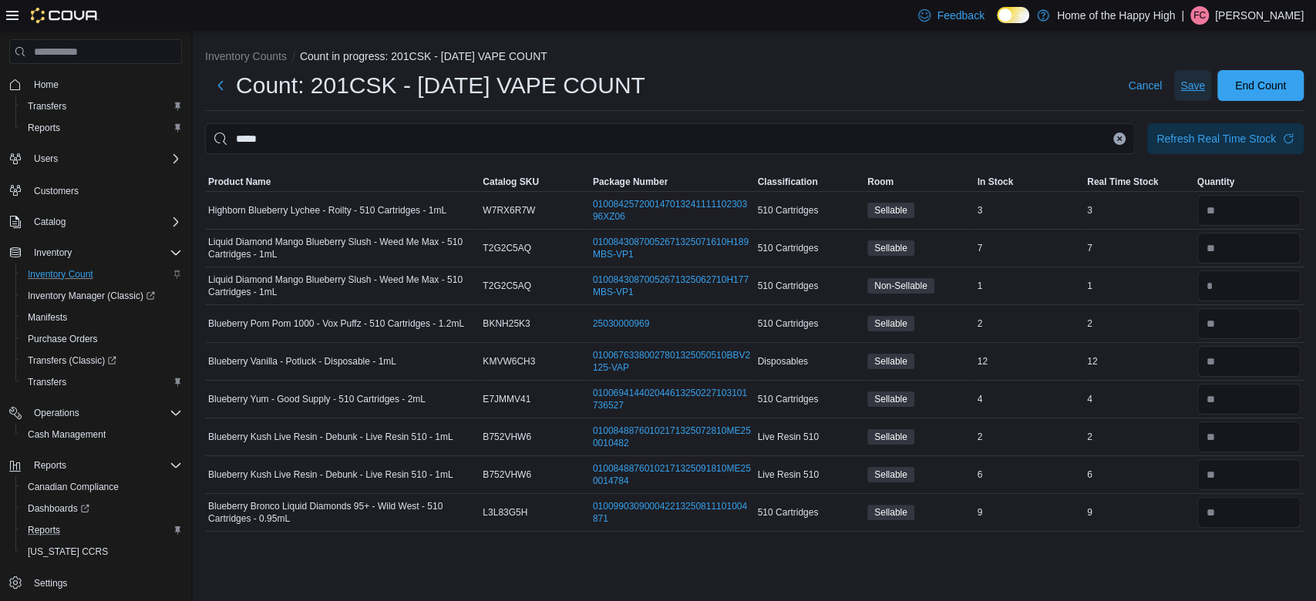
click at [1189, 84] on span "Save" at bounding box center [1192, 85] width 25 height 15
click at [1116, 141] on icon "Clear input" at bounding box center [1119, 139] width 6 height 6
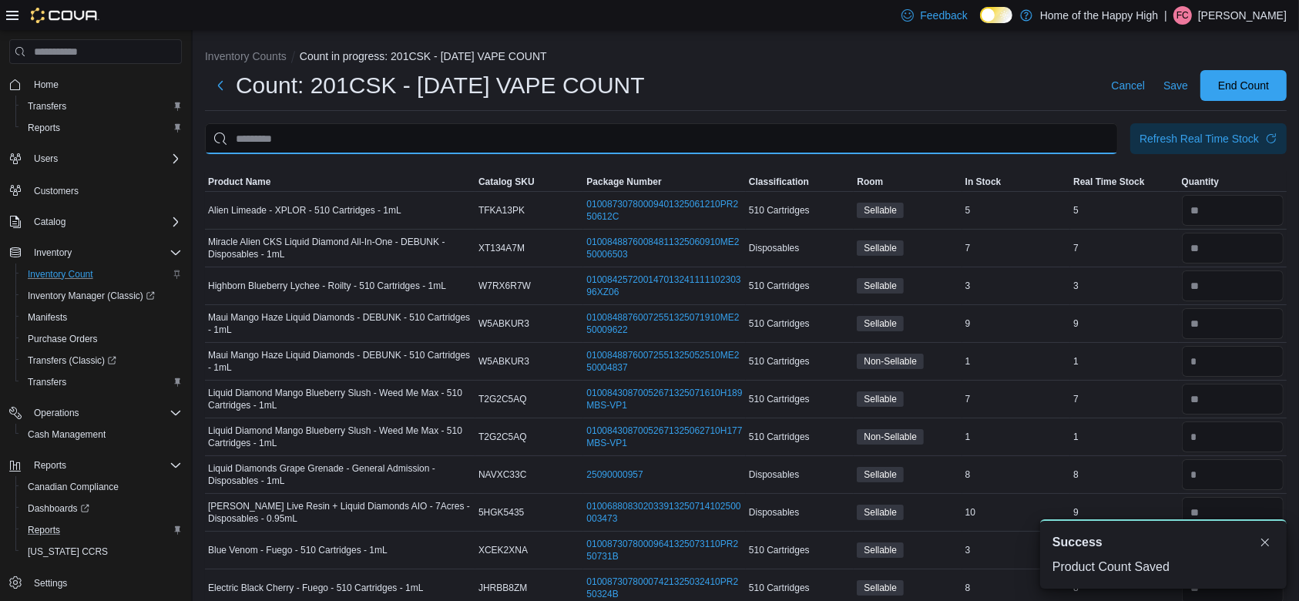
click at [985, 139] on input "This is a search bar. After typing your query, hit enter to filter the results …" at bounding box center [661, 138] width 913 height 31
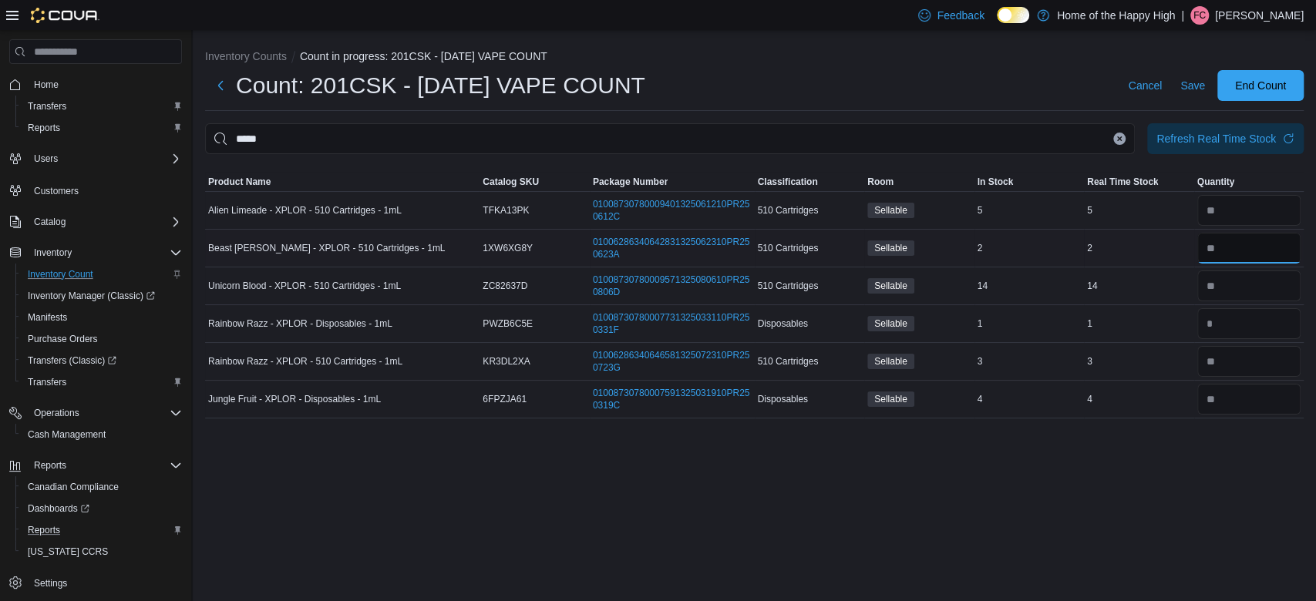
click at [1233, 247] on input "number" at bounding box center [1249, 248] width 104 height 31
click at [1235, 219] on input "number" at bounding box center [1249, 210] width 104 height 31
click at [1255, 293] on input "number" at bounding box center [1249, 286] width 104 height 31
click at [1245, 324] on input "number" at bounding box center [1249, 323] width 104 height 31
click at [1121, 136] on icon "Clear input" at bounding box center [1120, 138] width 4 height 4
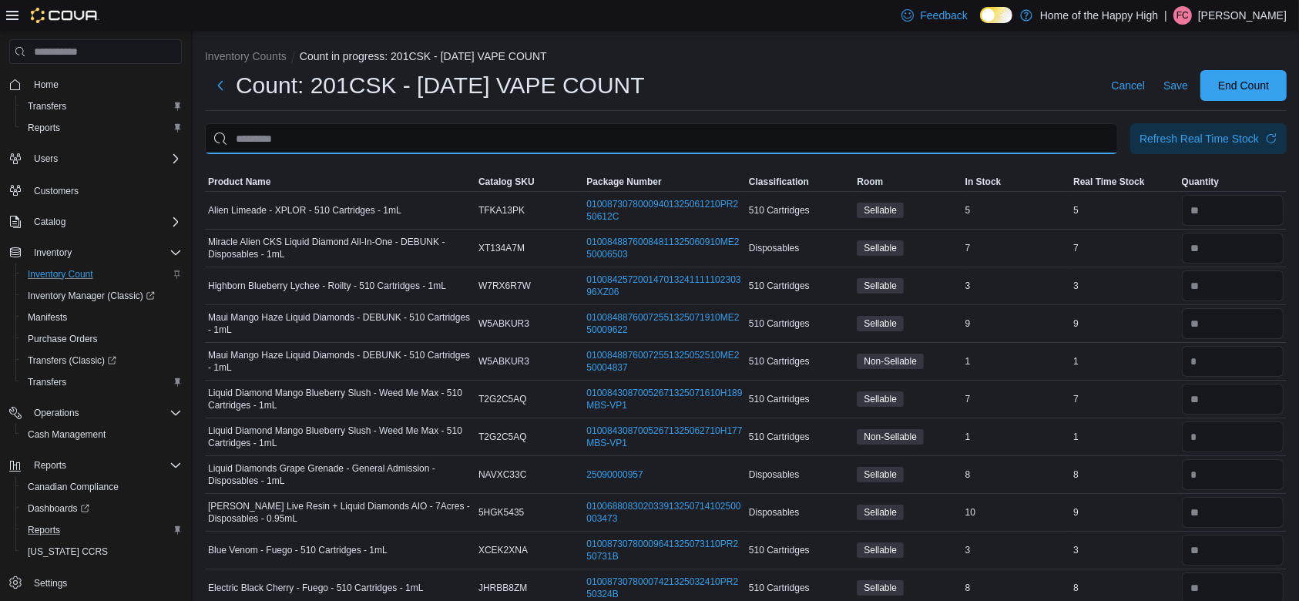
click at [1024, 141] on input "This is a search bar. After typing your query, hit enter to filter the results …" at bounding box center [661, 138] width 913 height 31
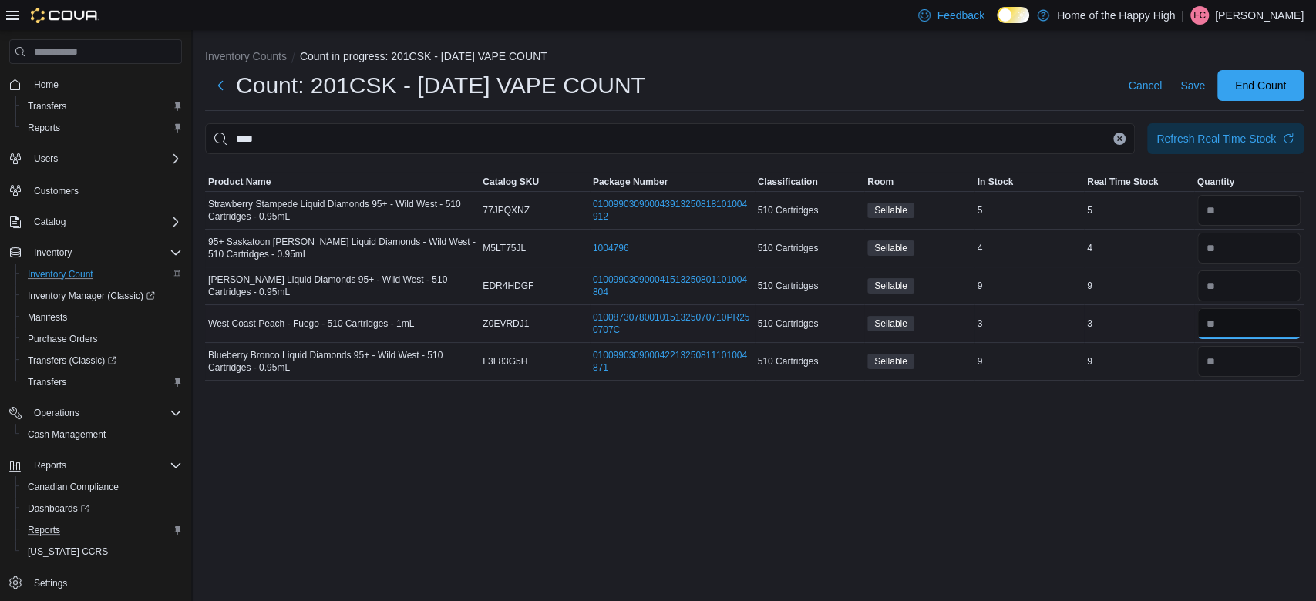
click at [1259, 327] on input "number" at bounding box center [1249, 323] width 104 height 31
click at [1116, 137] on icon "Clear input" at bounding box center [1119, 139] width 6 height 6
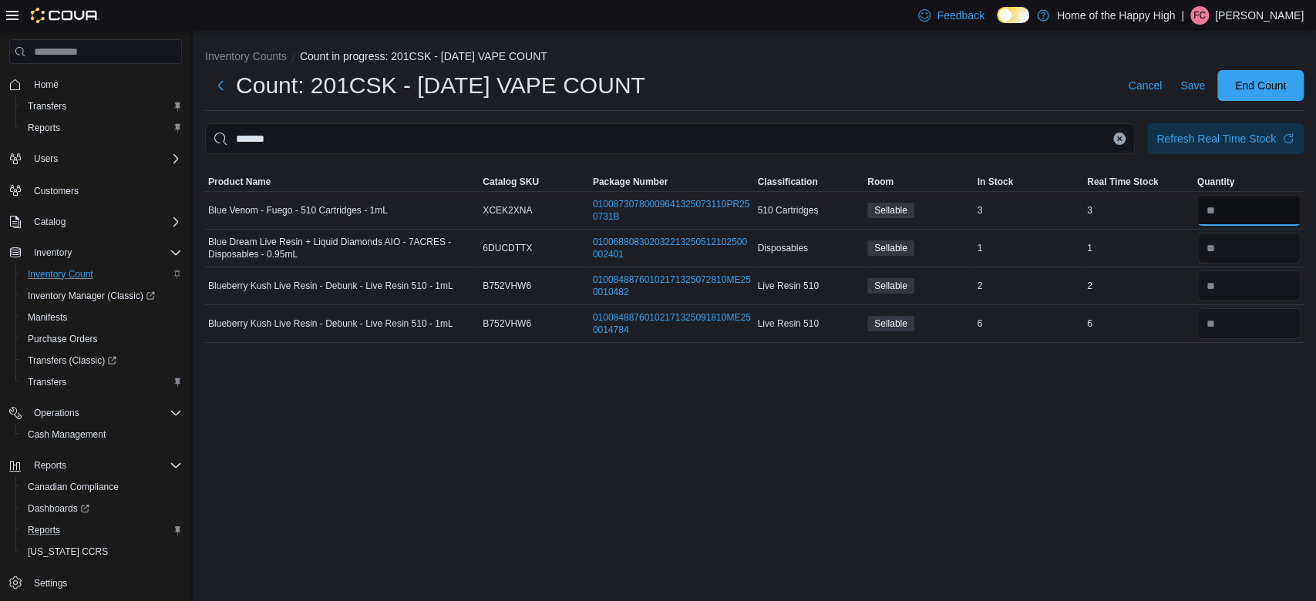
click at [1245, 202] on input "number" at bounding box center [1249, 210] width 104 height 31
click at [1198, 86] on span "Save" at bounding box center [1192, 85] width 25 height 15
click at [1123, 139] on button "Clear input" at bounding box center [1119, 139] width 12 height 12
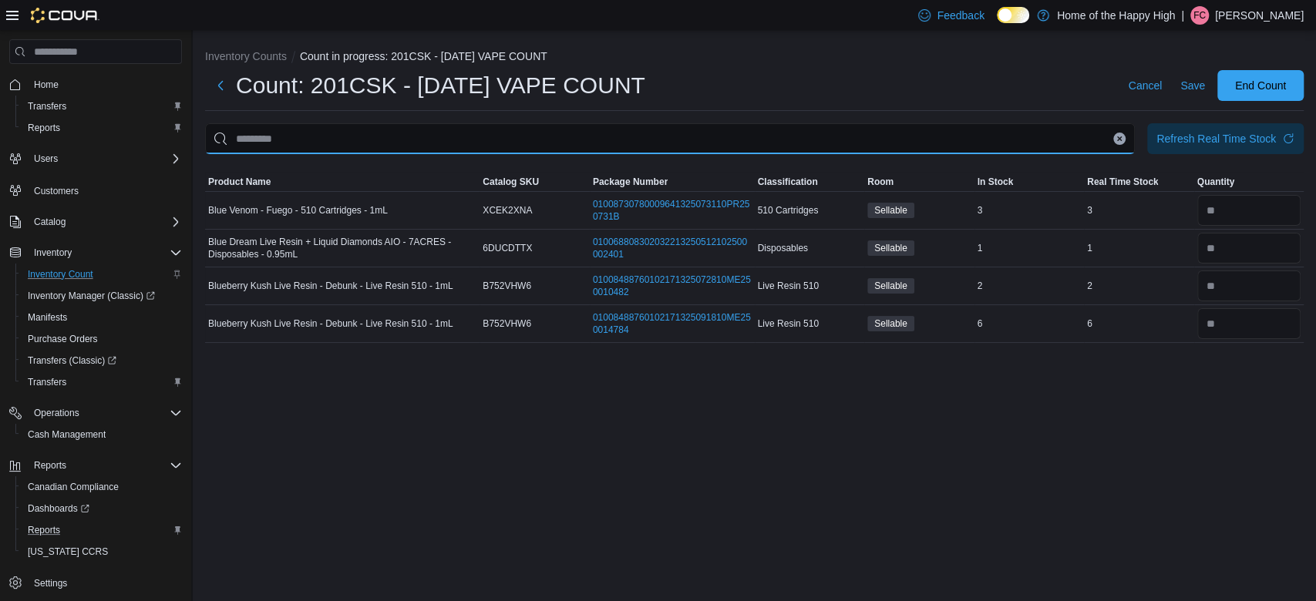
click at [1123, 139] on input "This is a search bar. After typing your query, hit enter to filter the results …" at bounding box center [669, 138] width 929 height 31
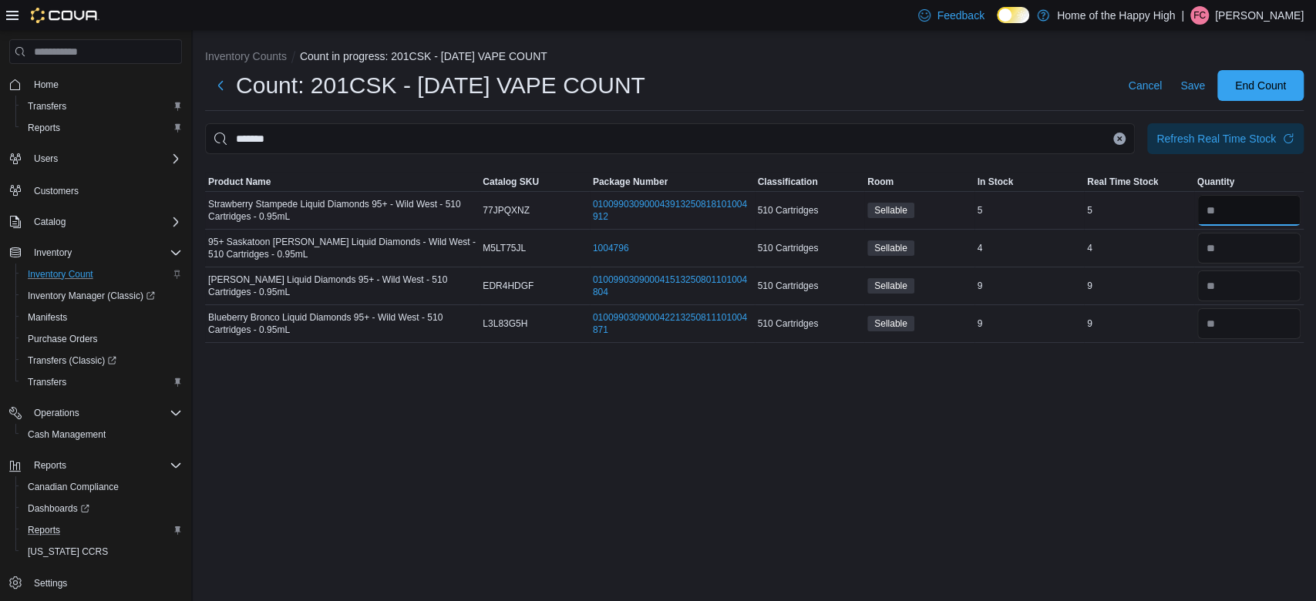
click at [1266, 205] on input "number" at bounding box center [1249, 210] width 104 height 31
click at [1188, 86] on span "Save" at bounding box center [1192, 85] width 25 height 15
click at [1118, 136] on icon "Clear input" at bounding box center [1119, 139] width 6 height 6
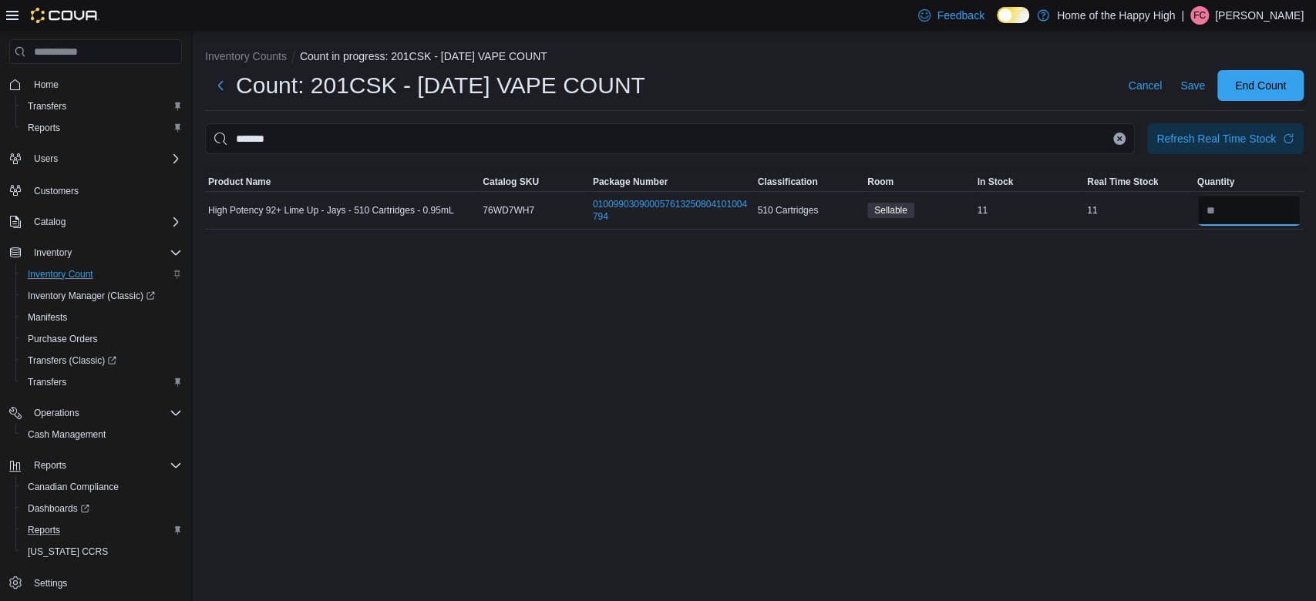
click at [1245, 210] on input "number" at bounding box center [1249, 210] width 104 height 31
click at [1194, 86] on span "Save" at bounding box center [1192, 85] width 25 height 15
click at [1117, 136] on icon "Clear input" at bounding box center [1119, 139] width 6 height 6
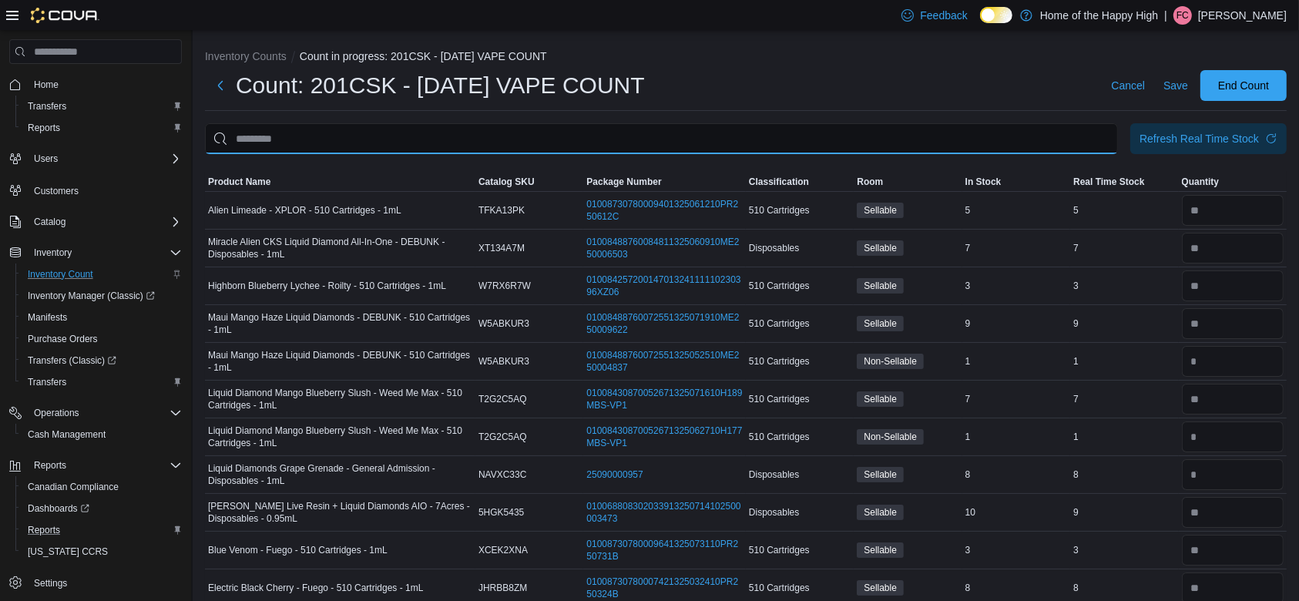
click at [1072, 138] on input "This is a search bar. After typing your query, hit enter to filter the results …" at bounding box center [661, 138] width 913 height 31
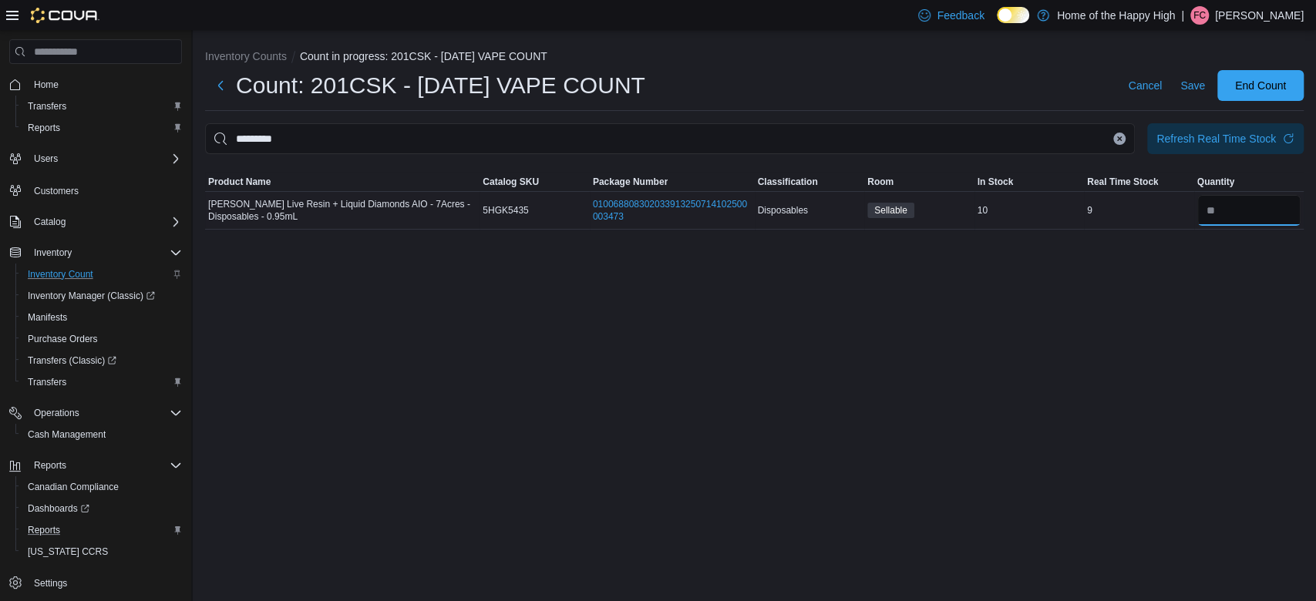
click at [1221, 210] on input "number" at bounding box center [1249, 210] width 104 height 31
click at [1114, 136] on button "Clear input" at bounding box center [1119, 139] width 12 height 12
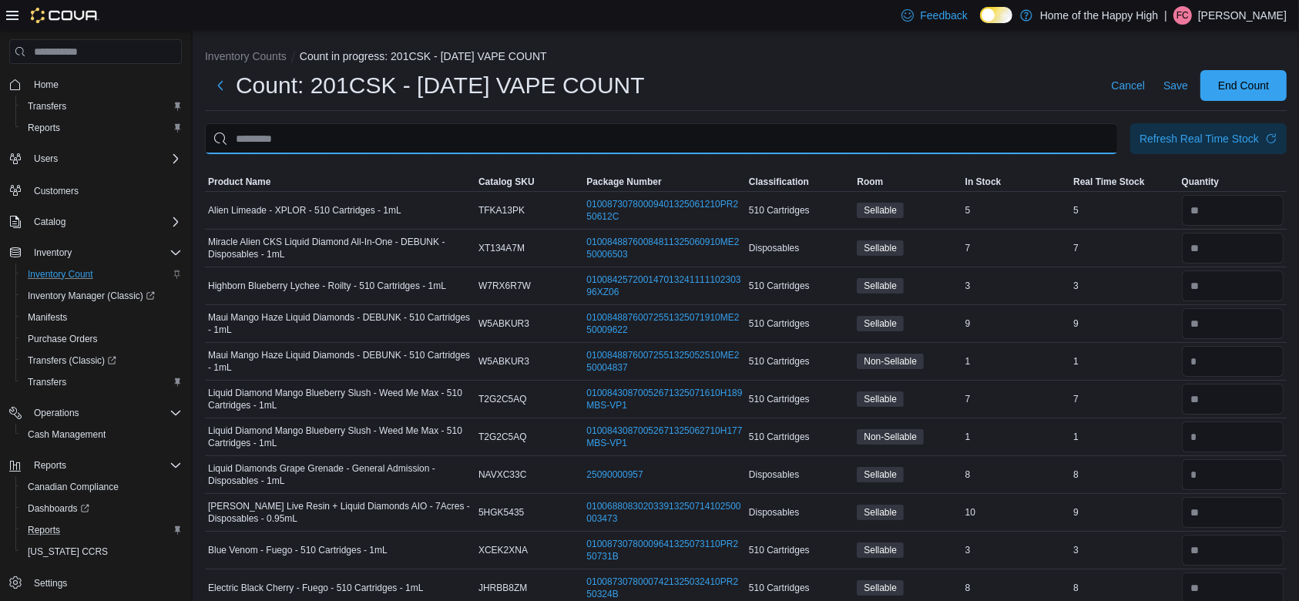
click at [993, 136] on input "This is a search bar. After typing your query, hit enter to filter the results …" at bounding box center [661, 138] width 913 height 31
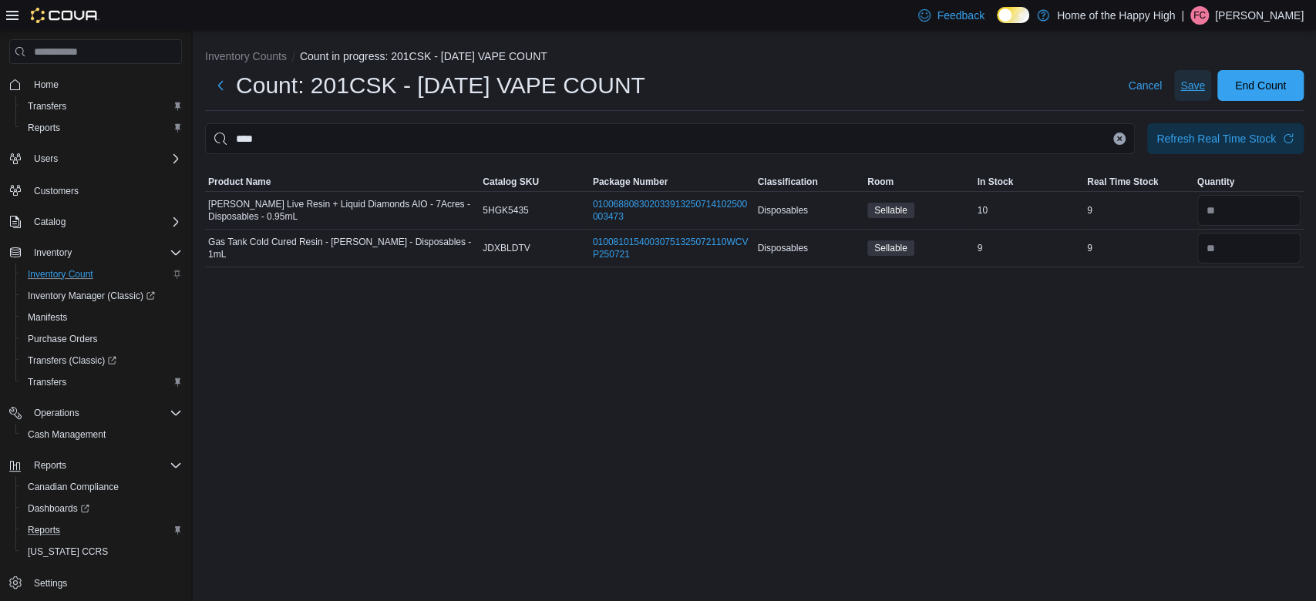
click at [1195, 83] on span "Save" at bounding box center [1192, 85] width 25 height 15
click at [1119, 140] on icon "Clear input" at bounding box center [1119, 139] width 6 height 6
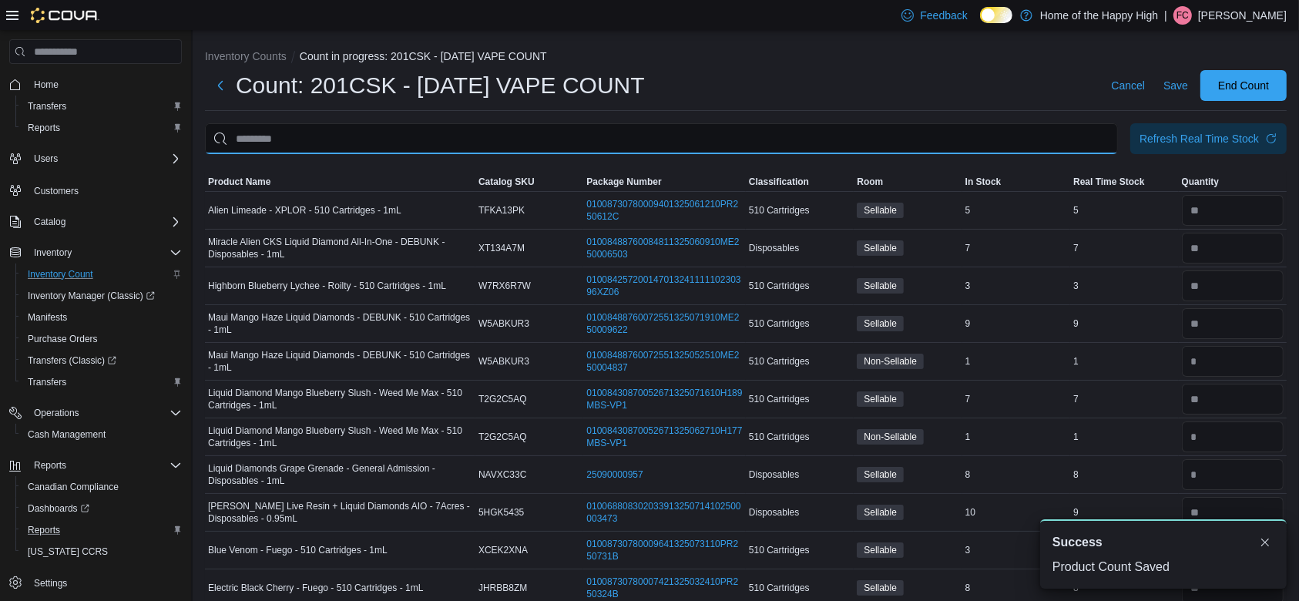
click at [1034, 145] on input "This is a search bar. After typing your query, hit enter to filter the results …" at bounding box center [661, 138] width 913 height 31
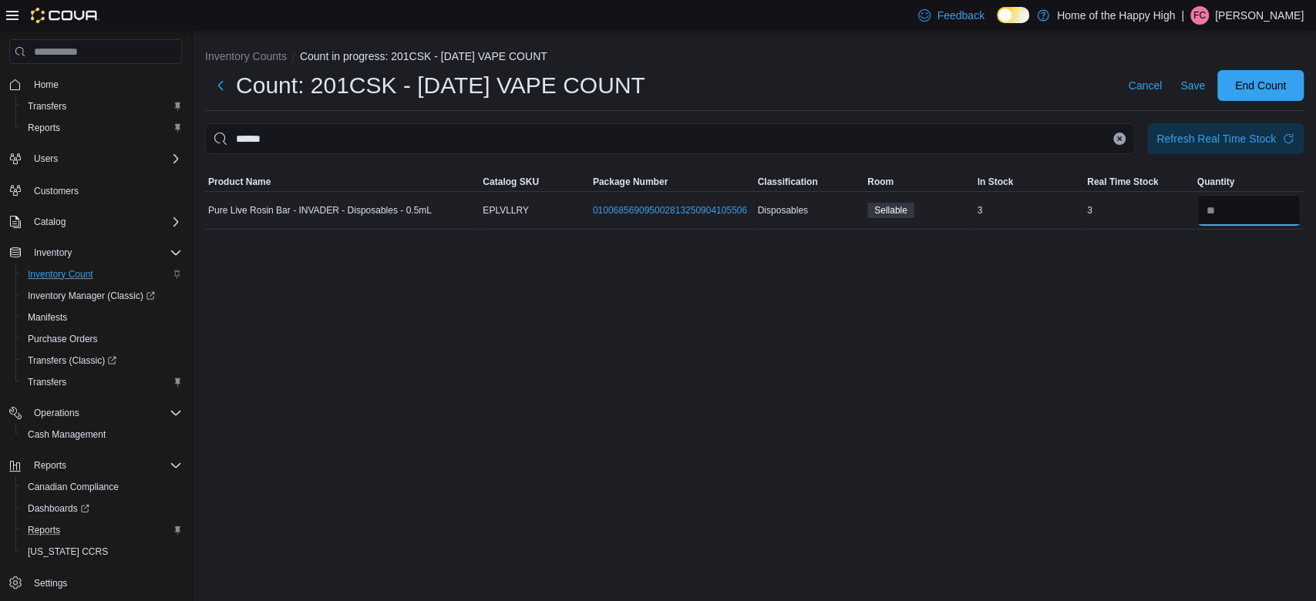
click at [1232, 201] on input "number" at bounding box center [1249, 210] width 104 height 31
click at [1198, 96] on span "Save" at bounding box center [1192, 85] width 25 height 31
click at [1117, 136] on icon "Clear input" at bounding box center [1119, 139] width 6 height 6
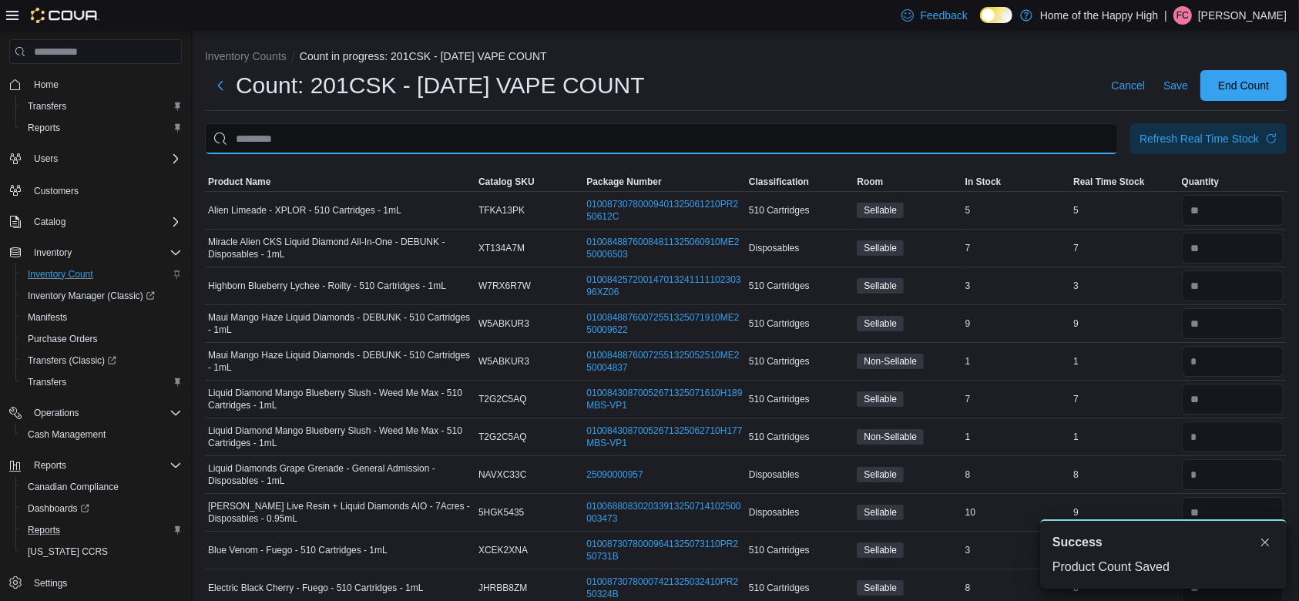
click at [970, 139] on input "This is a search bar. After typing your query, hit enter to filter the results …" at bounding box center [661, 138] width 913 height 31
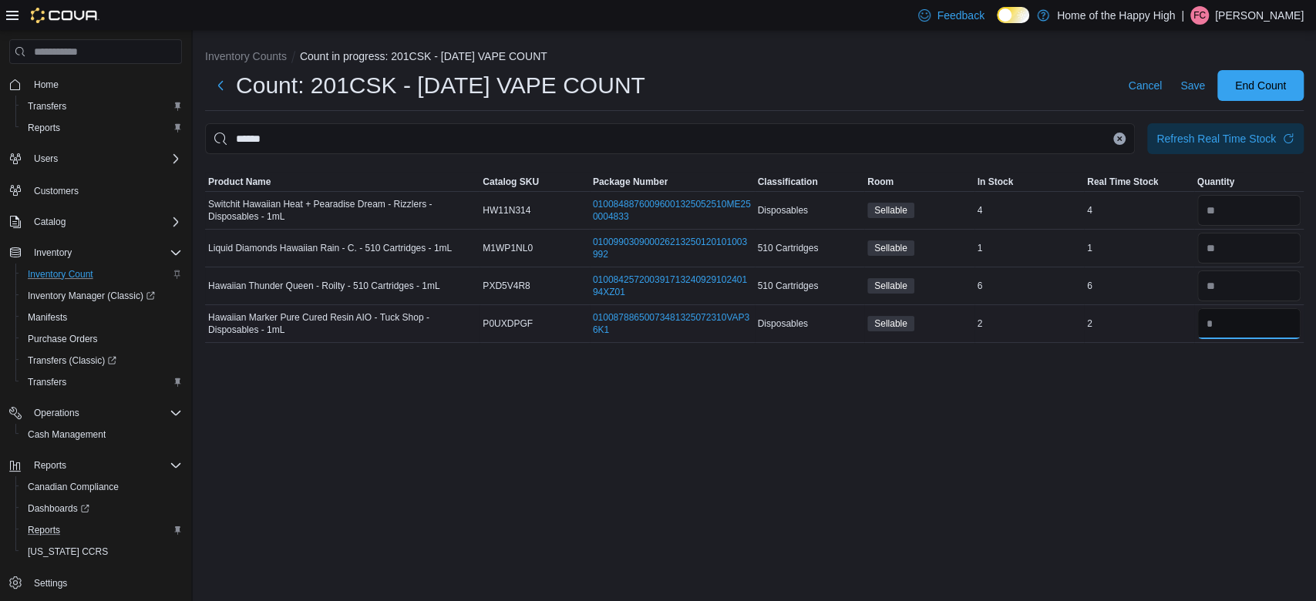
click at [1262, 325] on input "number" at bounding box center [1249, 323] width 104 height 31
click at [1189, 85] on span "Save" at bounding box center [1192, 85] width 25 height 15
click at [1121, 139] on icon "Clear input" at bounding box center [1119, 139] width 6 height 6
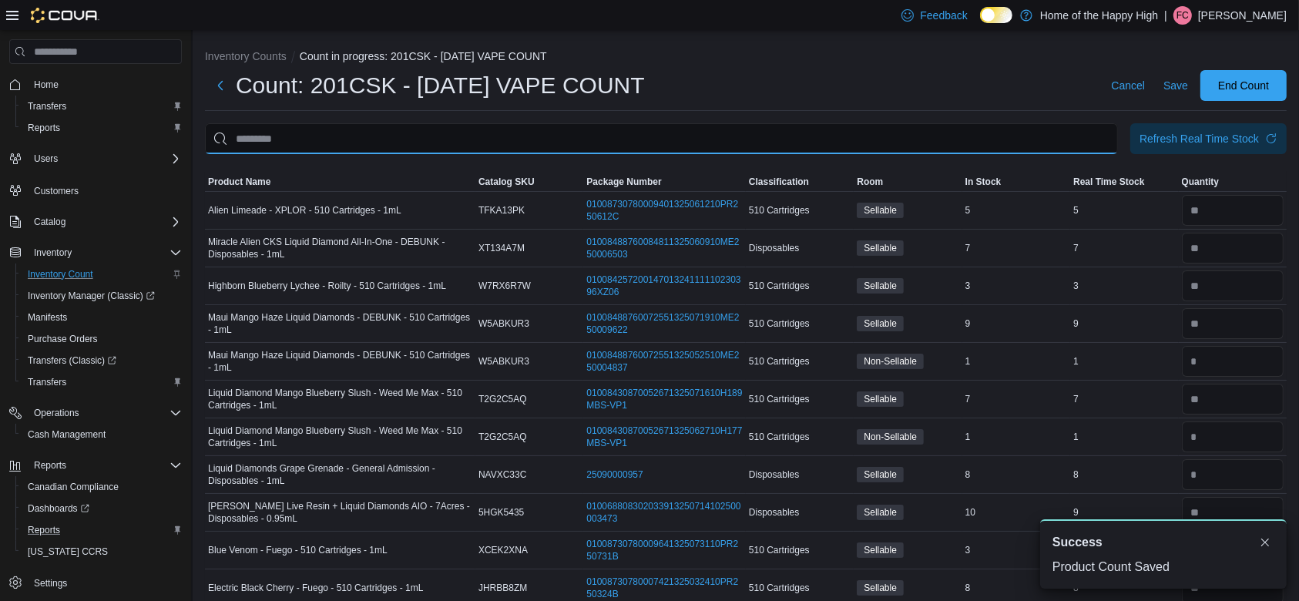
click at [1092, 130] on input "This is a search bar. After typing your query, hit enter to filter the results …" at bounding box center [661, 138] width 913 height 31
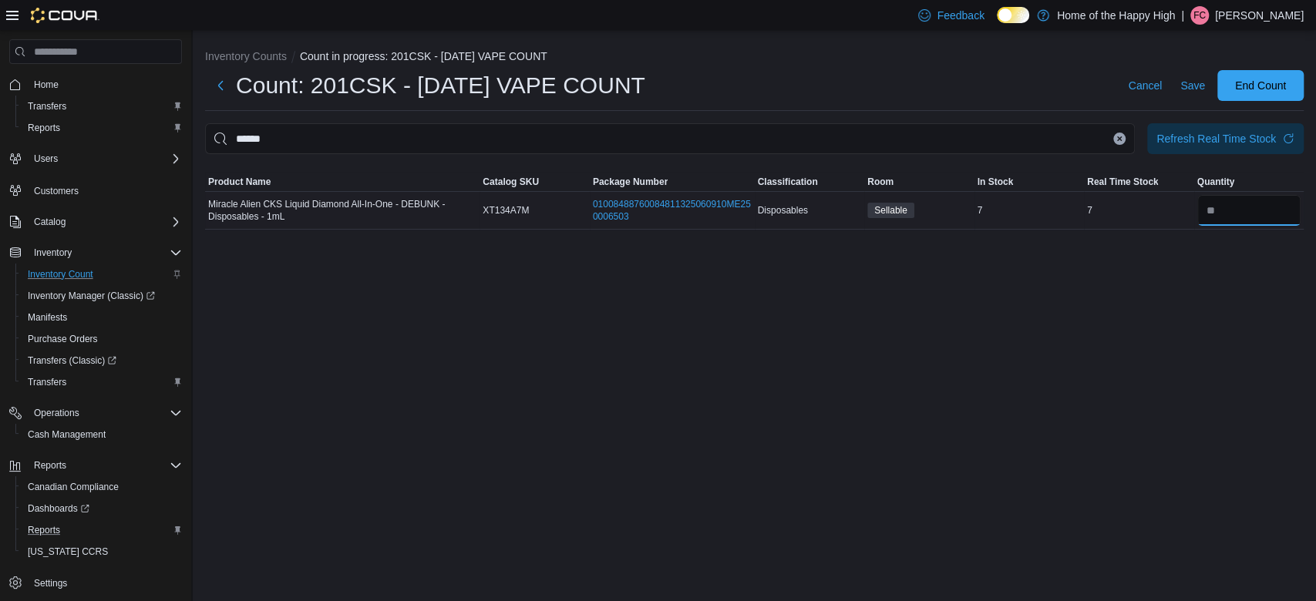
click at [1274, 225] on input "number" at bounding box center [1249, 210] width 104 height 31
click at [1184, 88] on span "Save" at bounding box center [1192, 85] width 25 height 15
click at [1117, 138] on icon "Clear input" at bounding box center [1119, 139] width 6 height 6
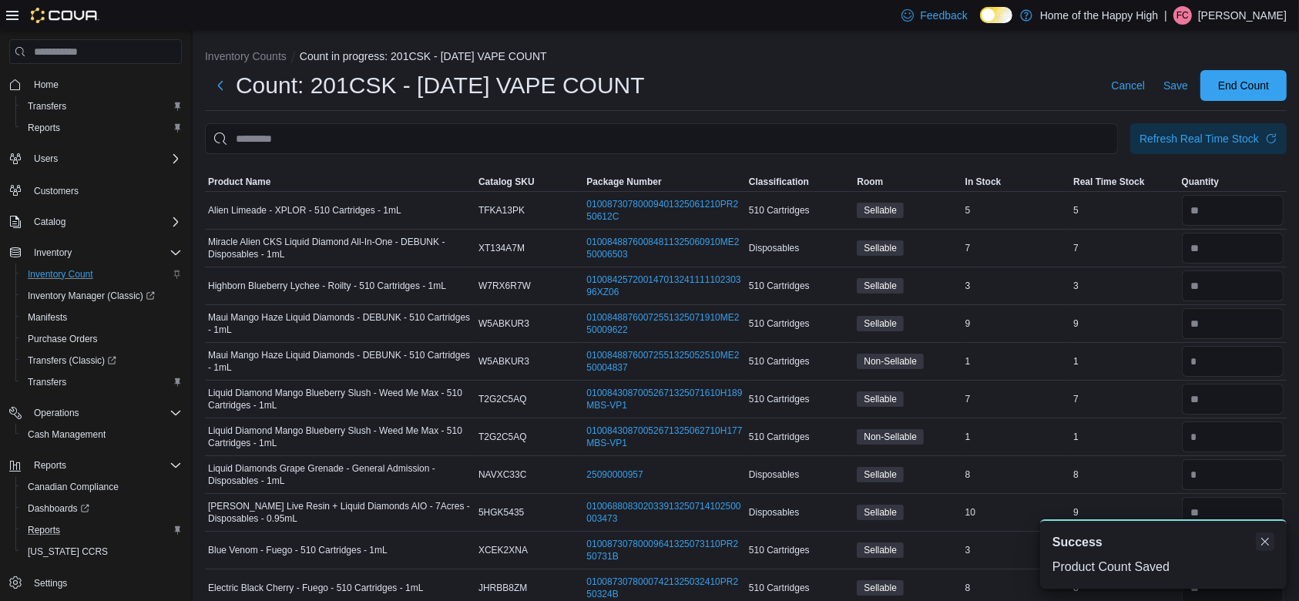
click at [1265, 543] on button "Dismiss toast" at bounding box center [1265, 542] width 18 height 18
click at [1188, 98] on span "Save" at bounding box center [1176, 85] width 25 height 31
click at [1188, 84] on span "Save" at bounding box center [1176, 85] width 25 height 15
click at [1245, 217] on input "number" at bounding box center [1233, 210] width 102 height 31
click at [1188, 82] on span "Save" at bounding box center [1176, 85] width 25 height 15
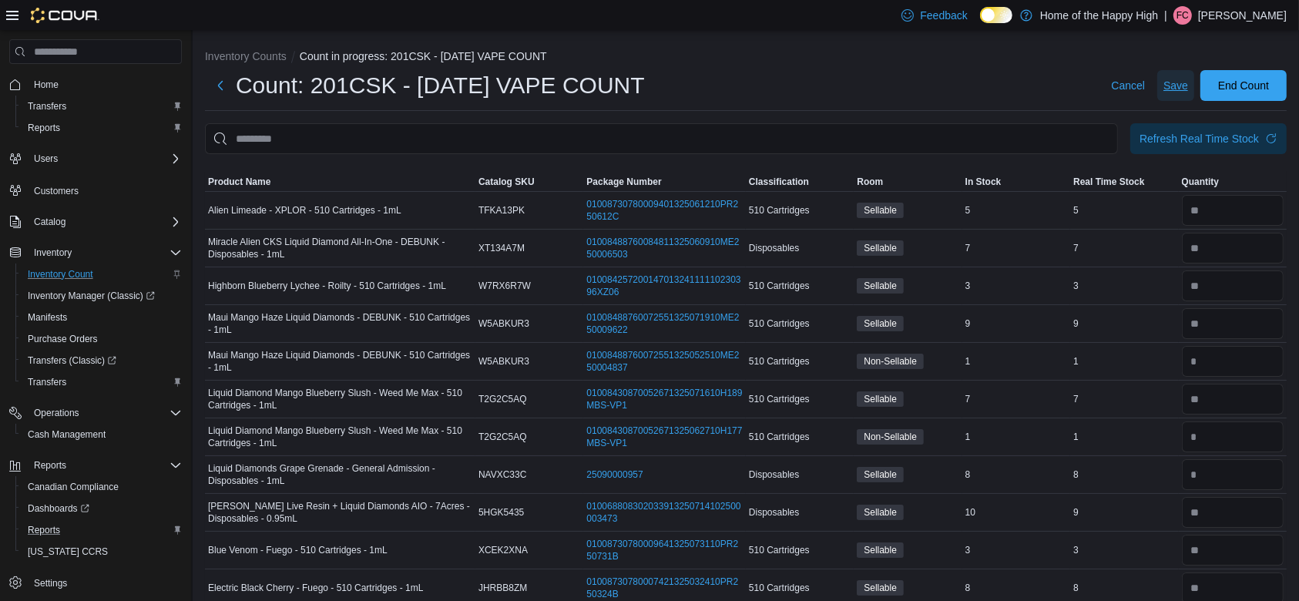
click at [1188, 85] on span "Save" at bounding box center [1176, 85] width 25 height 15
click at [266, 185] on span "Product Name" at bounding box center [239, 182] width 62 height 12
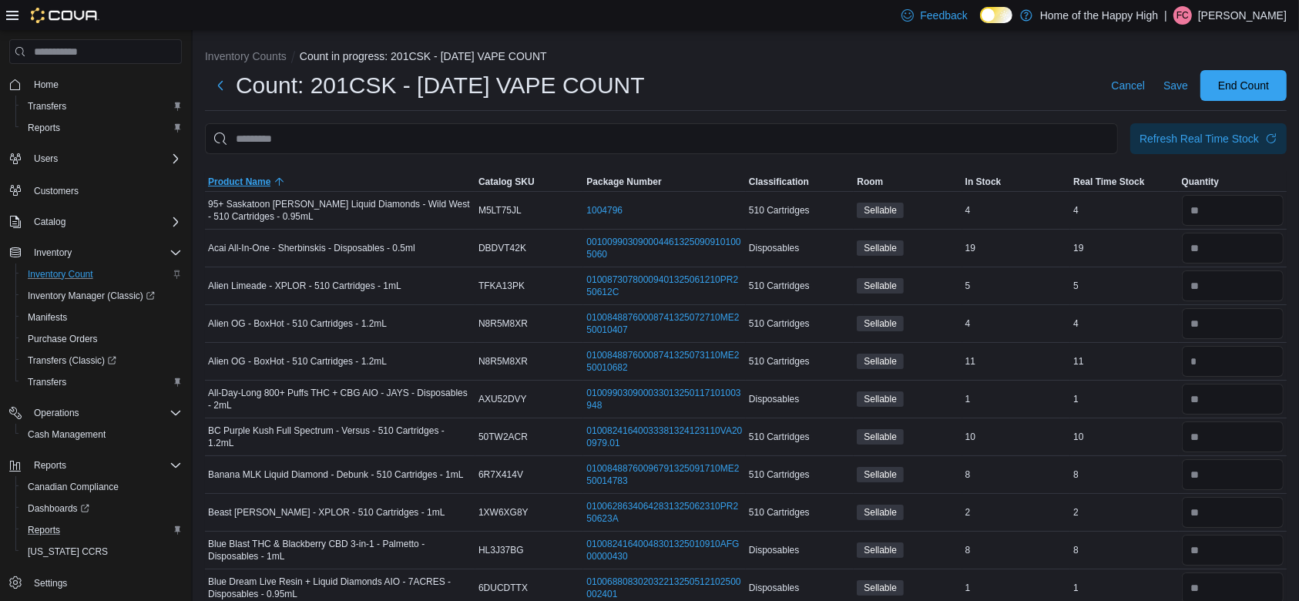
click at [266, 185] on span "Product Name" at bounding box center [239, 182] width 62 height 12
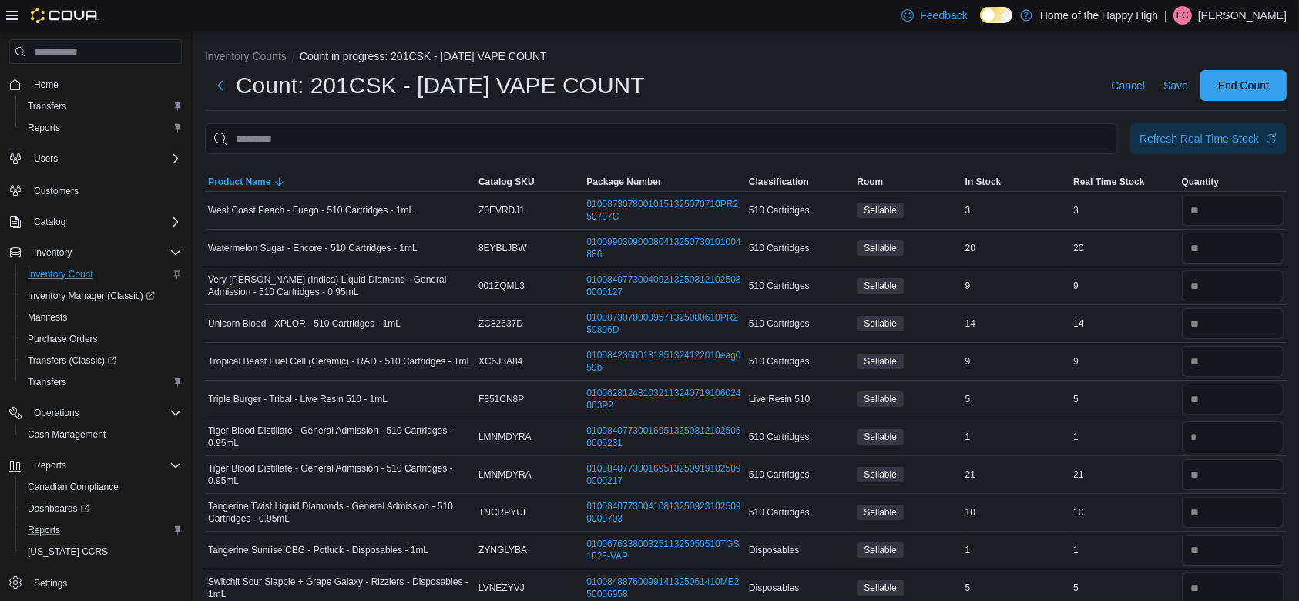
click at [266, 185] on span "Product Name" at bounding box center [239, 182] width 62 height 12
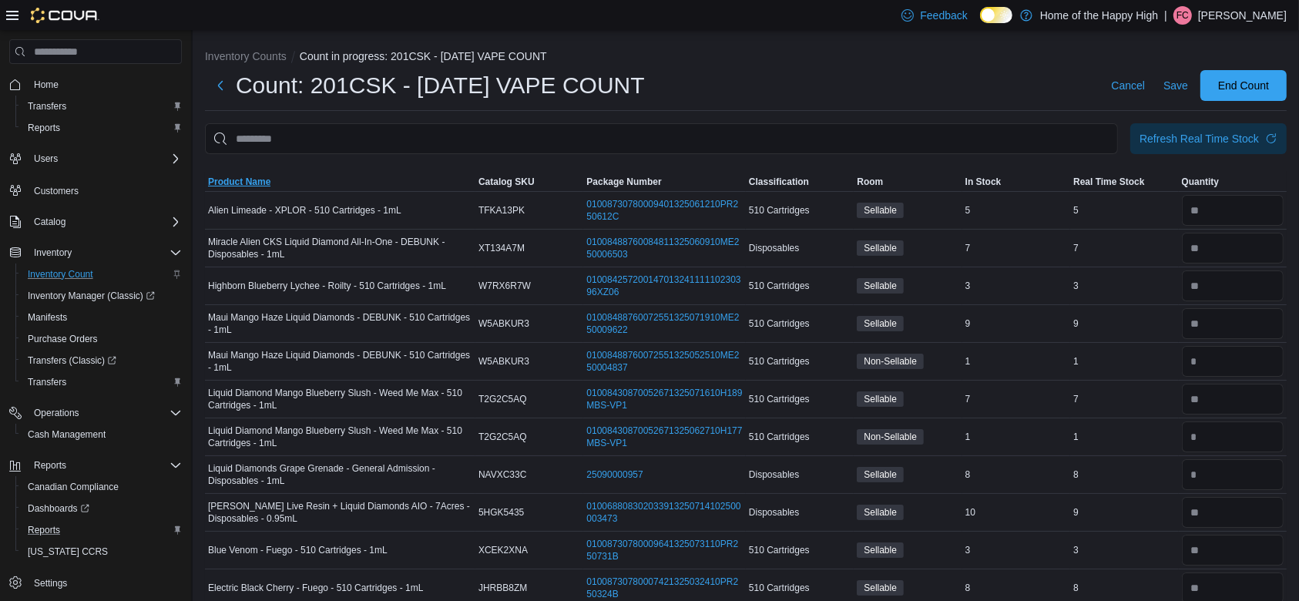
click at [266, 185] on span "Product Name" at bounding box center [239, 182] width 62 height 12
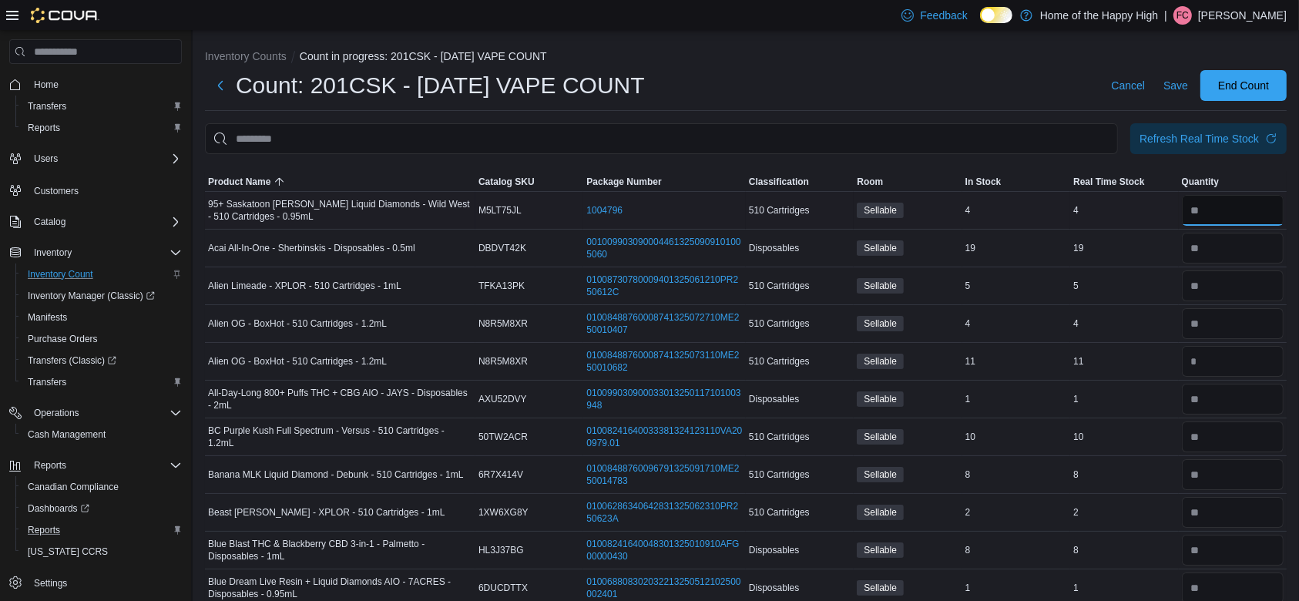
click at [1230, 200] on input "number" at bounding box center [1233, 210] width 102 height 31
click at [1217, 362] on input "number" at bounding box center [1233, 361] width 102 height 31
click at [1228, 256] on input "number" at bounding box center [1233, 248] width 102 height 31
click at [1229, 287] on input "number" at bounding box center [1233, 286] width 102 height 31
click at [1230, 435] on input "number" at bounding box center [1233, 437] width 102 height 31
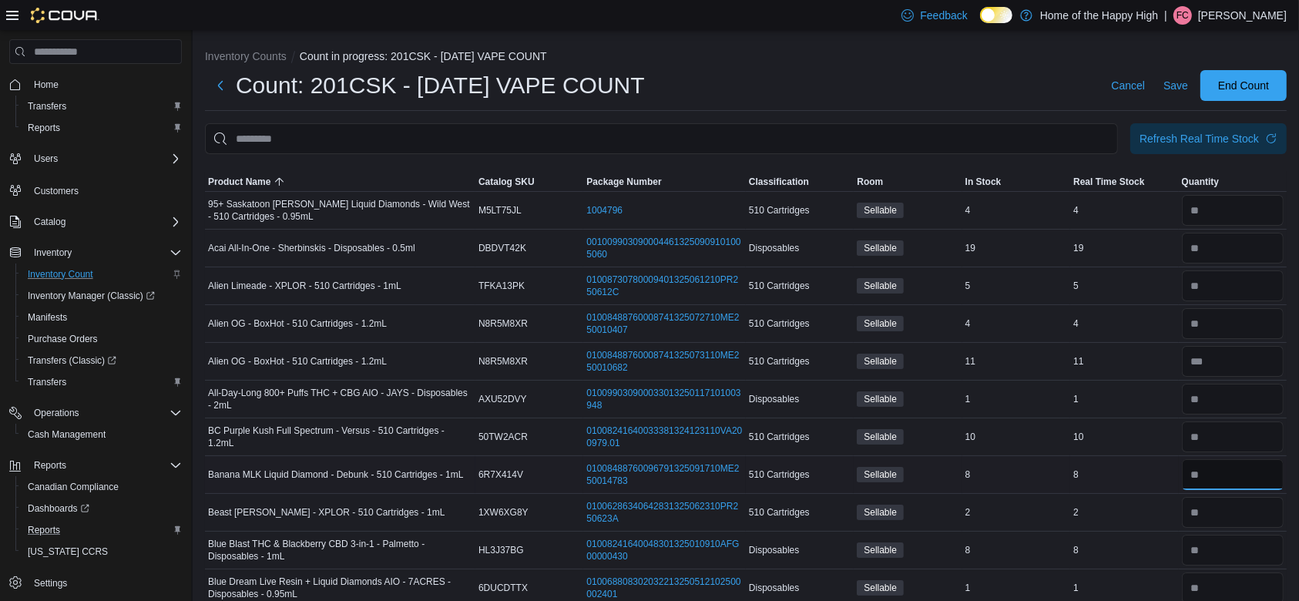
click at [1252, 476] on input "number" at bounding box center [1233, 474] width 102 height 31
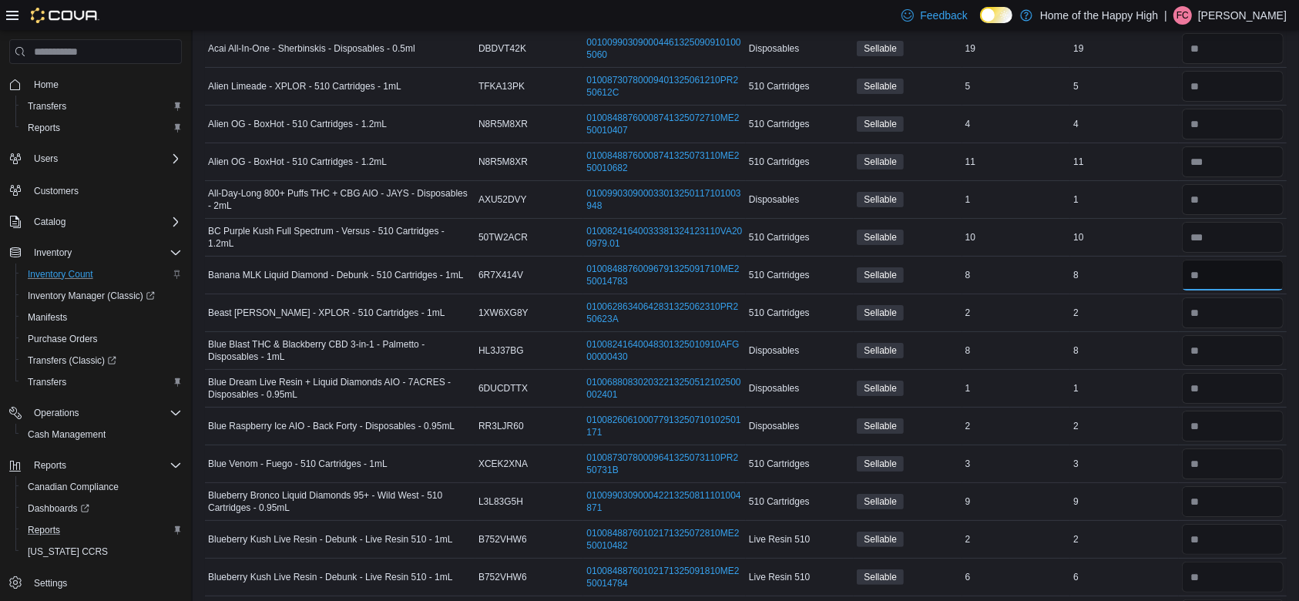
scroll to position [205, 0]
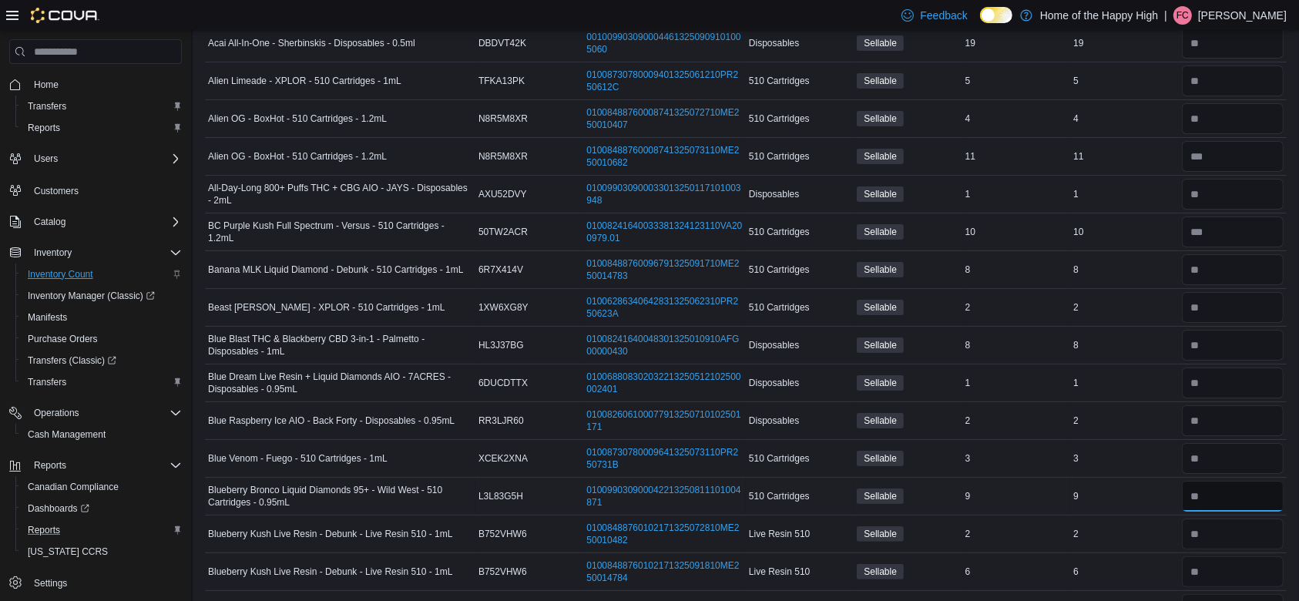
click at [1257, 496] on input "number" at bounding box center [1233, 496] width 102 height 31
click at [1245, 451] on input "number" at bounding box center [1233, 458] width 102 height 31
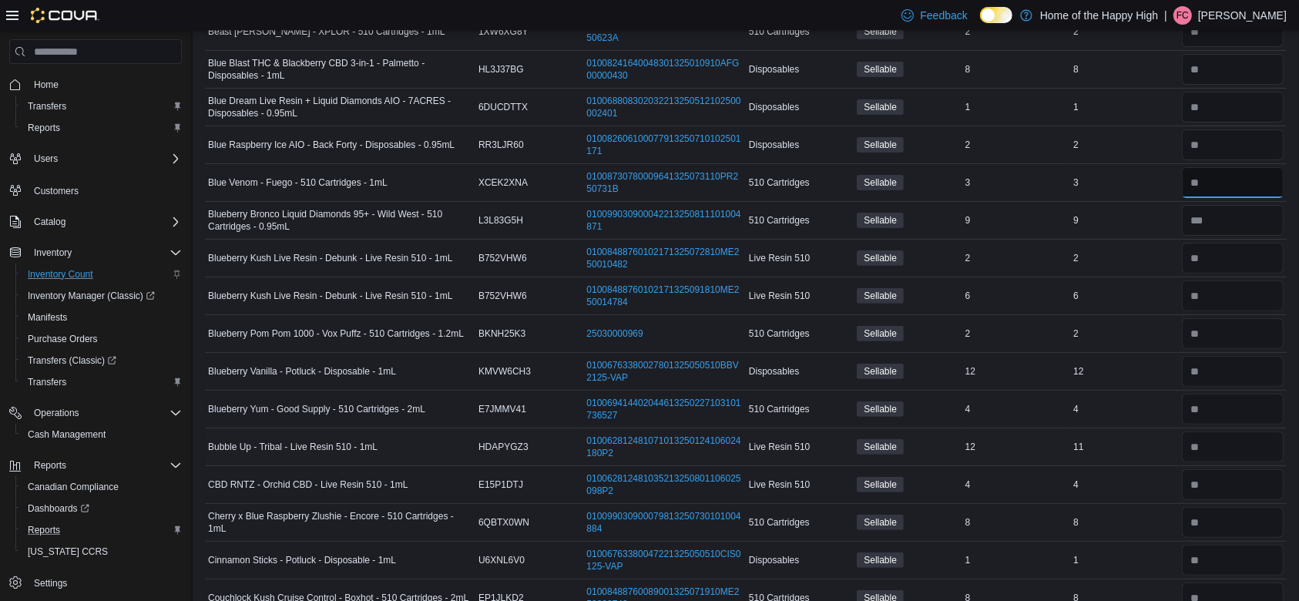
scroll to position [492, 0]
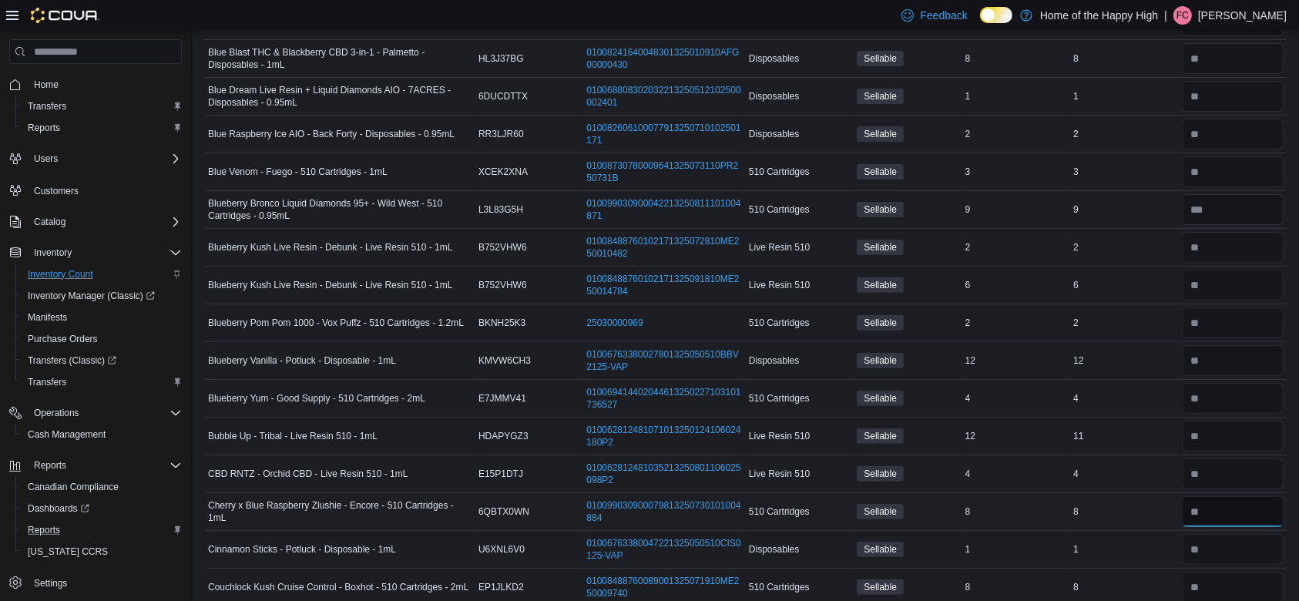
click at [1239, 510] on input "number" at bounding box center [1233, 511] width 102 height 31
click at [1248, 550] on input "number" at bounding box center [1233, 549] width 102 height 31
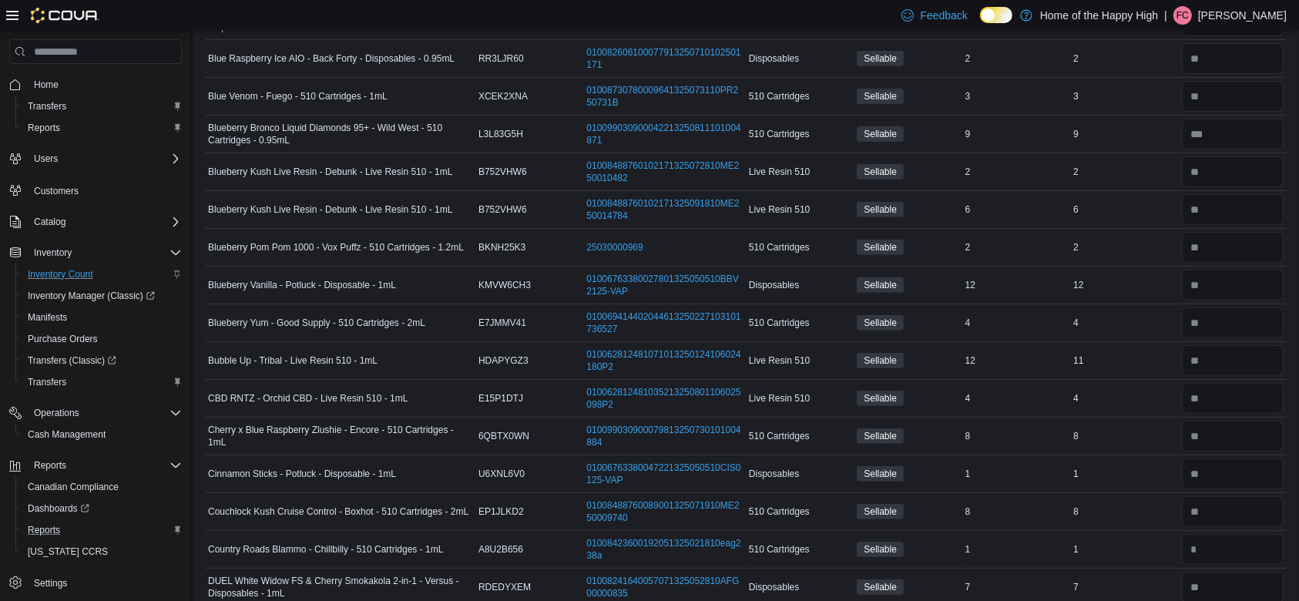
scroll to position [608, 0]
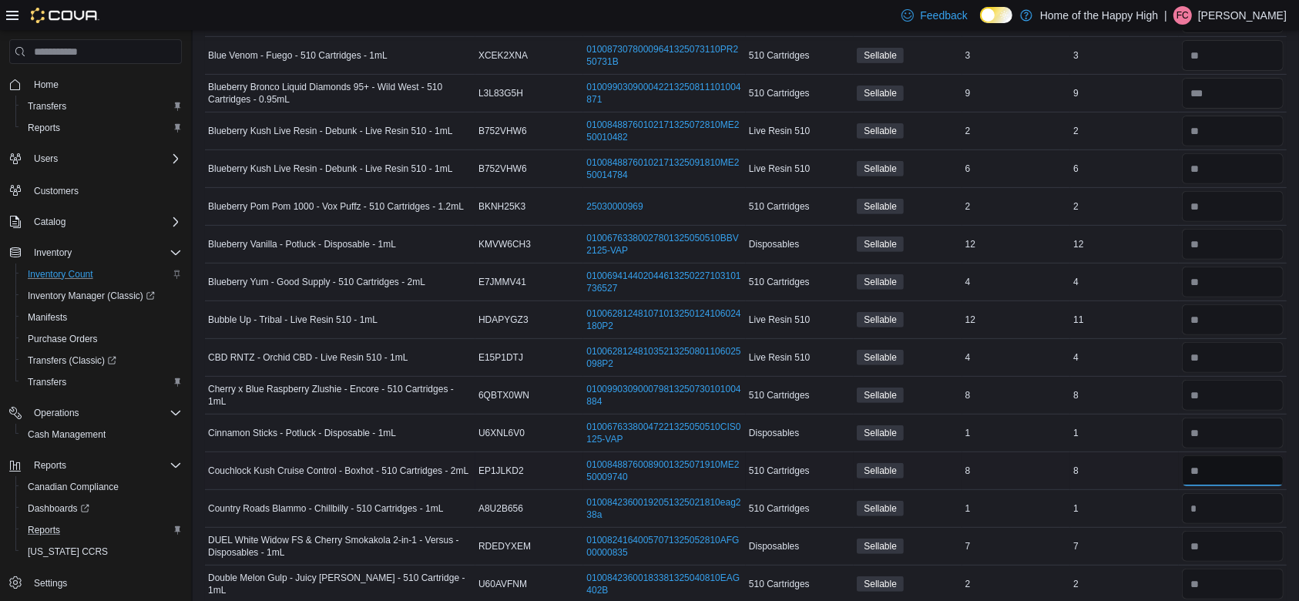
click at [1238, 468] on input "number" at bounding box center [1233, 471] width 102 height 31
drag, startPoint x: 1249, startPoint y: 509, endPoint x: 1258, endPoint y: 541, distance: 33.7
click at [1258, 541] on input "number" at bounding box center [1233, 546] width 102 height 31
click at [1239, 508] on input "number" at bounding box center [1233, 508] width 102 height 31
click at [1245, 540] on input "number" at bounding box center [1233, 546] width 102 height 31
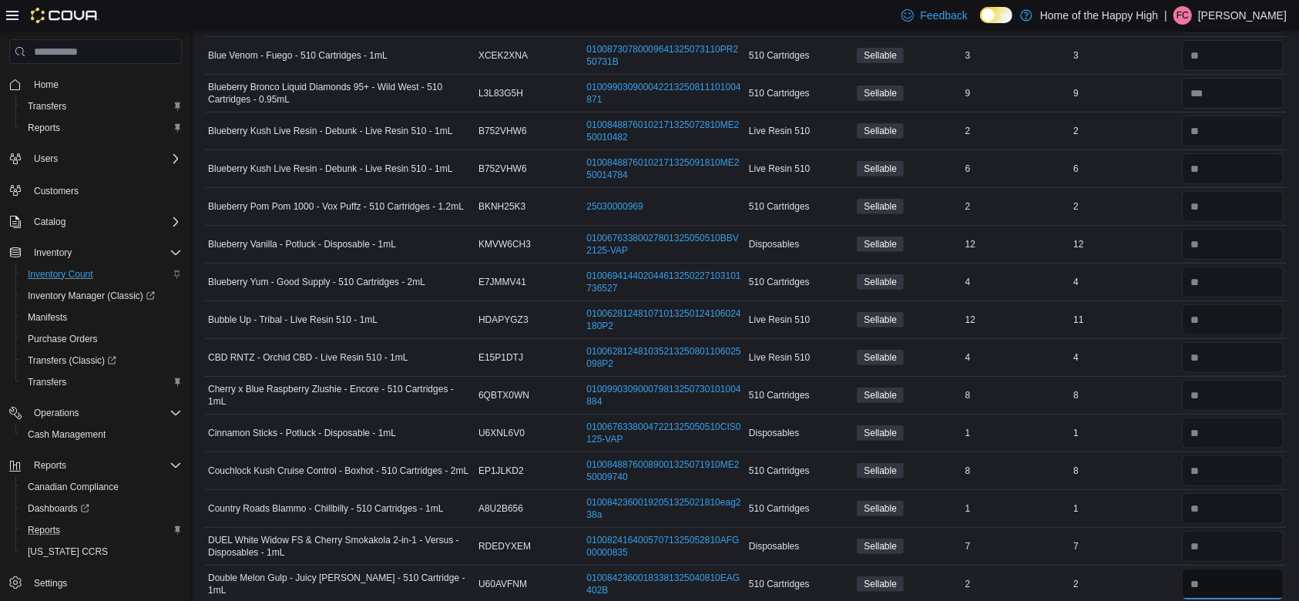
click at [1252, 581] on input "number" at bounding box center [1233, 584] width 102 height 31
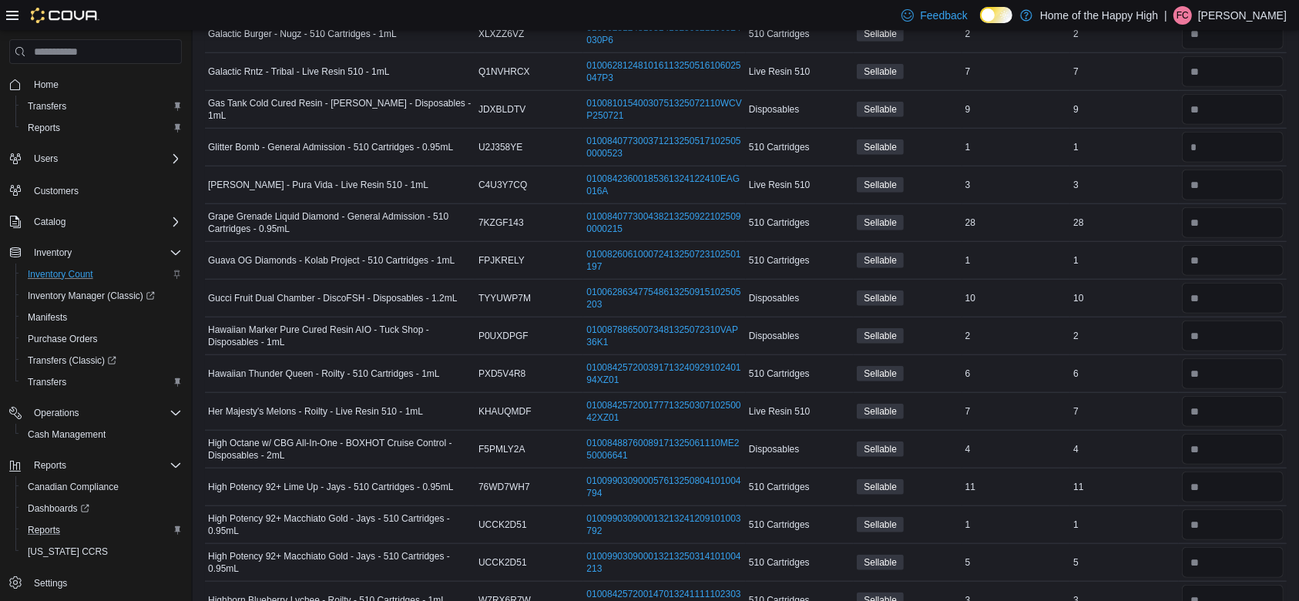
scroll to position [1312, 0]
click at [1241, 485] on input "number" at bounding box center [1233, 484] width 102 height 31
click at [1257, 526] on input "number" at bounding box center [1233, 522] width 102 height 31
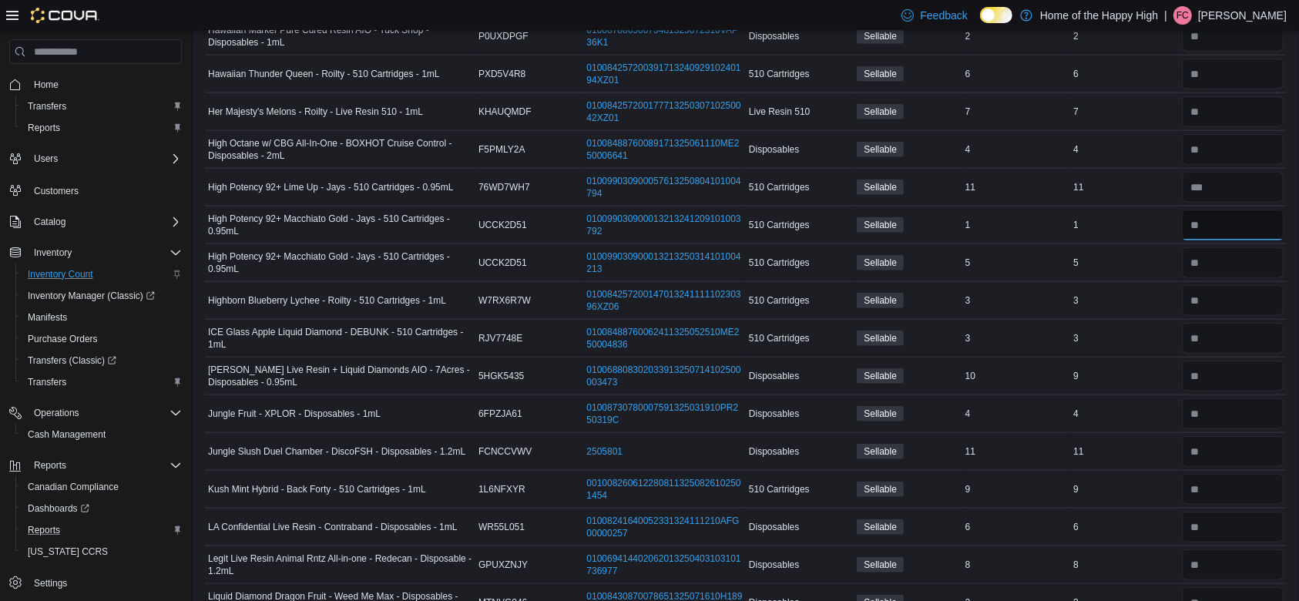
scroll to position [1664, 0]
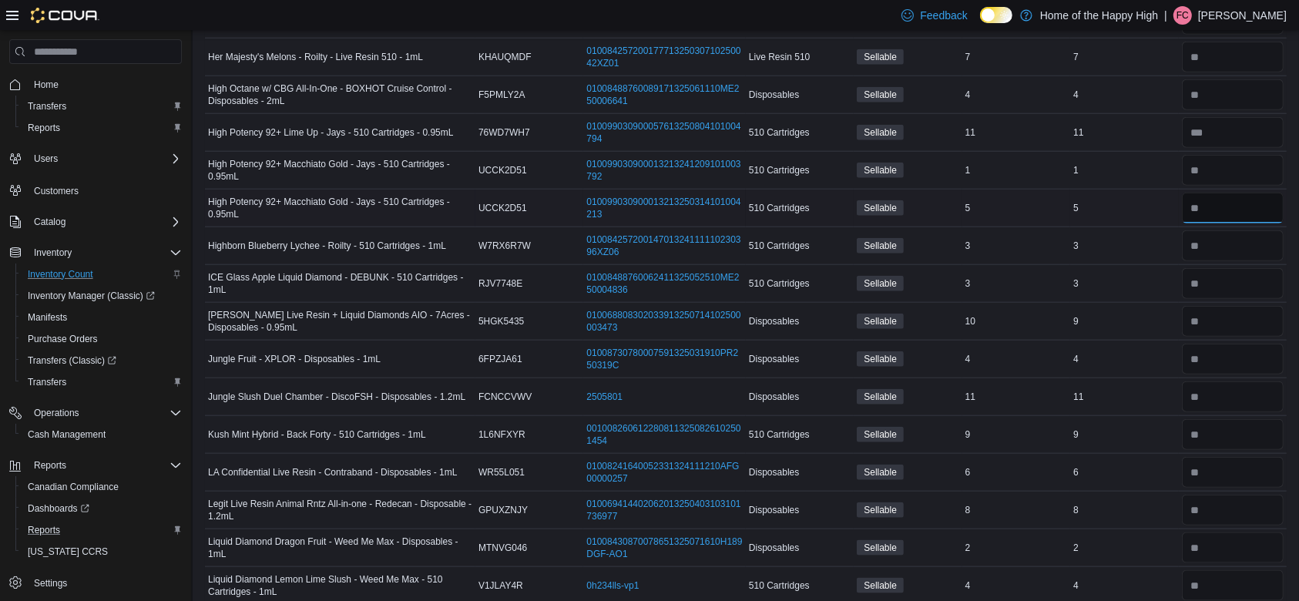
click at [1243, 213] on input "number" at bounding box center [1233, 208] width 102 height 31
click at [1234, 247] on input "number" at bounding box center [1233, 245] width 102 height 31
click at [1226, 430] on input "number" at bounding box center [1233, 434] width 102 height 31
click at [1247, 466] on input "number" at bounding box center [1233, 472] width 102 height 31
click at [1256, 509] on input "number" at bounding box center [1233, 510] width 102 height 31
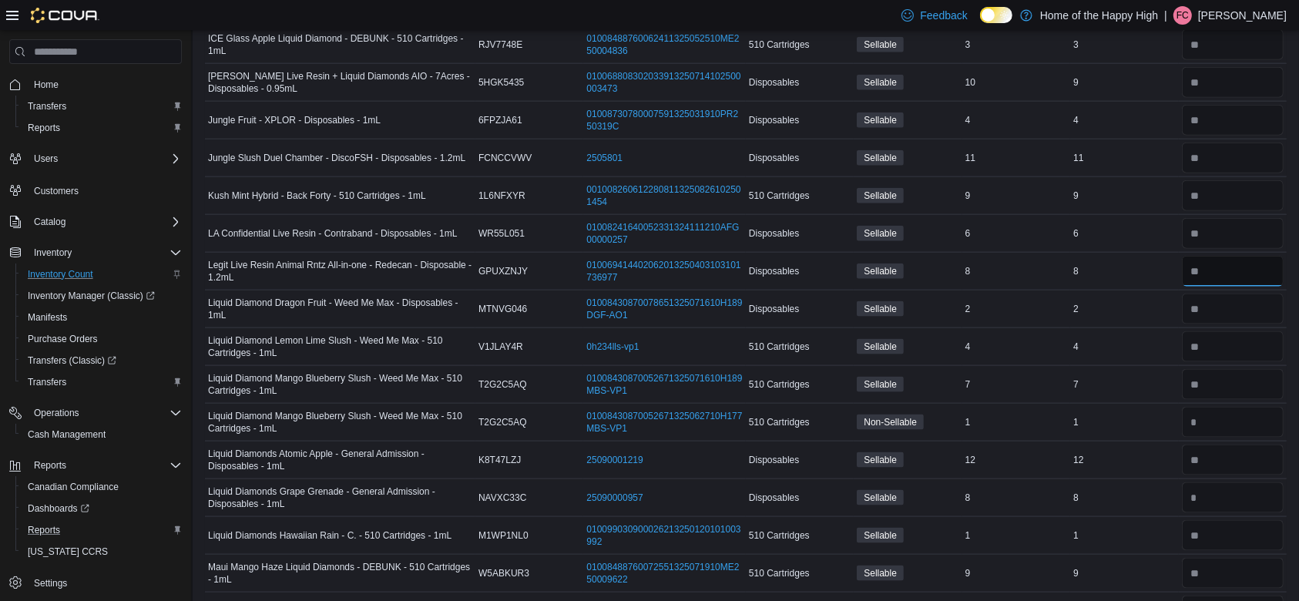
scroll to position [1911, 0]
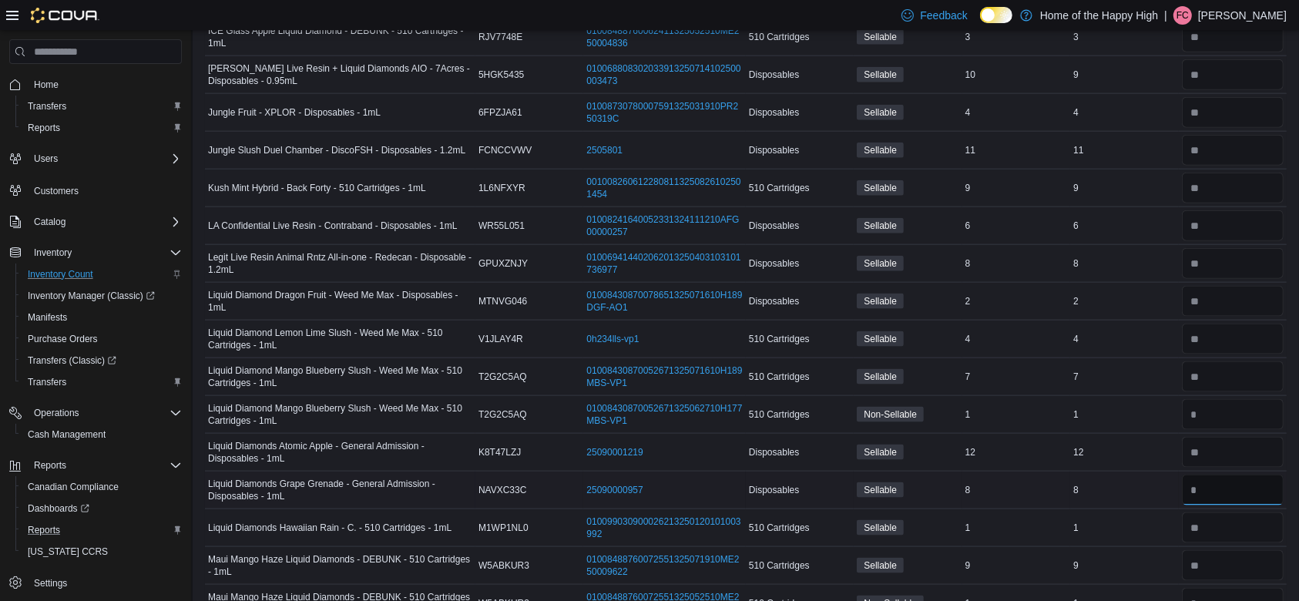
click at [1239, 482] on input "number" at bounding box center [1233, 490] width 102 height 31
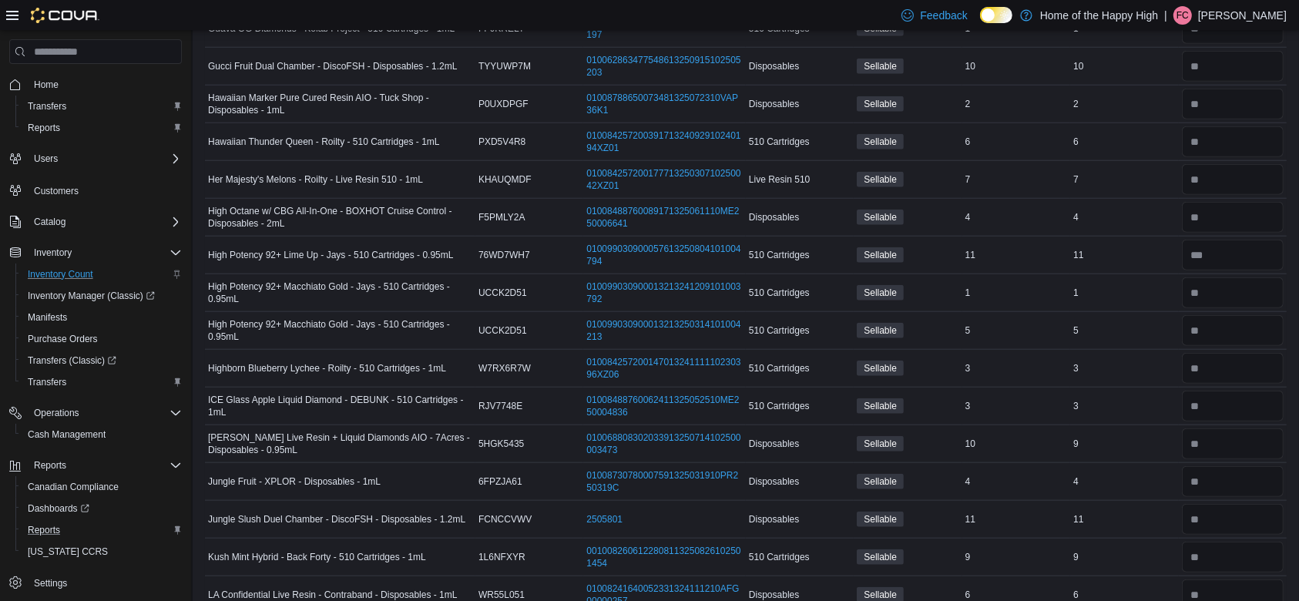
scroll to position [0, 0]
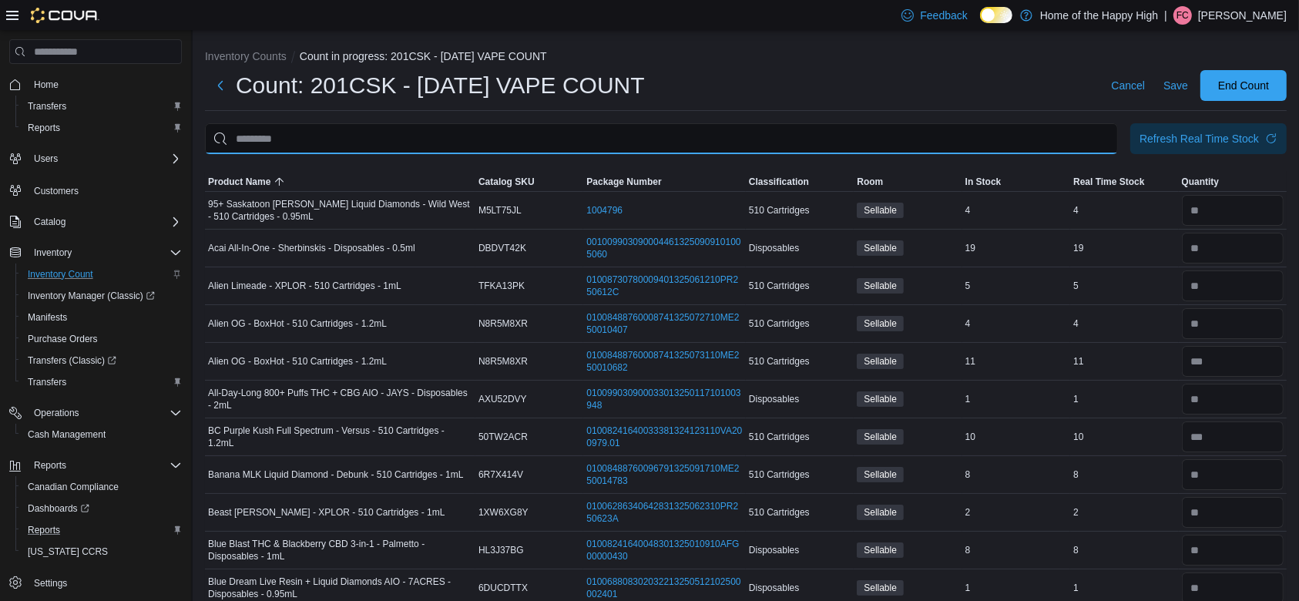
click at [598, 131] on input "This is a search bar. After typing your query, hit enter to filter the results …" at bounding box center [661, 138] width 913 height 31
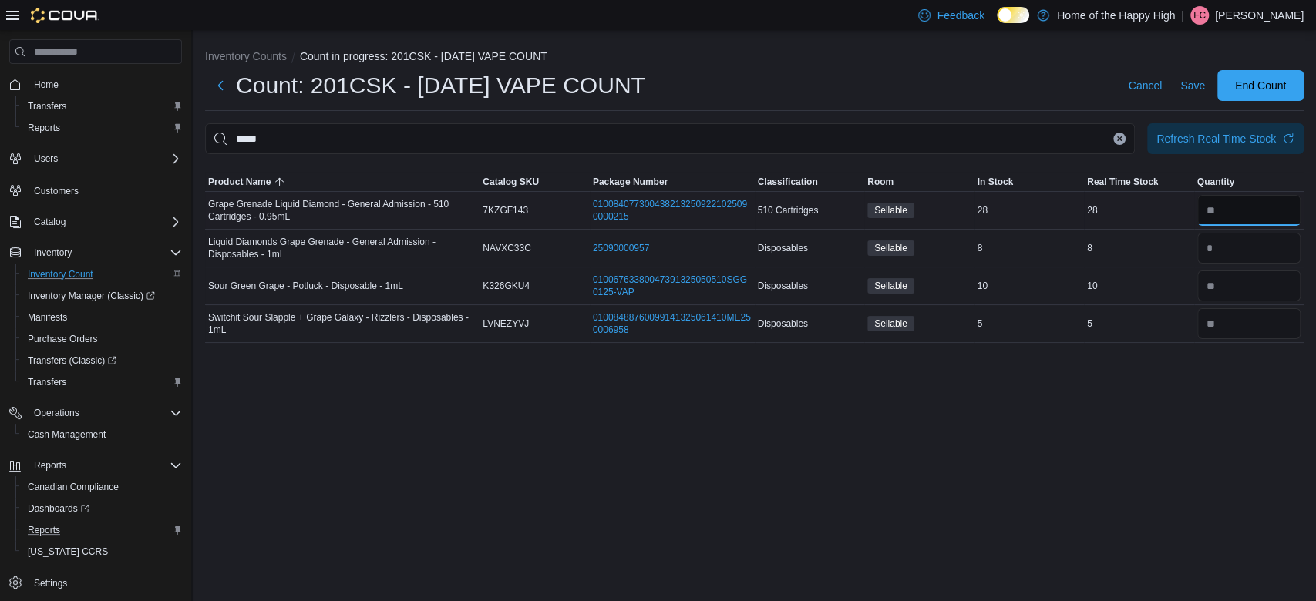
click at [1234, 207] on input "number" at bounding box center [1249, 210] width 104 height 31
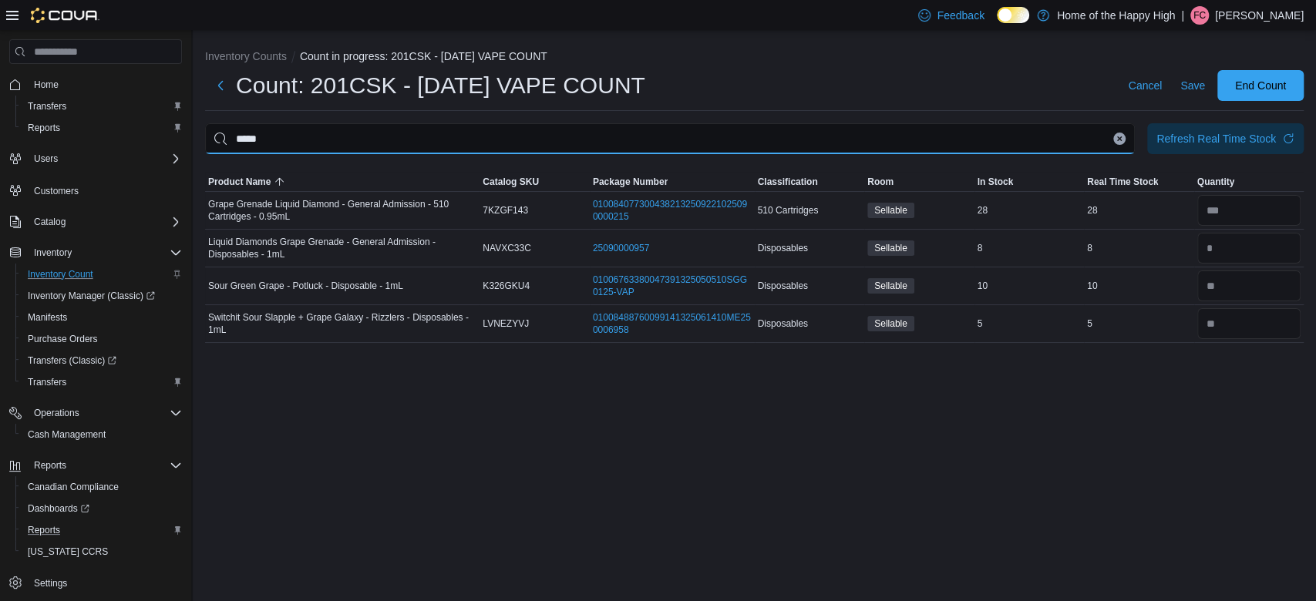
click at [1125, 147] on input "*****" at bounding box center [669, 138] width 929 height 31
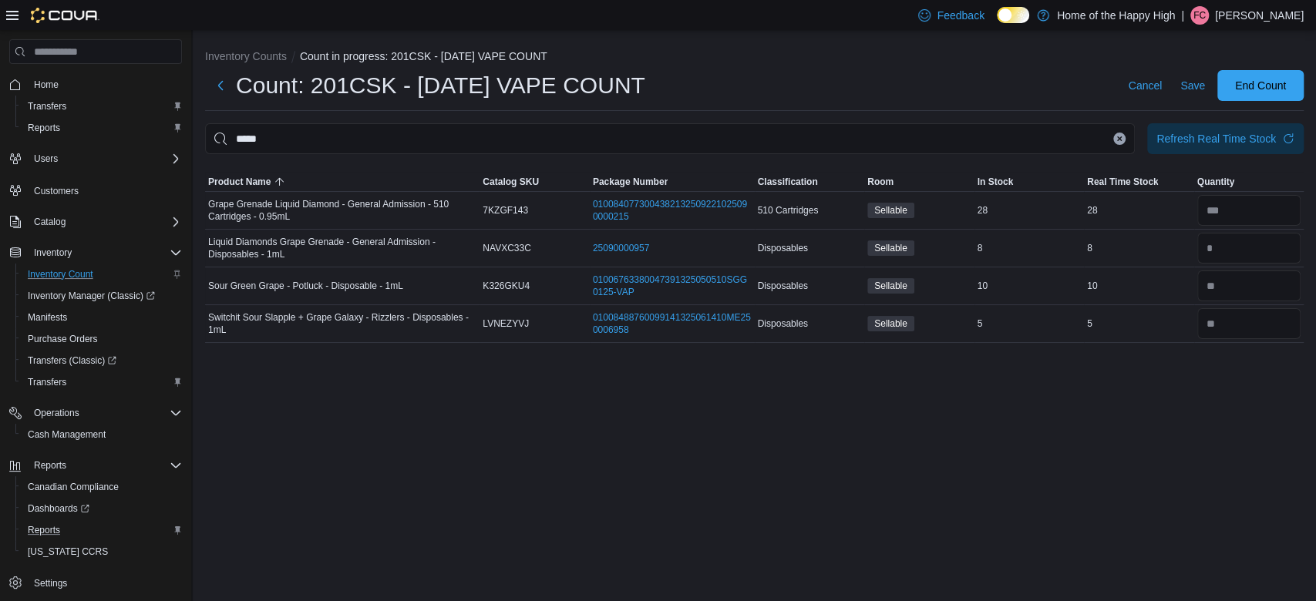
click at [1122, 135] on button "Clear input" at bounding box center [1119, 139] width 12 height 12
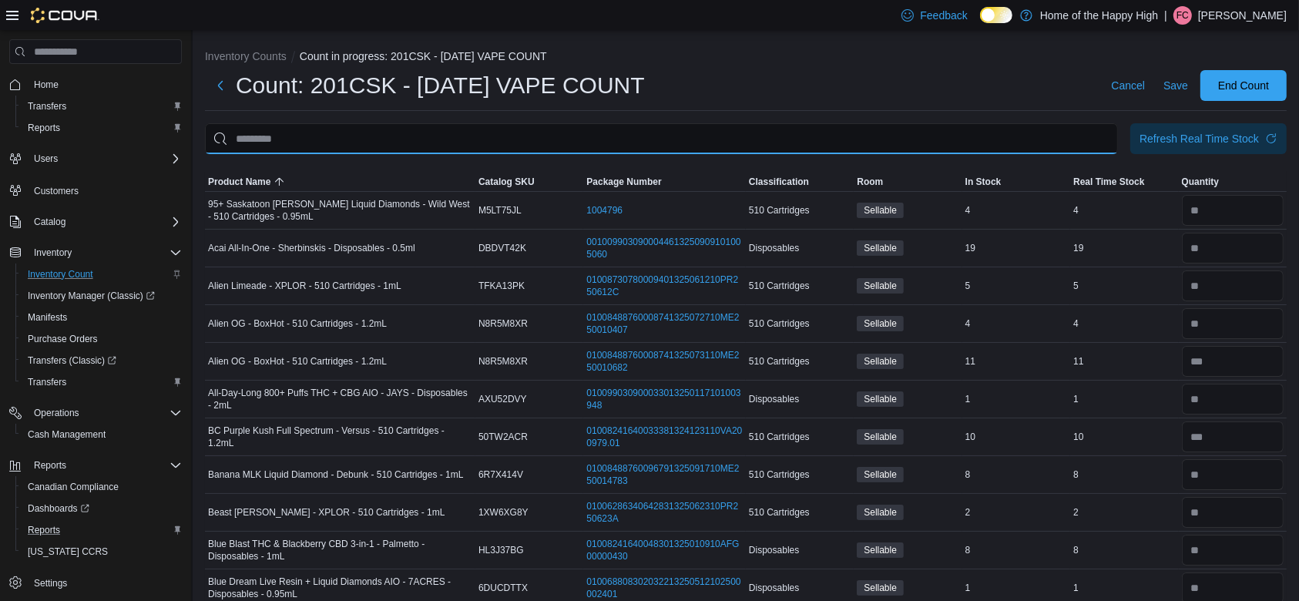
click at [1109, 136] on input "This is a search bar. After typing your query, hit enter to filter the results …" at bounding box center [661, 138] width 913 height 31
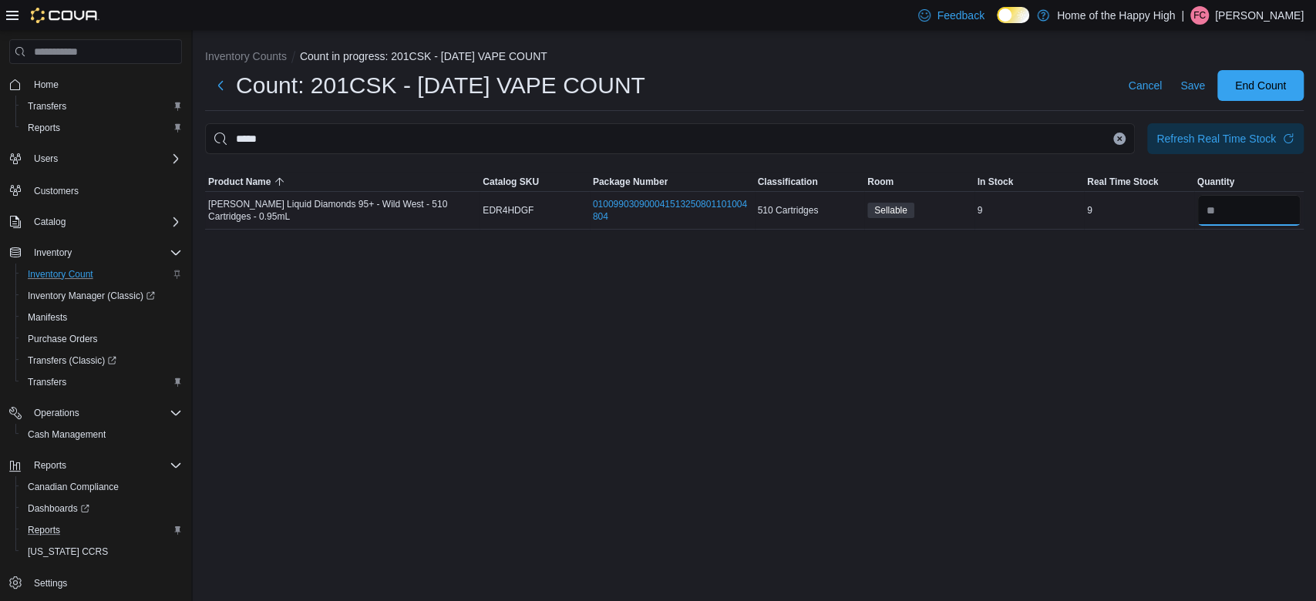
click at [1239, 208] on input "number" at bounding box center [1249, 210] width 104 height 31
click at [1193, 92] on span "Save" at bounding box center [1192, 85] width 25 height 15
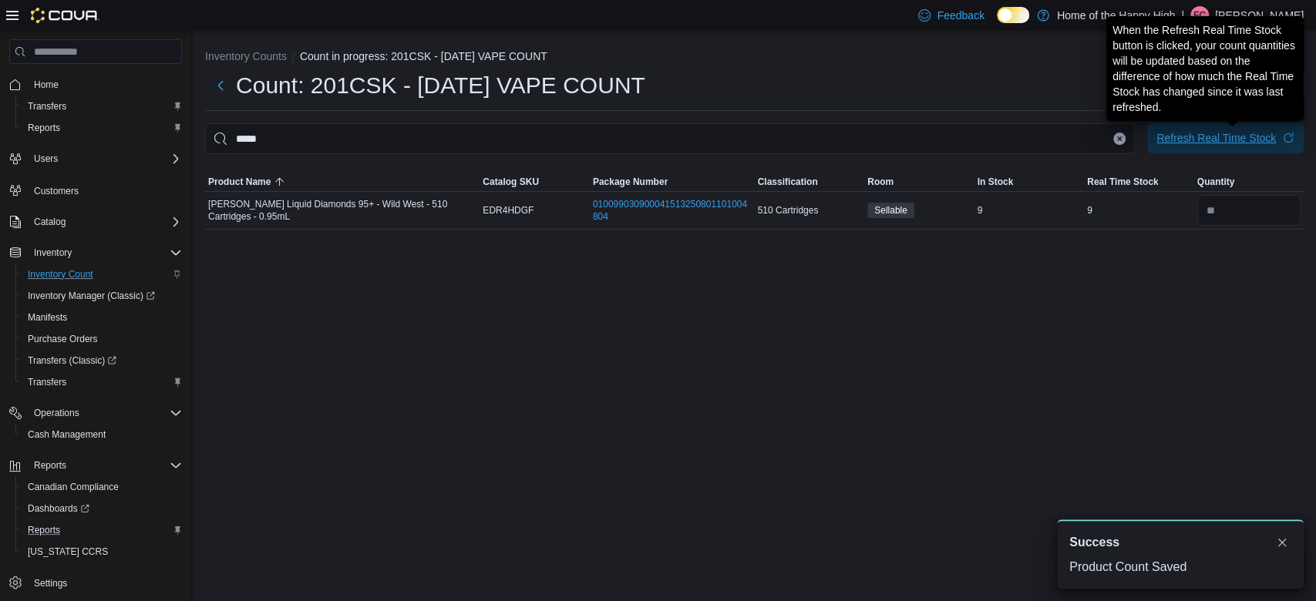
click at [1227, 140] on div "Refresh Real Time Stock" at bounding box center [1215, 137] width 119 height 15
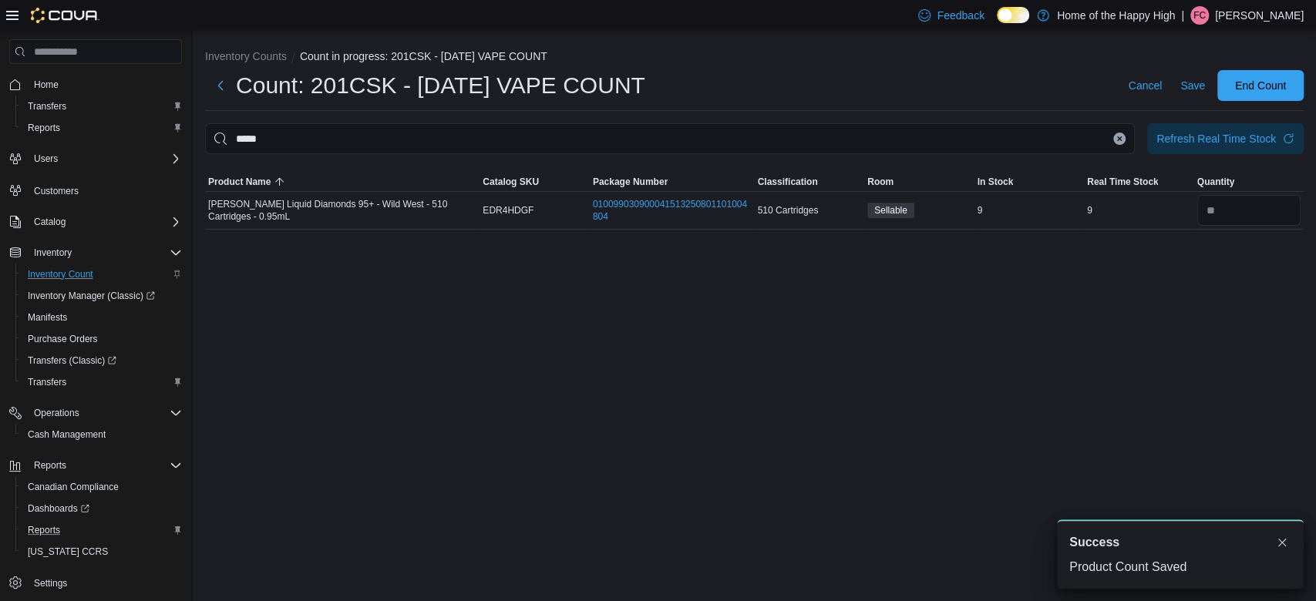
click at [1118, 139] on icon "Clear input" at bounding box center [1120, 138] width 4 height 4
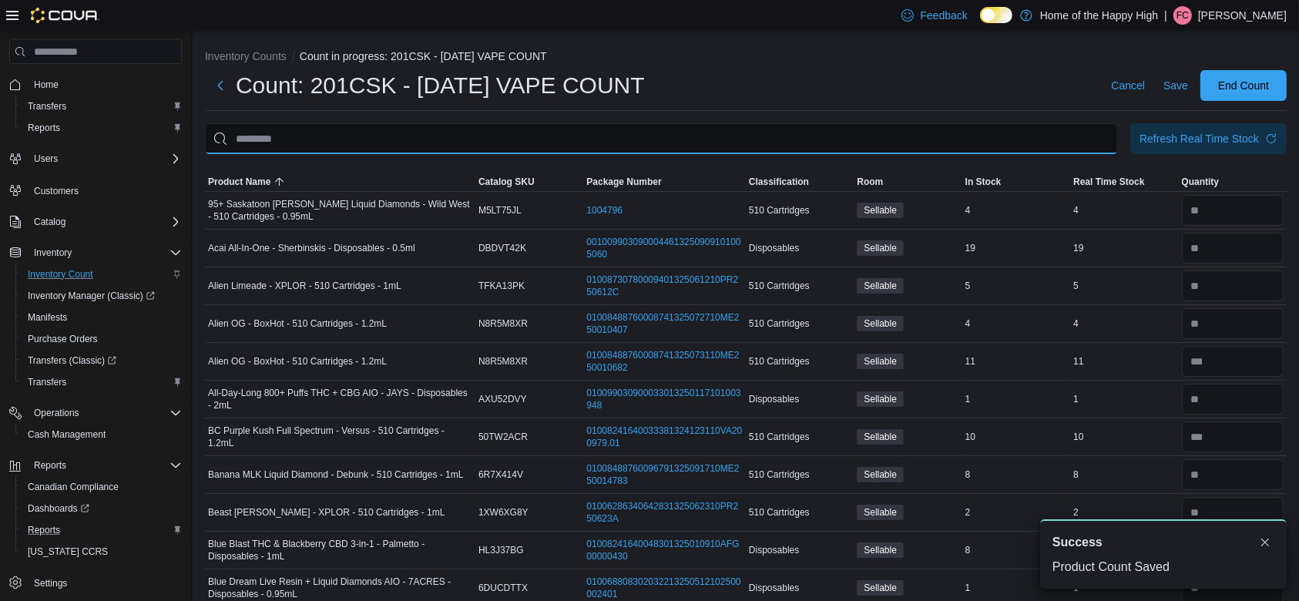
click at [977, 142] on input "This is a search bar. After typing your query, hit enter to filter the results …" at bounding box center [661, 138] width 913 height 31
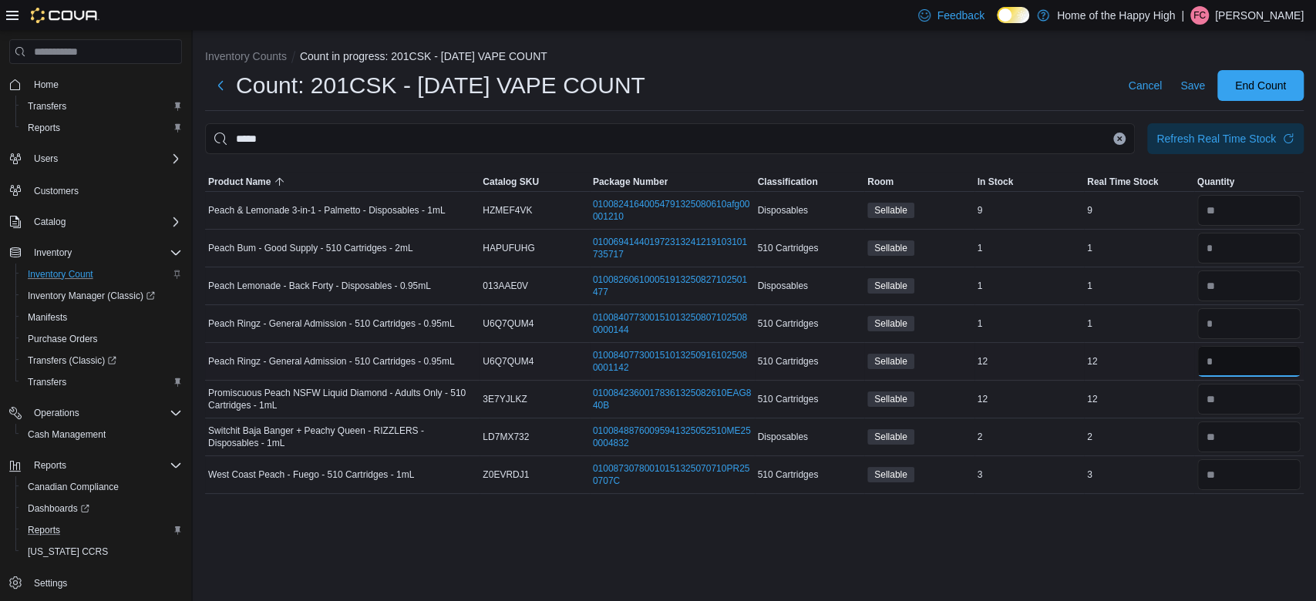
click at [1252, 360] on input "number" at bounding box center [1249, 361] width 104 height 31
click at [1226, 405] on input "number" at bounding box center [1249, 399] width 104 height 31
click at [1190, 82] on span "Save" at bounding box center [1192, 85] width 25 height 15
click at [1120, 143] on button "Clear input" at bounding box center [1119, 139] width 12 height 12
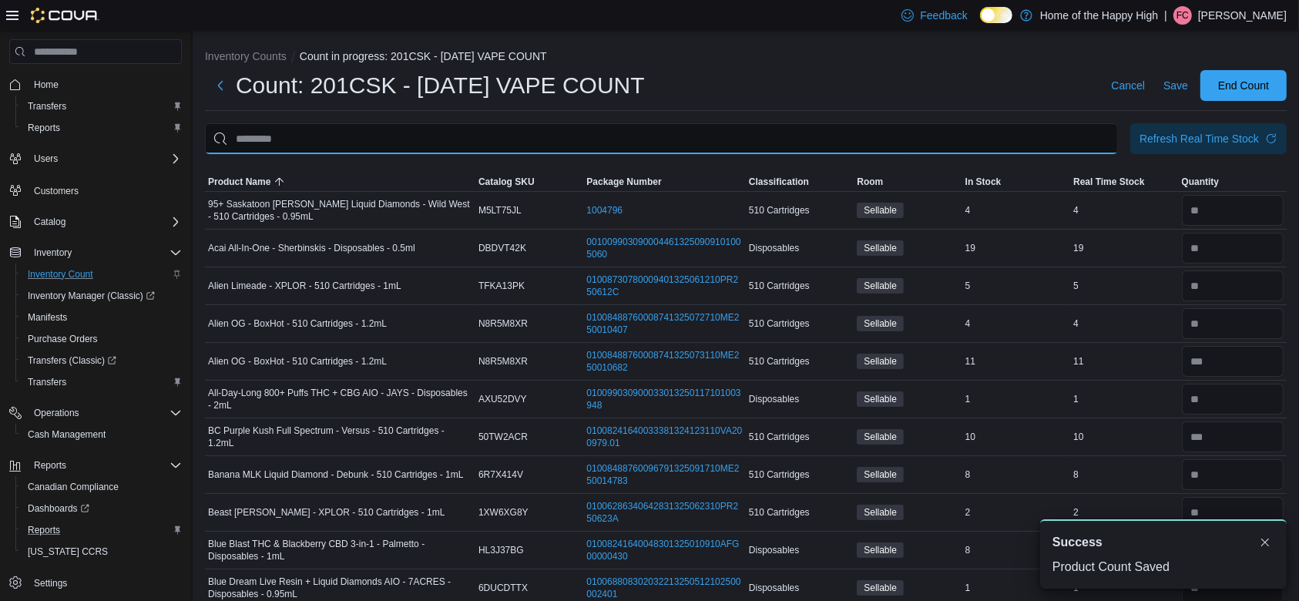
click at [1067, 145] on input "This is a search bar. After typing your query, hit enter to filter the results …" at bounding box center [661, 138] width 913 height 31
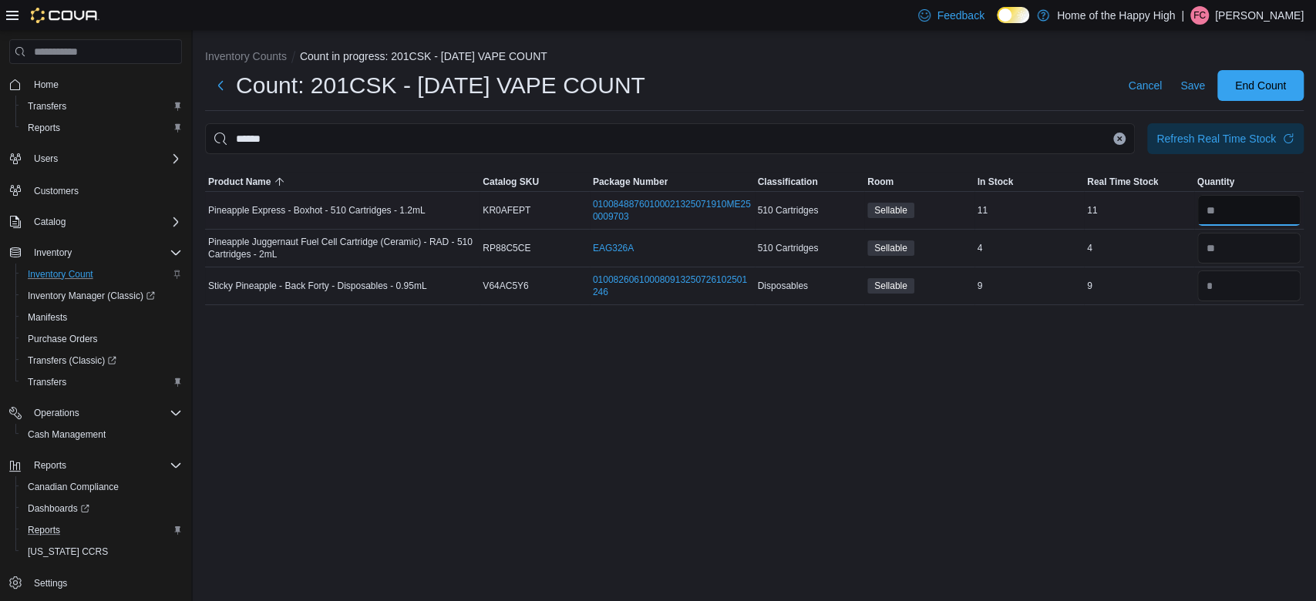
click at [1261, 225] on input "number" at bounding box center [1249, 210] width 104 height 31
drag, startPoint x: 1197, startPoint y: 96, endPoint x: 1190, endPoint y: 76, distance: 20.5
click at [1190, 76] on span "Save" at bounding box center [1192, 85] width 25 height 31
click at [1119, 140] on icon "Clear input" at bounding box center [1119, 139] width 6 height 6
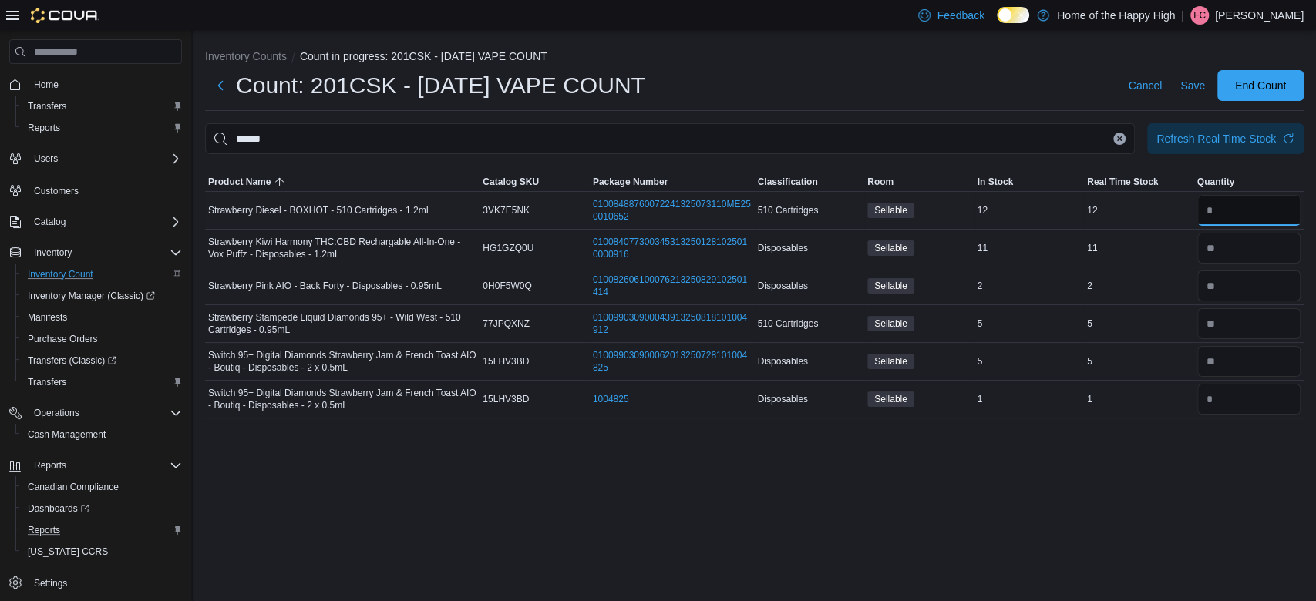
click at [1242, 215] on input "number" at bounding box center [1249, 210] width 104 height 31
click at [1188, 90] on span "Save" at bounding box center [1192, 85] width 25 height 15
click at [1121, 134] on button "Clear input" at bounding box center [1119, 139] width 12 height 12
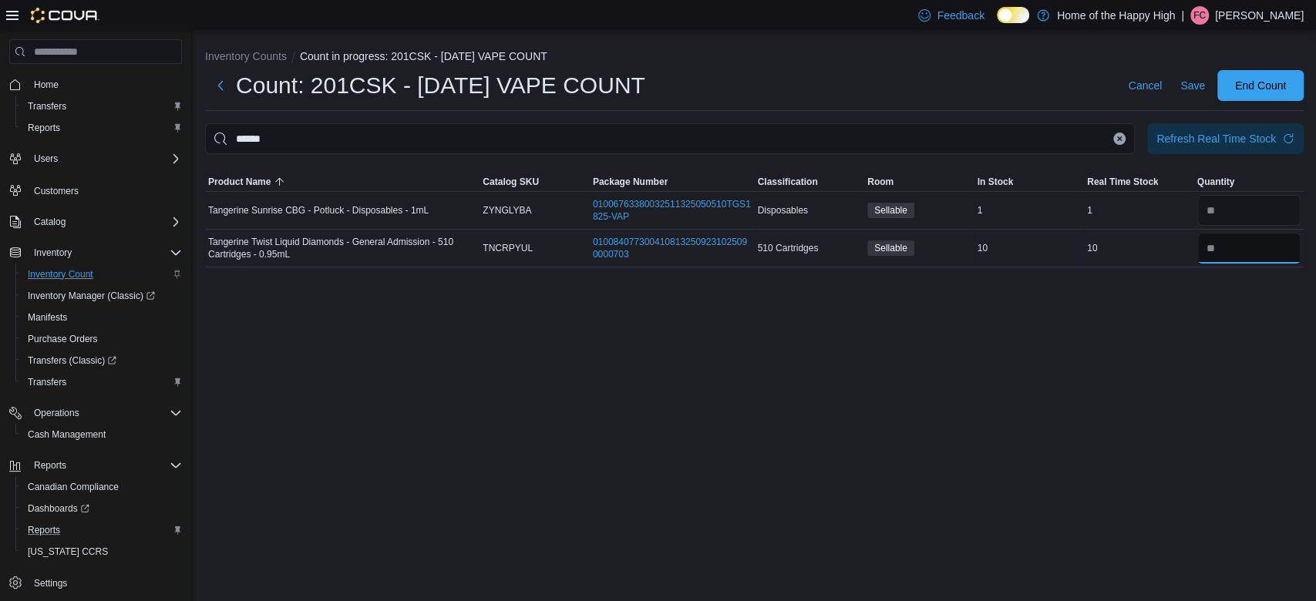
click at [1269, 261] on input "number" at bounding box center [1249, 248] width 104 height 31
click at [1190, 89] on span "Save" at bounding box center [1192, 85] width 25 height 15
click at [1122, 143] on button "Clear input" at bounding box center [1119, 139] width 12 height 12
click at [1213, 239] on input "number" at bounding box center [1249, 248] width 104 height 31
click at [1214, 214] on input "number" at bounding box center [1249, 210] width 104 height 31
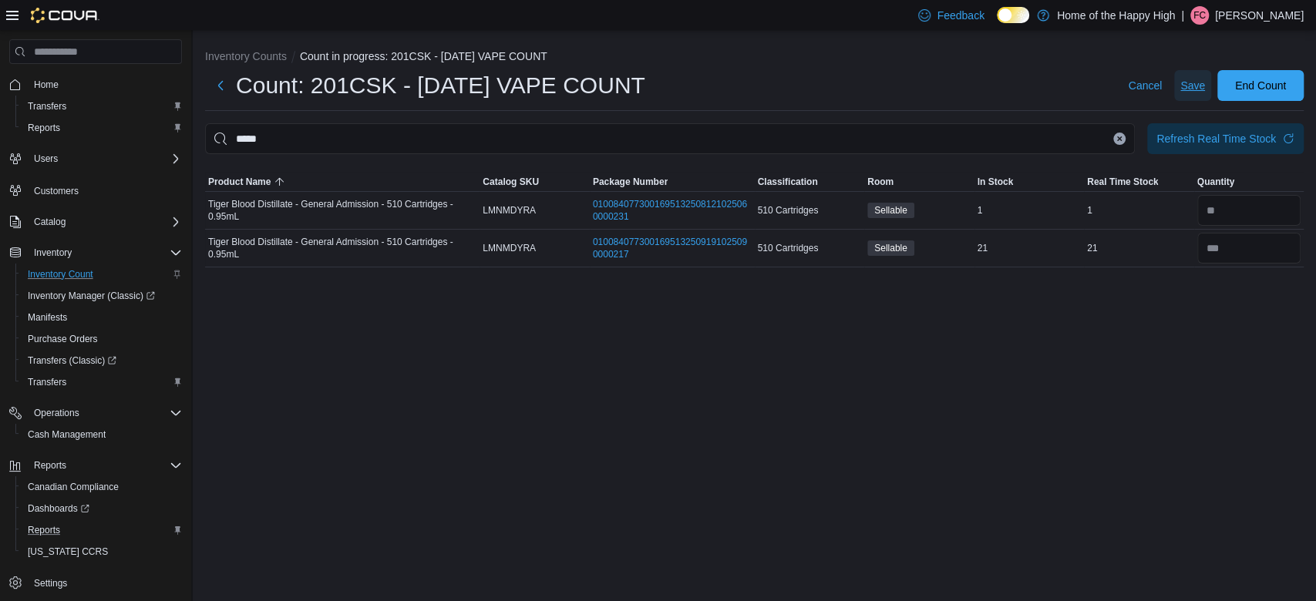
click at [1195, 89] on span "Save" at bounding box center [1192, 85] width 25 height 15
click at [1119, 138] on icon "Clear input" at bounding box center [1120, 138] width 4 height 4
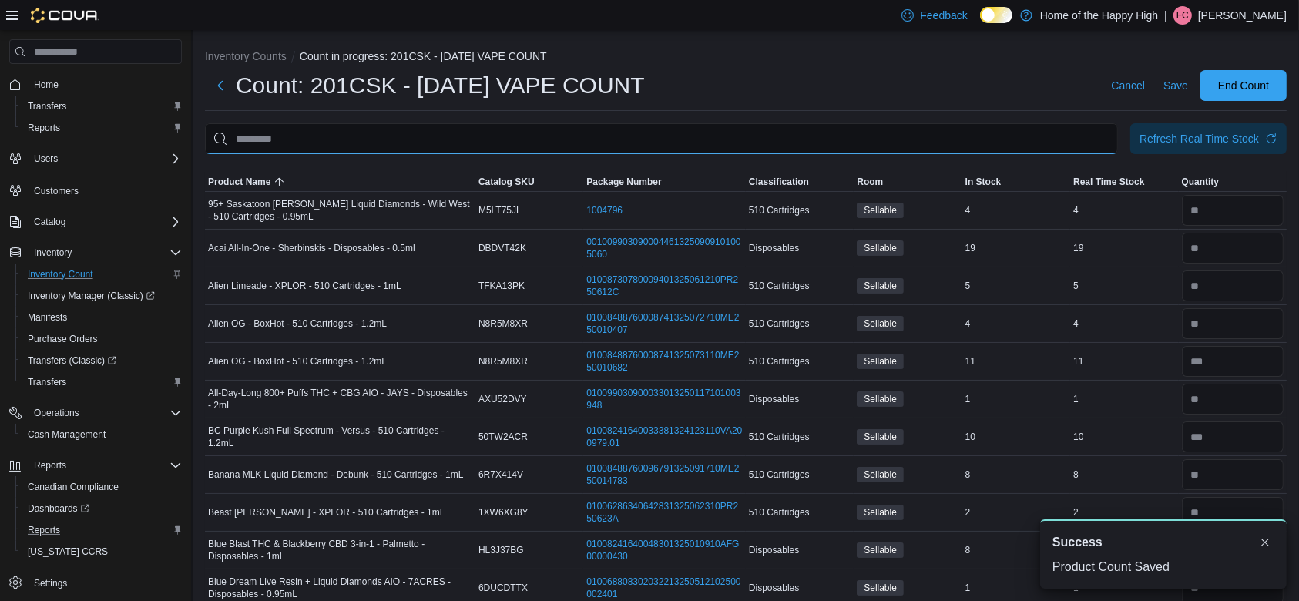
click at [963, 146] on input "This is a search bar. After typing your query, hit enter to filter the results …" at bounding box center [661, 138] width 913 height 31
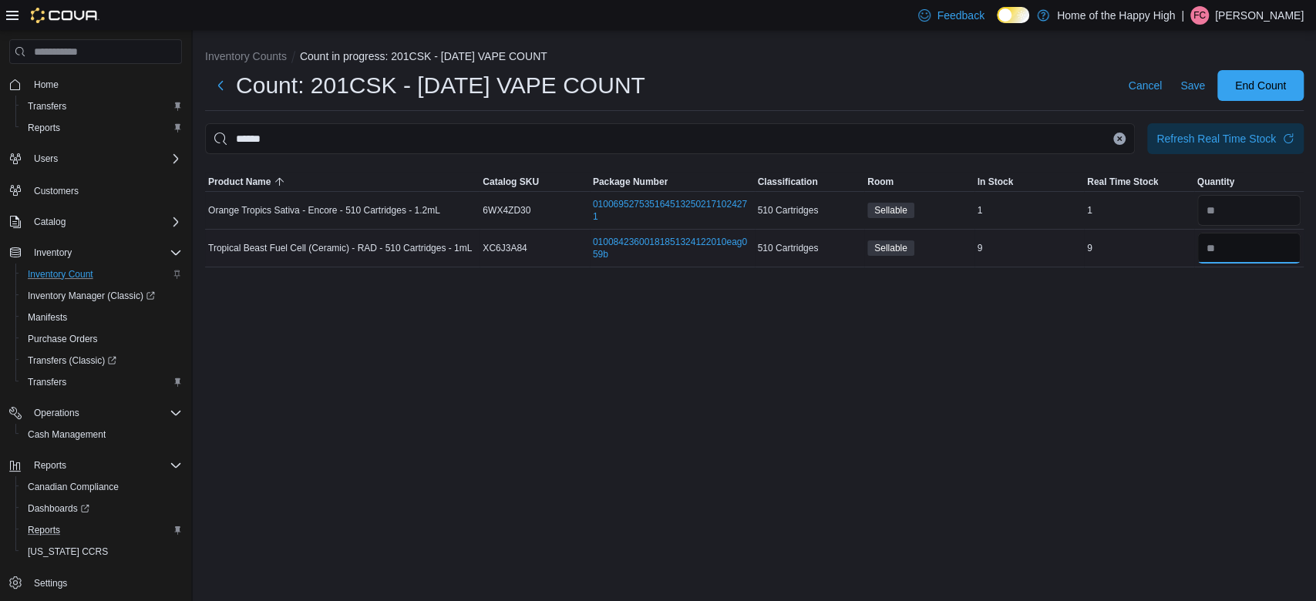
click at [1287, 249] on input "number" at bounding box center [1249, 248] width 104 height 31
click at [1204, 89] on button "Save" at bounding box center [1192, 85] width 37 height 31
click at [1118, 139] on icon "Clear input" at bounding box center [1120, 138] width 4 height 4
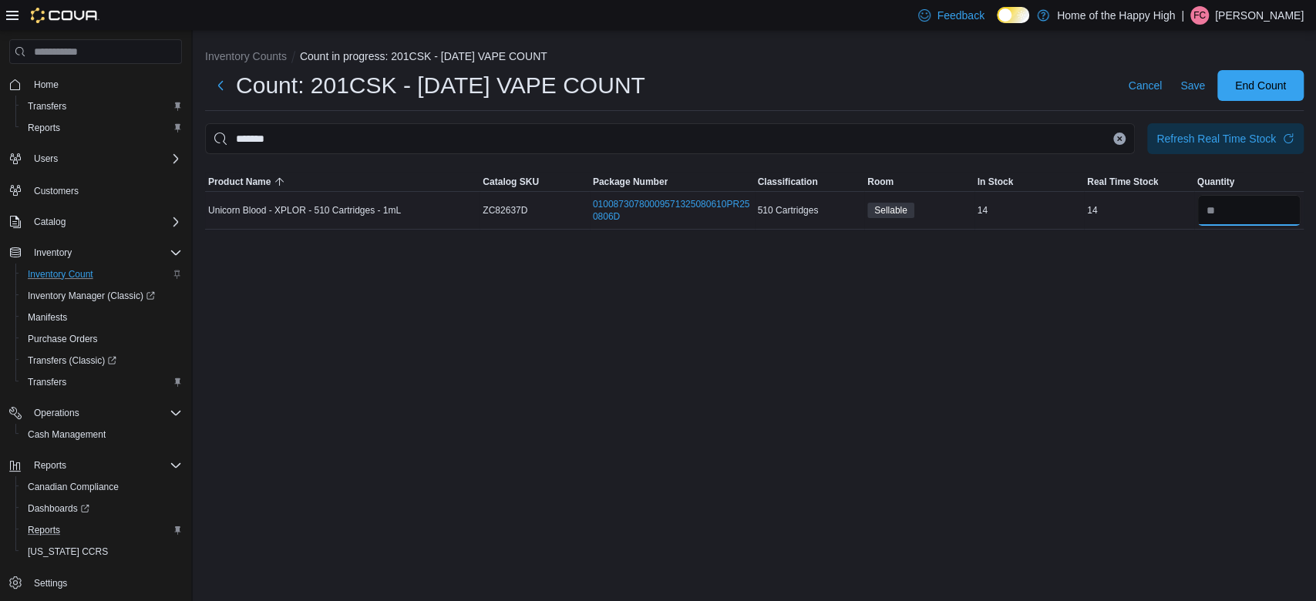
click at [1248, 211] on input "number" at bounding box center [1249, 210] width 104 height 31
click at [1202, 81] on span "Save" at bounding box center [1192, 85] width 25 height 15
click at [1119, 139] on icon "Clear input" at bounding box center [1120, 138] width 4 height 4
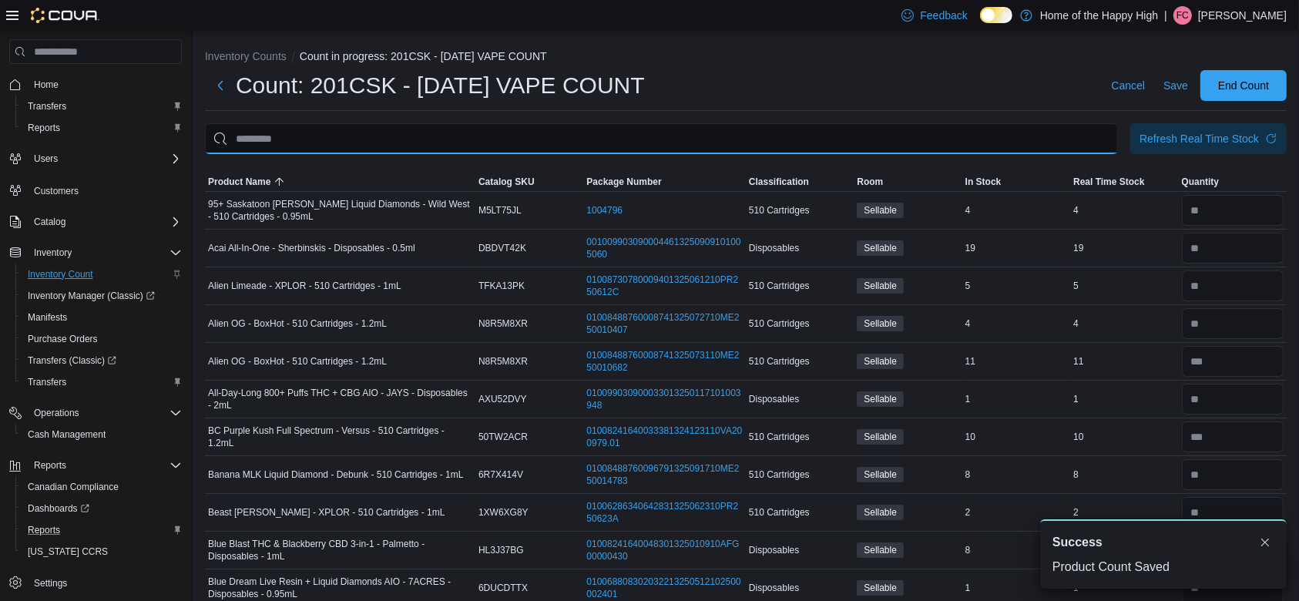
click at [968, 146] on input "This is a search bar. After typing your query, hit enter to filter the results …" at bounding box center [661, 138] width 913 height 31
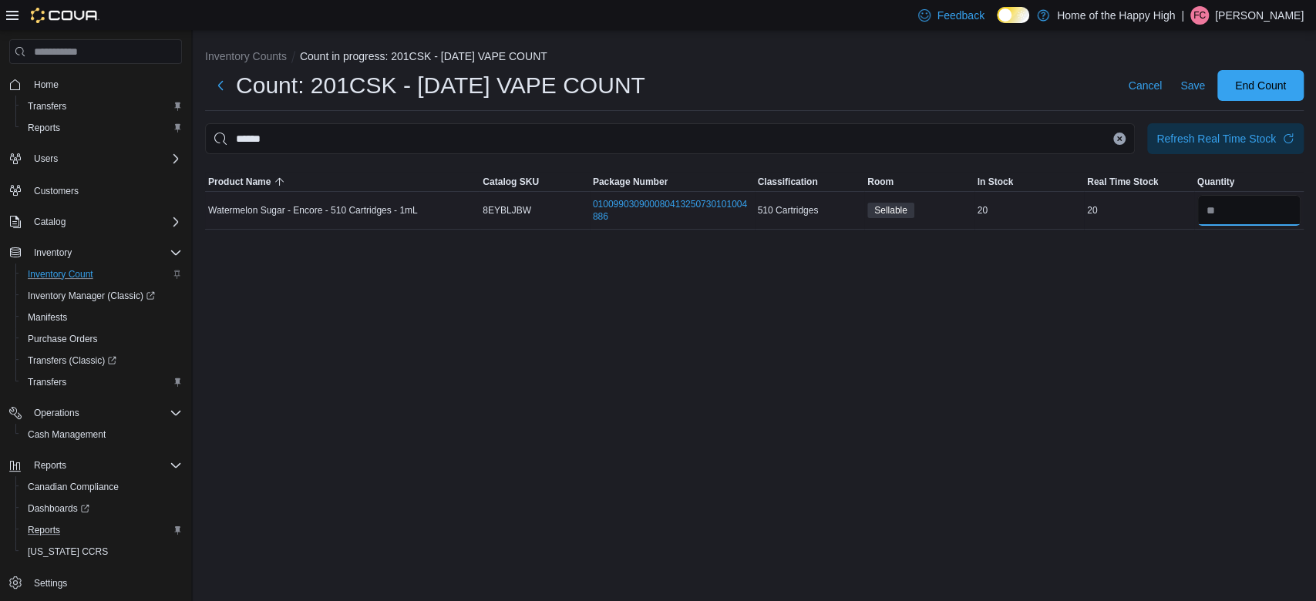
click at [1240, 207] on input "number" at bounding box center [1249, 210] width 104 height 31
click at [1185, 91] on span "Save" at bounding box center [1192, 85] width 25 height 15
click at [1122, 137] on button "Clear input" at bounding box center [1119, 139] width 12 height 12
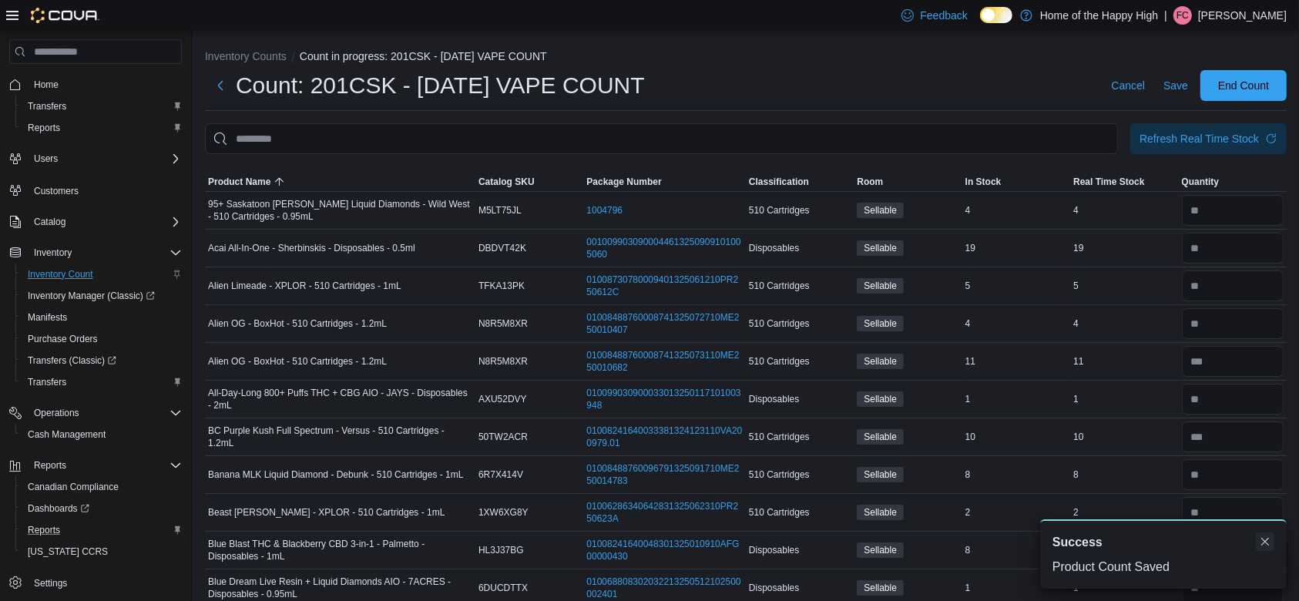
click at [1266, 546] on button "Dismiss toast" at bounding box center [1265, 542] width 18 height 18
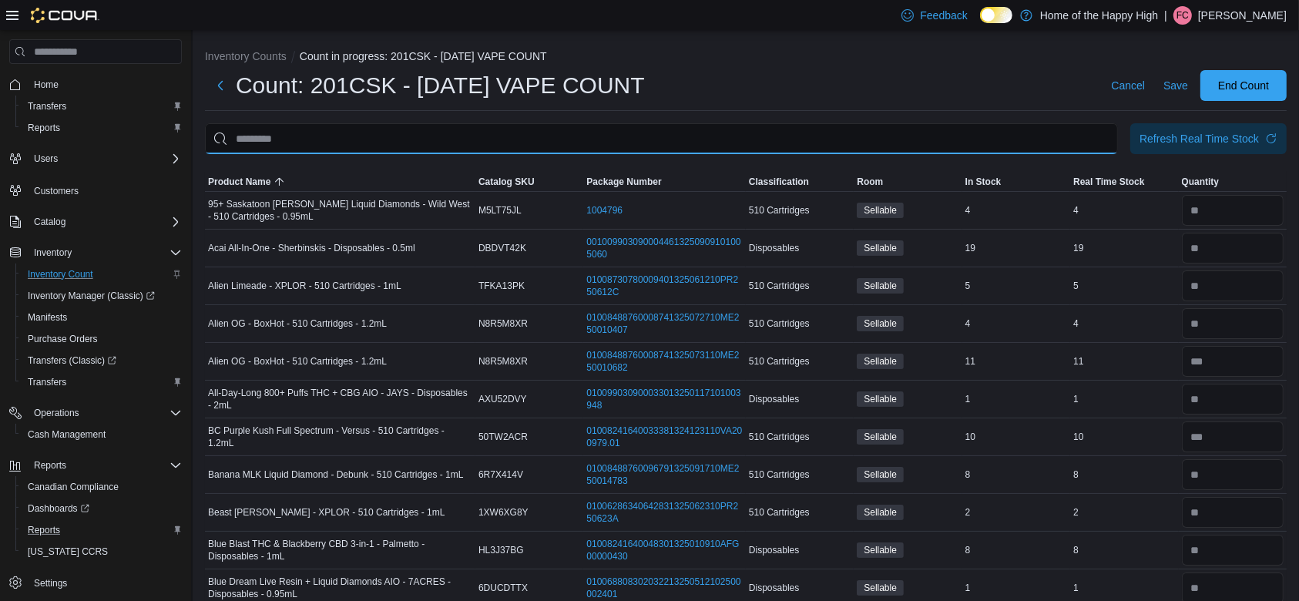
click at [903, 129] on input "This is a search bar. After typing your query, hit enter to filter the results …" at bounding box center [661, 138] width 913 height 31
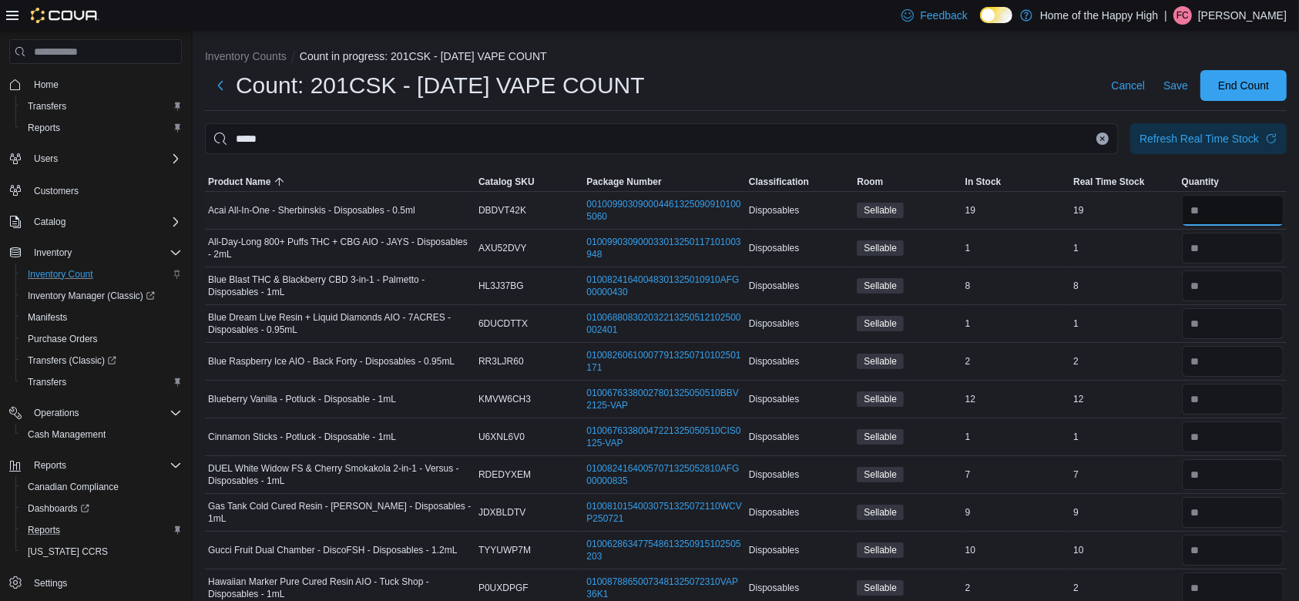
click at [1260, 210] on input "number" at bounding box center [1233, 210] width 102 height 31
click at [1249, 256] on input "number" at bounding box center [1233, 248] width 102 height 31
click at [1252, 284] on input "number" at bounding box center [1233, 286] width 102 height 31
click at [1188, 86] on span "Save" at bounding box center [1176, 85] width 25 height 15
click at [1109, 142] on button "Clear input" at bounding box center [1103, 139] width 12 height 12
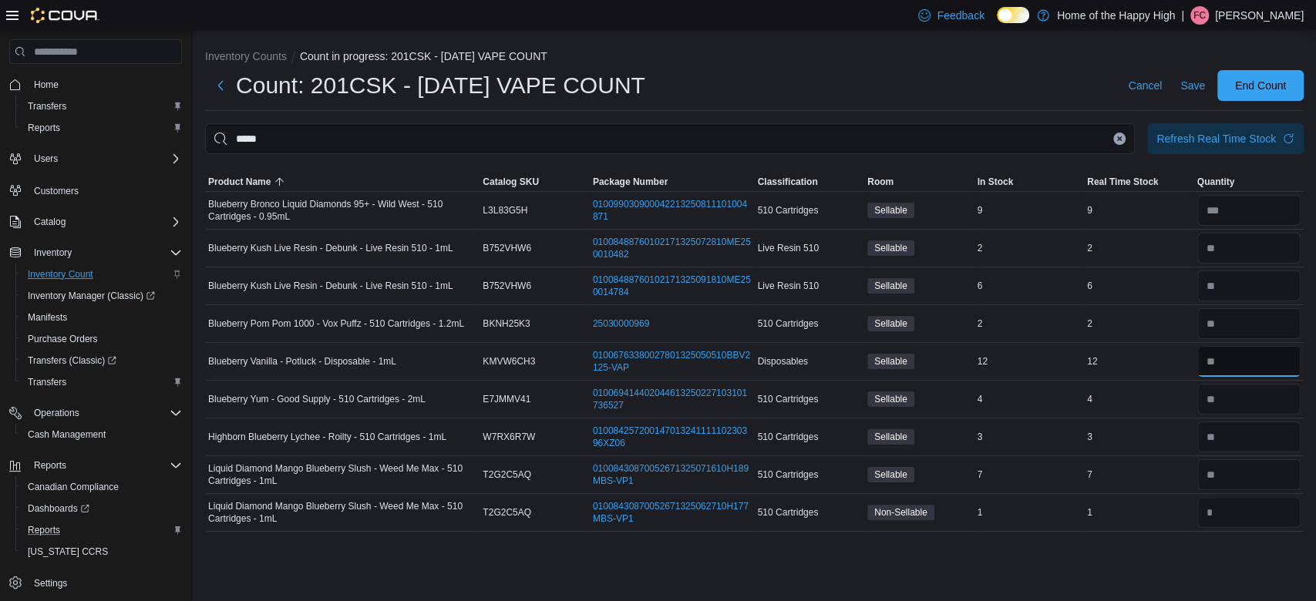
click at [1231, 365] on input "number" at bounding box center [1249, 361] width 104 height 31
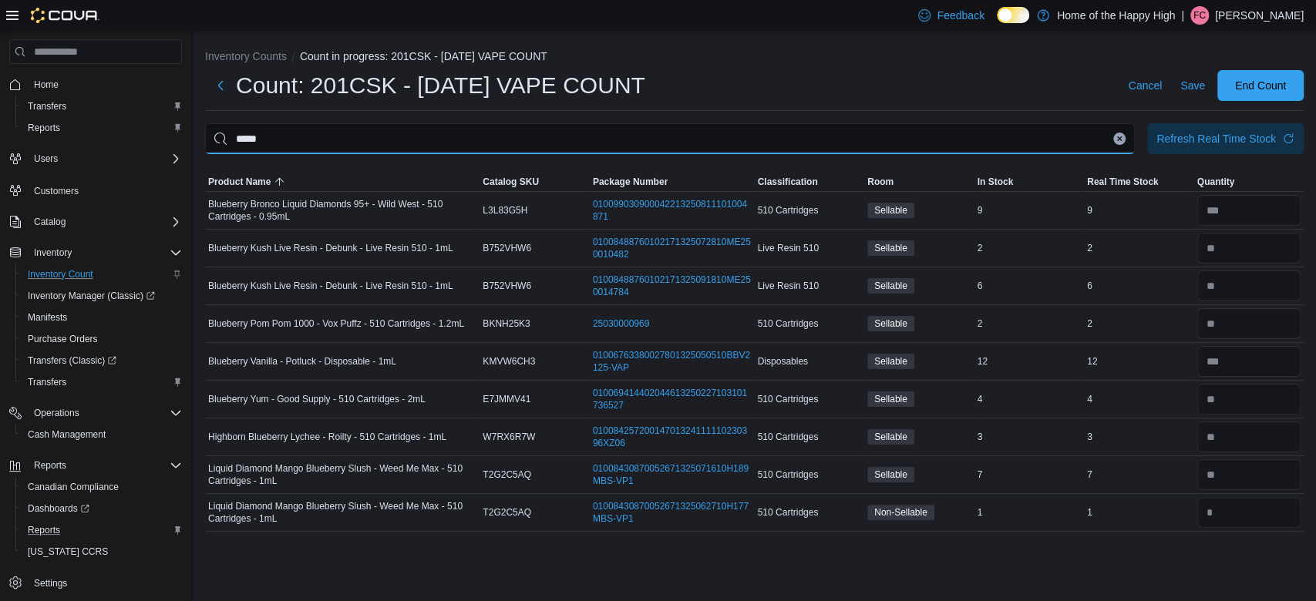
click at [1126, 141] on input "*****" at bounding box center [669, 138] width 929 height 31
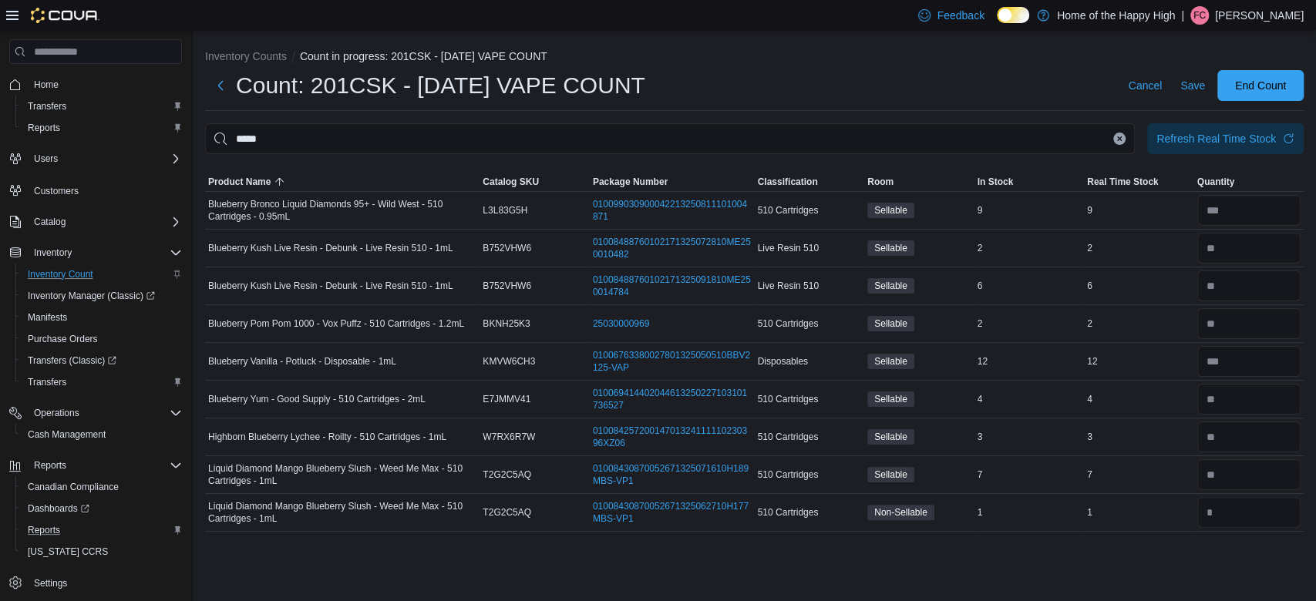
click at [1115, 133] on button "Clear input" at bounding box center [1119, 139] width 12 height 12
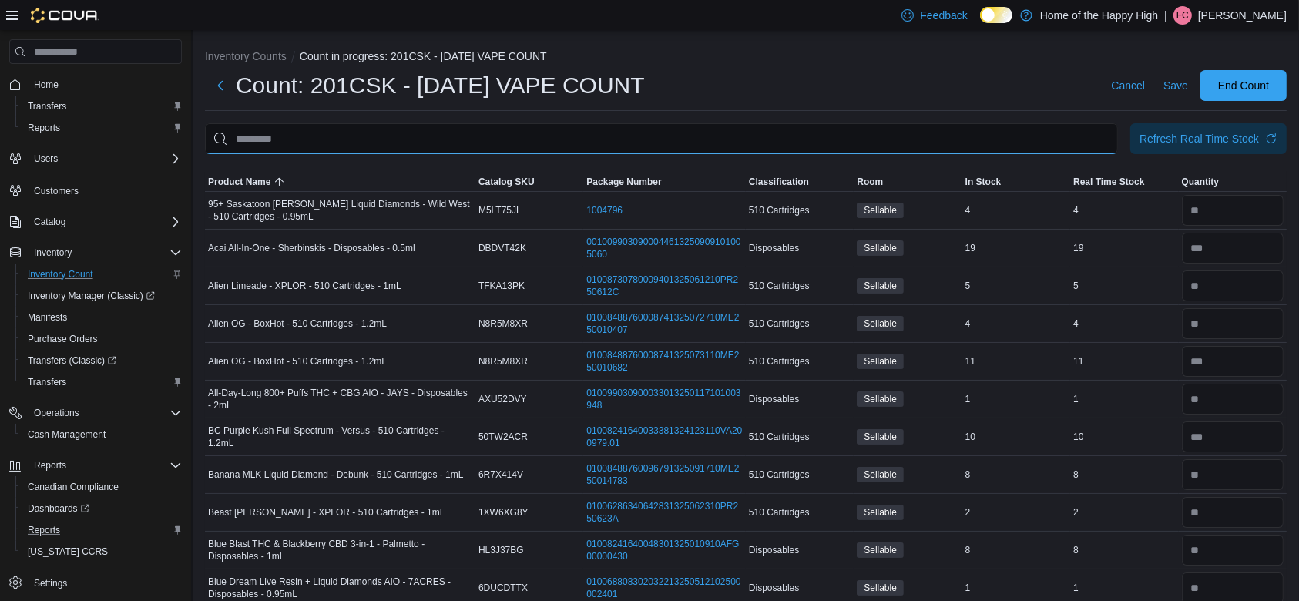
click at [1094, 139] on input "This is a search bar. After typing your query, hit enter to filter the results …" at bounding box center [661, 138] width 913 height 31
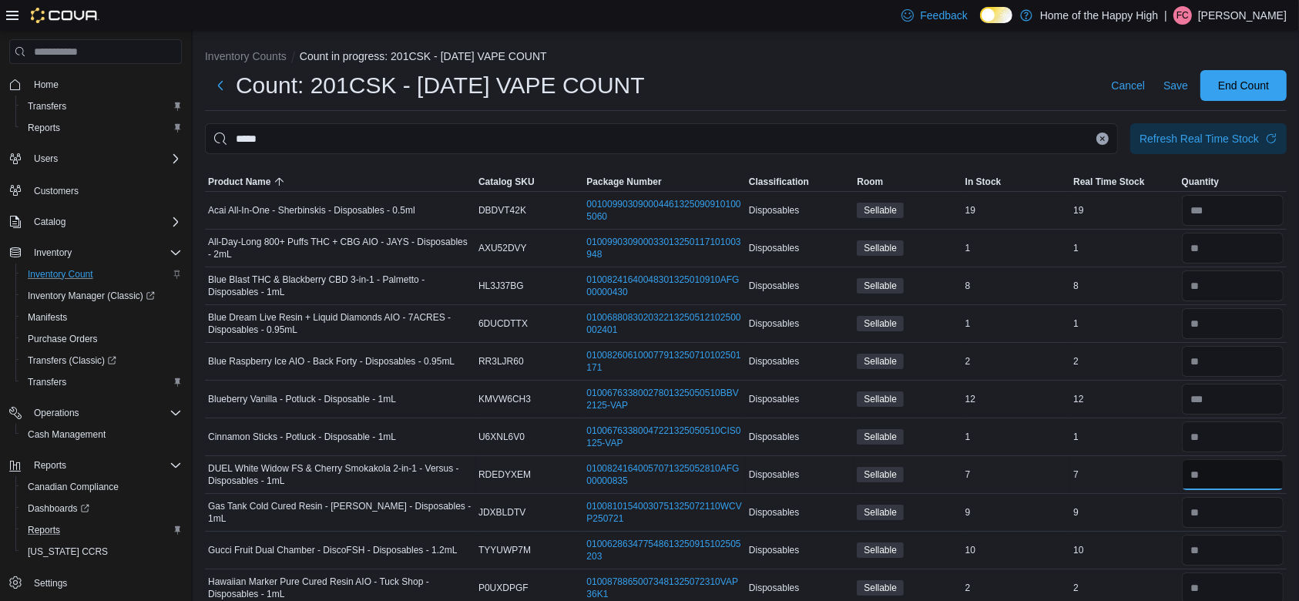
click at [1280, 474] on input "number" at bounding box center [1233, 474] width 102 height 31
click at [1242, 518] on input "number" at bounding box center [1233, 512] width 102 height 31
click at [1273, 558] on input "number" at bounding box center [1233, 550] width 102 height 31
click at [1188, 83] on span "Save" at bounding box center [1176, 85] width 25 height 15
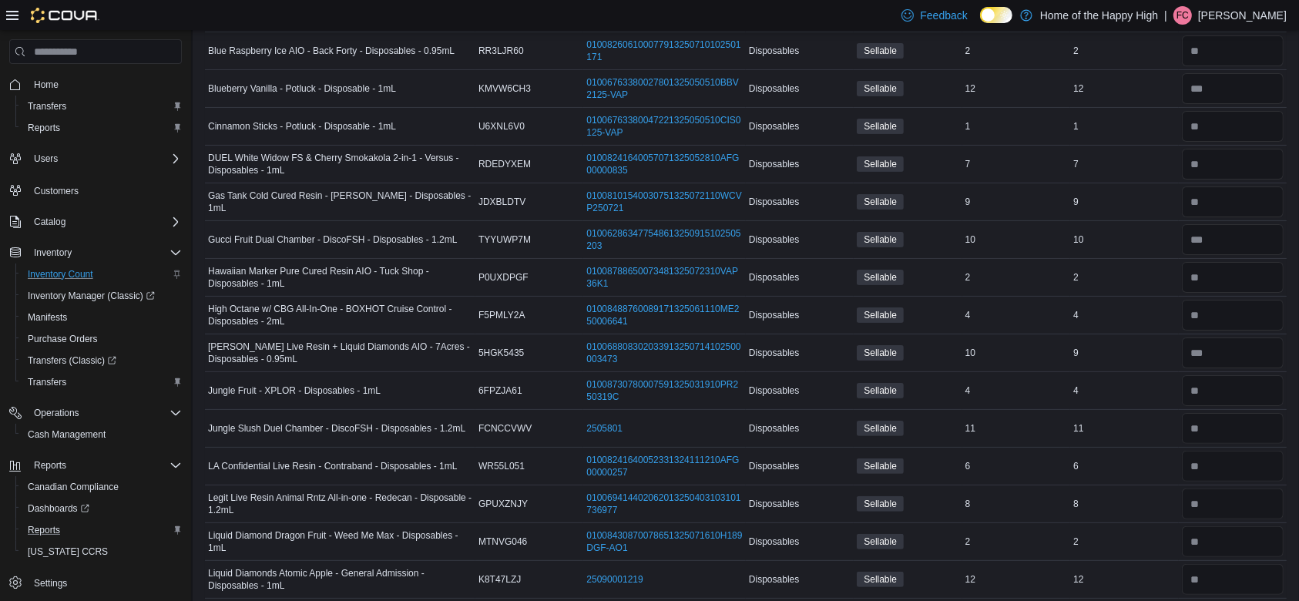
scroll to position [314, 0]
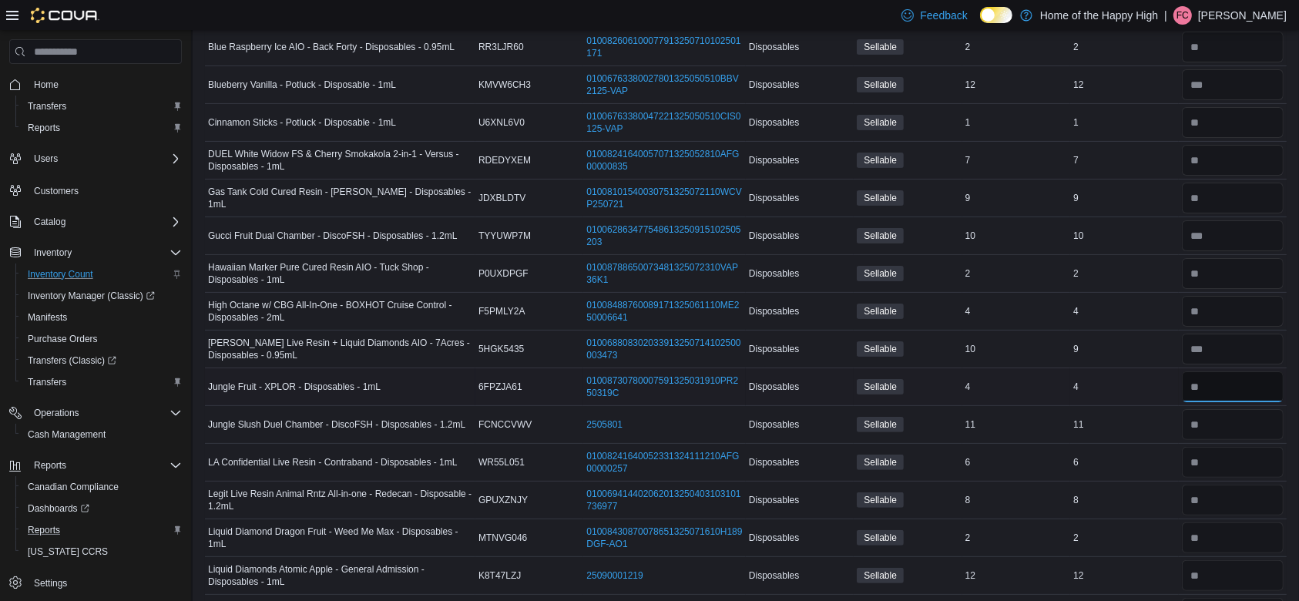
click at [1264, 388] on input "number" at bounding box center [1233, 386] width 102 height 31
click at [1240, 425] on input "number" at bounding box center [1233, 424] width 102 height 31
click at [1247, 465] on input "number" at bounding box center [1233, 462] width 102 height 31
click at [1243, 504] on input "number" at bounding box center [1233, 500] width 102 height 31
click at [1245, 586] on input "number" at bounding box center [1233, 575] width 102 height 31
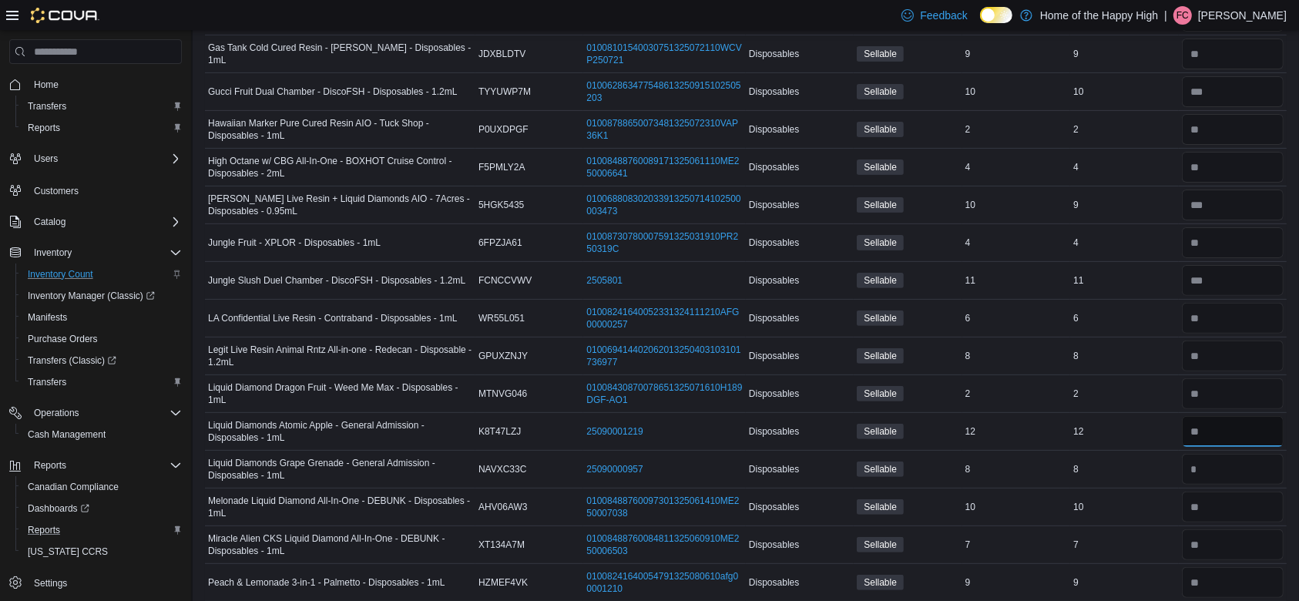
scroll to position [462, 0]
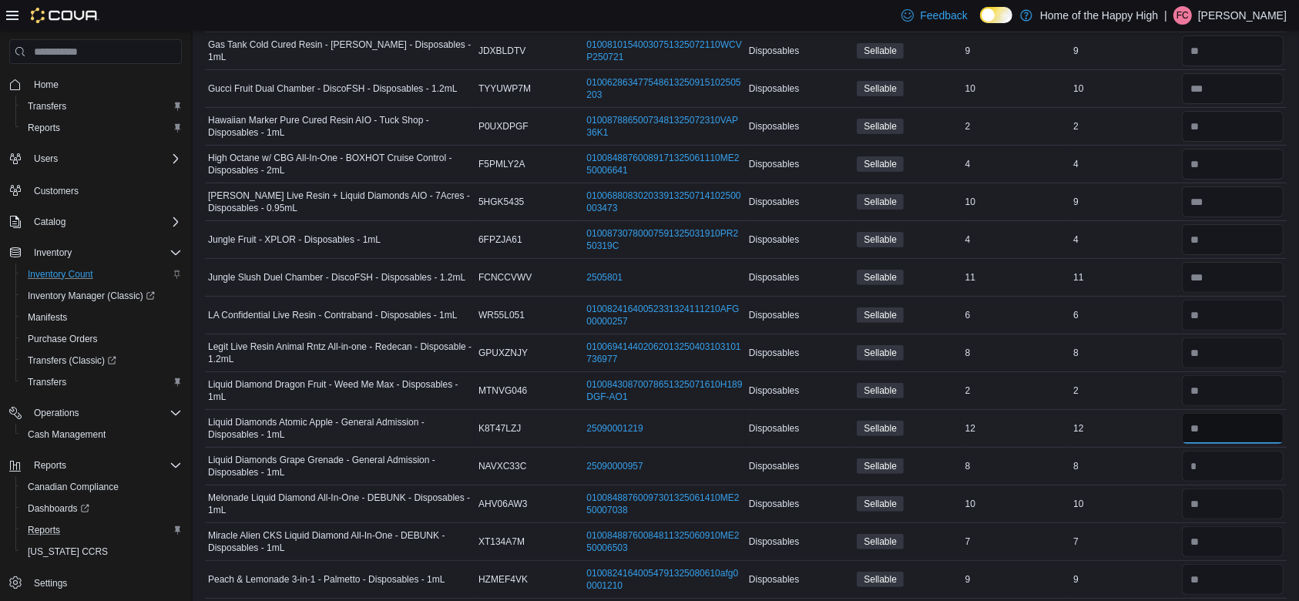
click at [1231, 427] on input "number" at bounding box center [1233, 428] width 102 height 31
click at [1229, 523] on div at bounding box center [1233, 541] width 108 height 37
click at [1284, 561] on div at bounding box center [1233, 579] width 108 height 37
click at [1259, 535] on input "number" at bounding box center [1233, 541] width 102 height 31
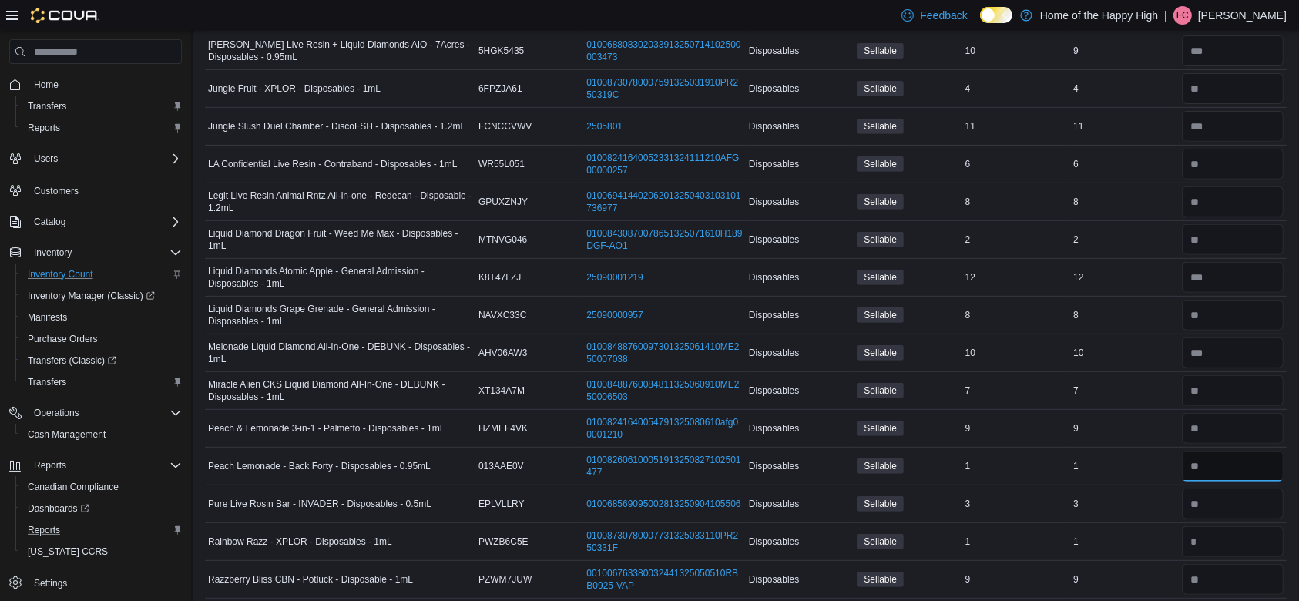
scroll to position [617, 0]
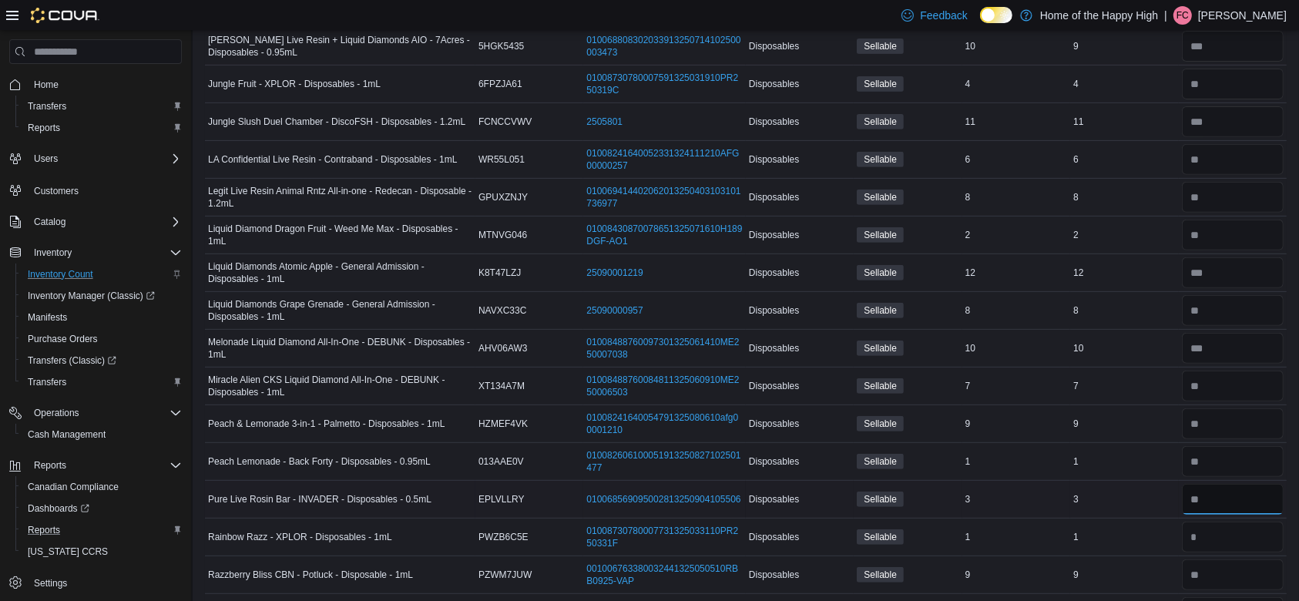
click at [1229, 503] on input "number" at bounding box center [1233, 499] width 102 height 31
click at [1238, 543] on input "number" at bounding box center [1233, 537] width 102 height 31
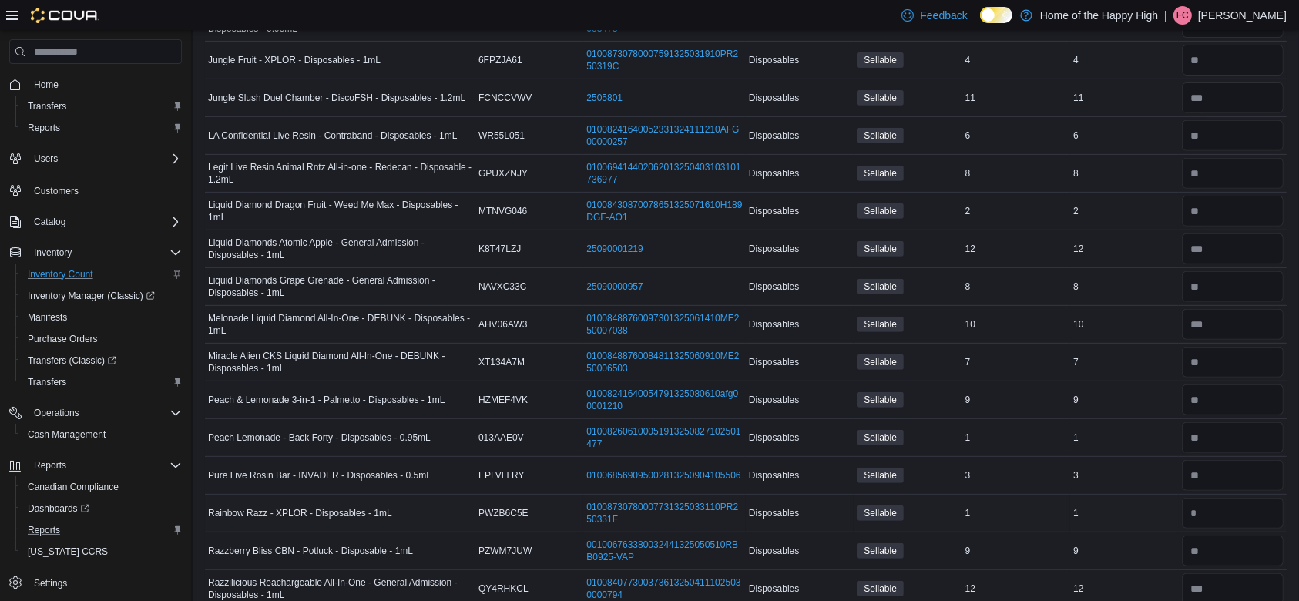
scroll to position [964, 0]
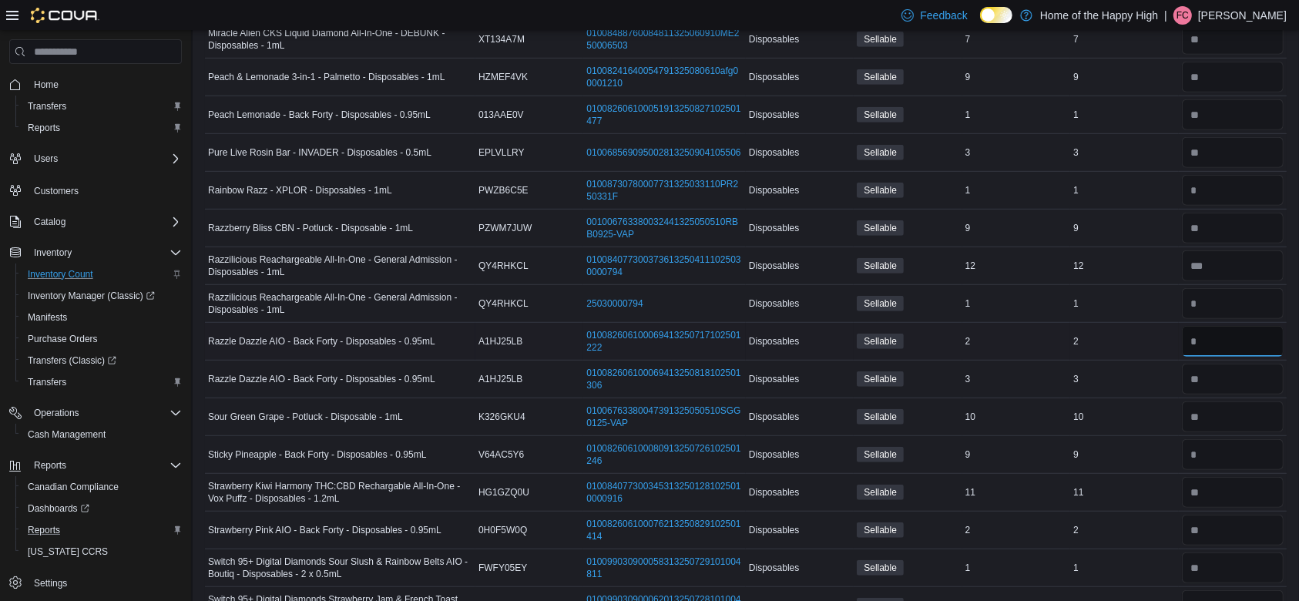
click at [1233, 339] on input "number" at bounding box center [1233, 341] width 102 height 31
click at [1239, 415] on input "number" at bounding box center [1233, 417] width 102 height 31
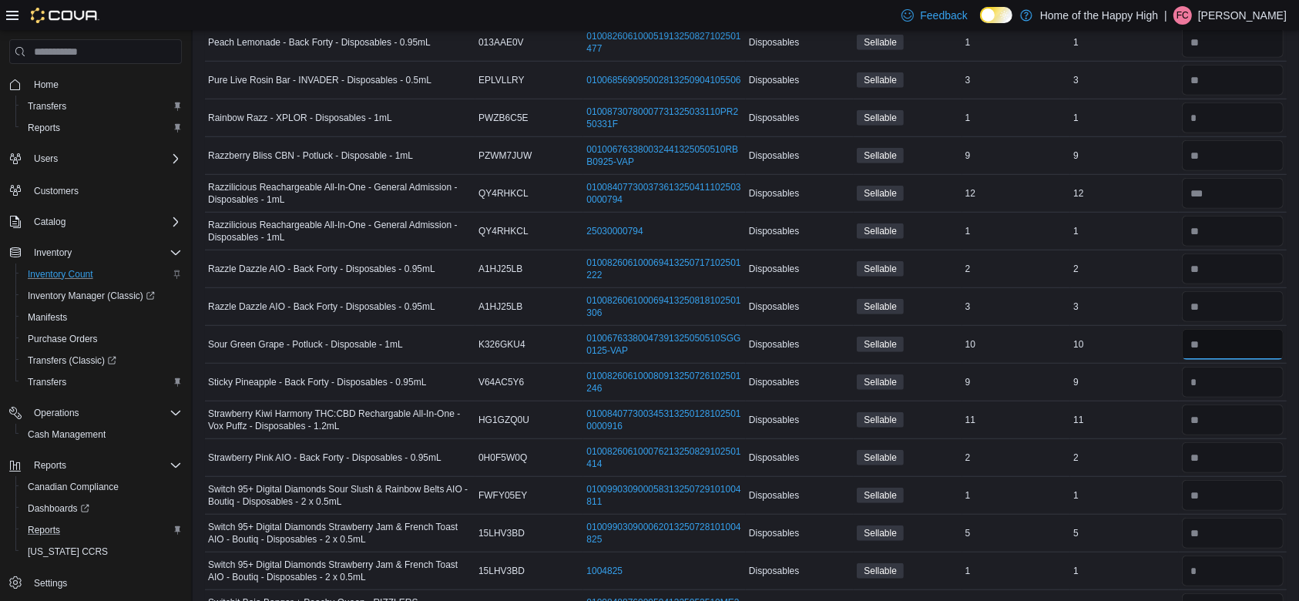
scroll to position [1086, 0]
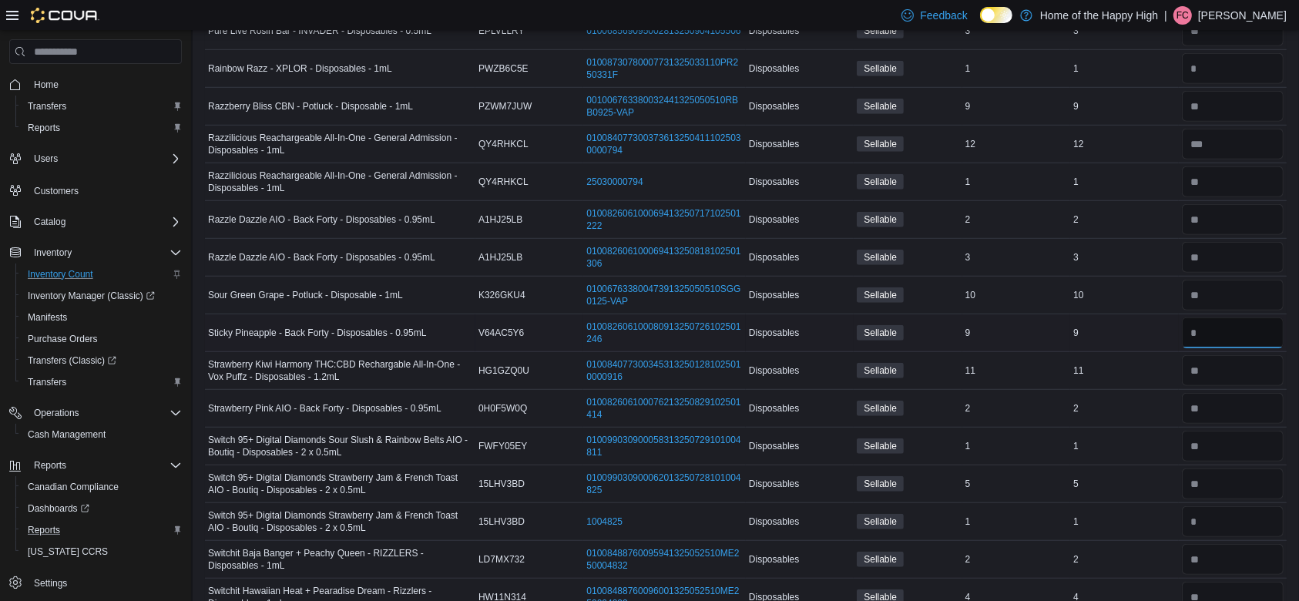
click at [1232, 337] on input "number" at bounding box center [1233, 333] width 102 height 31
click at [1237, 375] on input "number" at bounding box center [1233, 370] width 102 height 31
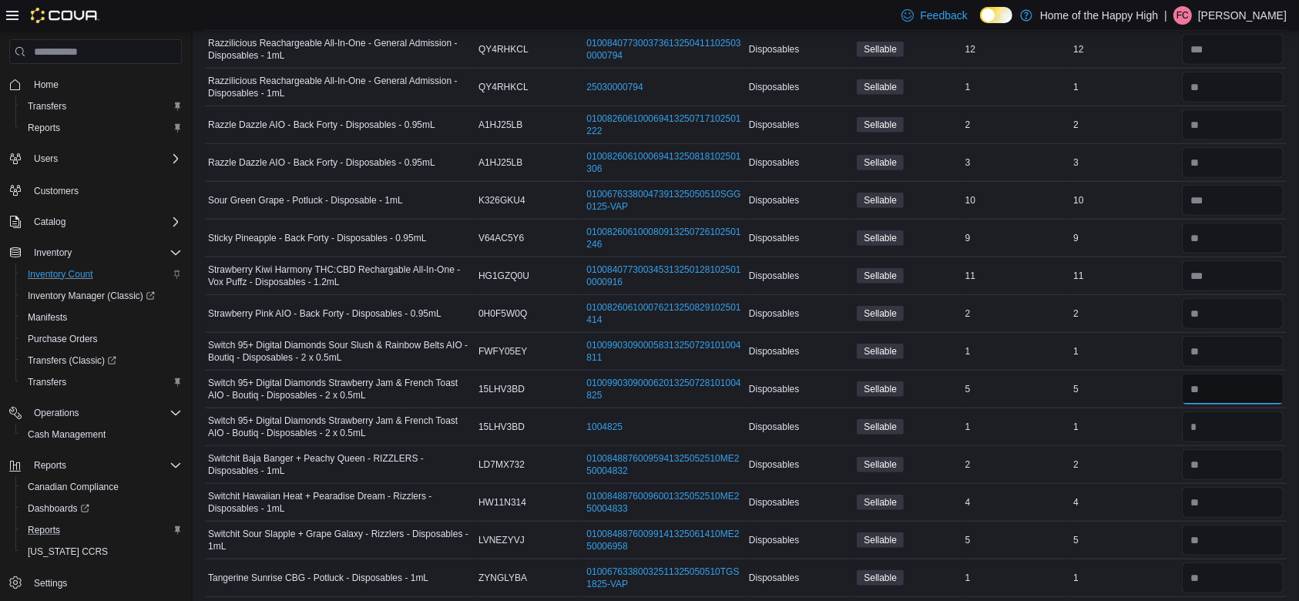
scroll to position [1185, 0]
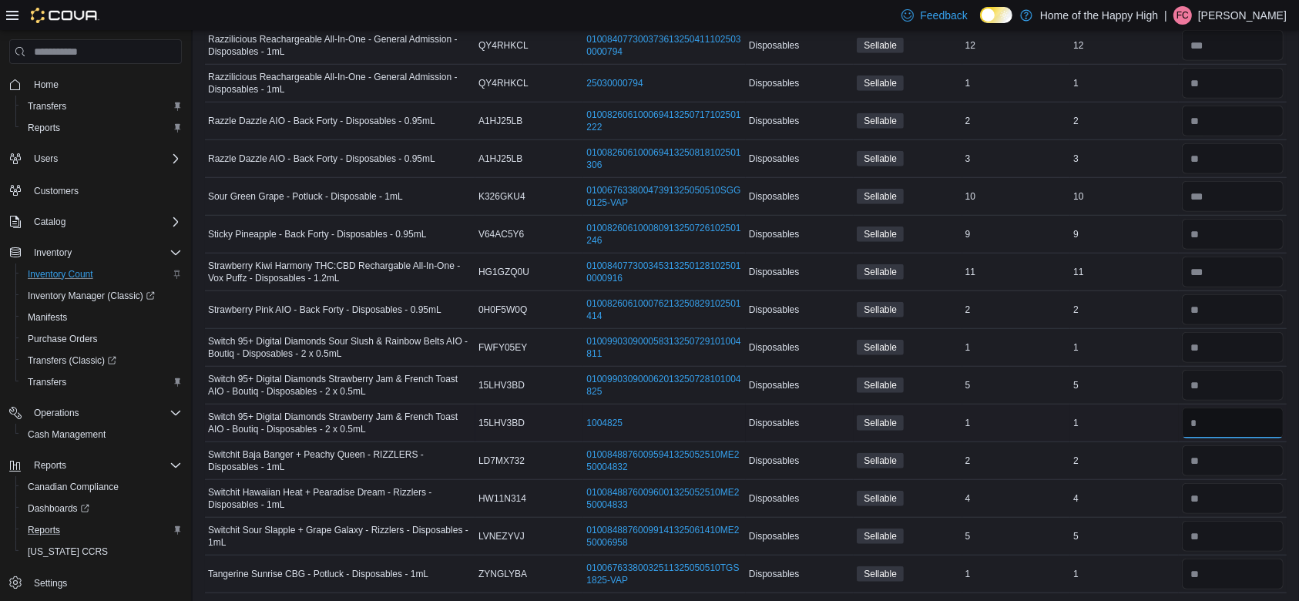
click at [1225, 426] on input "number" at bounding box center [1233, 423] width 102 height 31
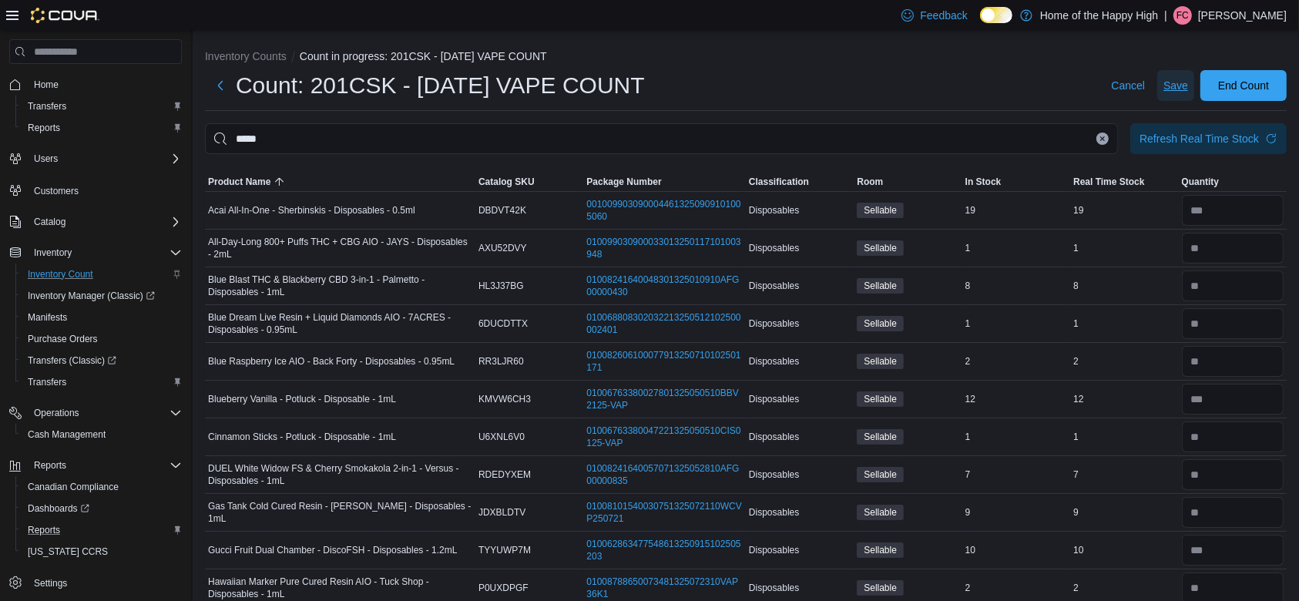
click at [1182, 86] on span "Save" at bounding box center [1176, 85] width 25 height 15
click at [1106, 138] on icon "Clear input" at bounding box center [1103, 139] width 6 height 6
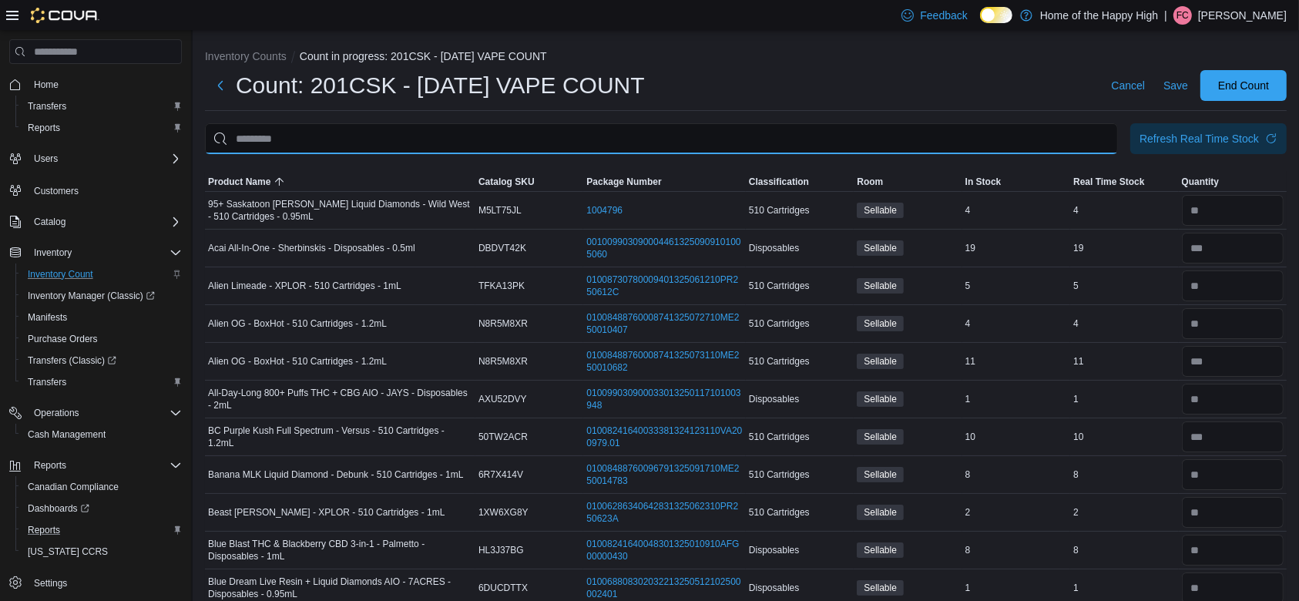
click at [1051, 133] on input "This is a search bar. After typing your query, hit enter to filter the results …" at bounding box center [661, 138] width 913 height 31
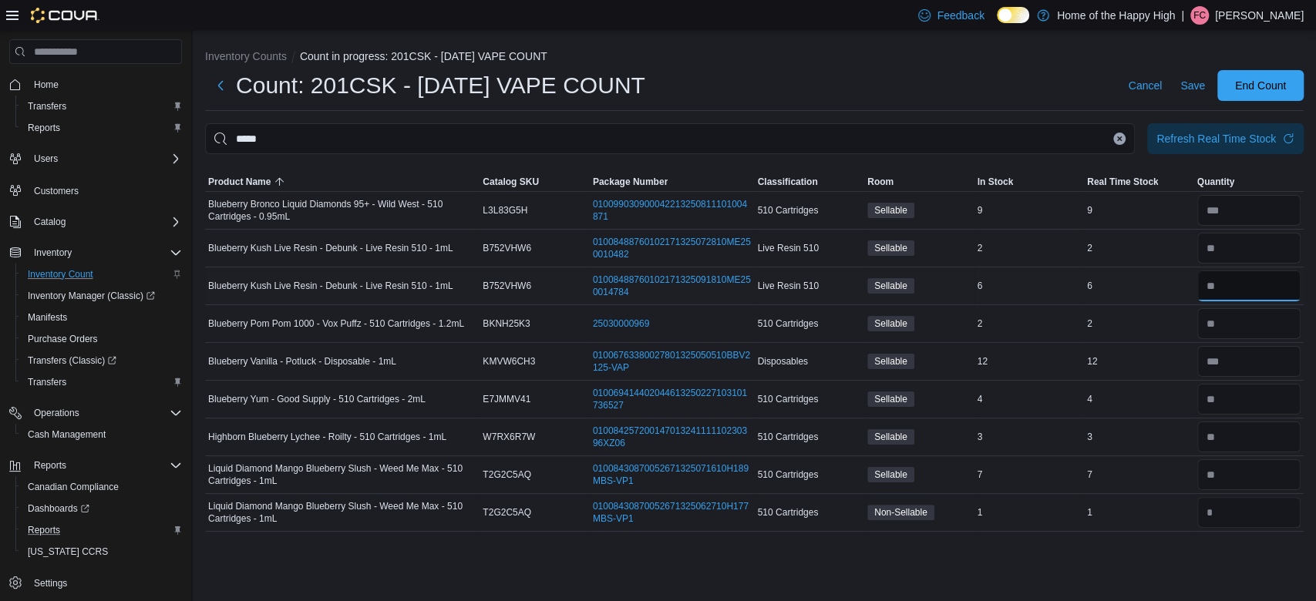
click at [1282, 288] on input "number" at bounding box center [1249, 286] width 104 height 31
click at [1118, 143] on button "Clear input" at bounding box center [1119, 139] width 12 height 12
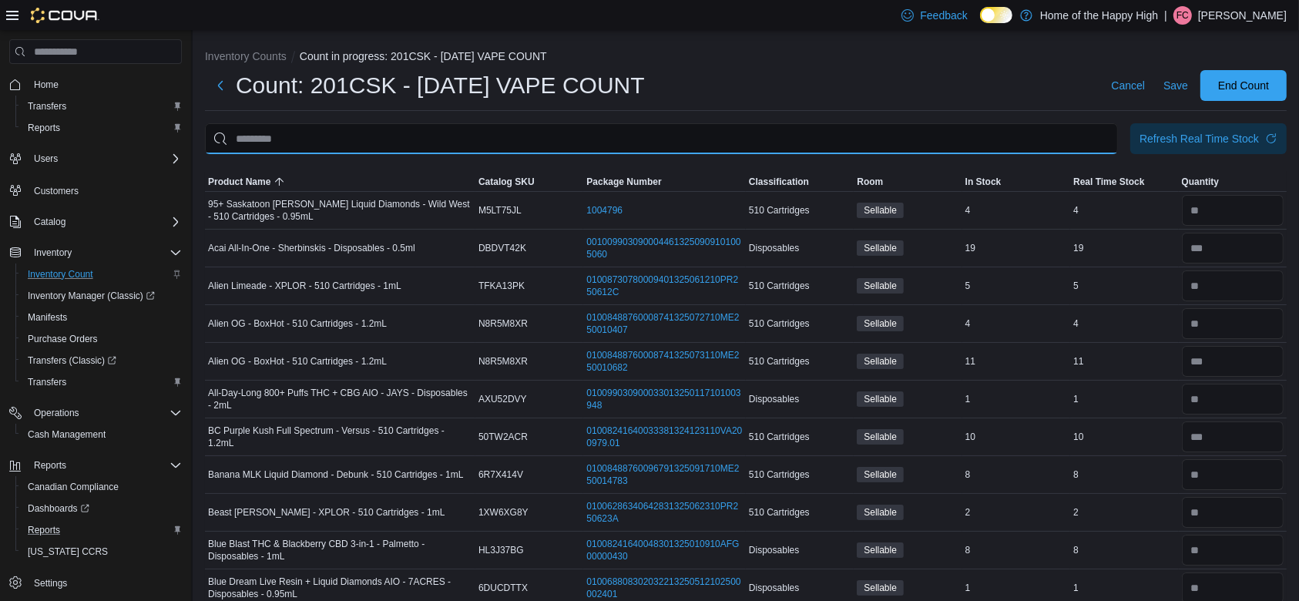
click at [1024, 140] on input "This is a search bar. After typing your query, hit enter to filter the results …" at bounding box center [661, 138] width 913 height 31
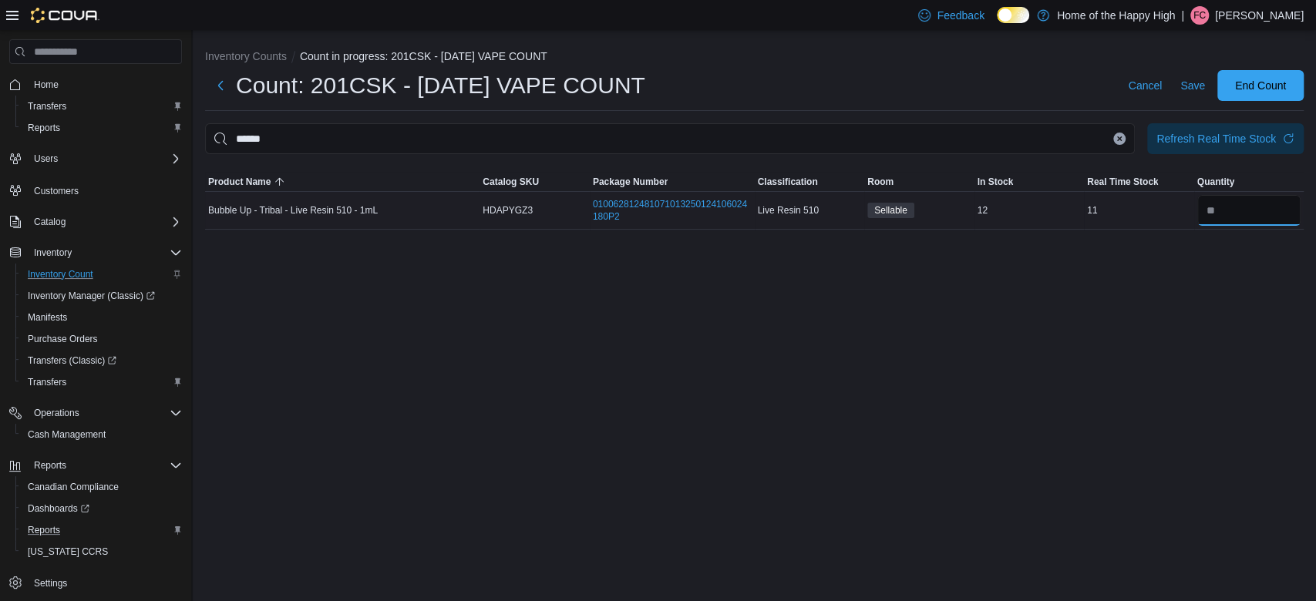
click at [1268, 213] on input "number" at bounding box center [1249, 210] width 104 height 31
click at [1195, 74] on span "Save" at bounding box center [1192, 85] width 25 height 31
click at [1117, 136] on icon "Clear input" at bounding box center [1119, 139] width 6 height 6
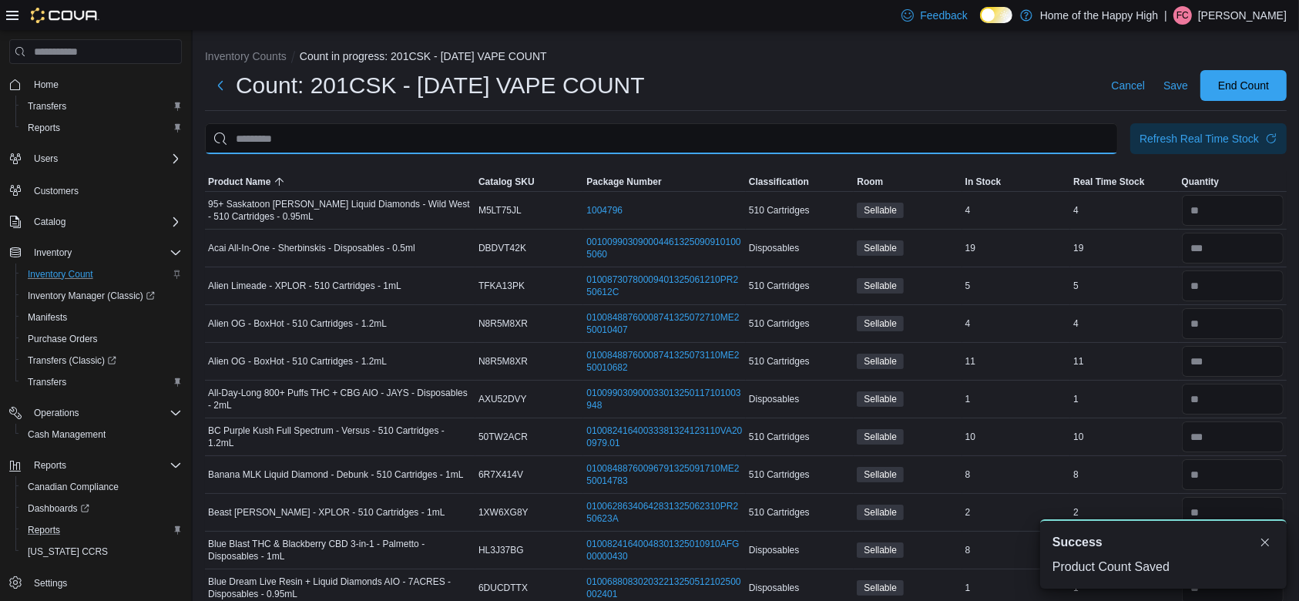
click at [1089, 138] on input "This is a search bar. After typing your query, hit enter to filter the results …" at bounding box center [661, 138] width 913 height 31
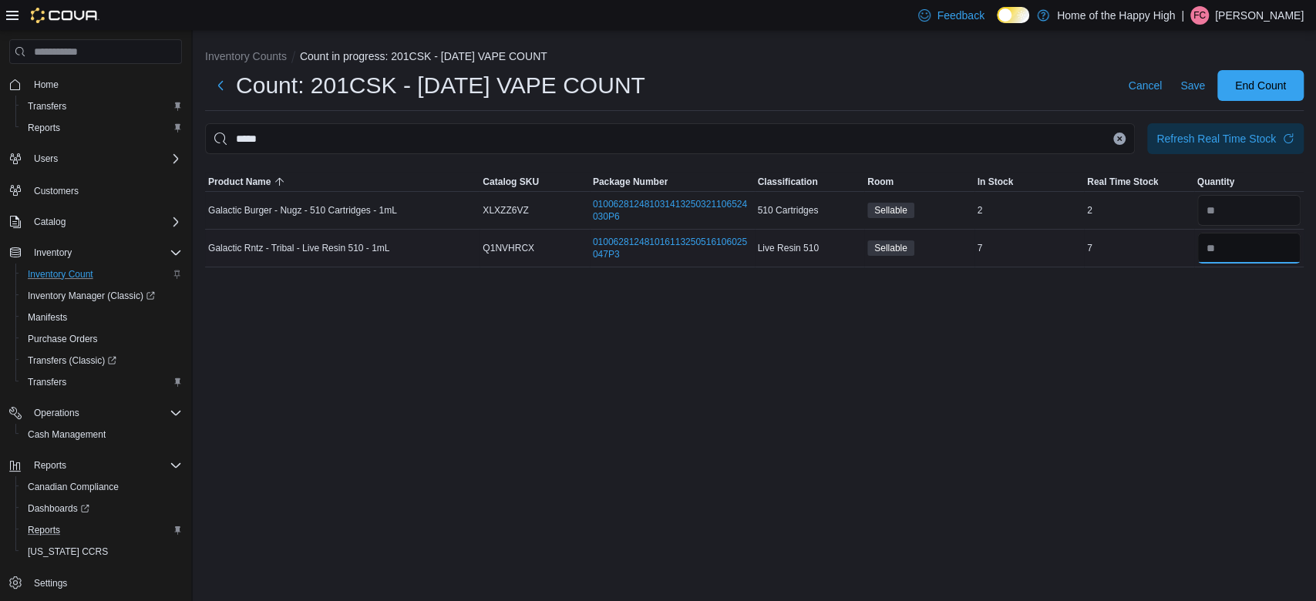
click at [1249, 251] on input "number" at bounding box center [1249, 248] width 104 height 31
click at [1188, 96] on span "Save" at bounding box center [1192, 85] width 25 height 31
click at [1114, 141] on button "Clear input" at bounding box center [1119, 139] width 12 height 12
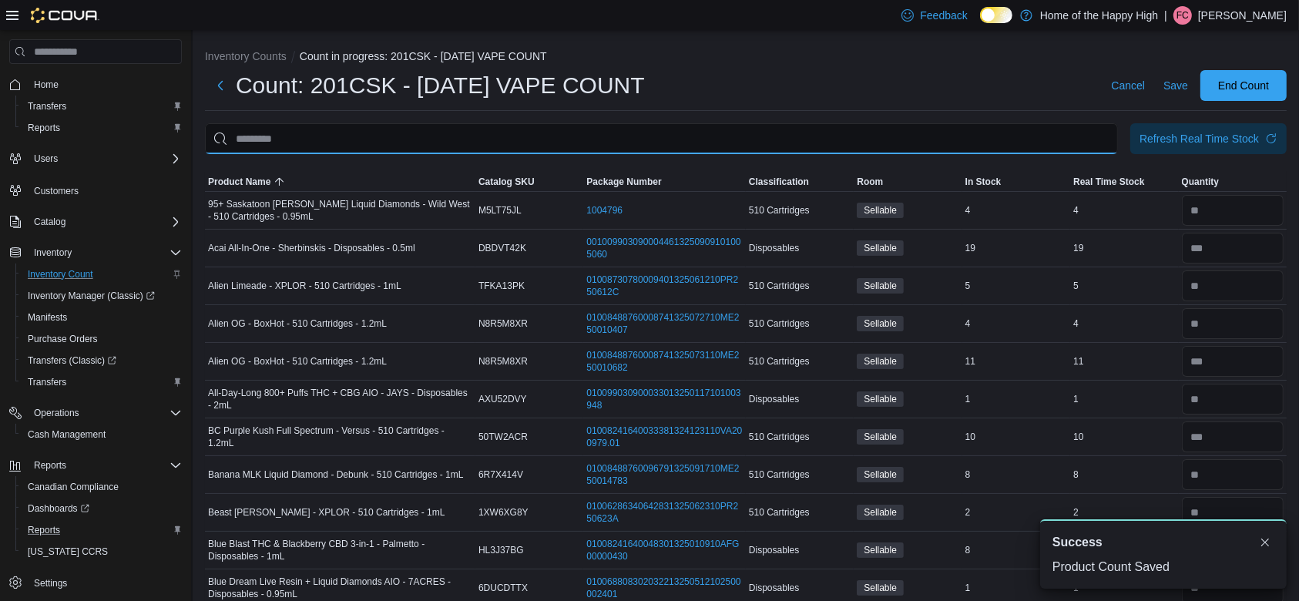
click at [1077, 140] on input "This is a search bar. After typing your query, hit enter to filter the results …" at bounding box center [661, 138] width 913 height 31
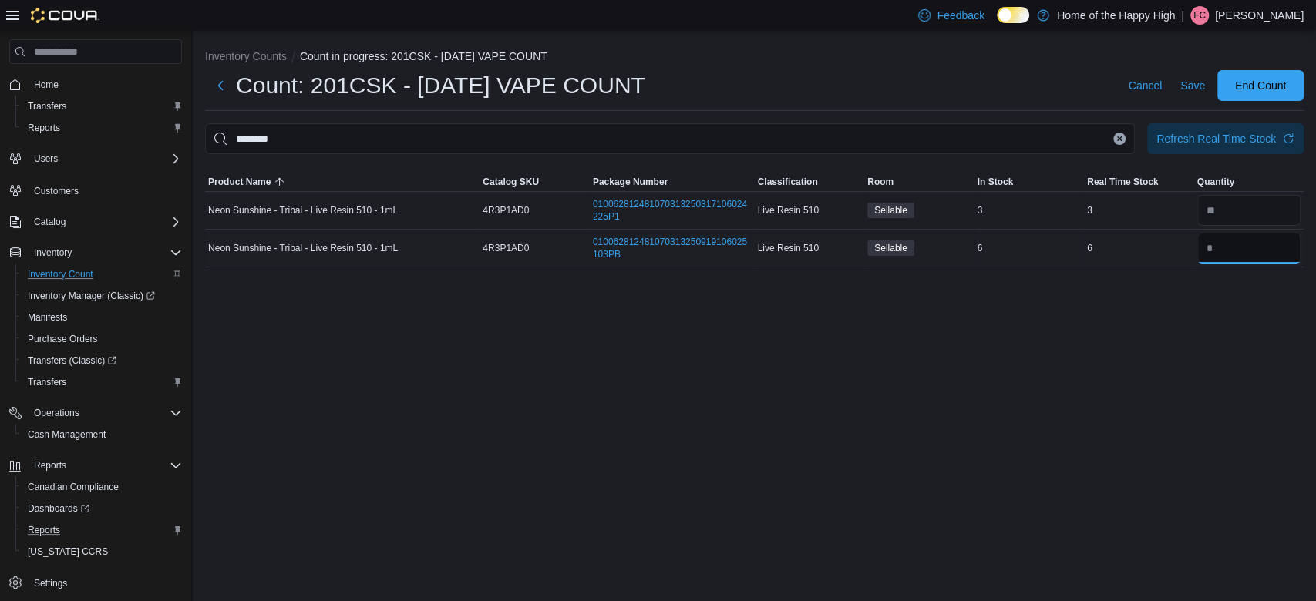
click at [1272, 256] on input "number" at bounding box center [1249, 248] width 104 height 31
click at [1192, 92] on span "Save" at bounding box center [1192, 85] width 25 height 15
click at [1118, 139] on icon "Clear input" at bounding box center [1120, 138] width 4 height 4
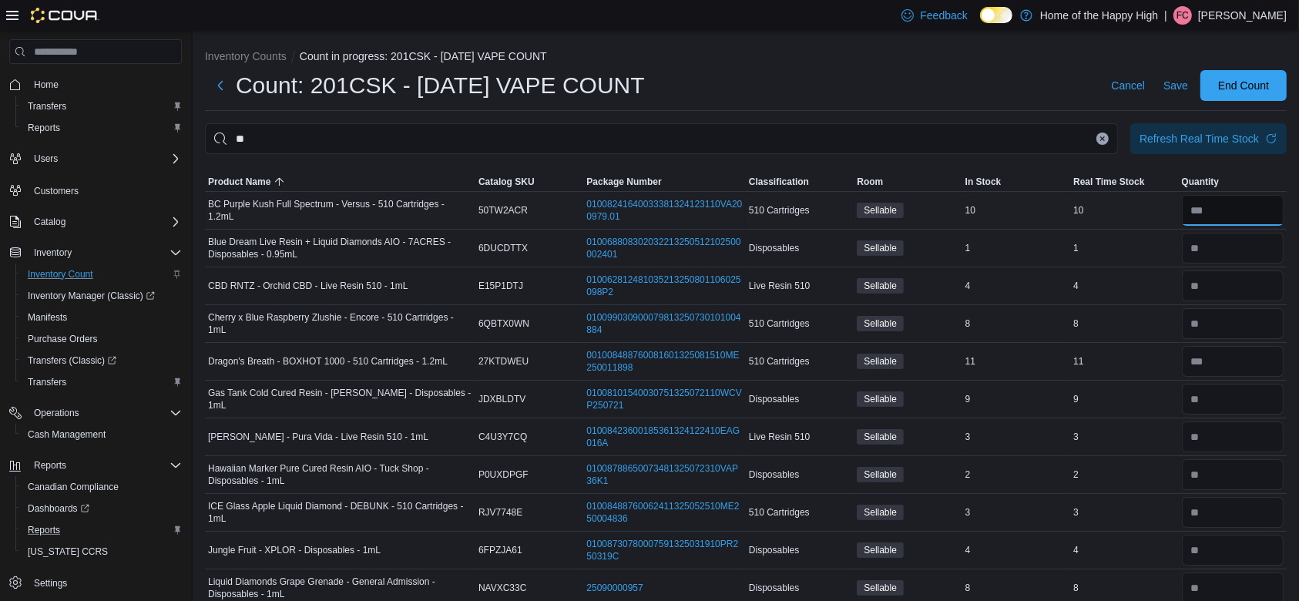
click at [1231, 213] on input "number" at bounding box center [1233, 210] width 102 height 31
click at [1188, 76] on span "Save" at bounding box center [1176, 85] width 25 height 31
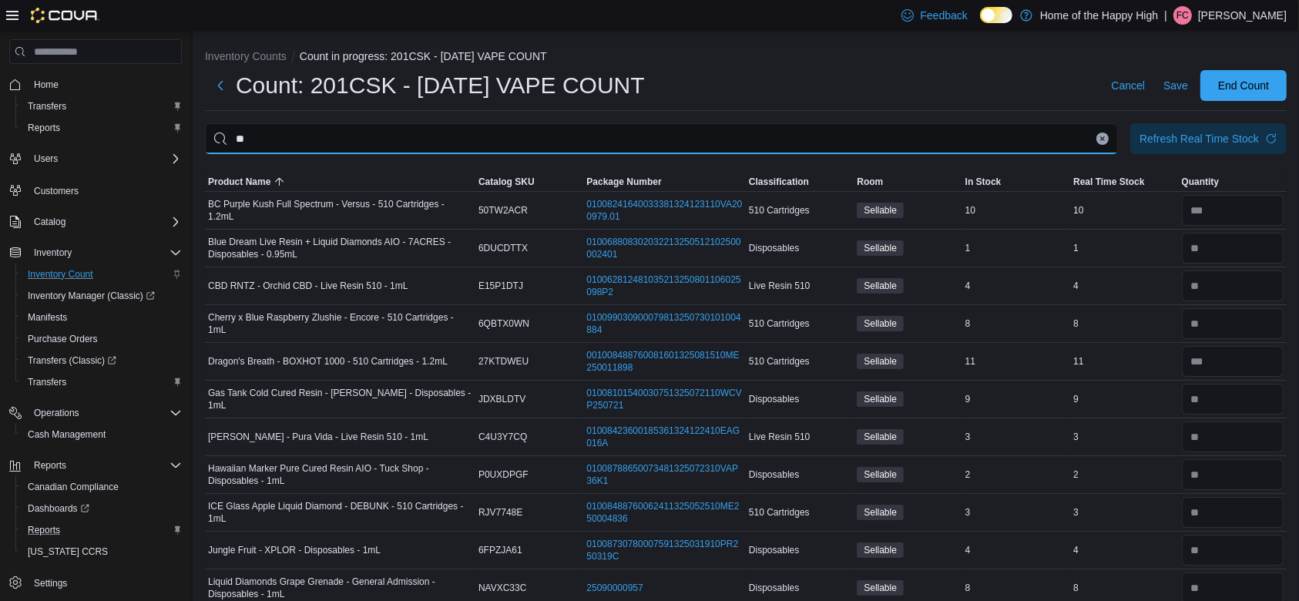
click at [1118, 143] on input "**" at bounding box center [661, 138] width 913 height 31
click at [1118, 141] on input "**" at bounding box center [661, 138] width 913 height 31
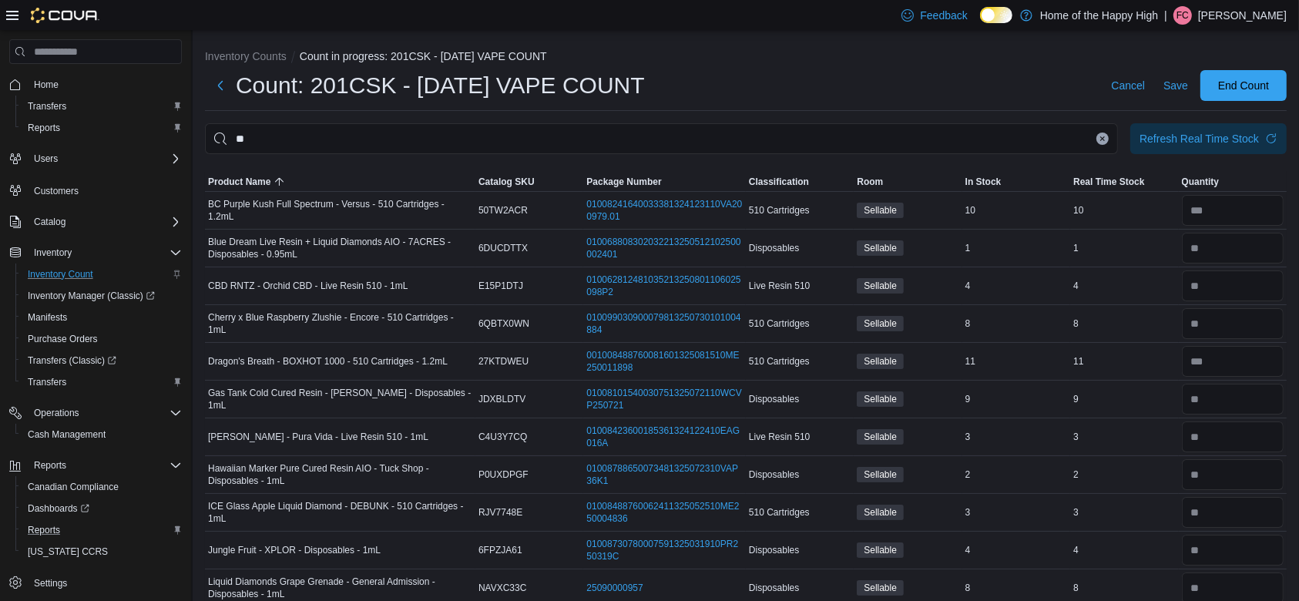
click at [1106, 137] on icon "Clear input" at bounding box center [1103, 139] width 6 height 6
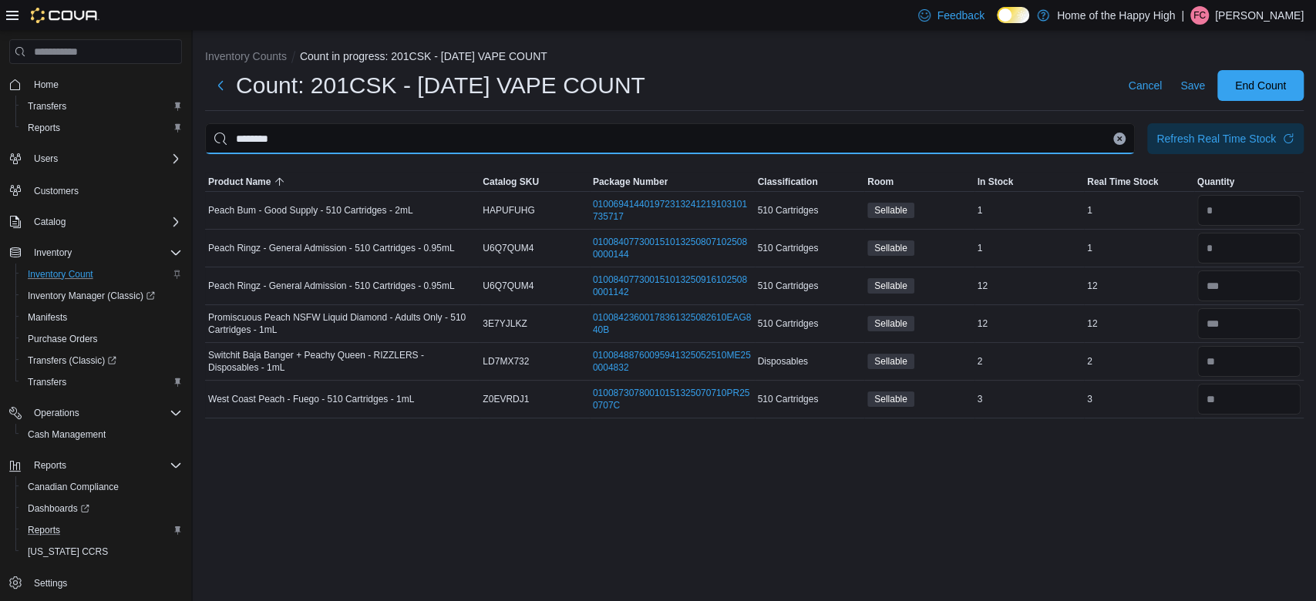
drag, startPoint x: 1118, startPoint y: 143, endPoint x: 691, endPoint y: 131, distance: 427.2
click at [691, 131] on input "********" at bounding box center [669, 138] width 929 height 31
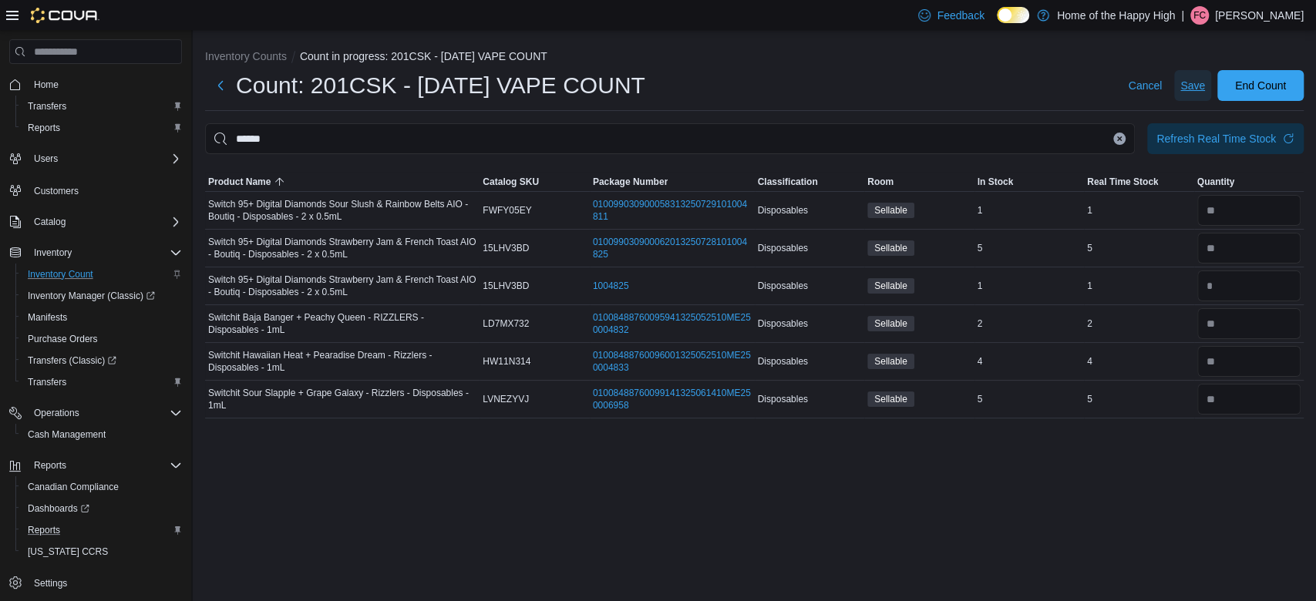
click at [1192, 83] on span "Save" at bounding box center [1192, 85] width 25 height 15
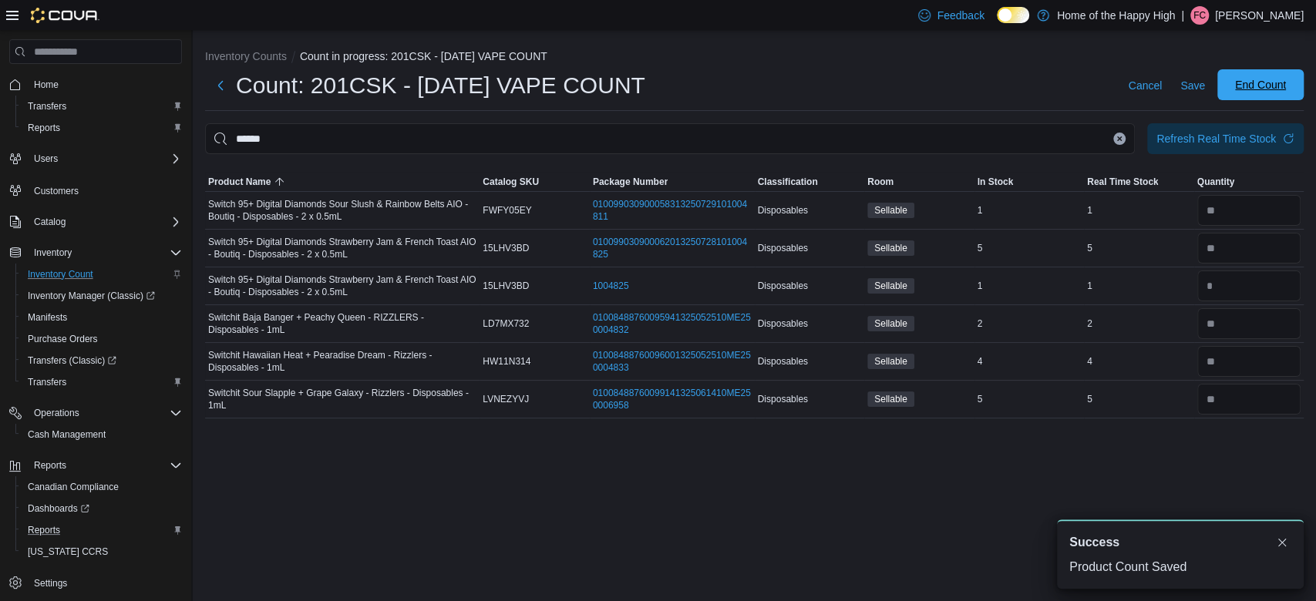
click at [1278, 87] on span "End Count" at bounding box center [1260, 84] width 51 height 15
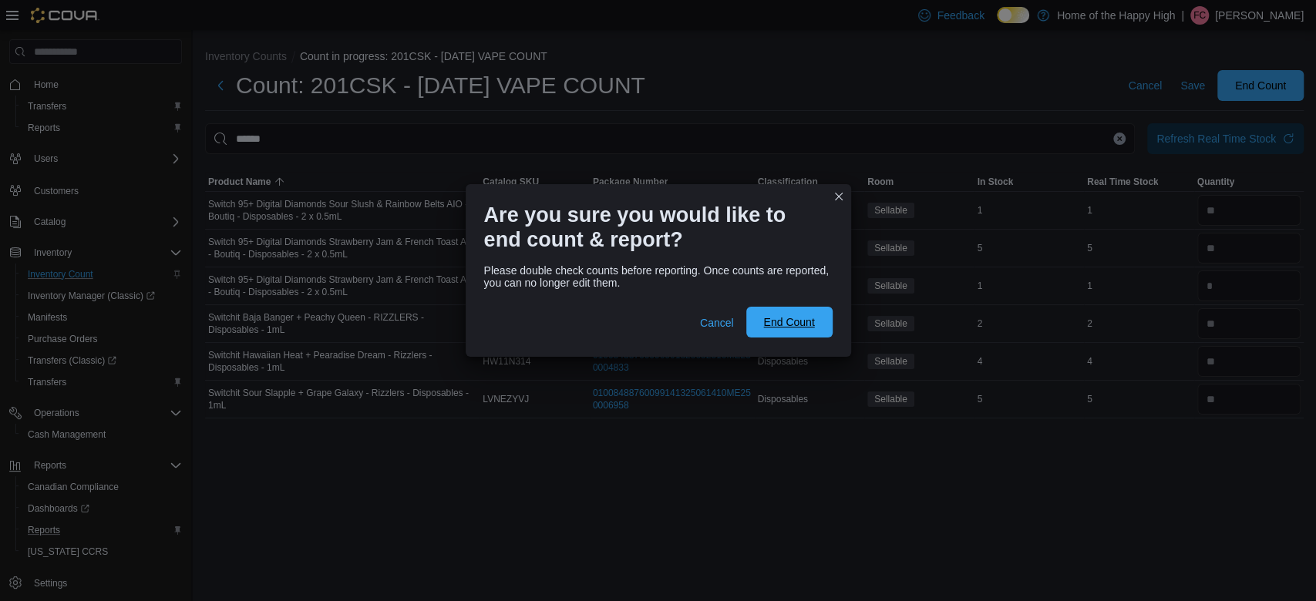
click at [814, 317] on span "End Count" at bounding box center [789, 322] width 68 height 31
